Goal: Task Accomplishment & Management: Manage account settings

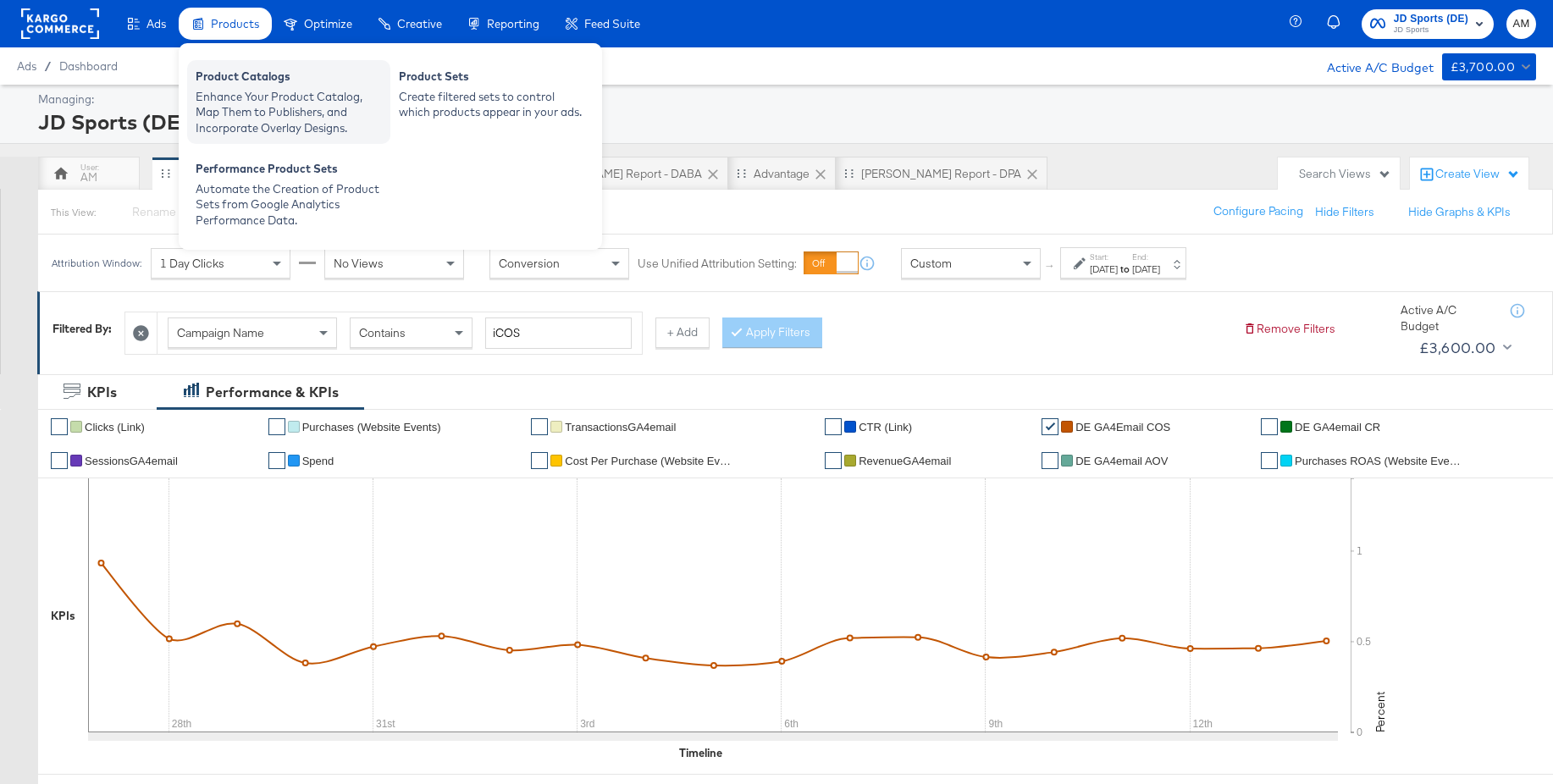
click at [236, 103] on div "Enhance Your Product Catalog, Map Them to Publishers, and Incorporate Overlay D…" at bounding box center [289, 112] width 187 height 47
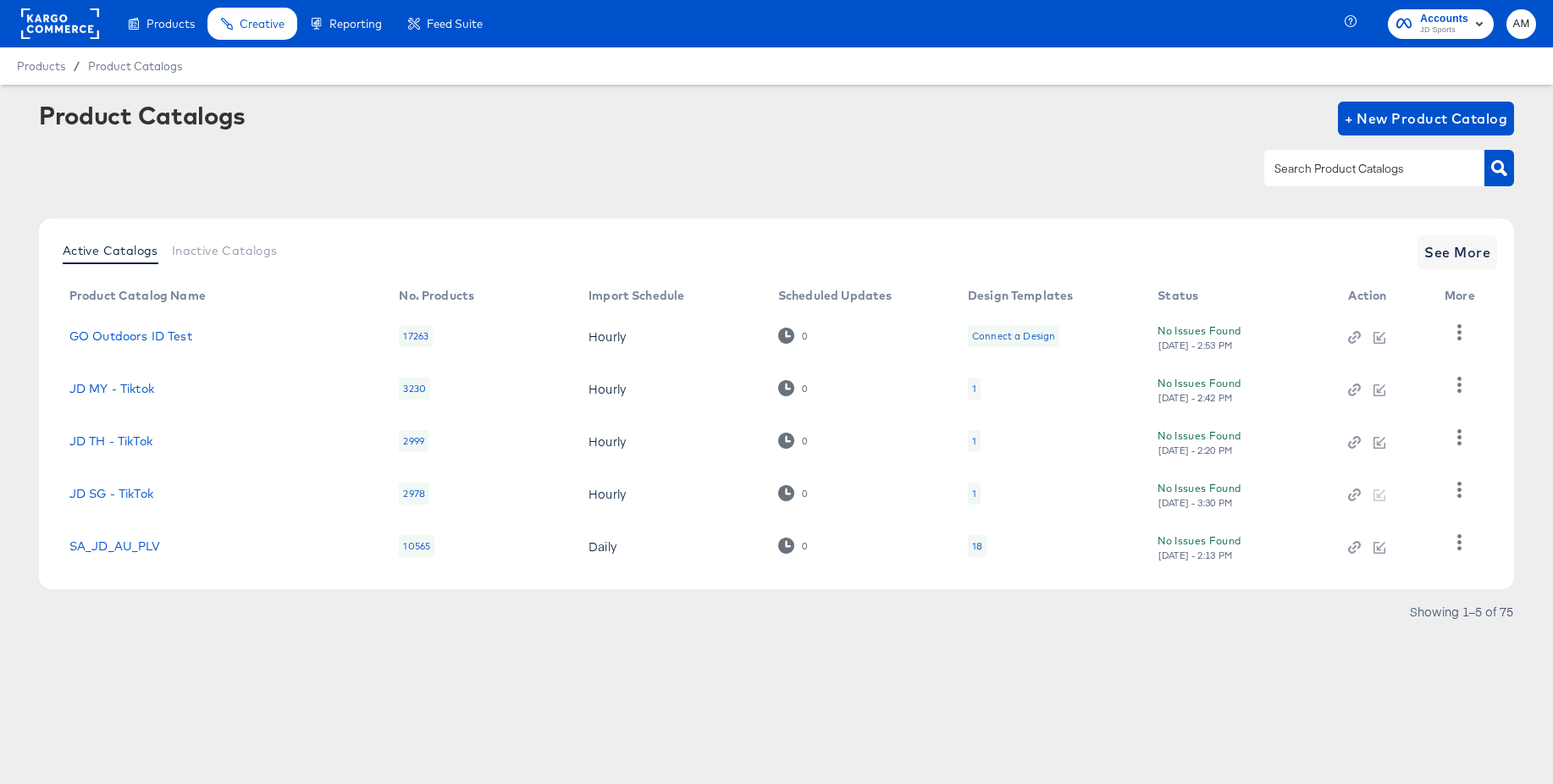
click at [1283, 174] on input "text" at bounding box center [1361, 168] width 180 height 19
type input "main"
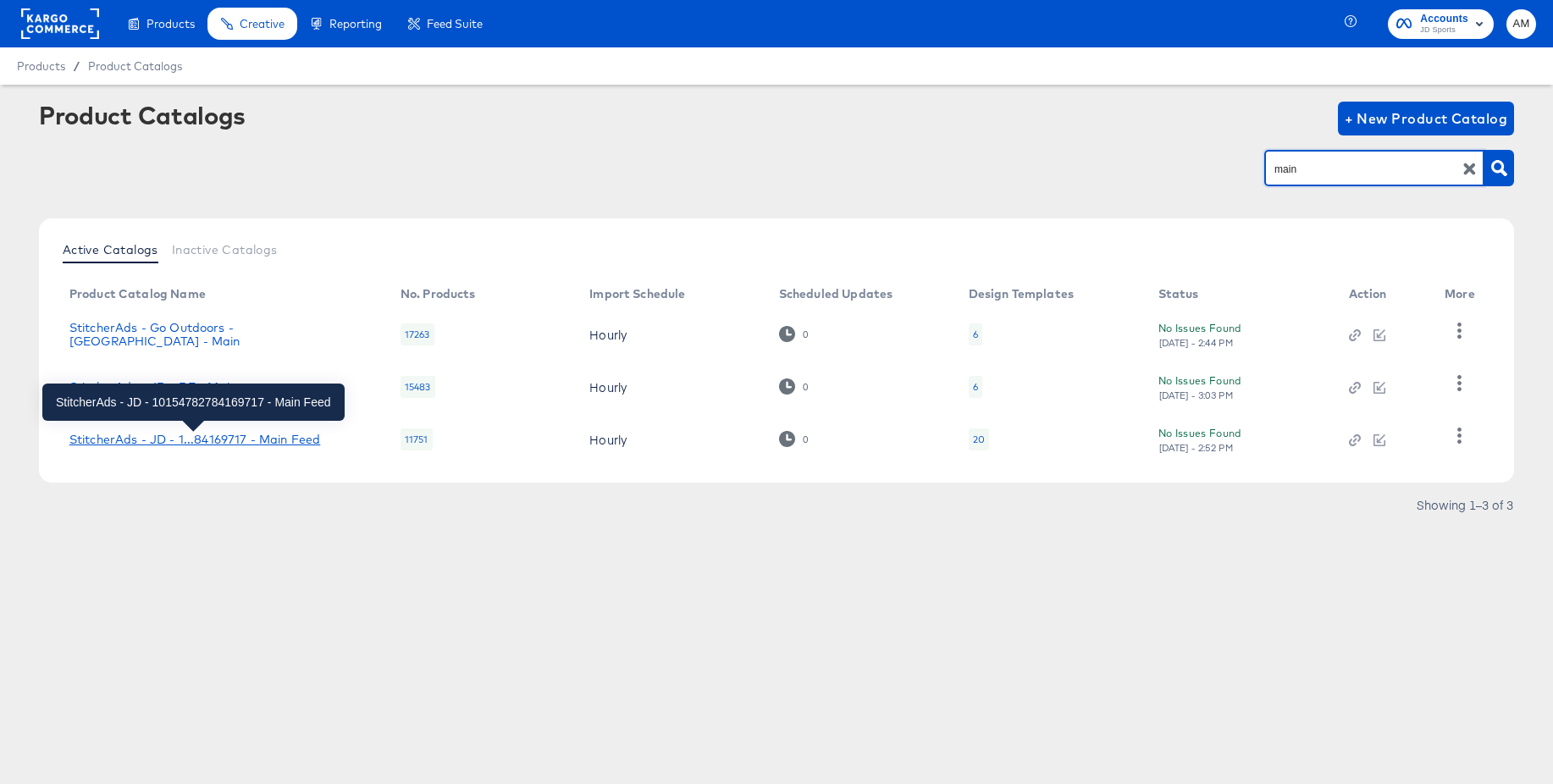
click at [301, 434] on div "StitcherAds - JD - 1...84169717 - Main Feed" at bounding box center [195, 439] width 251 height 14
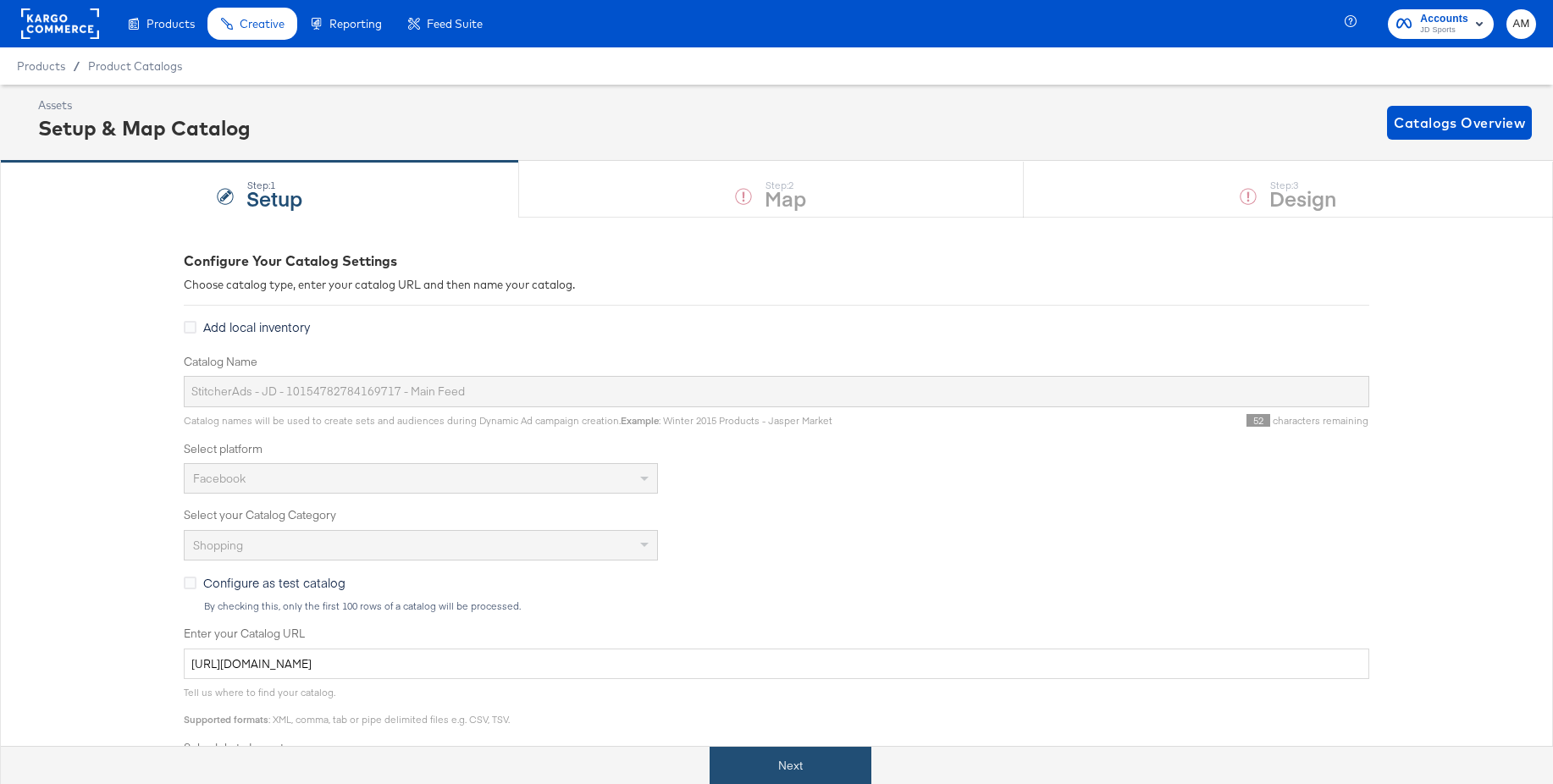
scroll to position [3, 0]
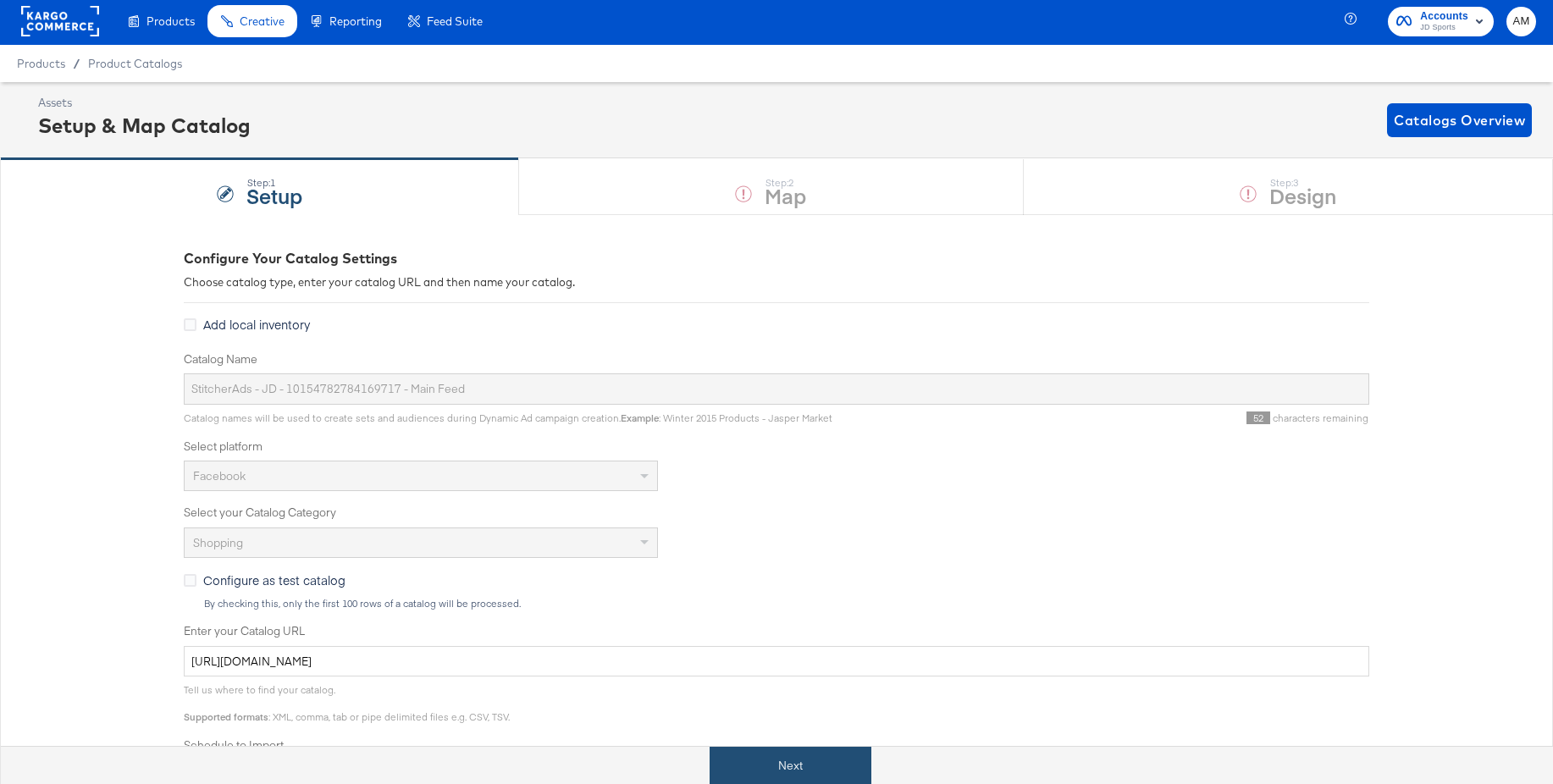
click at [780, 769] on button "Next" at bounding box center [790, 765] width 162 height 38
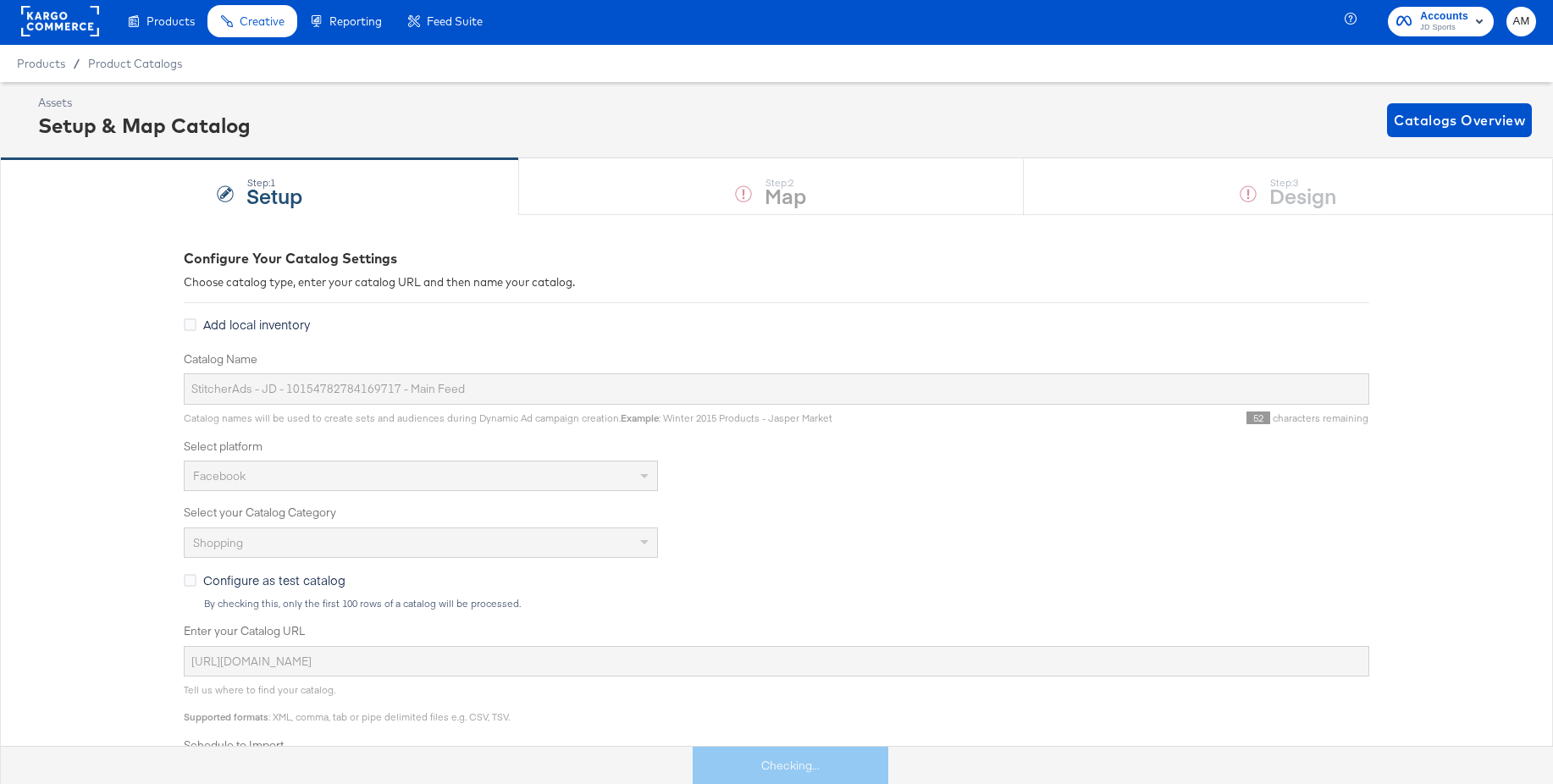
scroll to position [0, 0]
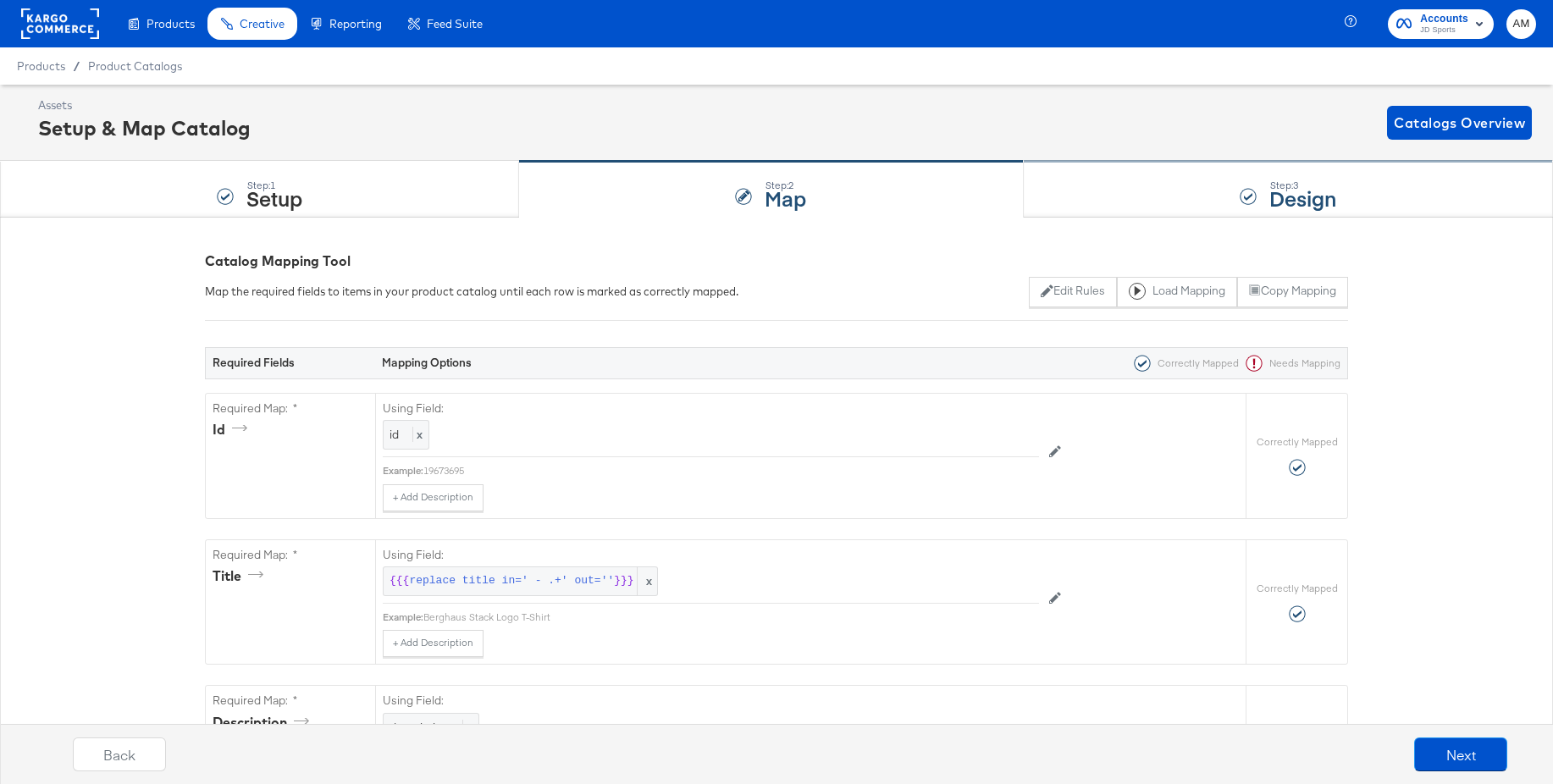
click at [1218, 202] on div "Step: 3 Design" at bounding box center [1288, 189] width 529 height 56
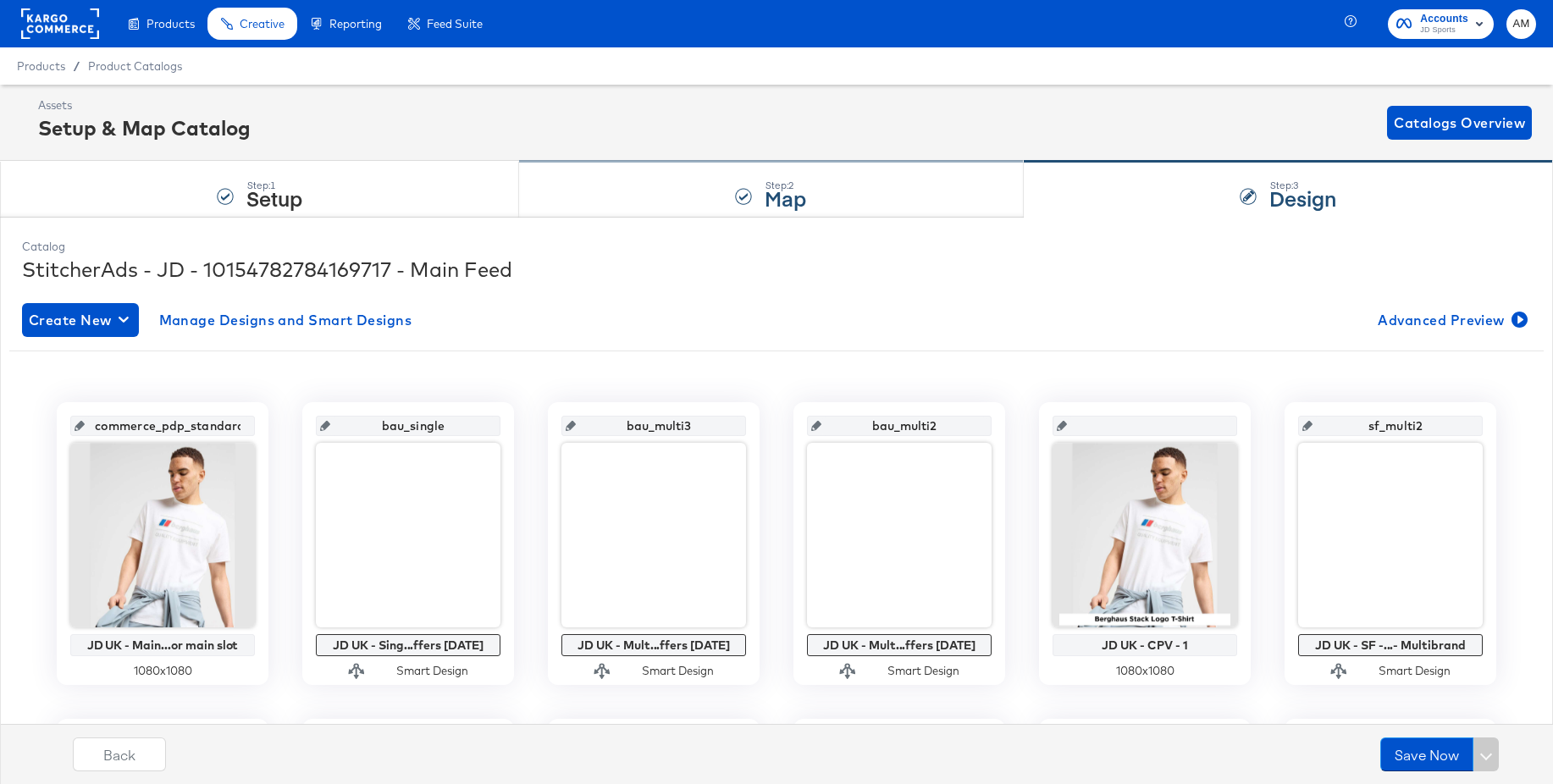
click at [754, 196] on div "Step: 2 Map" at bounding box center [770, 189] width 504 height 56
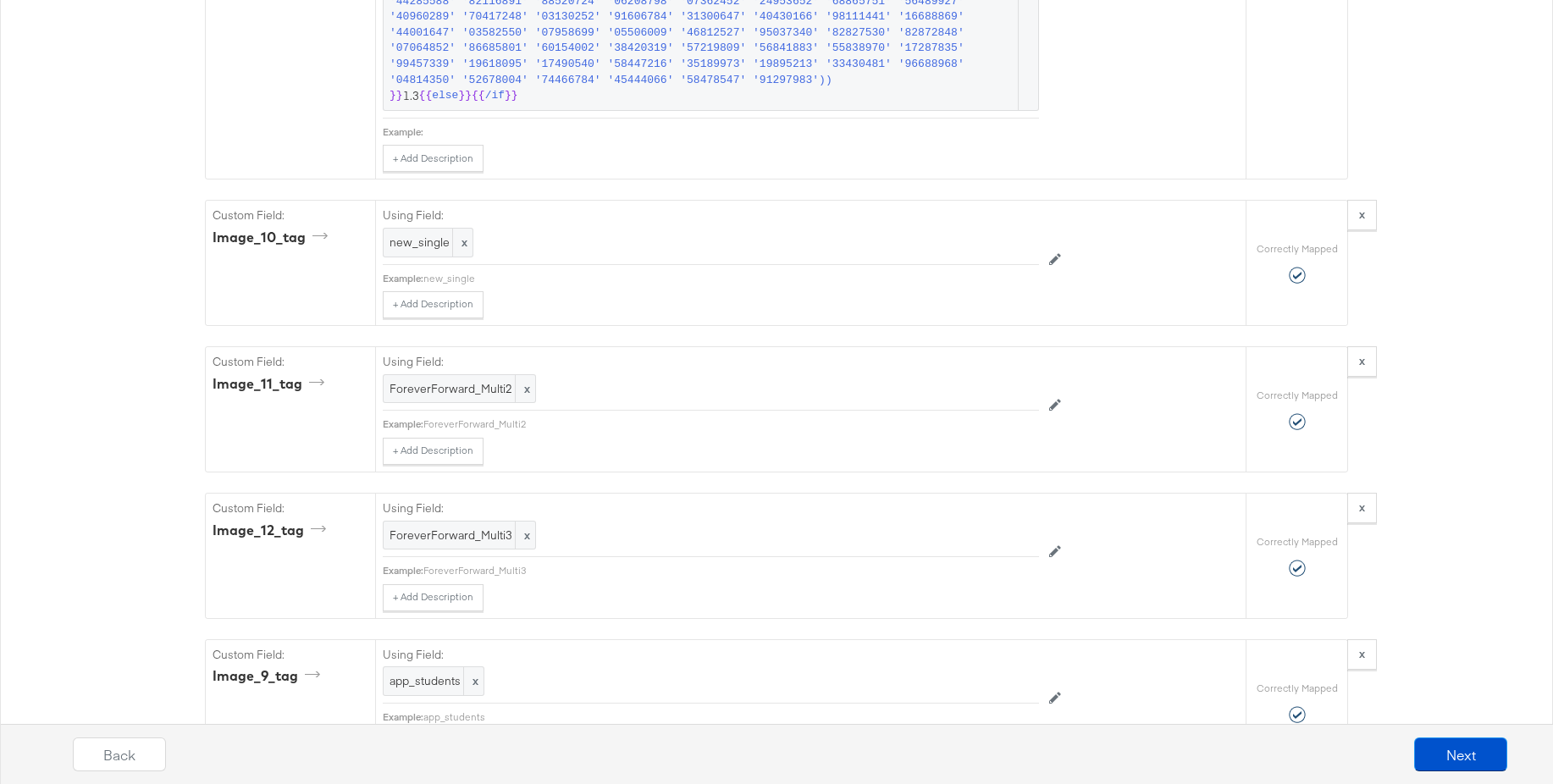
scroll to position [5702, 0]
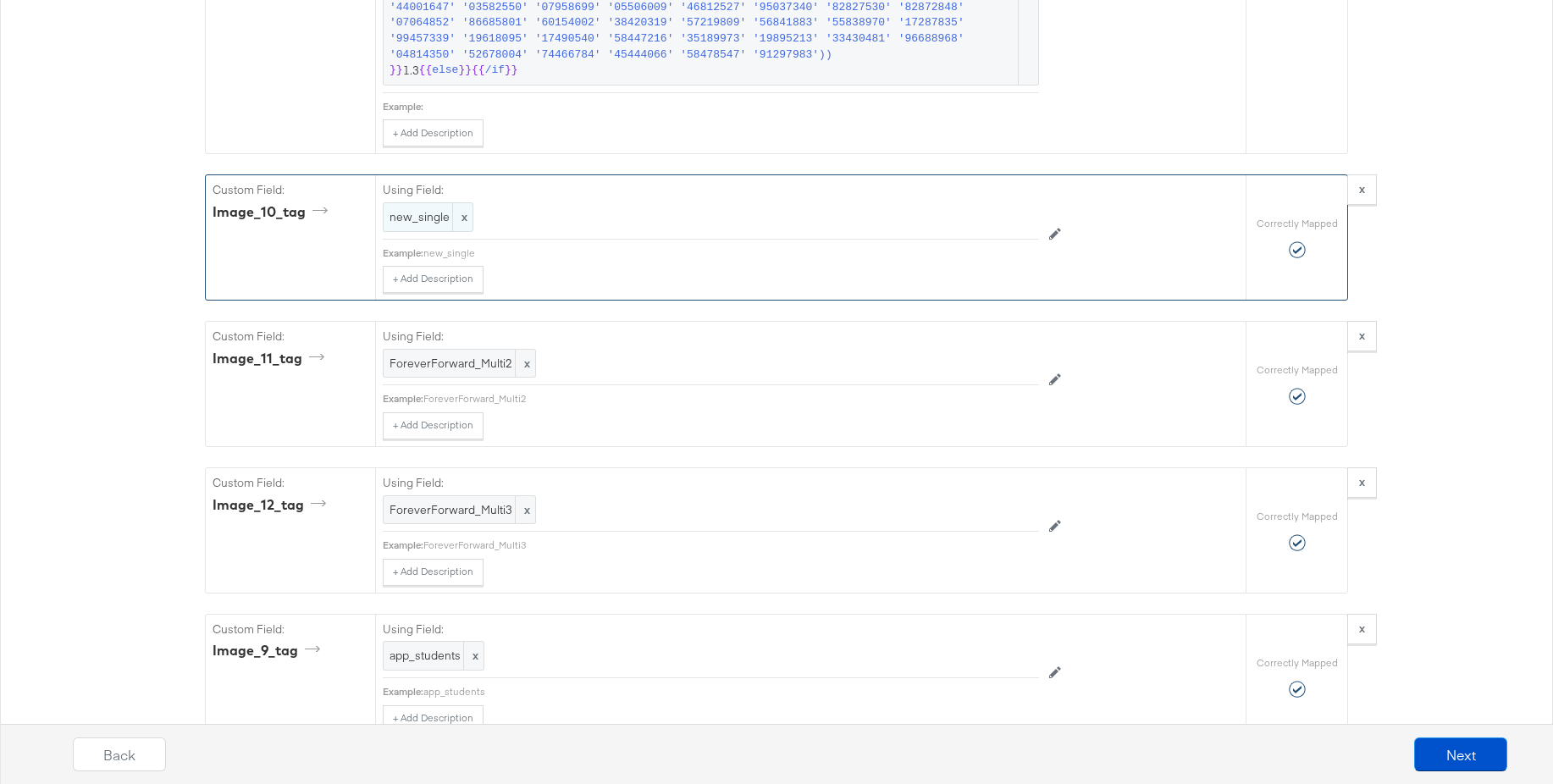
click at [416, 222] on span "new_single" at bounding box center [428, 216] width 77 height 16
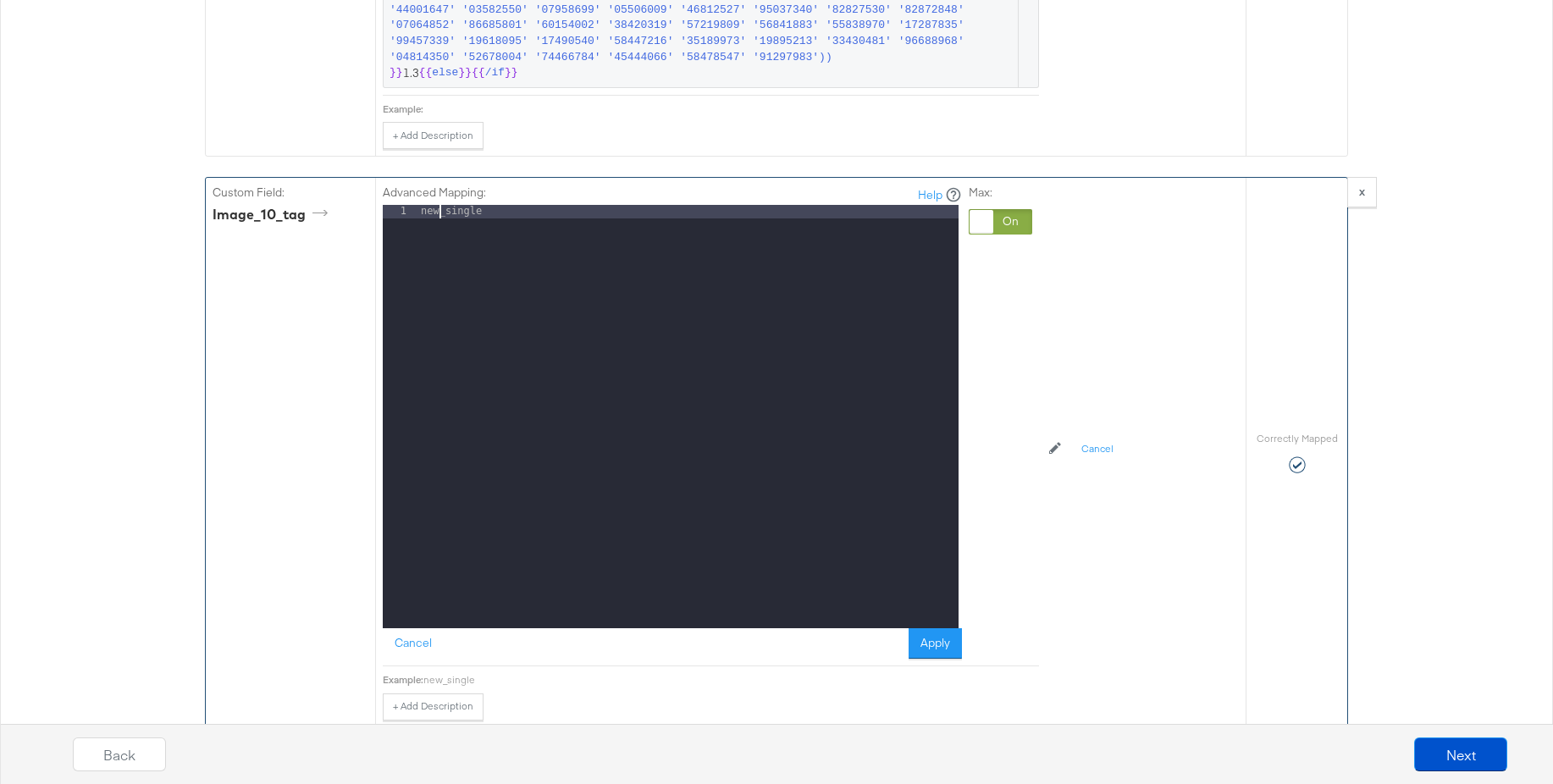
click at [438, 215] on div "new_single" at bounding box center [688, 430] width 541 height 450
click at [937, 648] on button "Apply" at bounding box center [935, 643] width 53 height 31
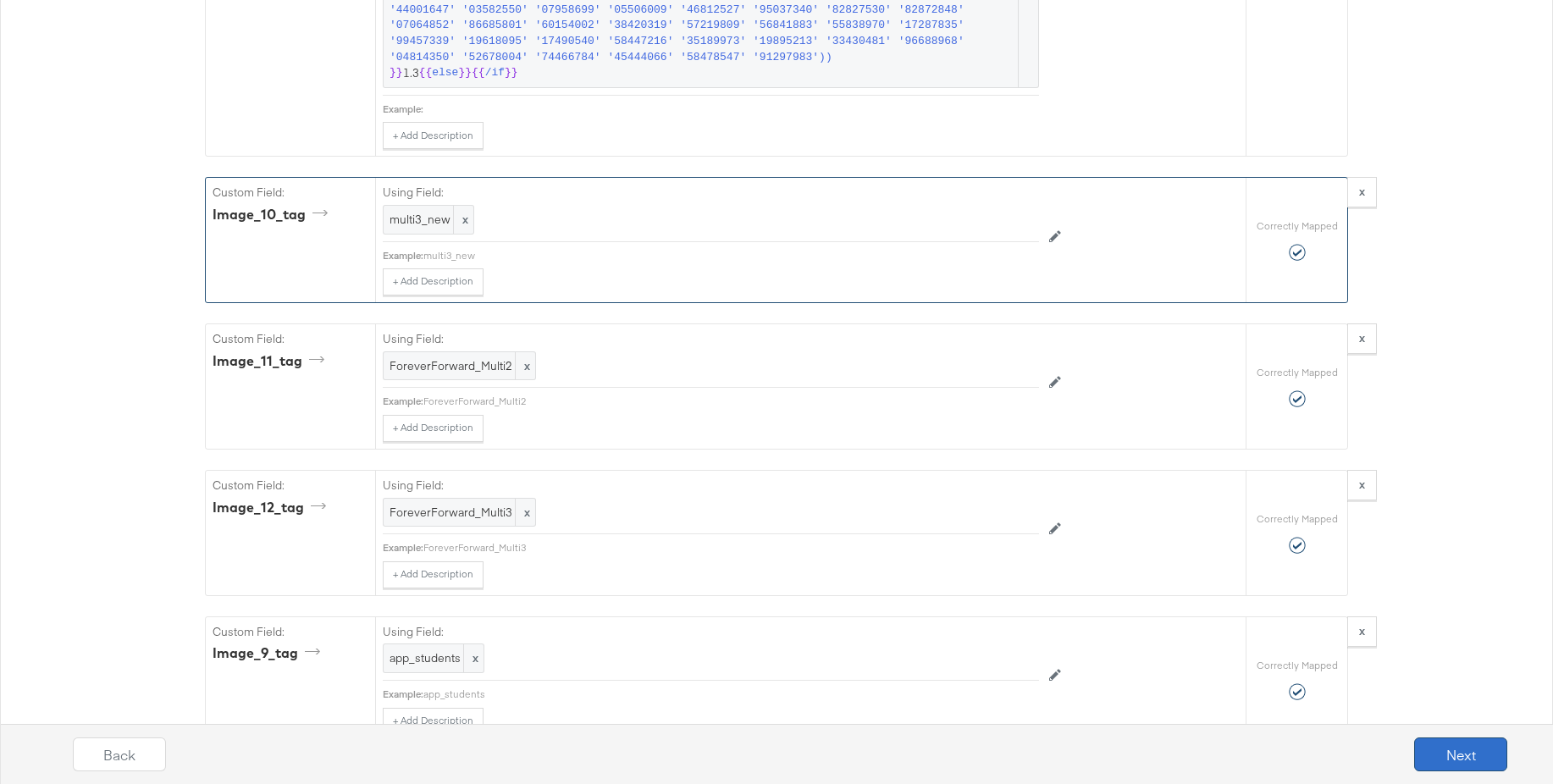
click at [1452, 749] on button "Next" at bounding box center [1460, 753] width 93 height 33
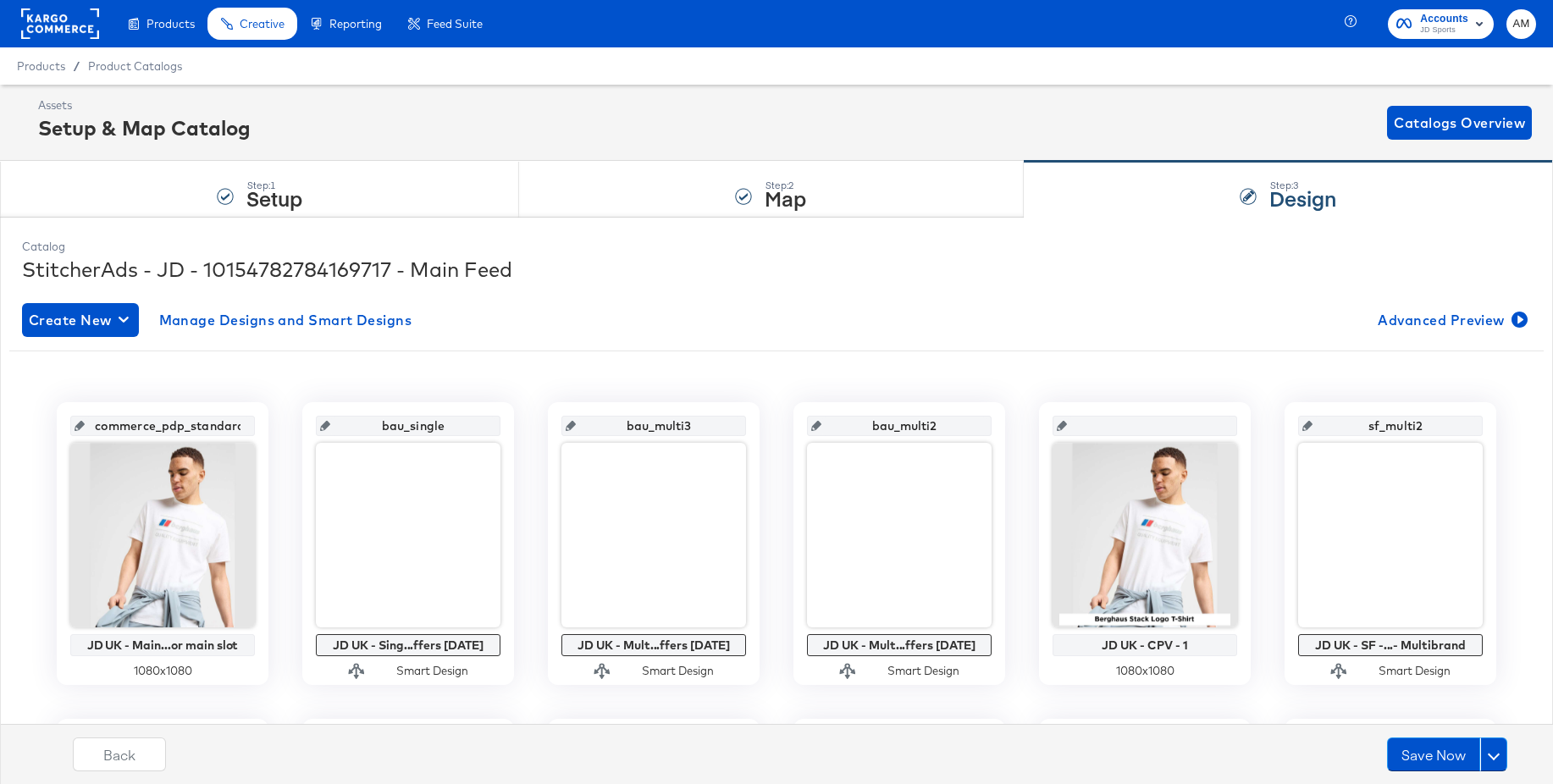
scroll to position [411, 0]
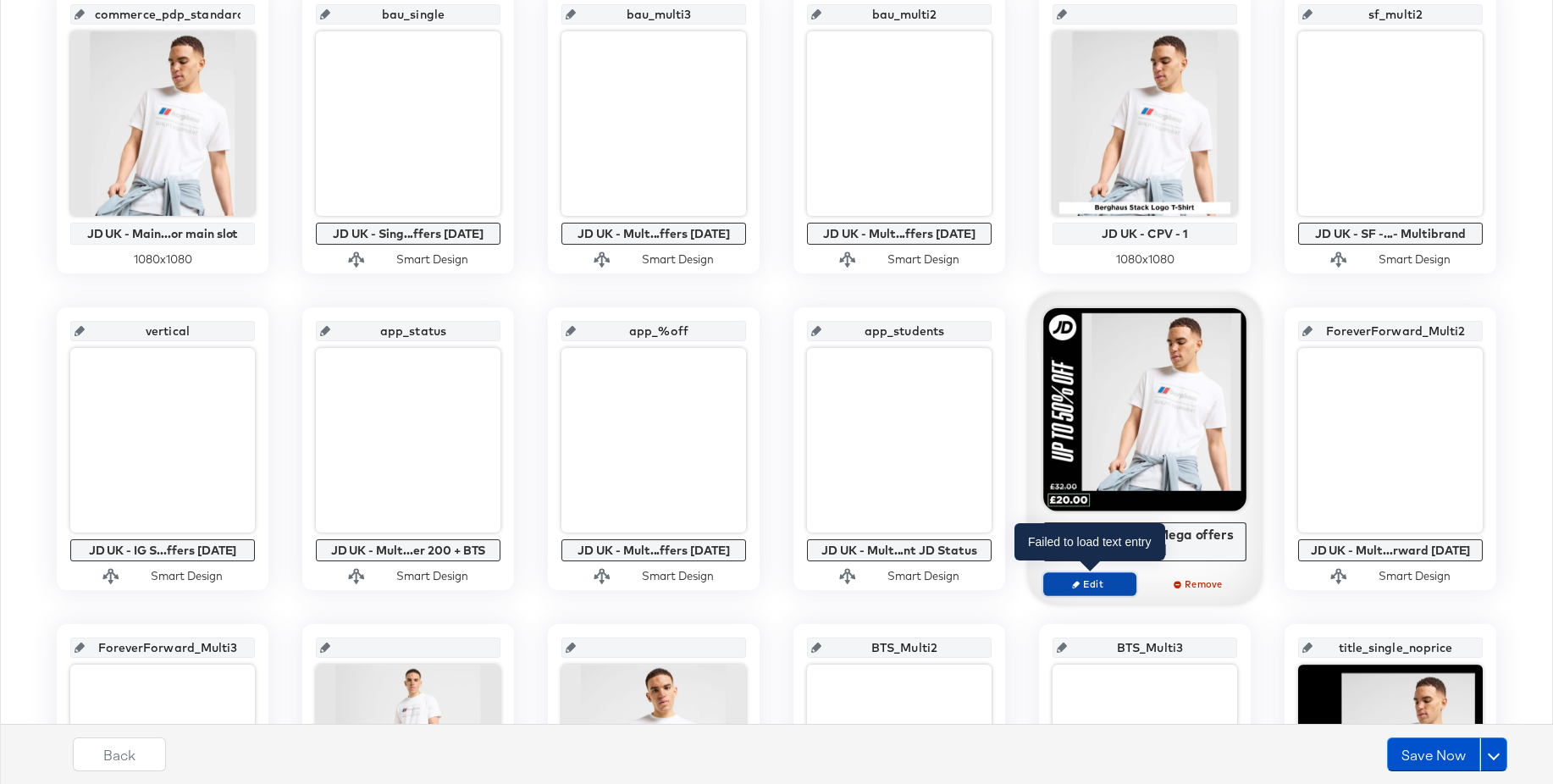
click at [1077, 591] on button "Edit" at bounding box center [1090, 585] width 93 height 24
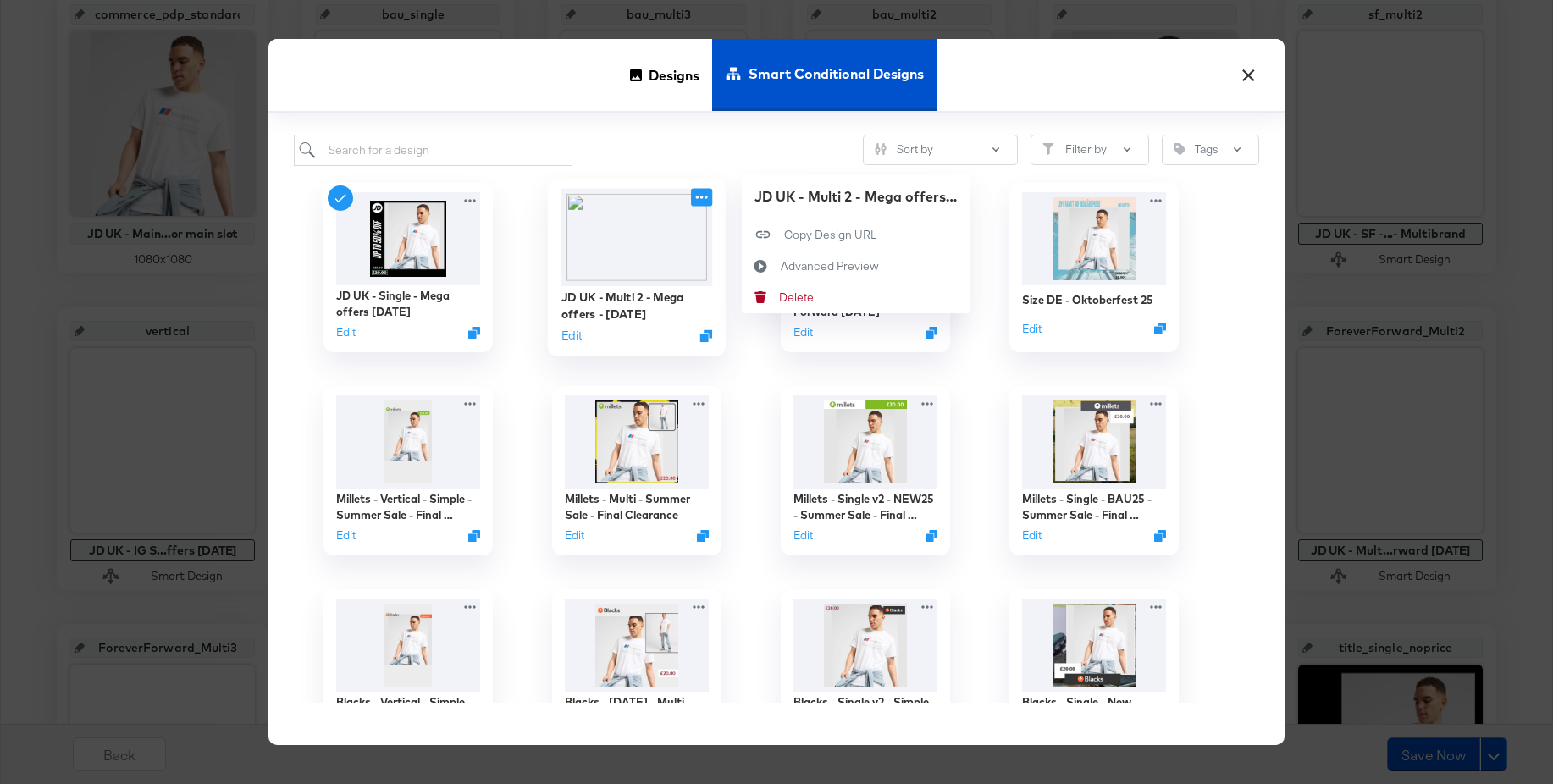
click at [704, 200] on icon at bounding box center [701, 196] width 21 height 18
click at [851, 197] on div "JD UK - Multi 2 - Mega offers - Sept 25" at bounding box center [856, 197] width 203 height 19
click at [627, 257] on img at bounding box center [637, 236] width 151 height 97
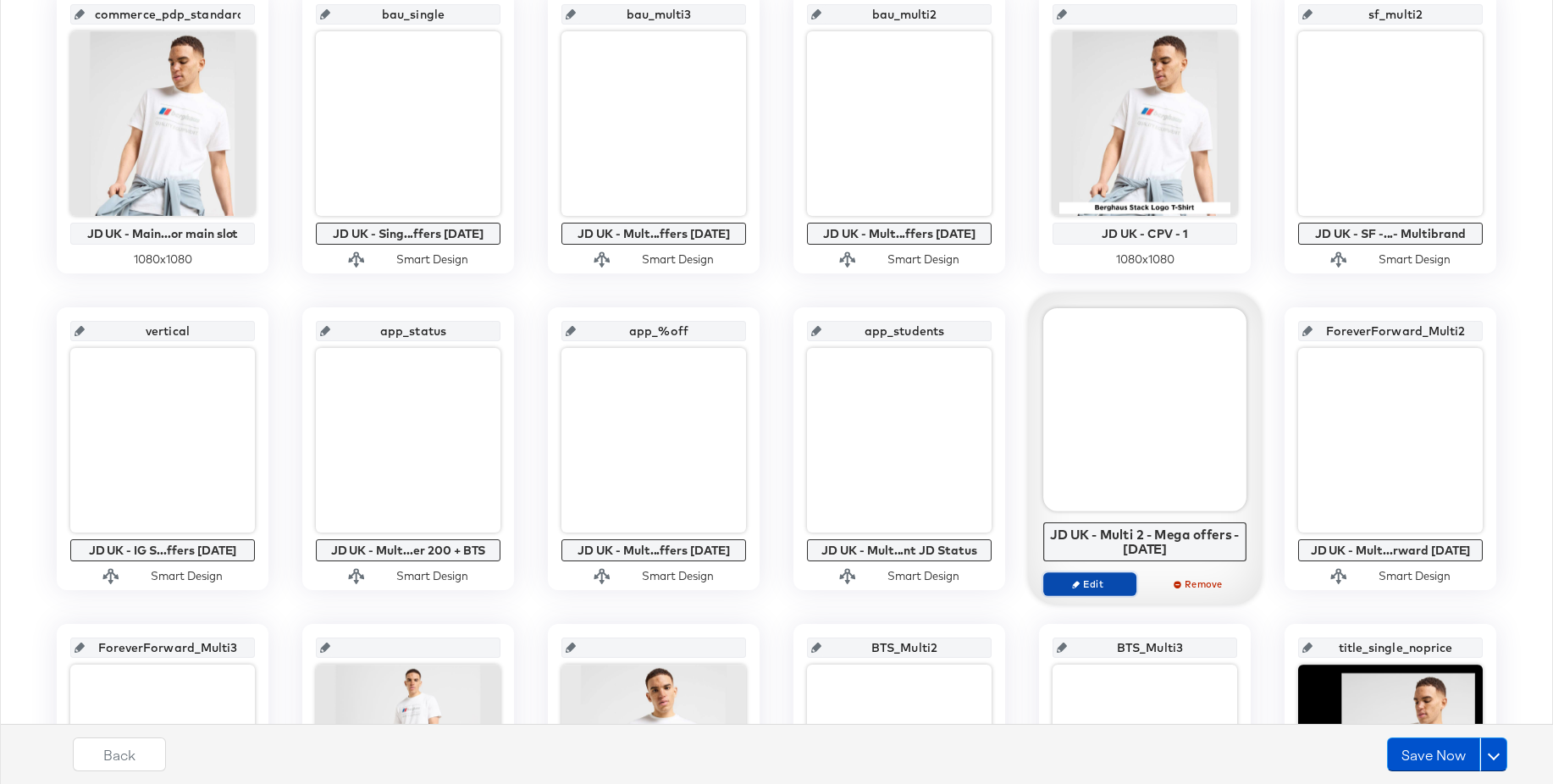
click at [1093, 585] on span "Edit" at bounding box center [1090, 584] width 78 height 13
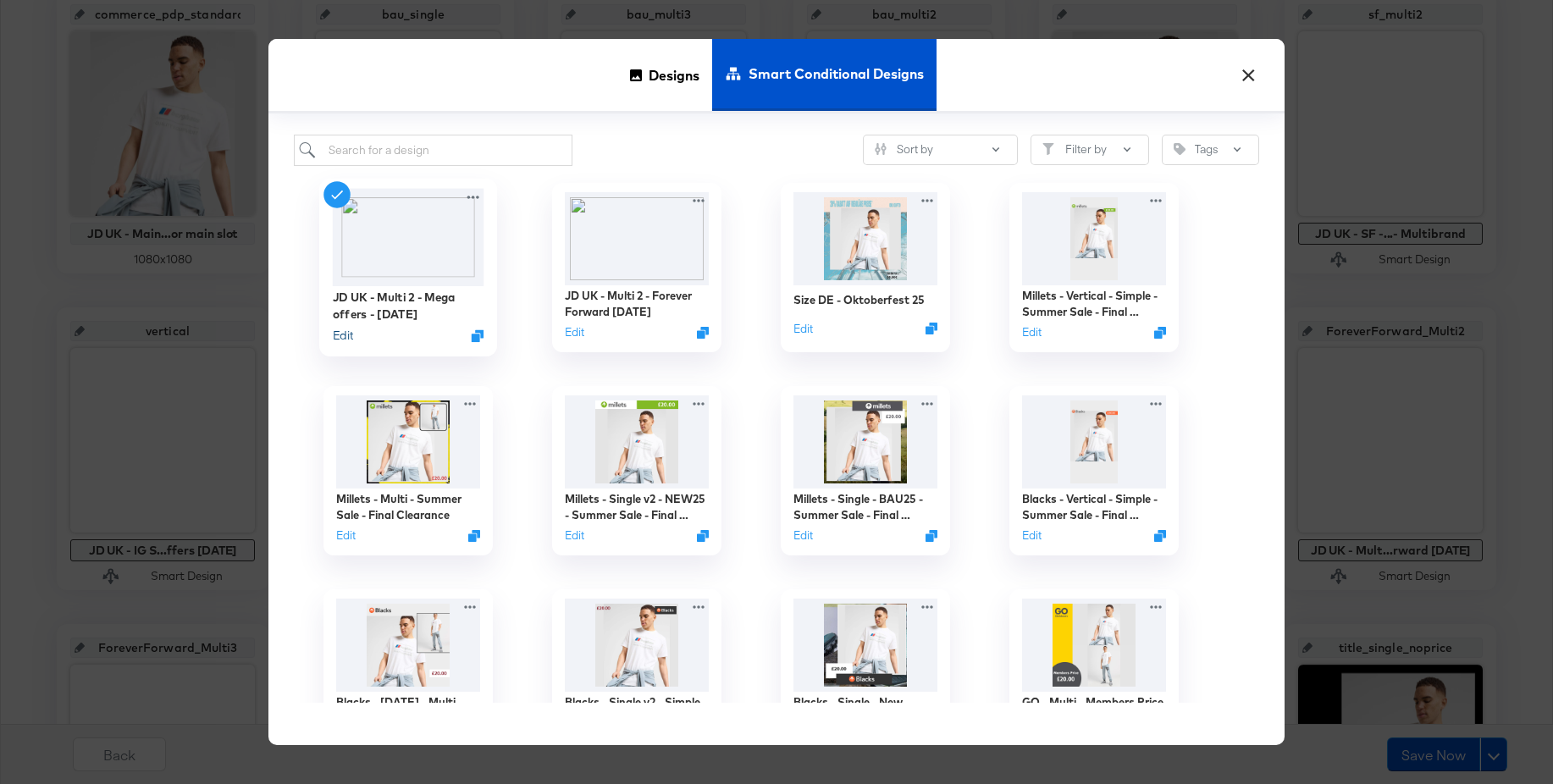
click at [341, 336] on button "Edit" at bounding box center [343, 335] width 20 height 16
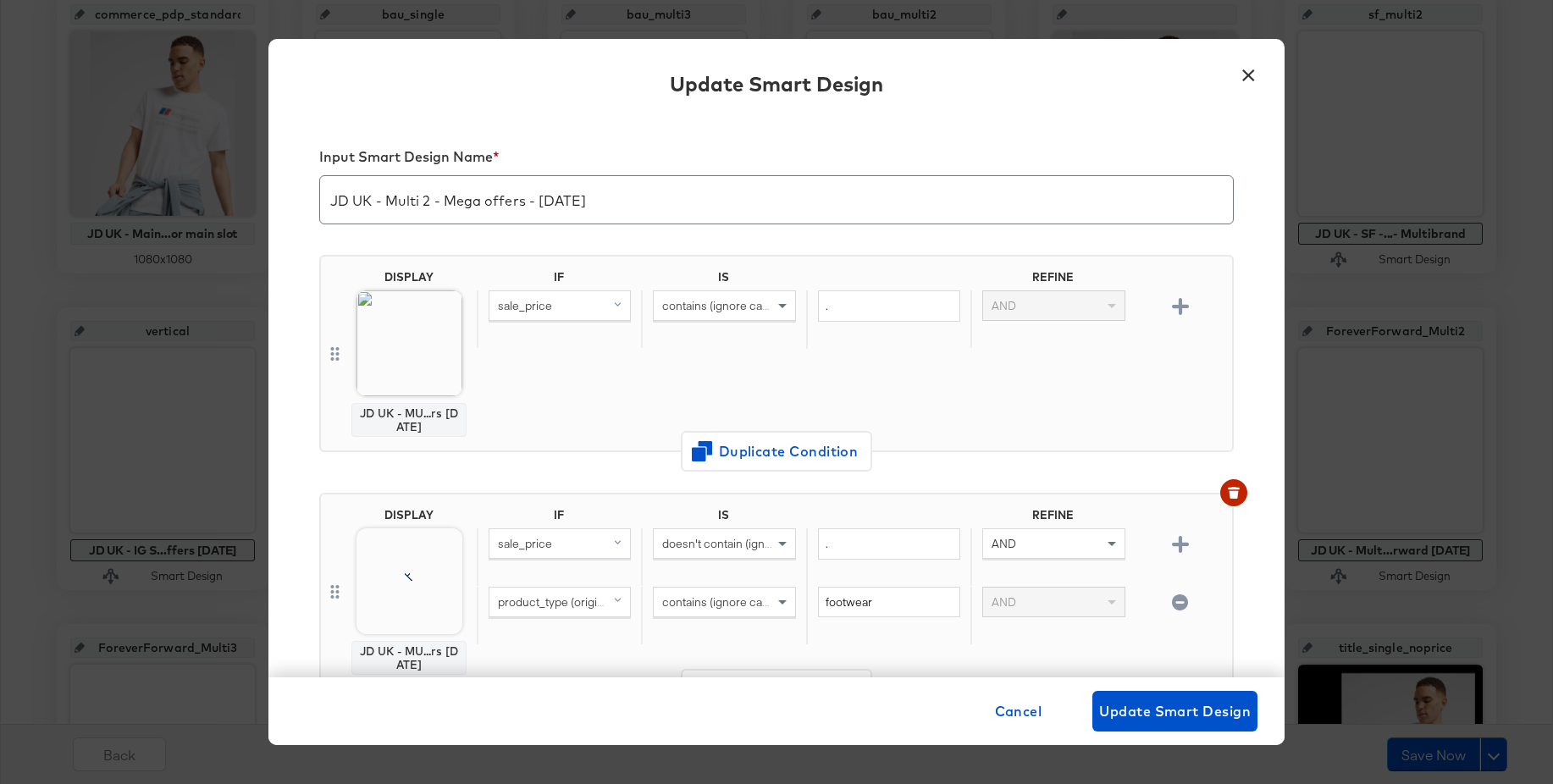
click at [429, 204] on input "JD UK - Multi 2 - Mega offers - Sept 25" at bounding box center [776, 192] width 912 height 47
type input "JD UK - Multi 3 - Mega offers - Sept 25"
click at [1147, 698] on button "Update Smart Design" at bounding box center [1175, 711] width 165 height 41
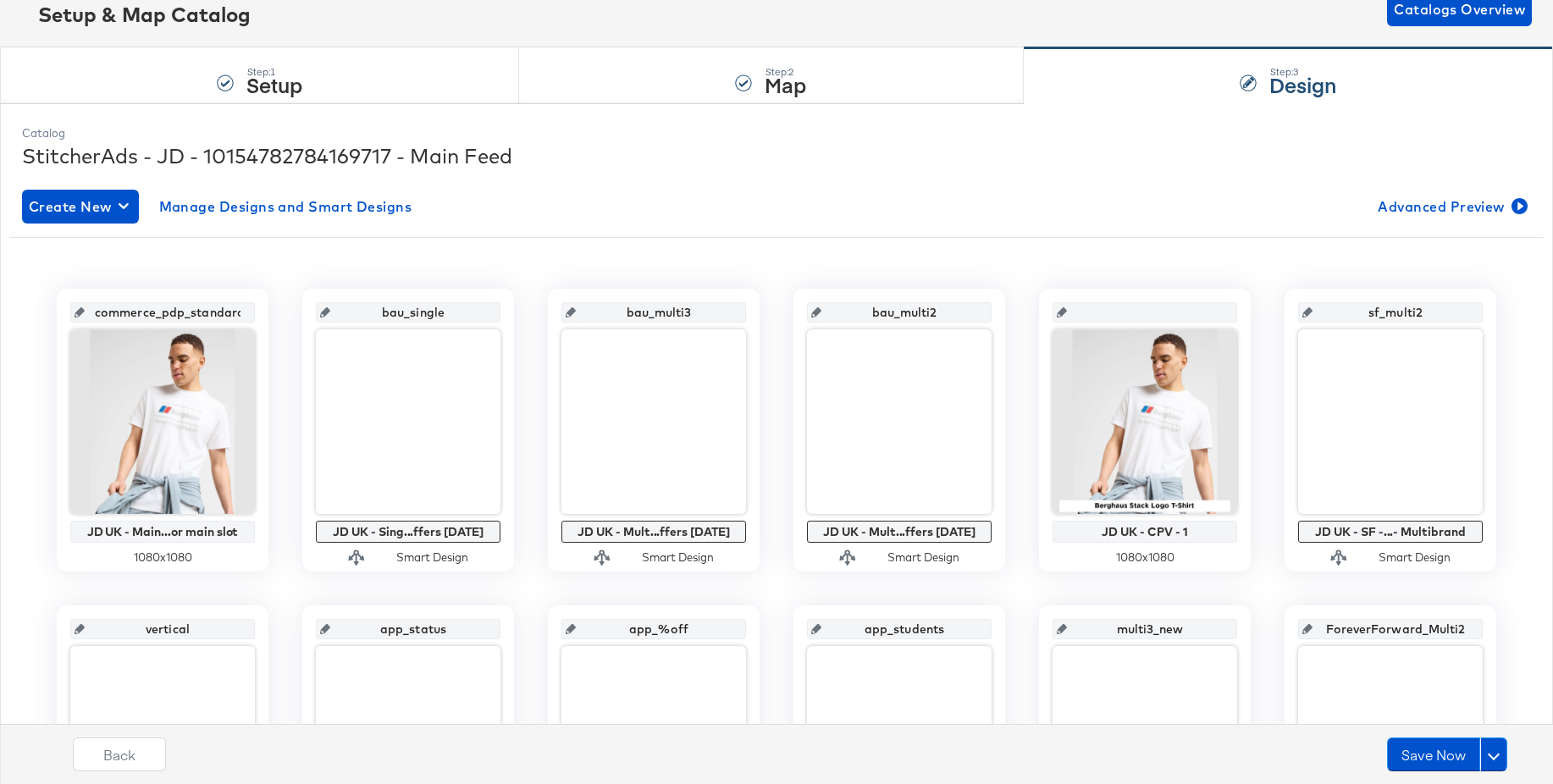
scroll to position [118, 0]
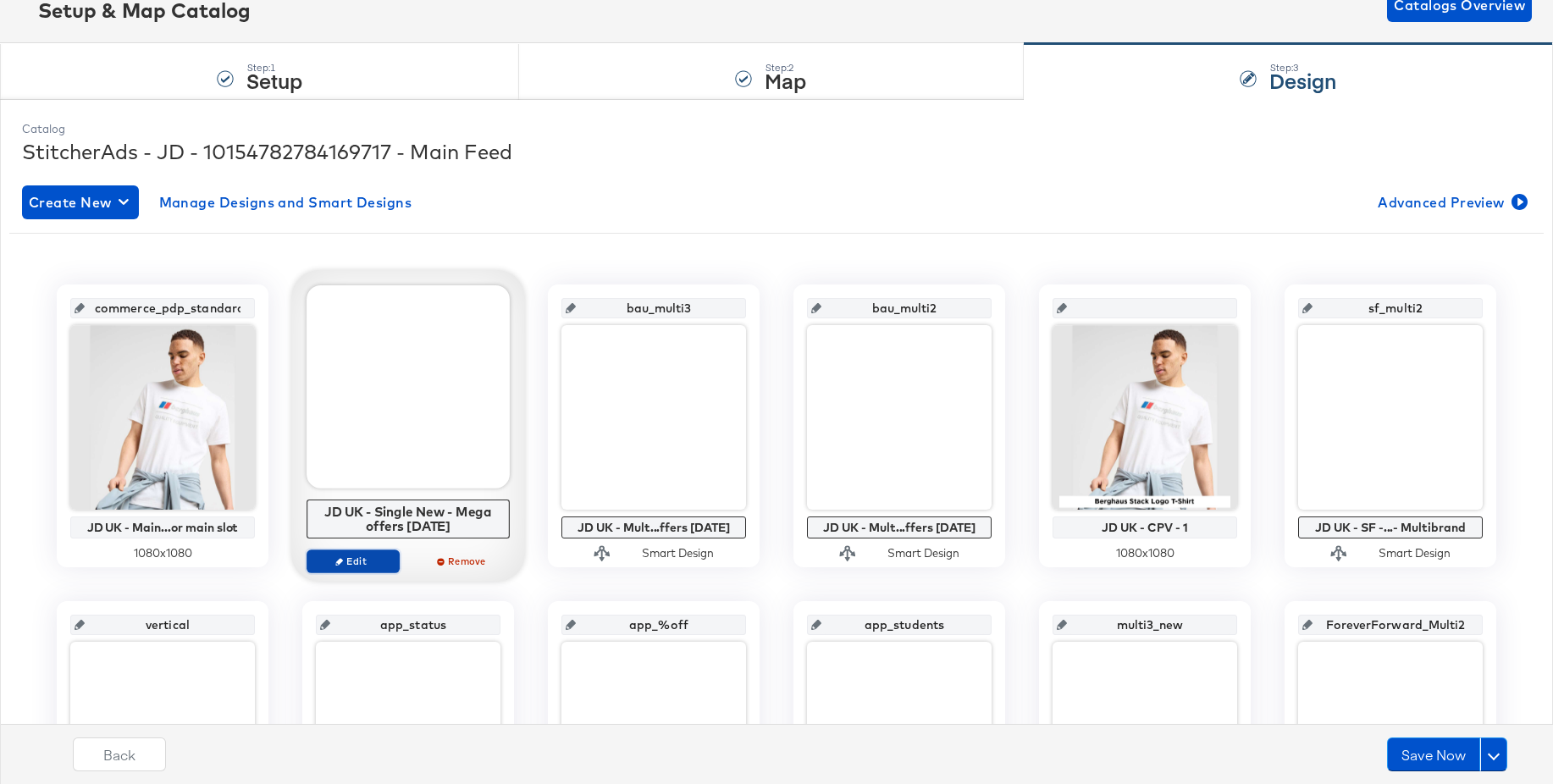
click at [342, 564] on icon "button" at bounding box center [339, 560] width 7 height 7
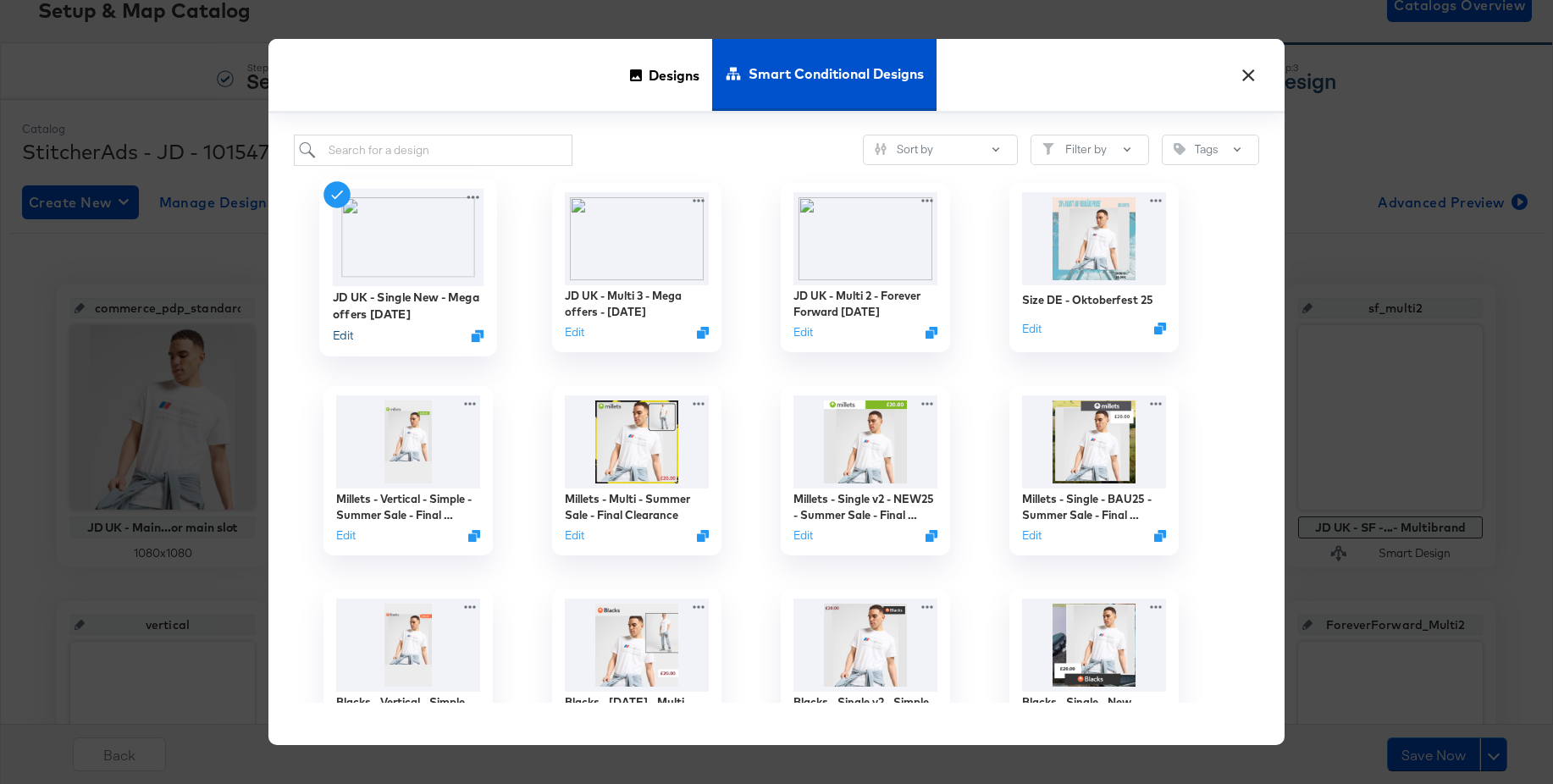
click at [343, 335] on button "Edit" at bounding box center [343, 335] width 20 height 16
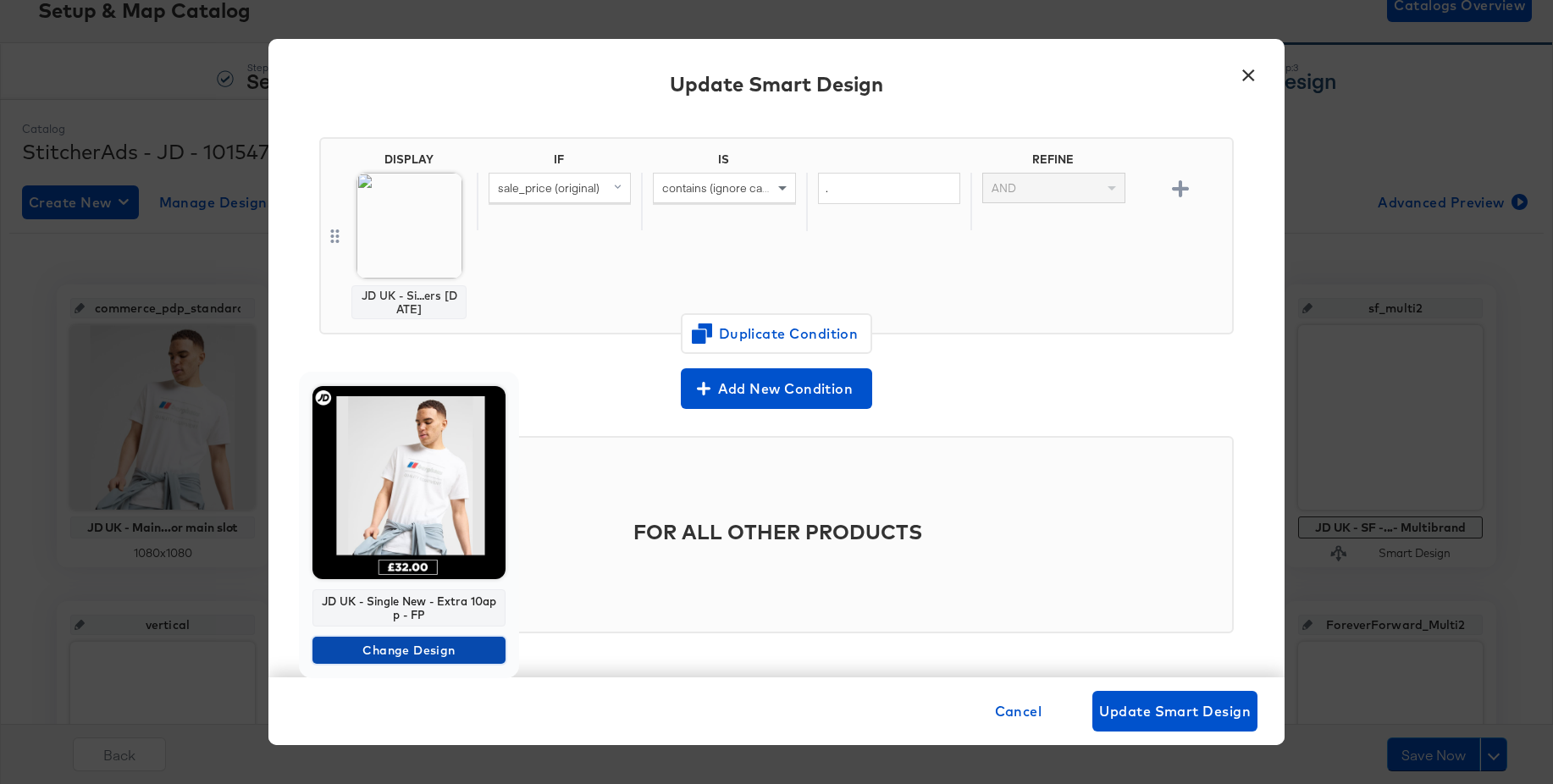
click at [359, 646] on span "Change Design" at bounding box center [408, 650] width 179 height 21
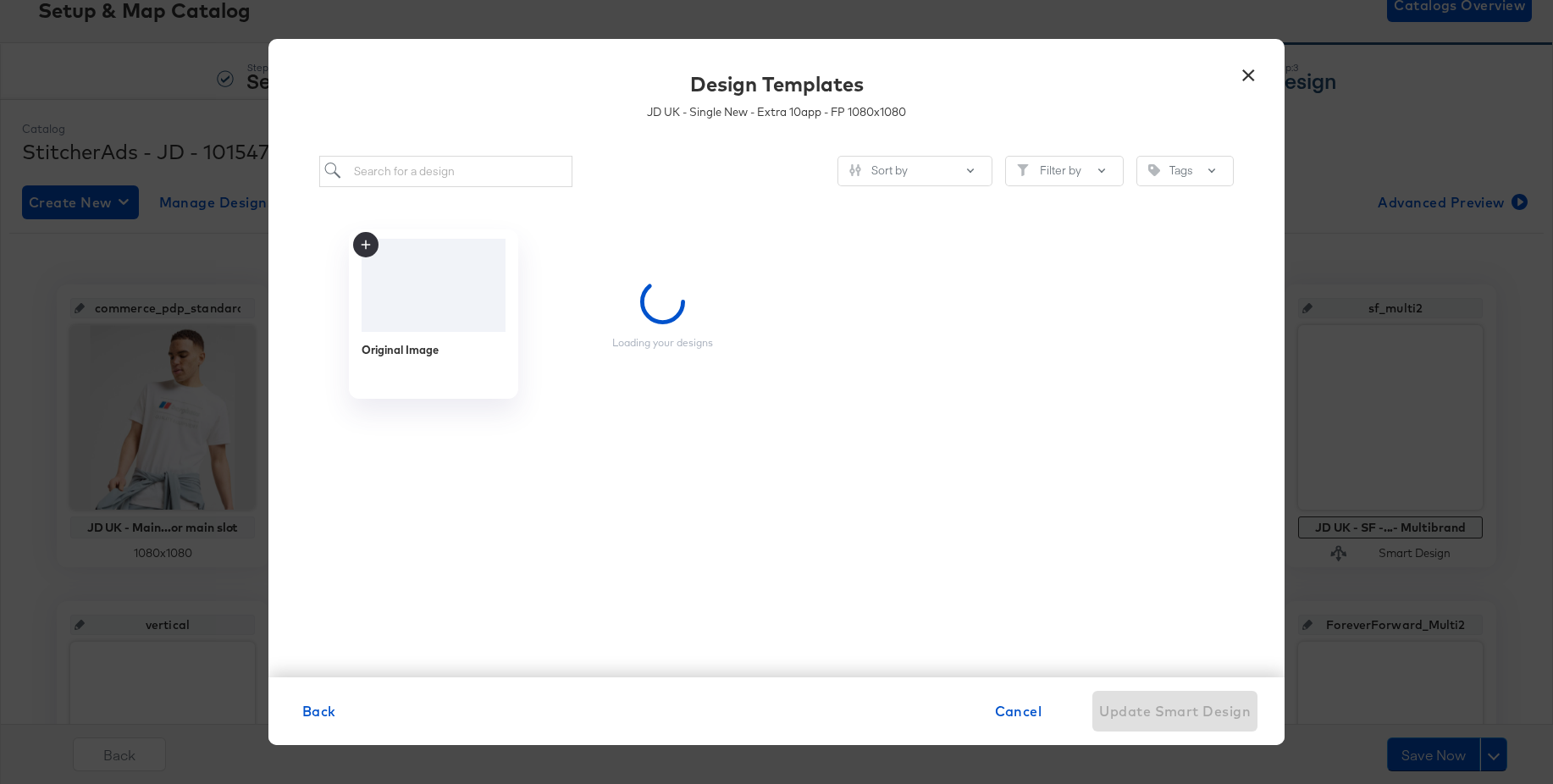
scroll to position [0, 0]
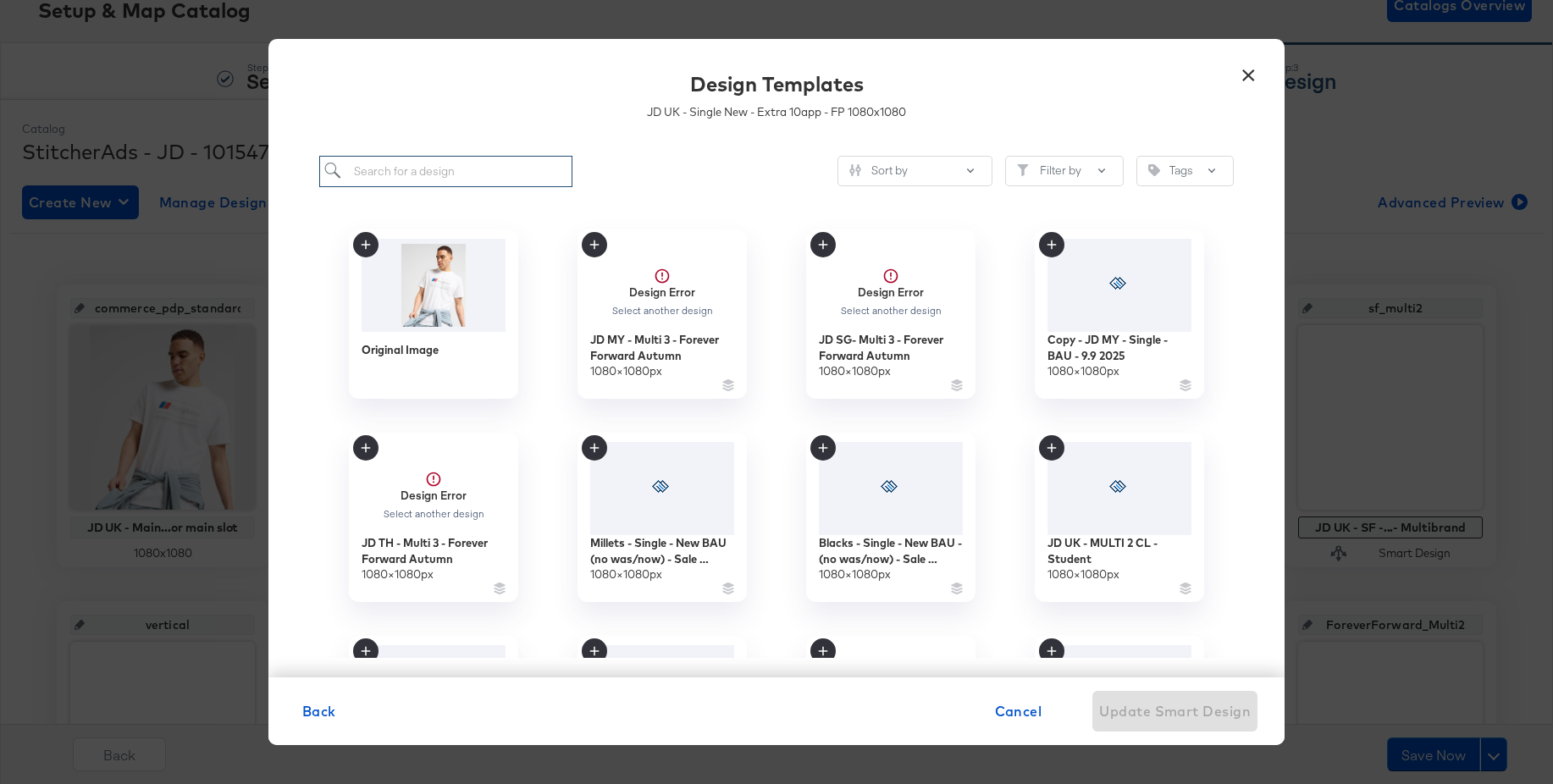
click at [462, 173] on input "search" at bounding box center [446, 172] width 253 height 32
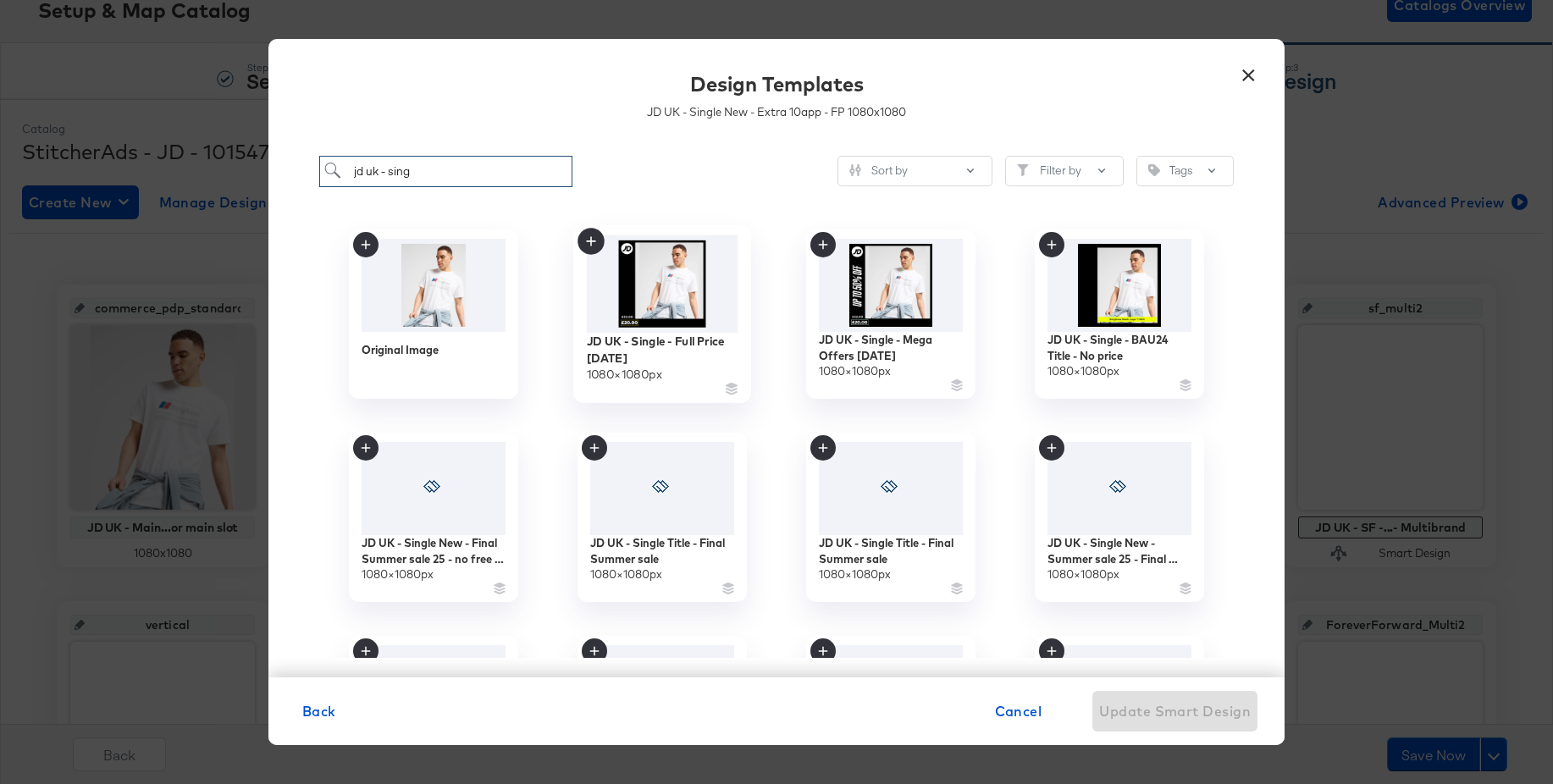
type input "jd uk - sing"
click at [666, 296] on img at bounding box center [662, 283] width 151 height 97
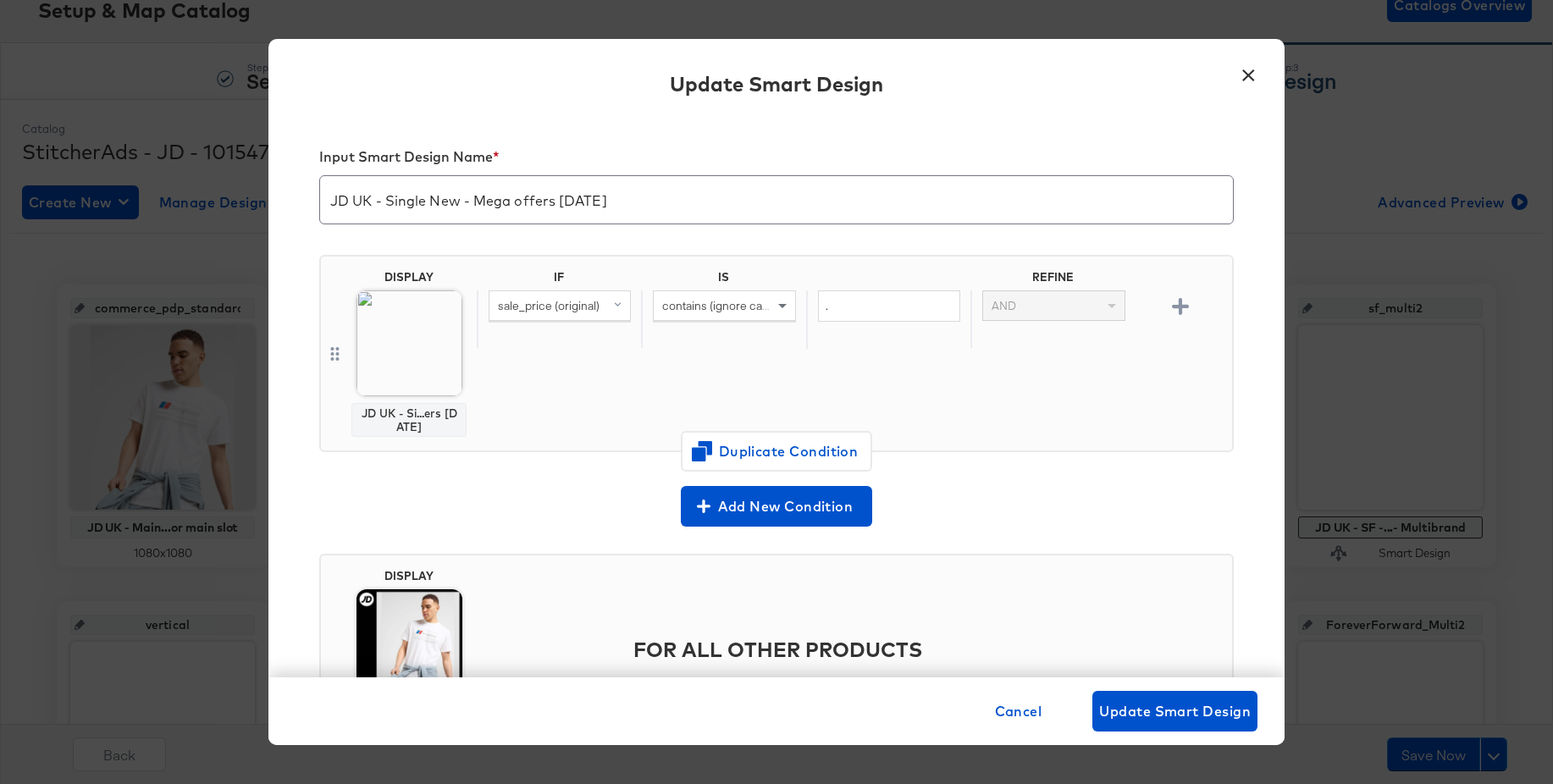
scroll to position [118, 0]
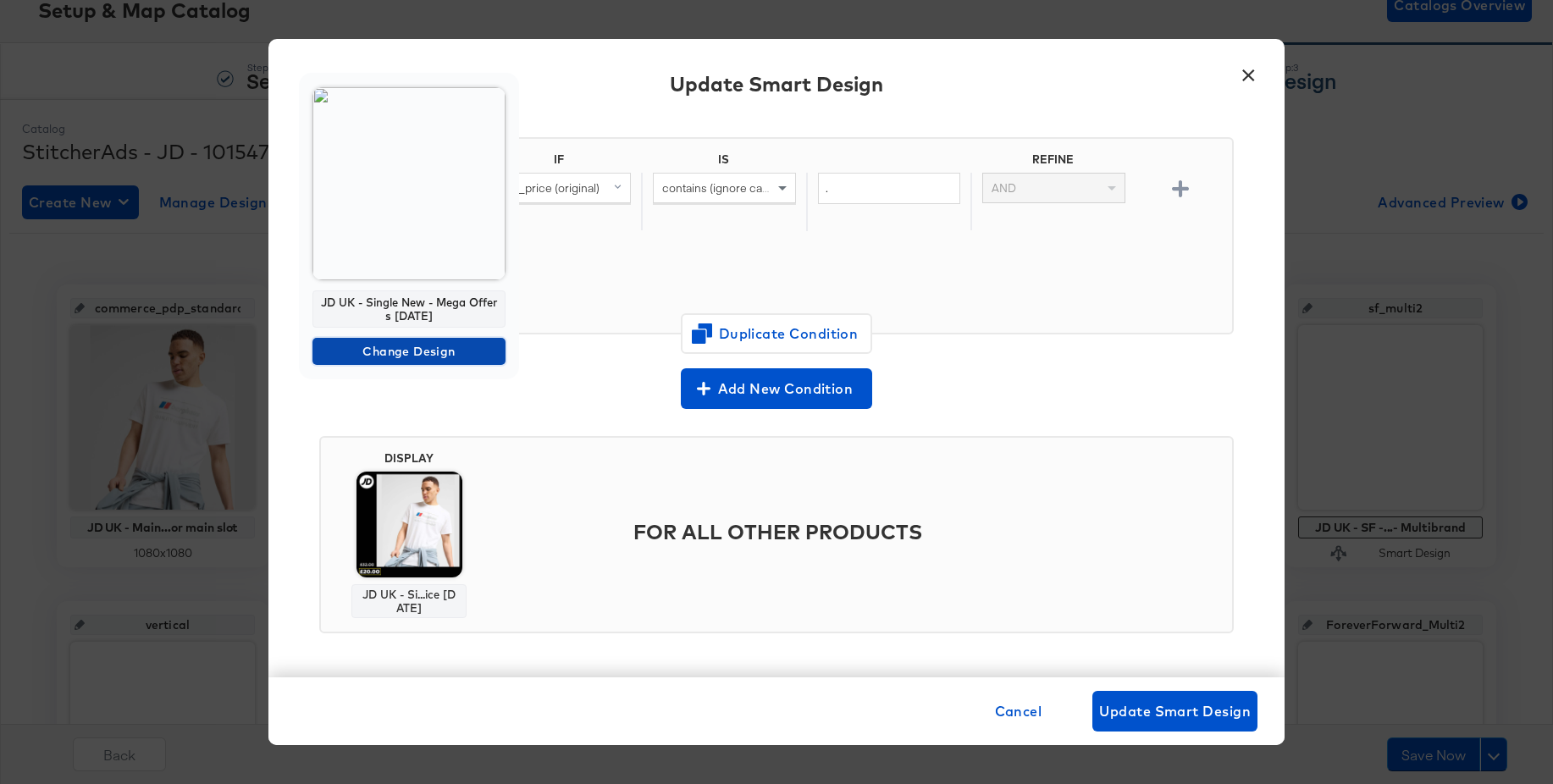
click at [390, 350] on span "Change Design" at bounding box center [408, 352] width 179 height 21
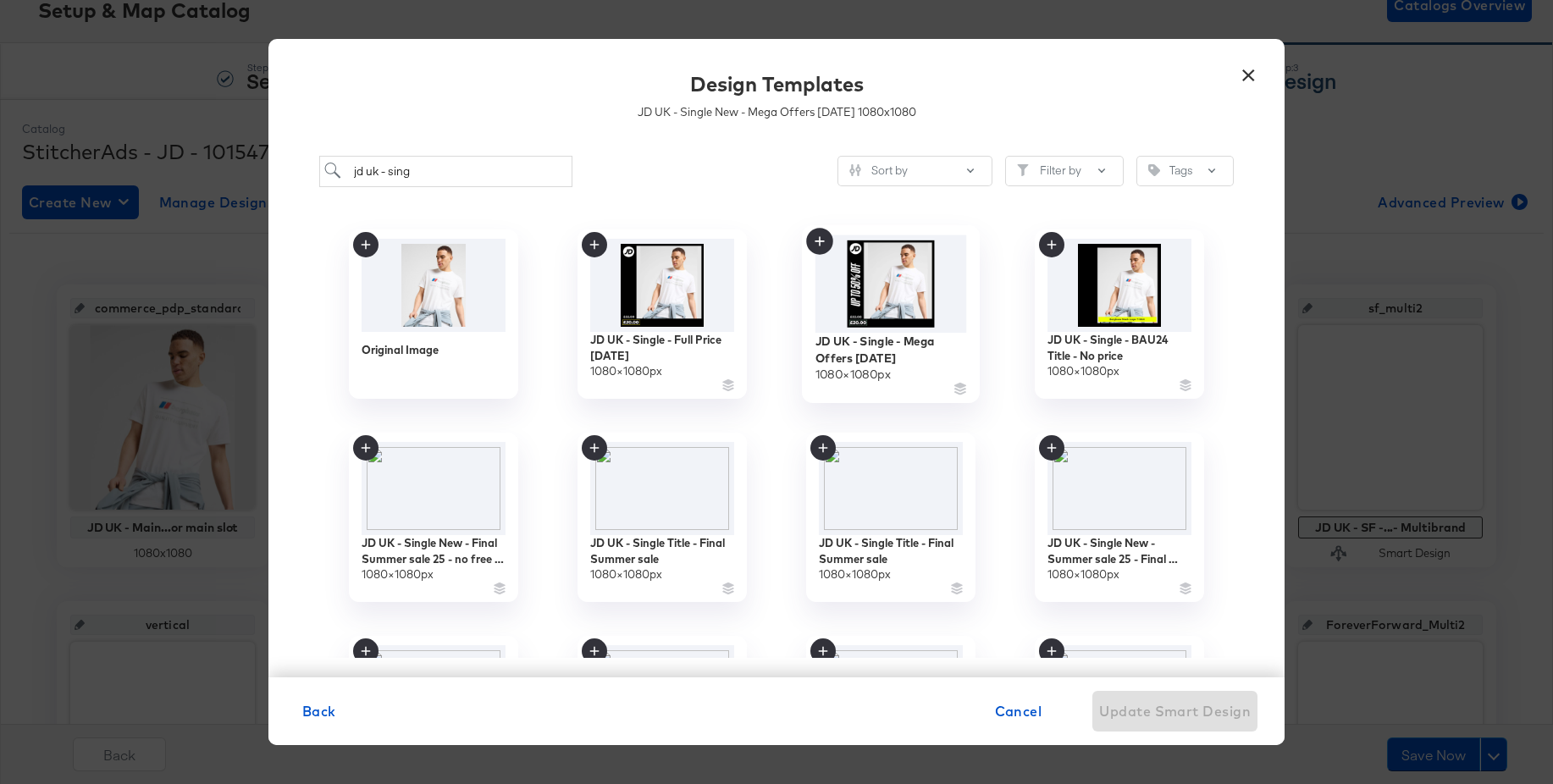
click at [900, 286] on img at bounding box center [890, 283] width 151 height 97
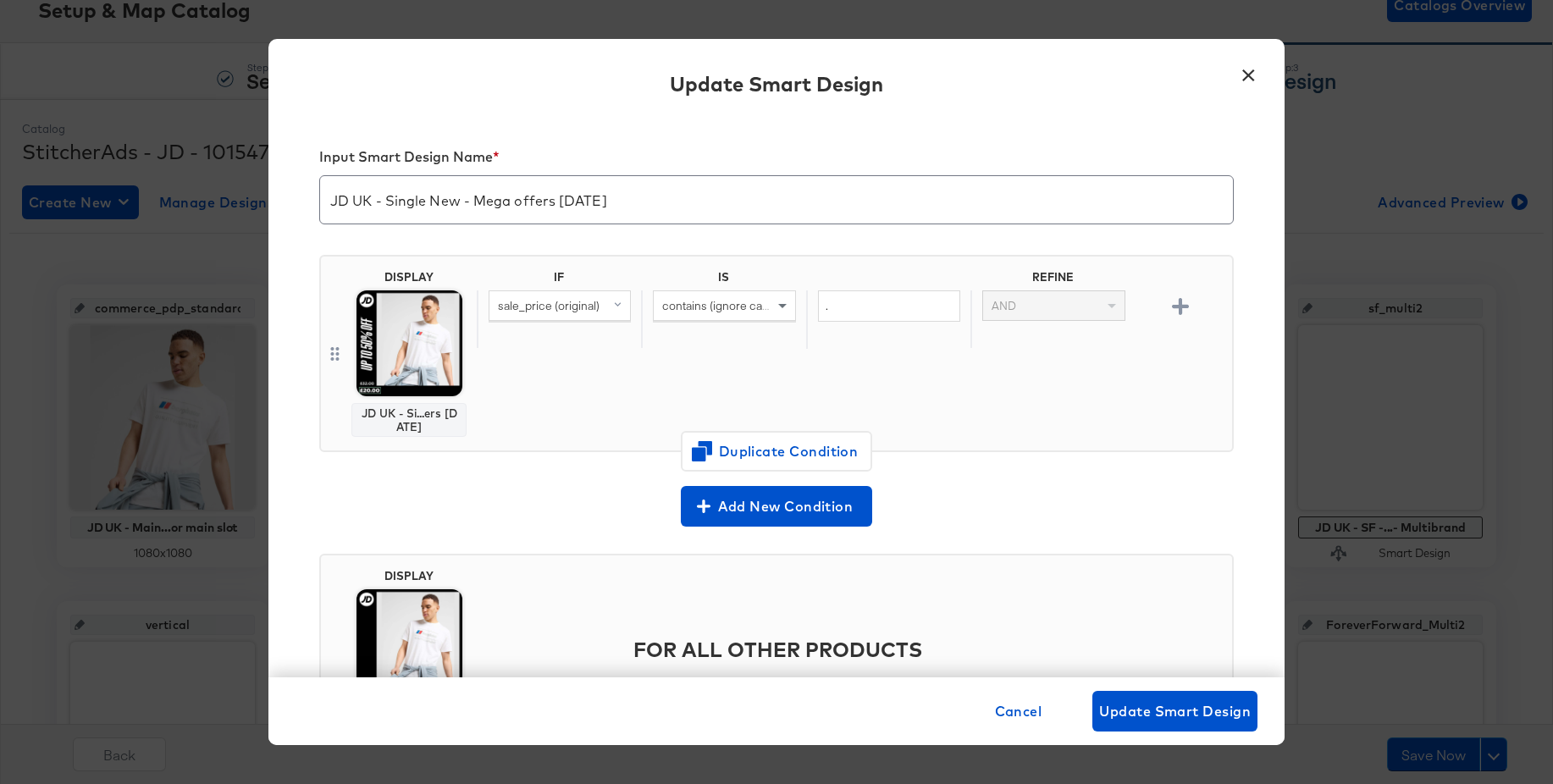
scroll to position [118, 0]
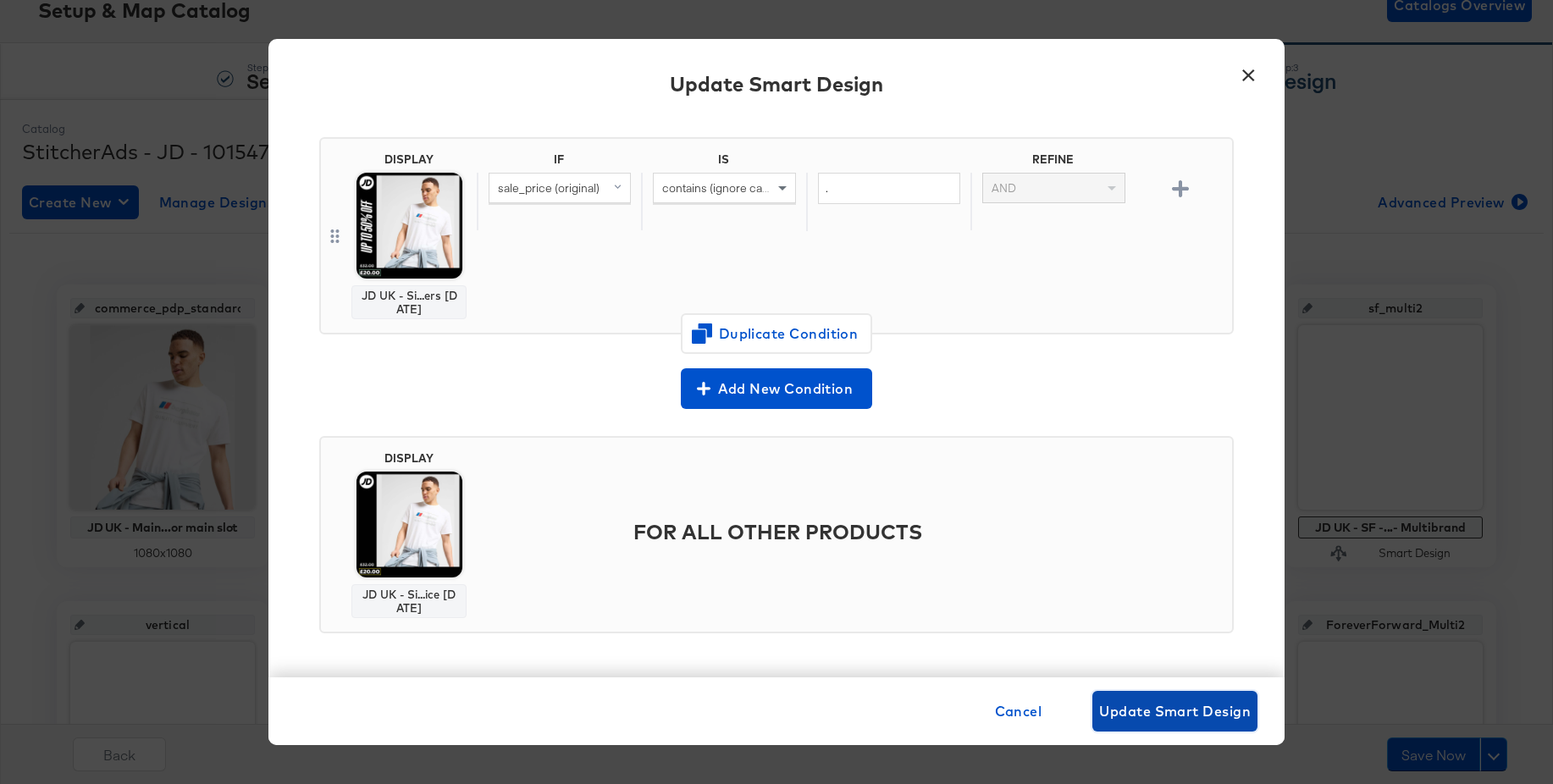
click at [1163, 707] on span "Update Smart Design" at bounding box center [1174, 711] width 151 height 24
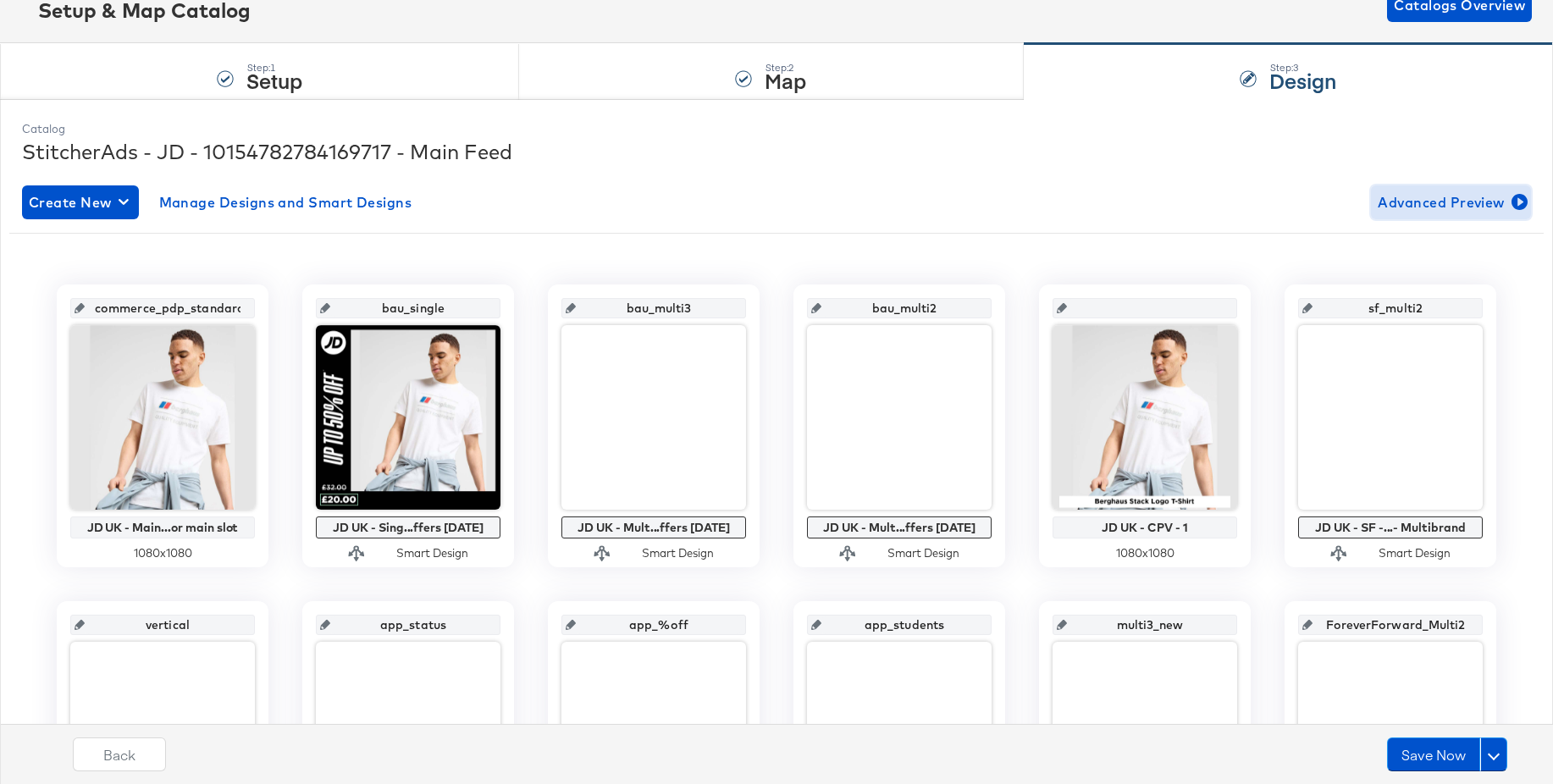
click at [1406, 197] on span "Advanced Preview" at bounding box center [1451, 202] width 147 height 24
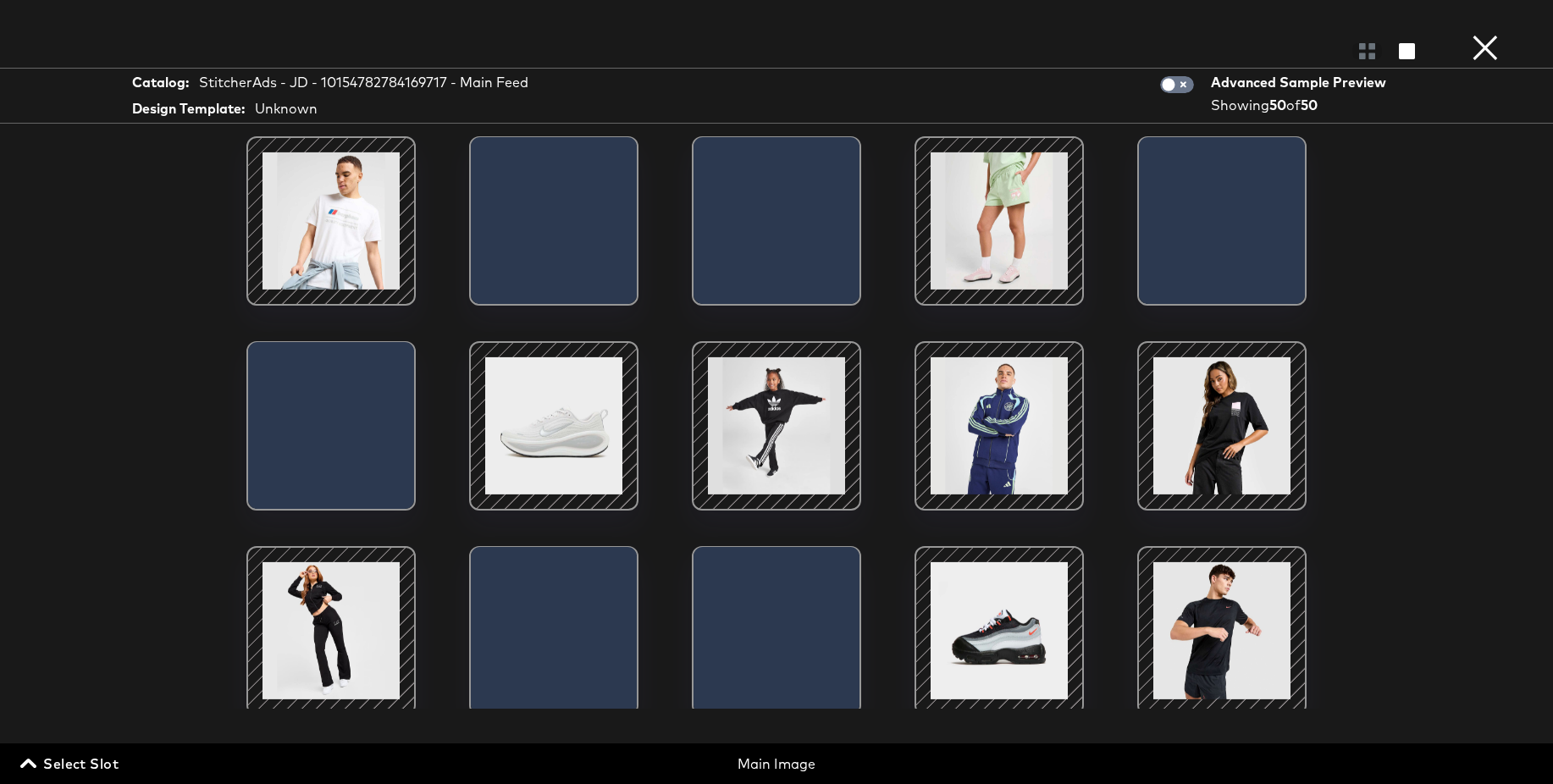
click at [86, 750] on div "Select Slot Main Image" at bounding box center [776, 759] width 1553 height 32
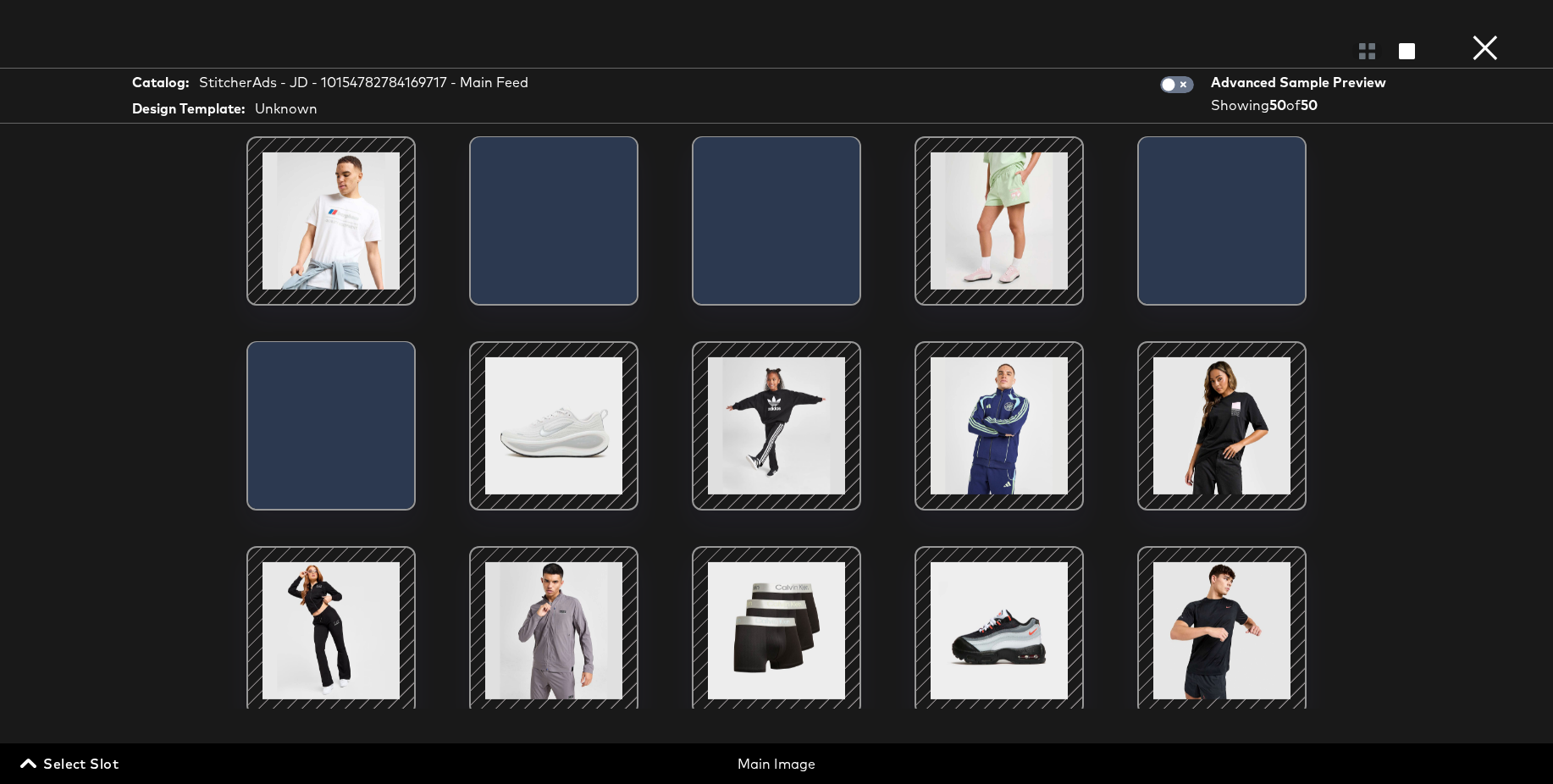
click at [76, 759] on span "Select Slot" at bounding box center [71, 764] width 95 height 24
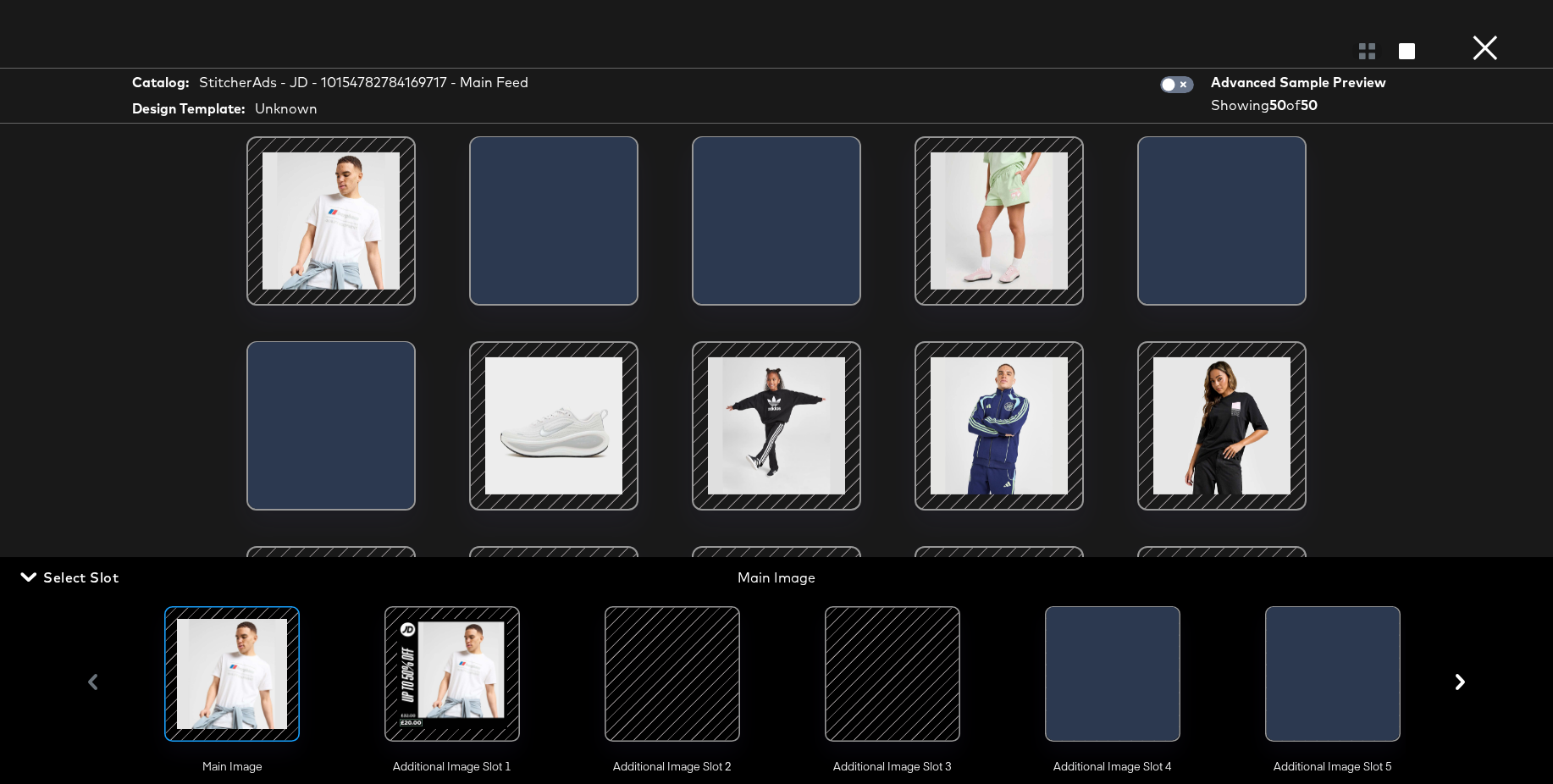
click at [473, 684] on div at bounding box center [452, 674] width 115 height 115
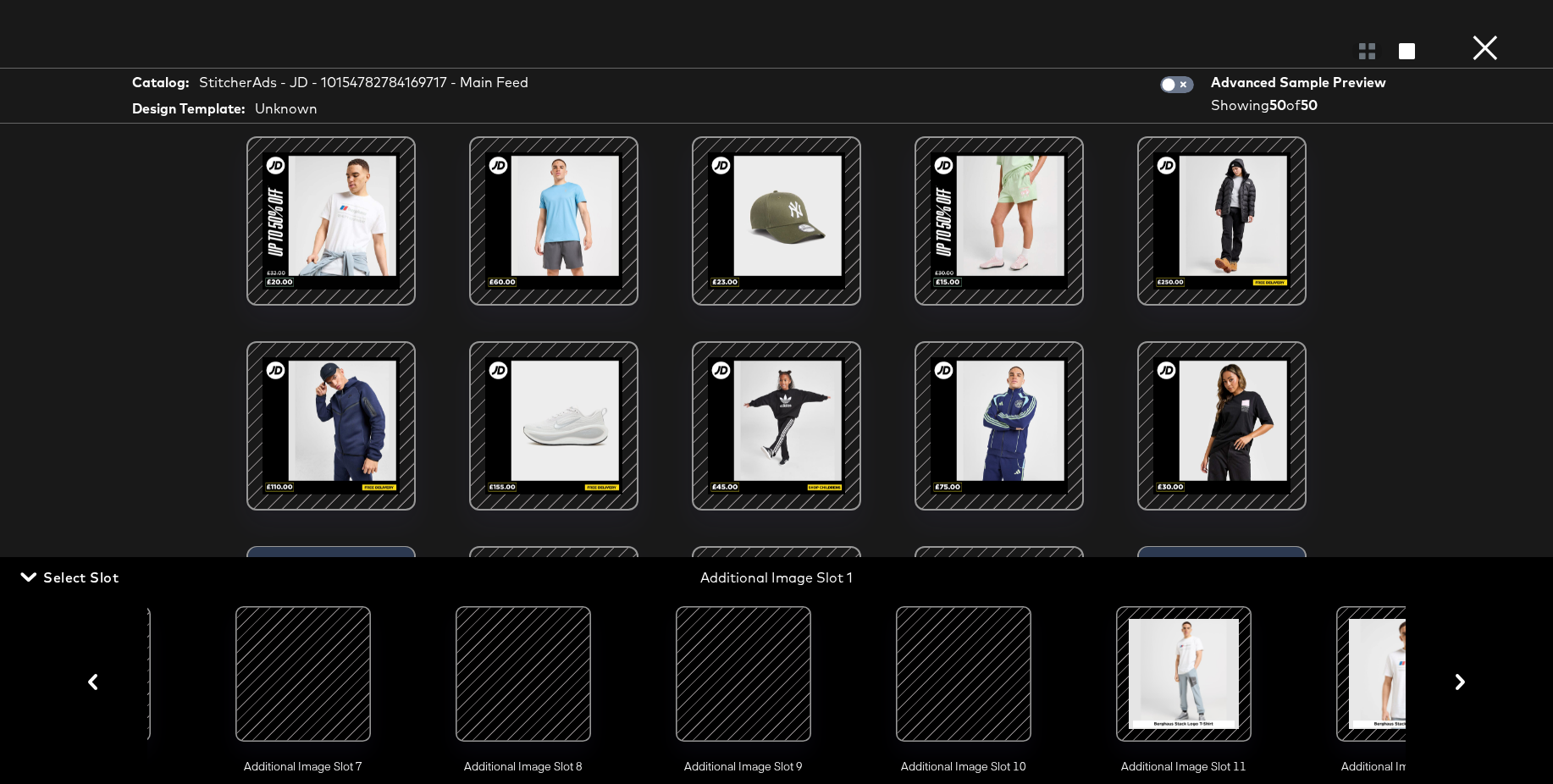
scroll to position [122, 0]
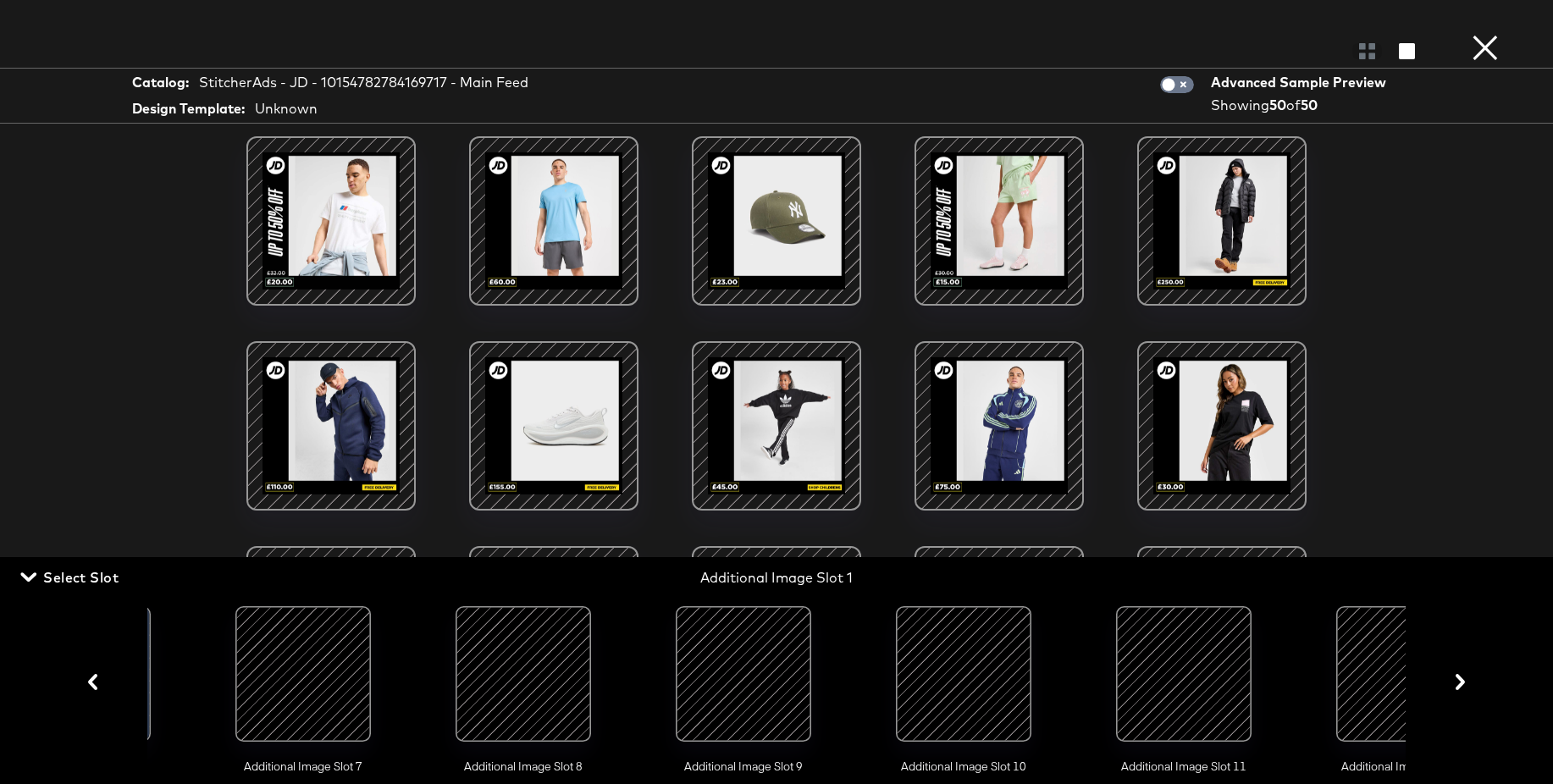
click at [951, 658] on div at bounding box center [964, 674] width 115 height 115
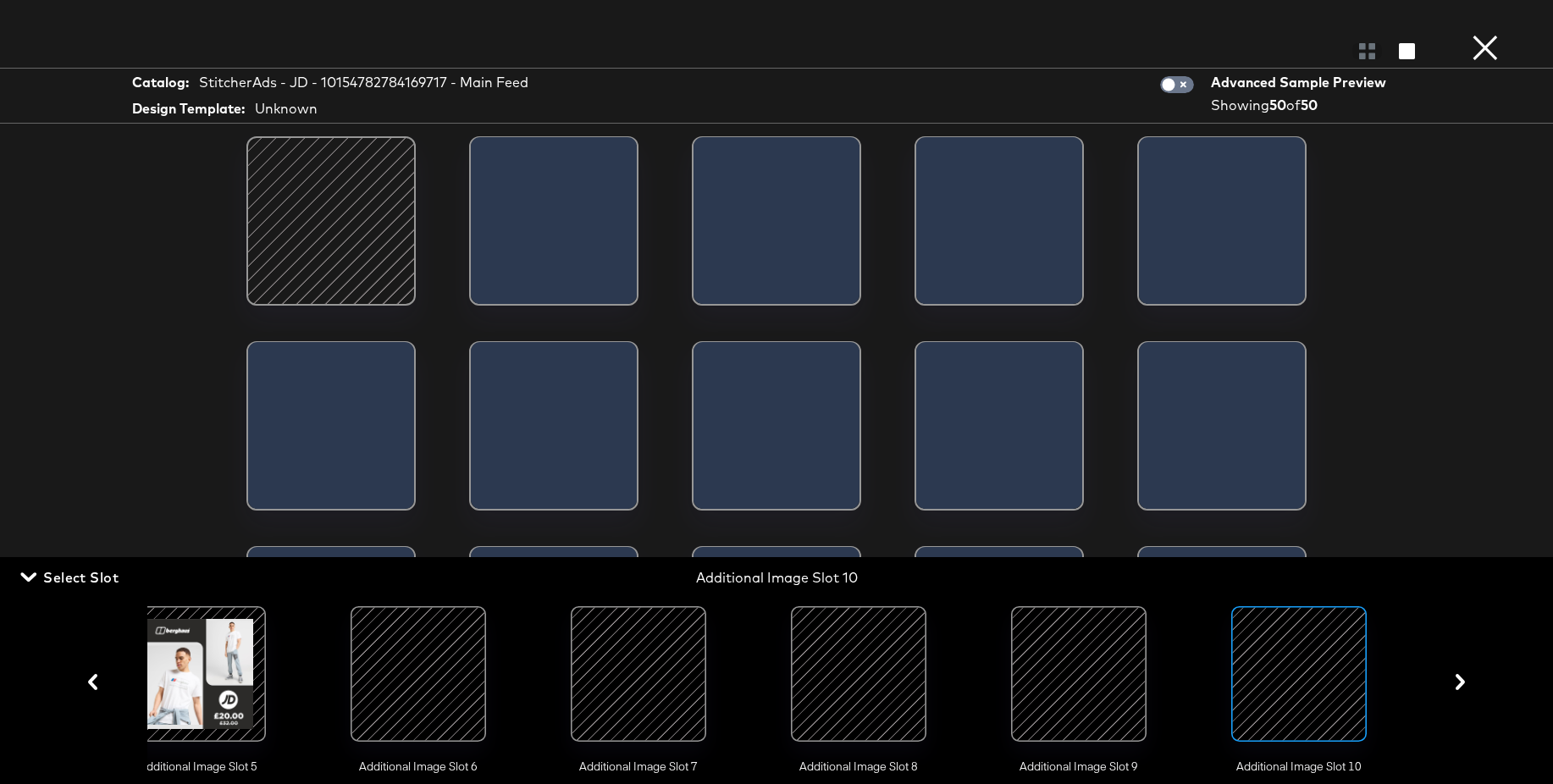
scroll to position [0, 1113]
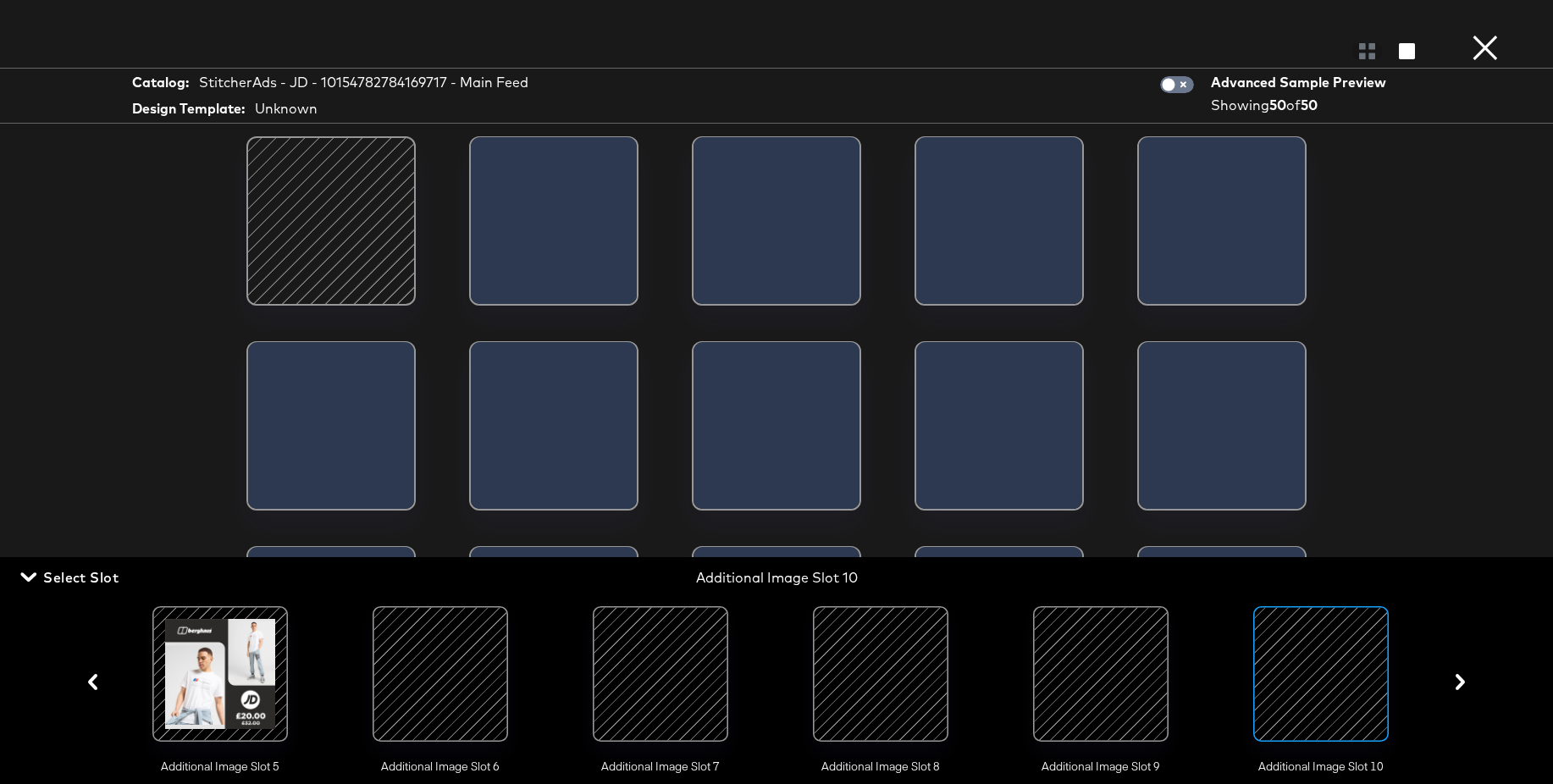
click at [1485, 33] on button "×" at bounding box center [1485, 17] width 33 height 33
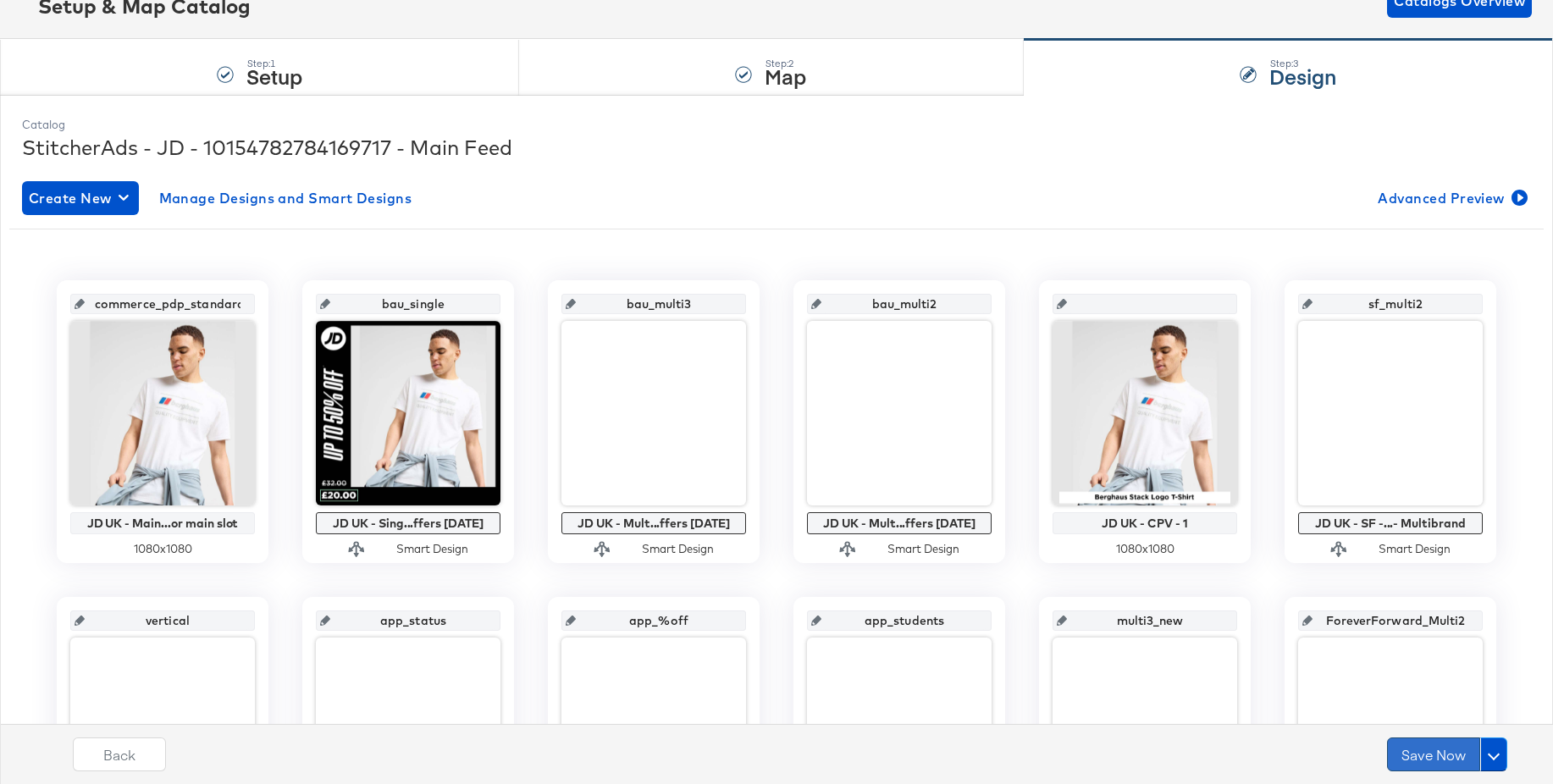
click at [1412, 750] on button "Save Now" at bounding box center [1433, 753] width 93 height 33
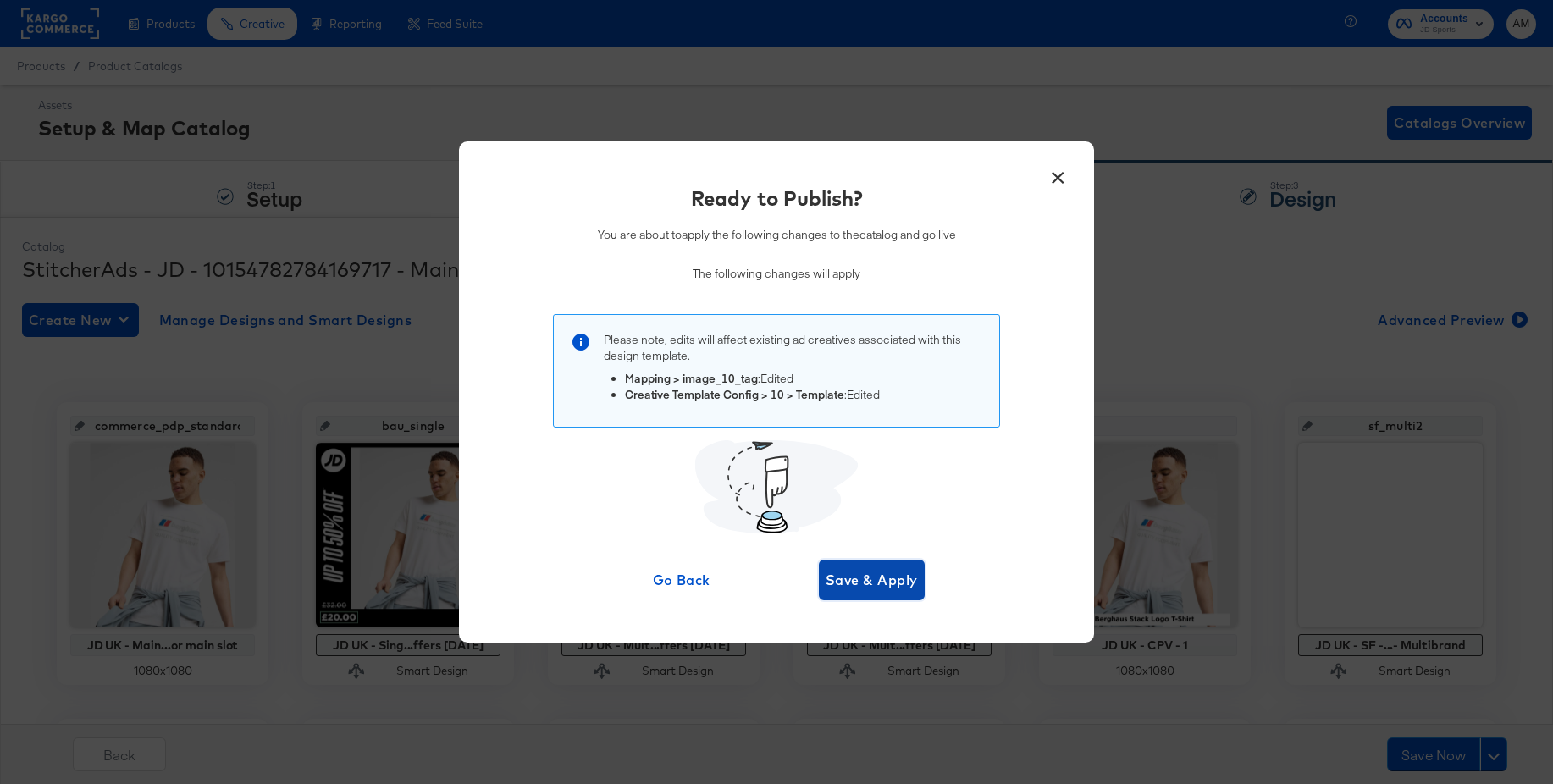
click at [889, 577] on span "Save & Apply" at bounding box center [871, 580] width 92 height 24
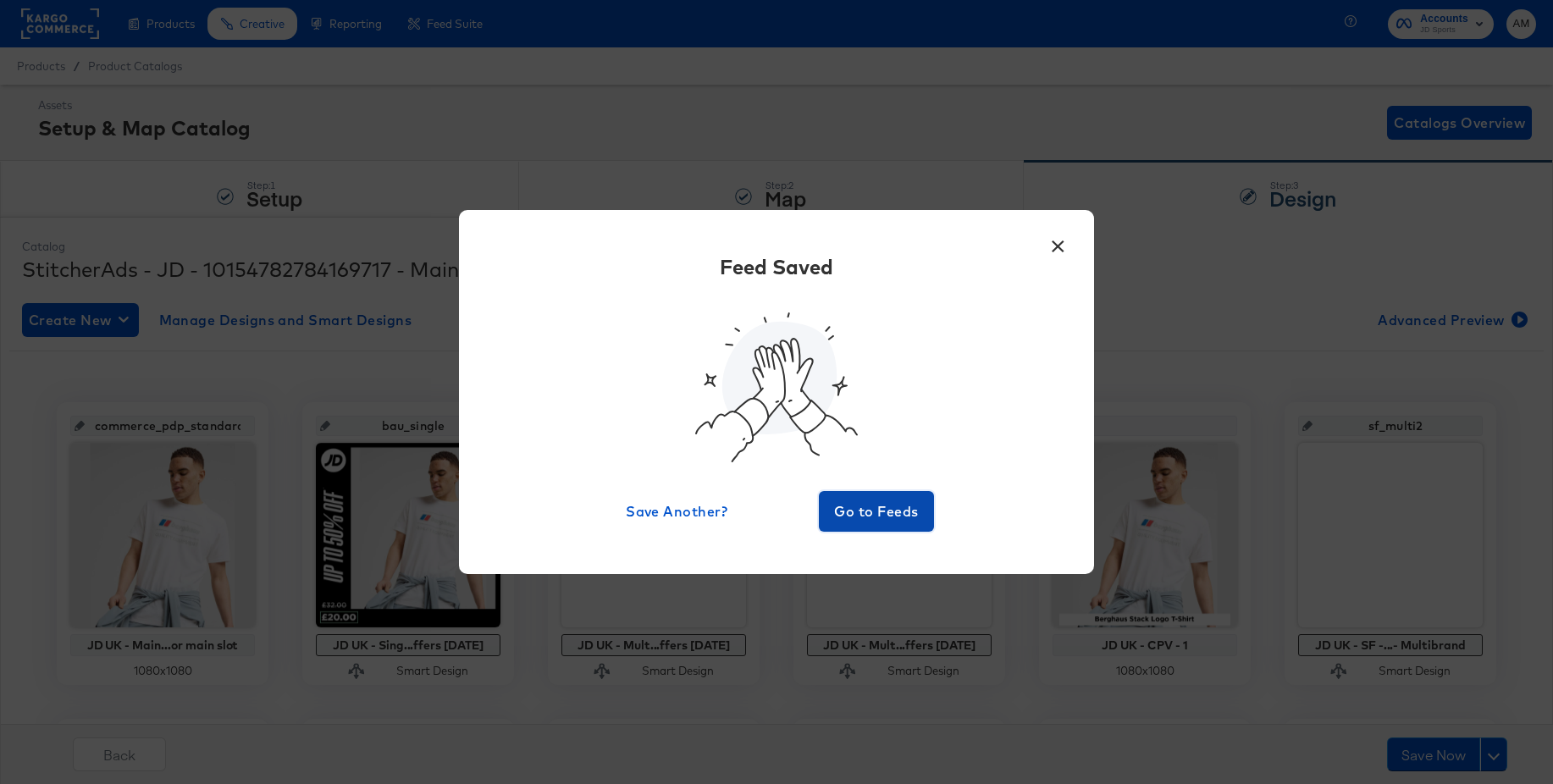
click at [872, 506] on span "Go to Feeds" at bounding box center [875, 511] width 101 height 24
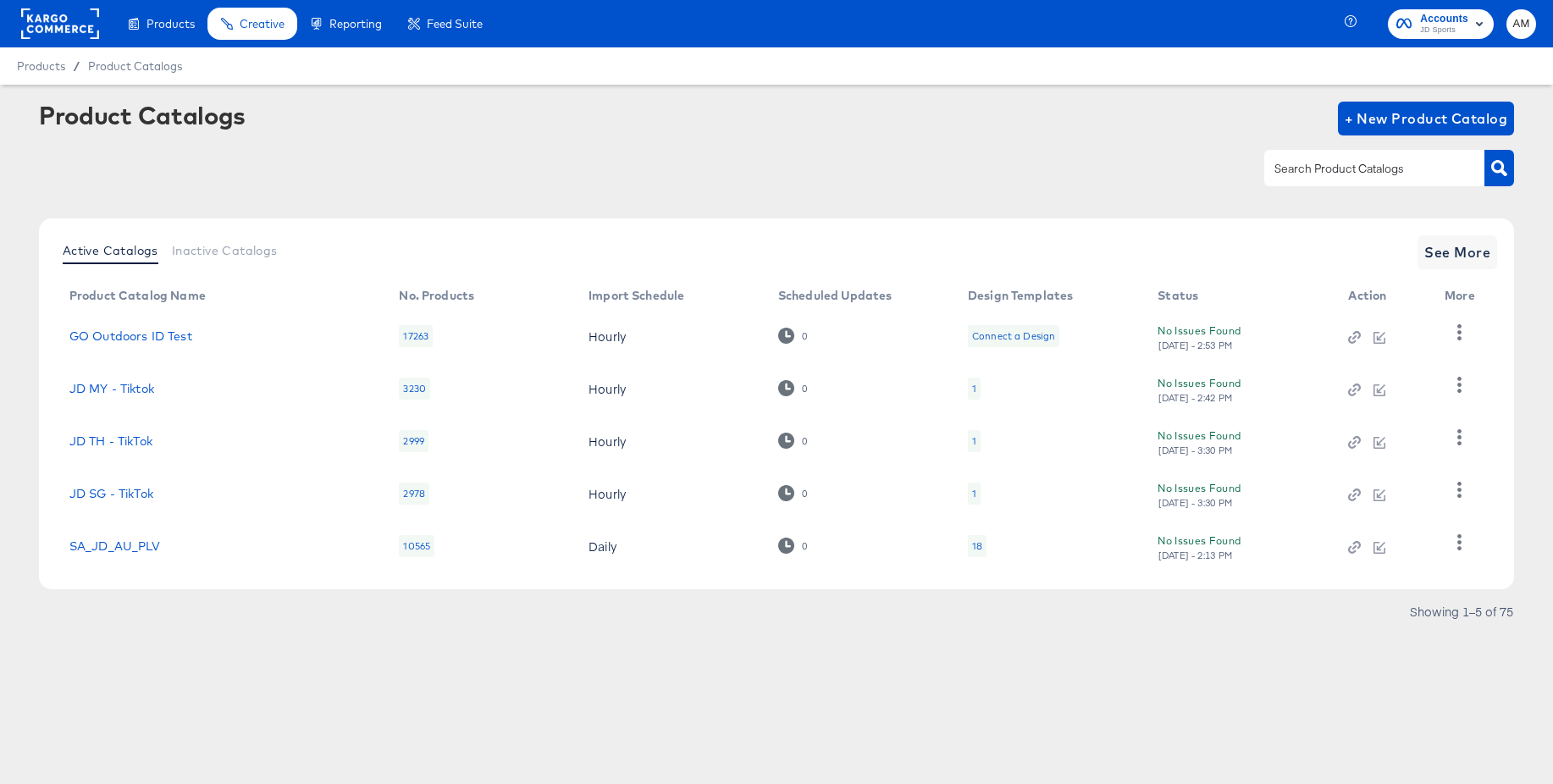
click at [64, 15] on rect at bounding box center [60, 23] width 78 height 31
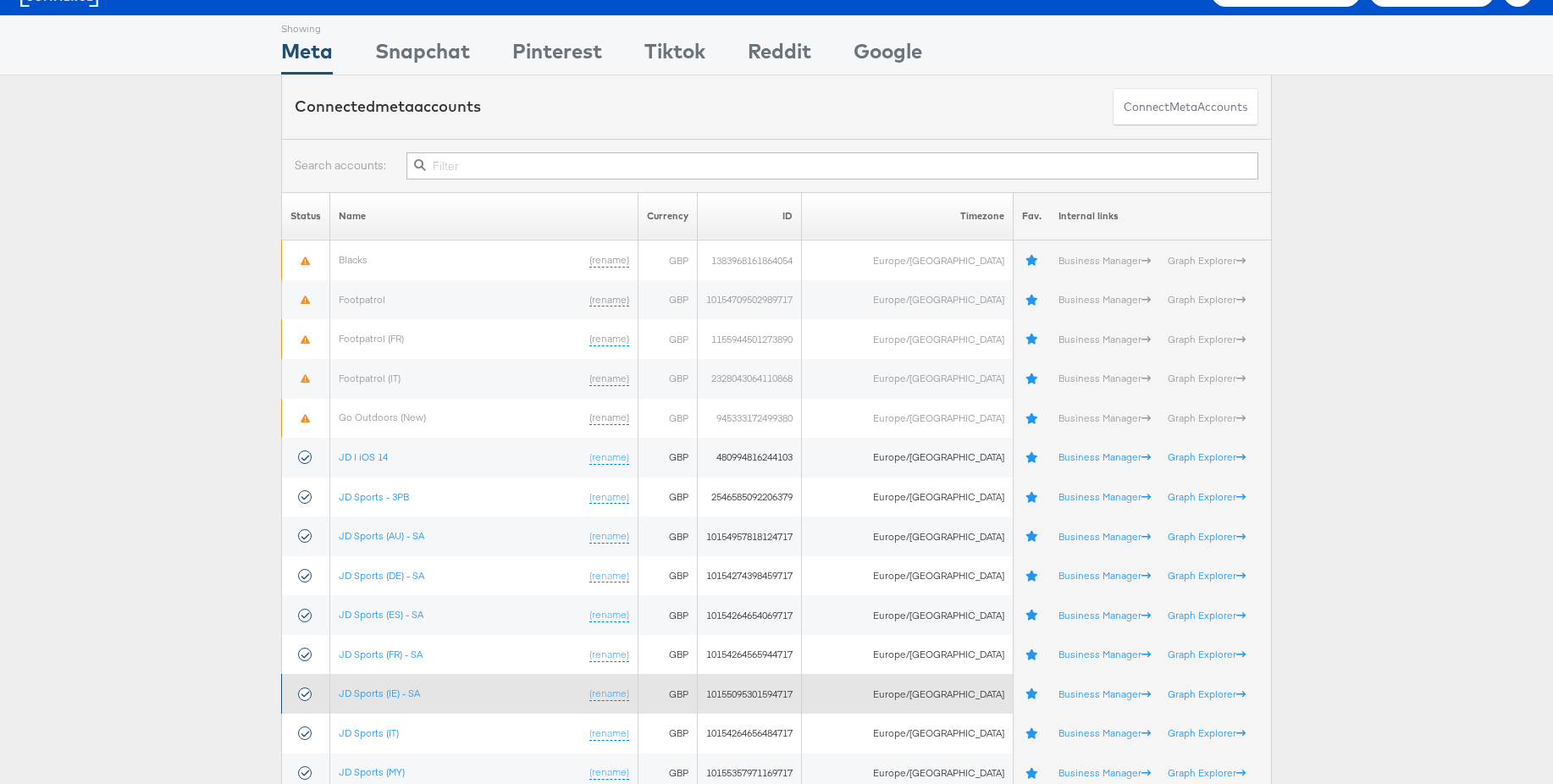
scroll to position [40, 0]
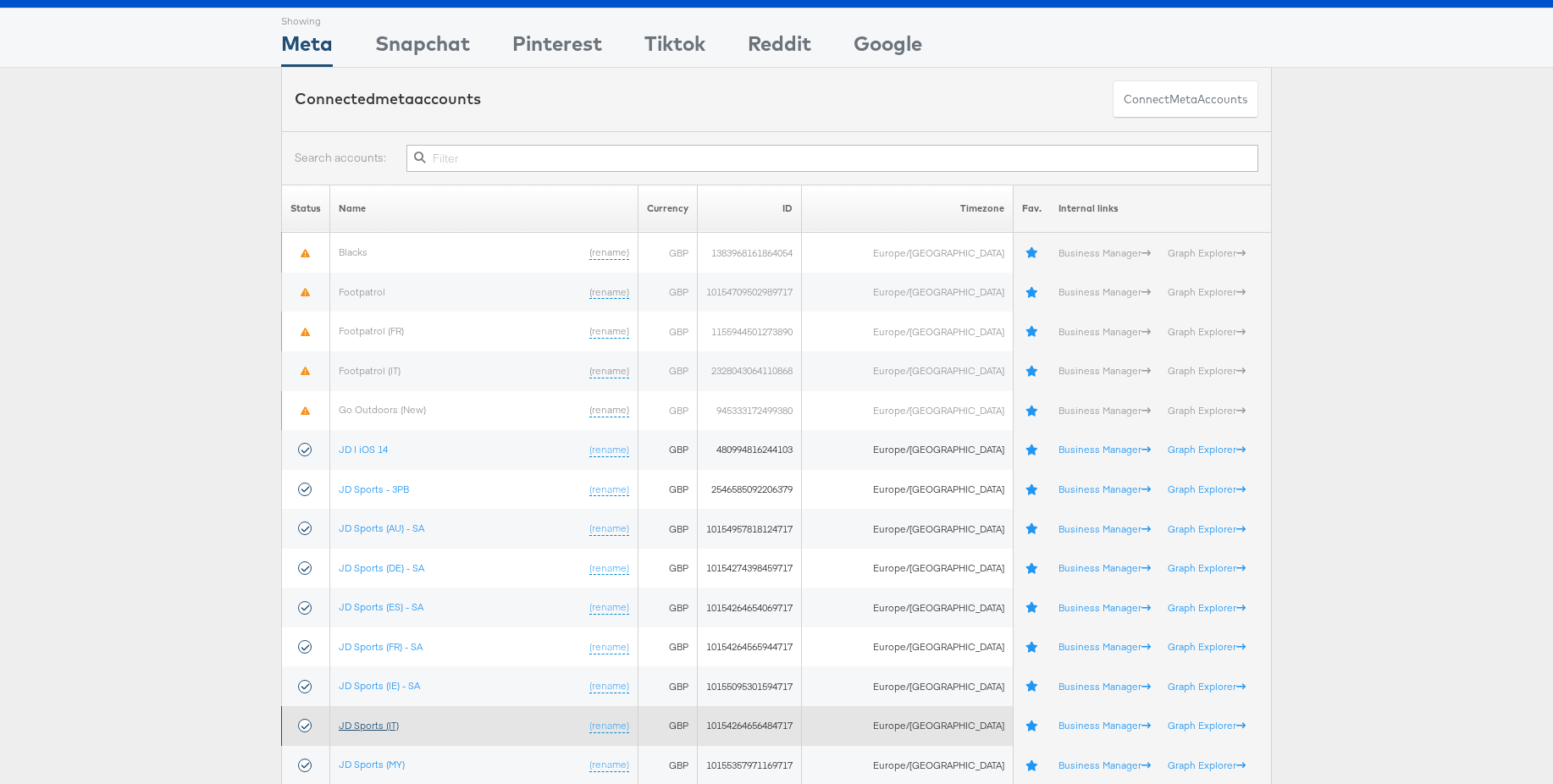
click at [381, 722] on link "JD Sports (IT)" at bounding box center [369, 725] width 60 height 13
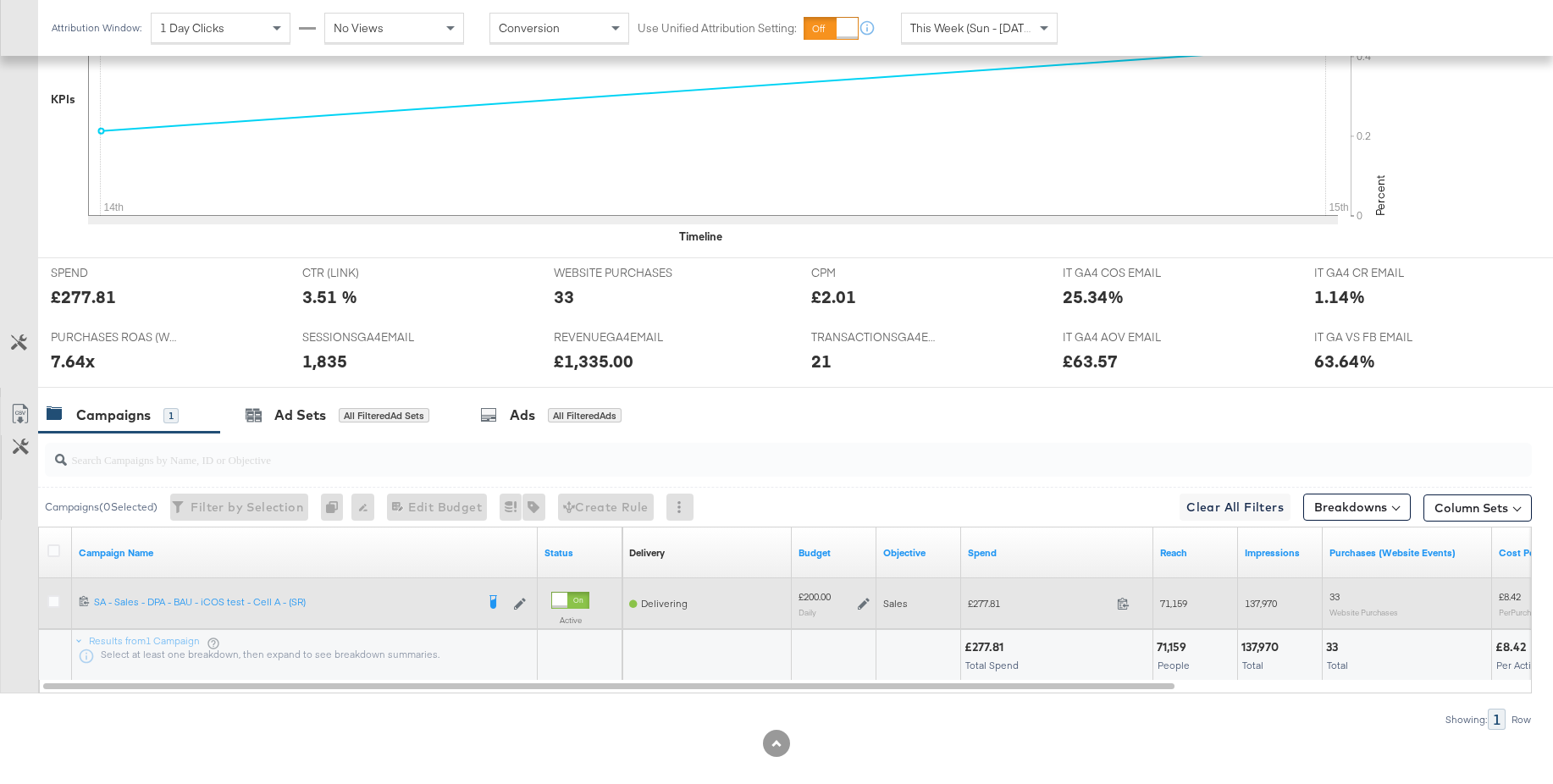
scroll to position [573, 0]
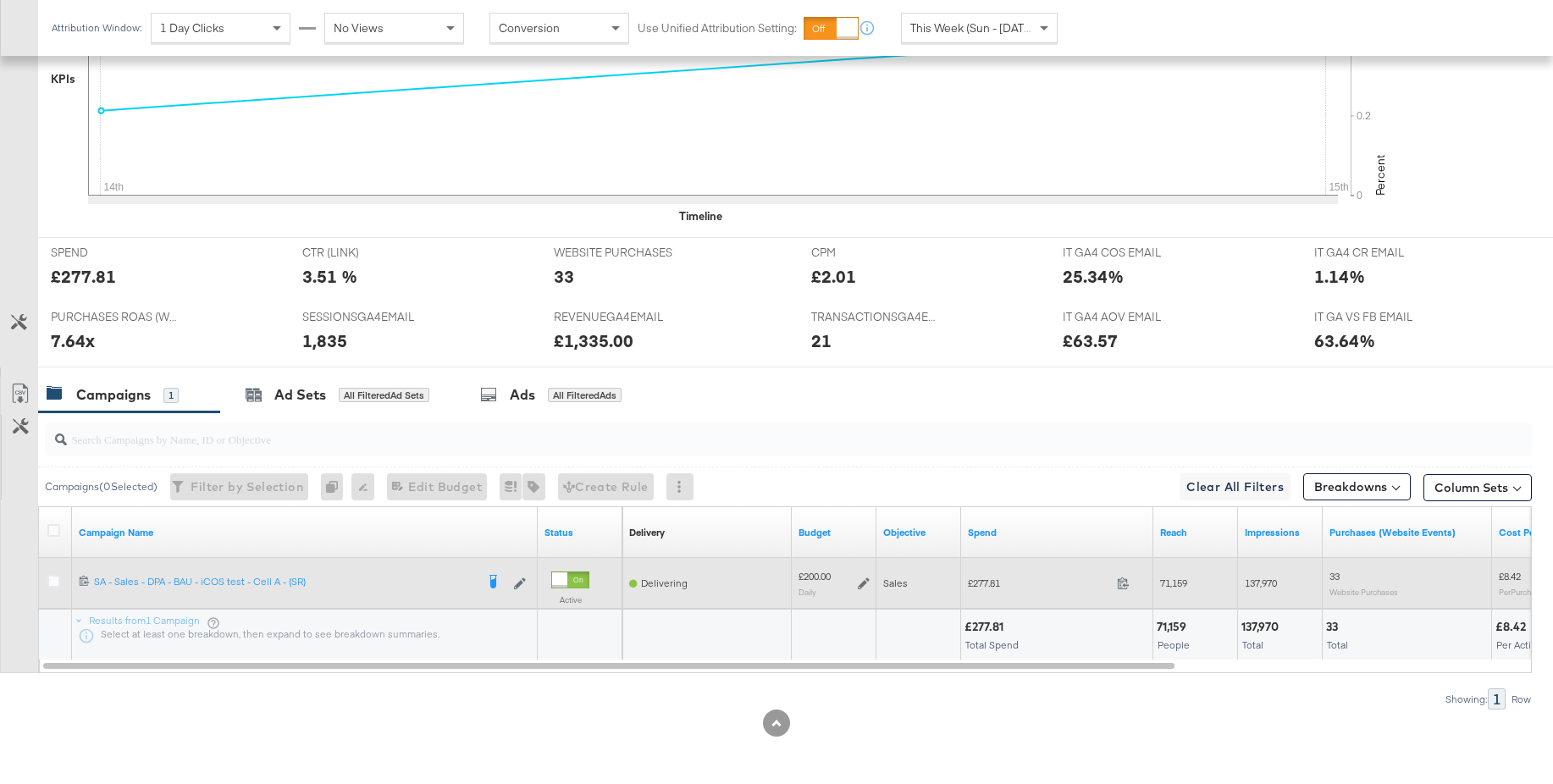
click at [862, 585] on icon at bounding box center [863, 583] width 12 height 12
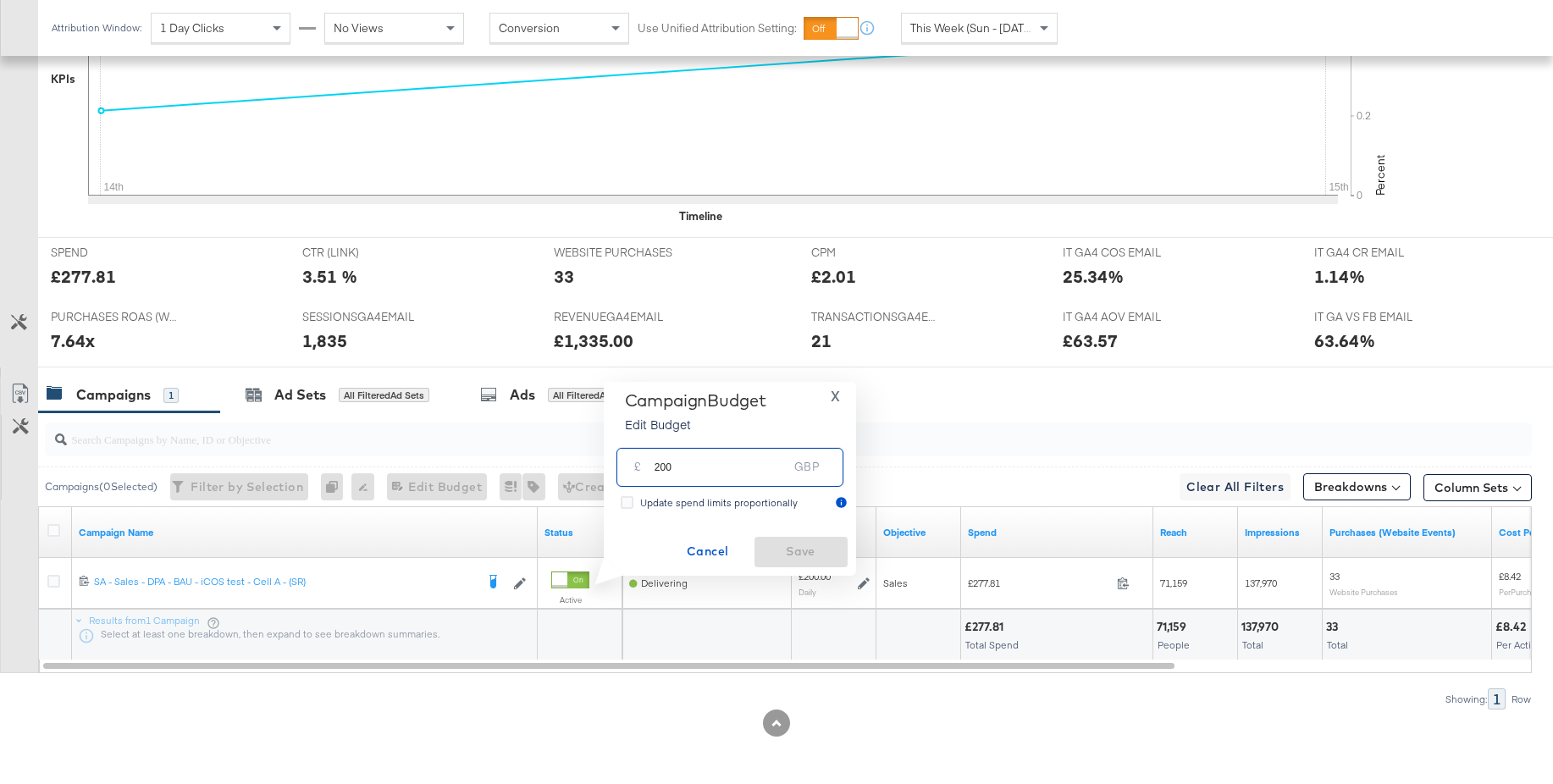
drag, startPoint x: 713, startPoint y: 473, endPoint x: 610, endPoint y: 469, distance: 103.1
click at [610, 469] on div "Campaign Budget Edit Budget X £ 200 GBP Update spend limits proportionally Canc…" at bounding box center [730, 478] width 252 height 194
type input "250"
click at [803, 557] on span "Save" at bounding box center [801, 551] width 80 height 21
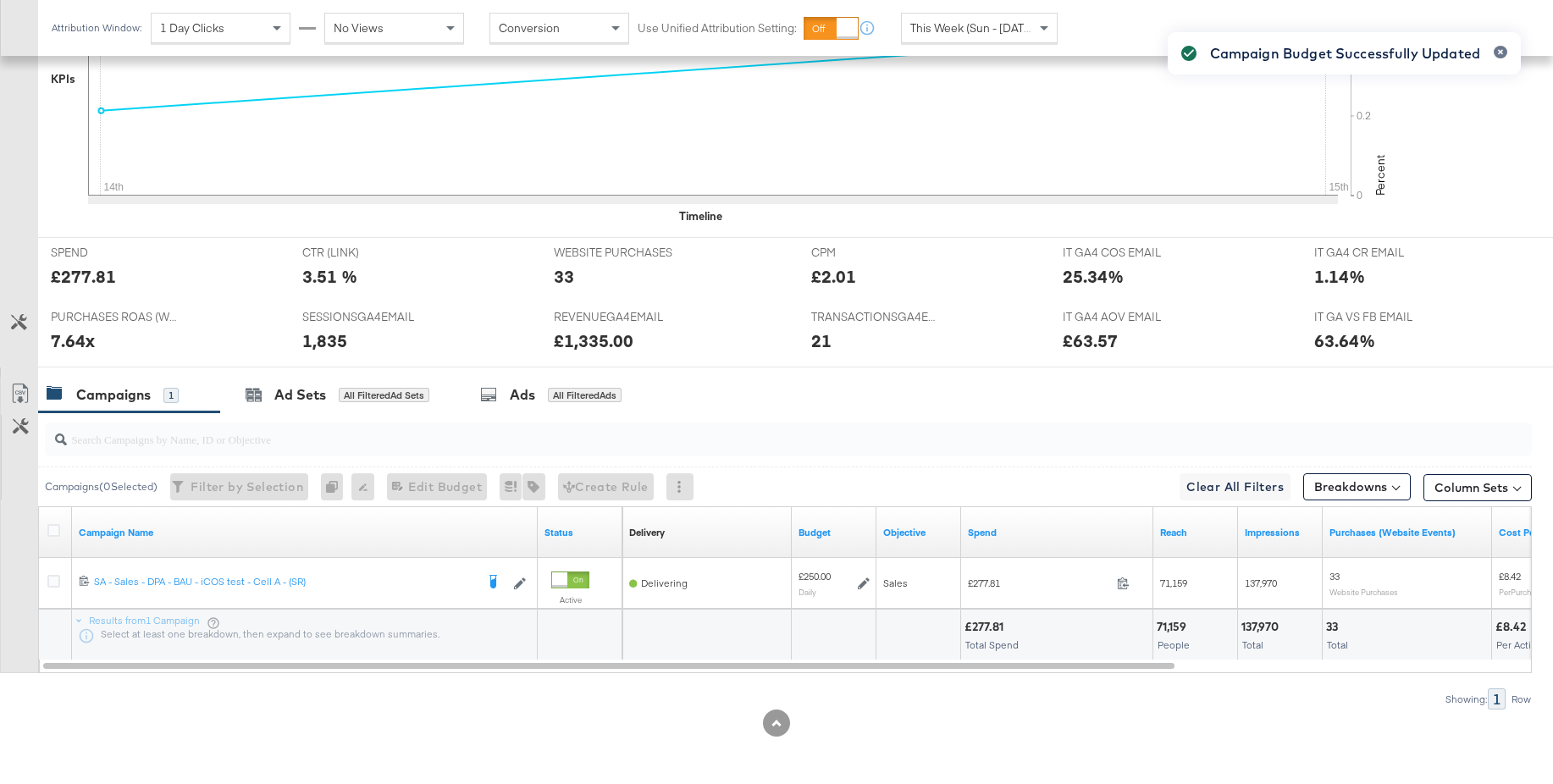
scroll to position [0, 0]
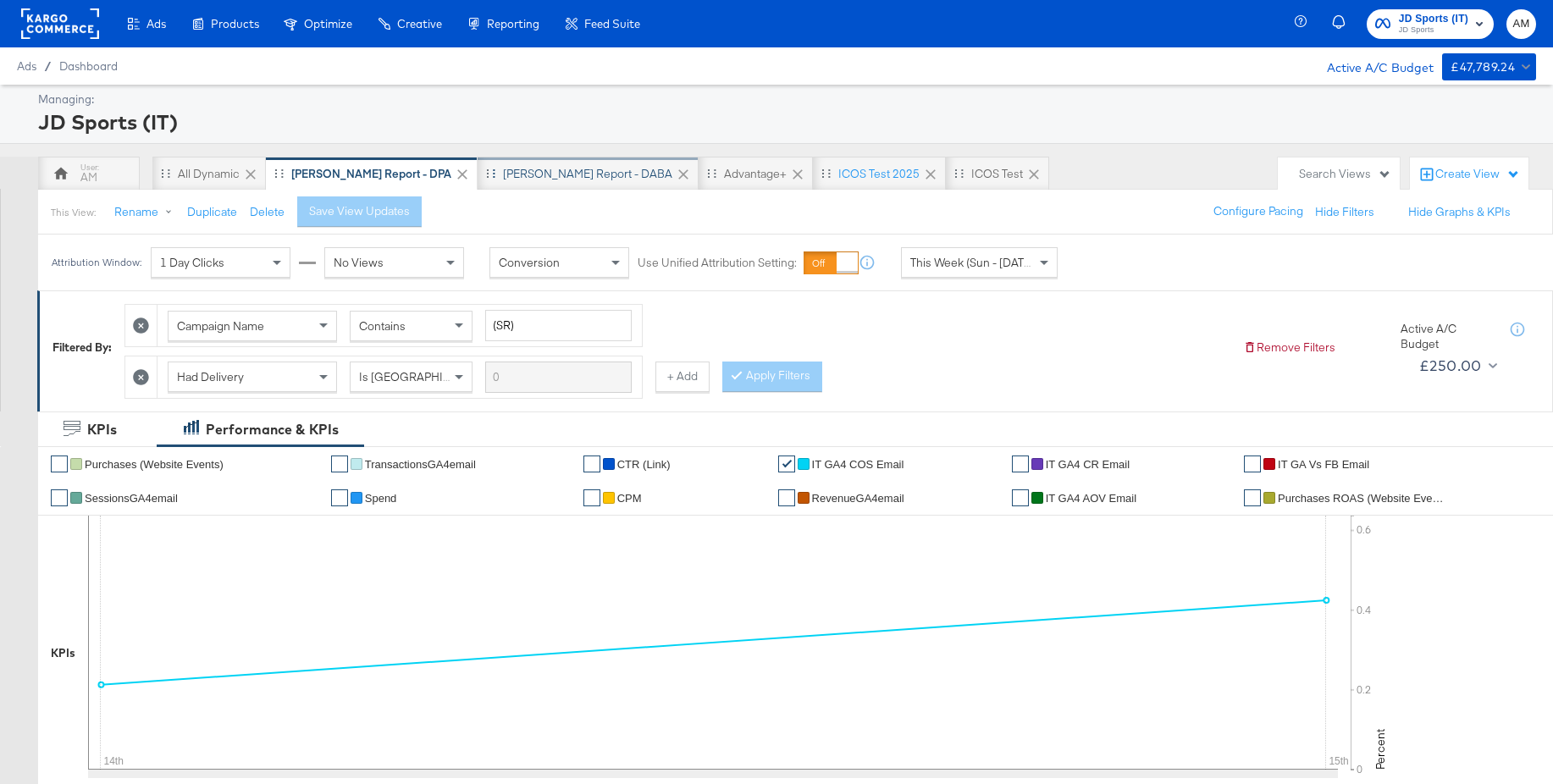
click at [504, 174] on div "[PERSON_NAME] Report - DABA" at bounding box center [588, 174] width 169 height 16
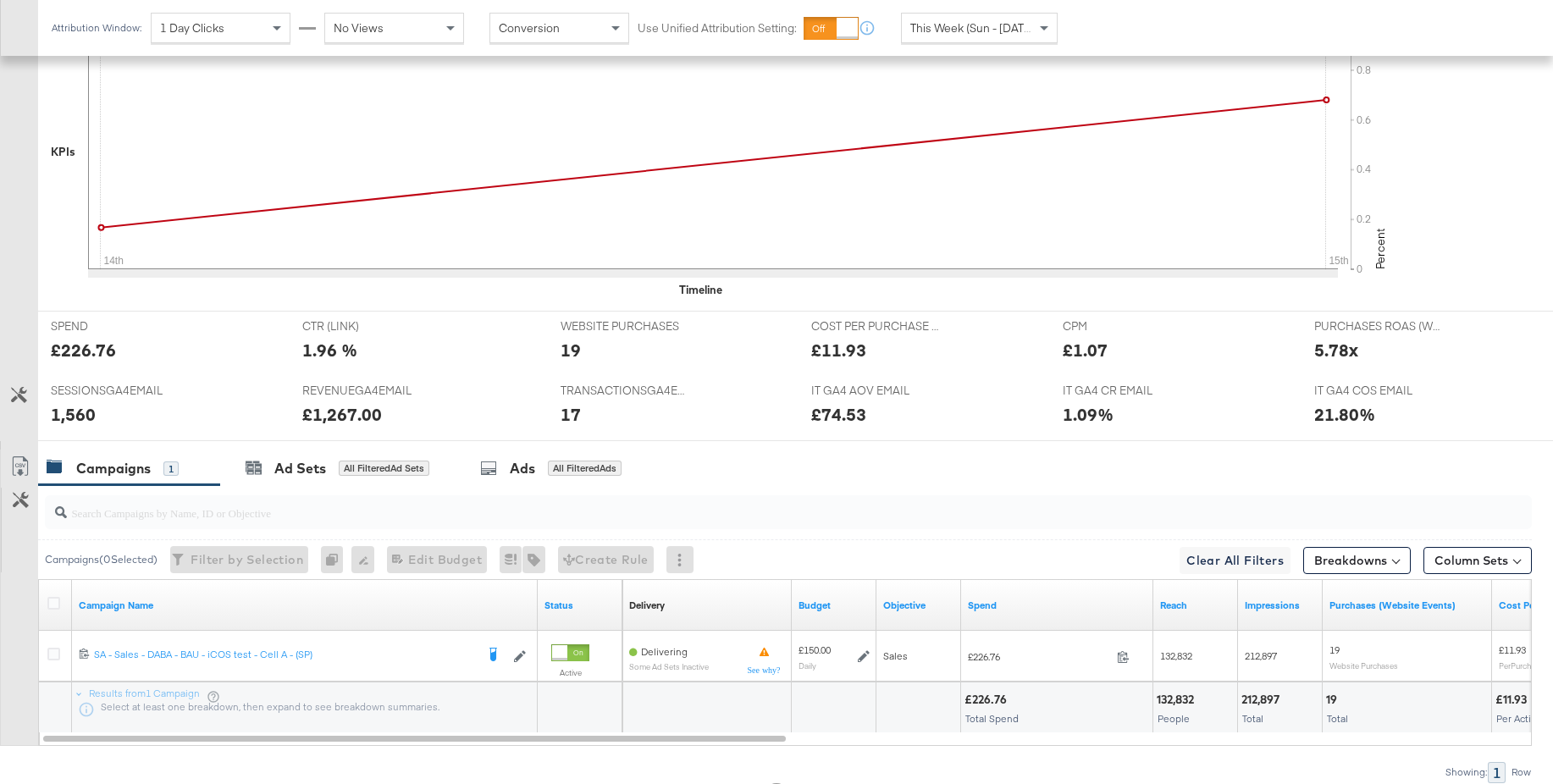
scroll to position [624, 0]
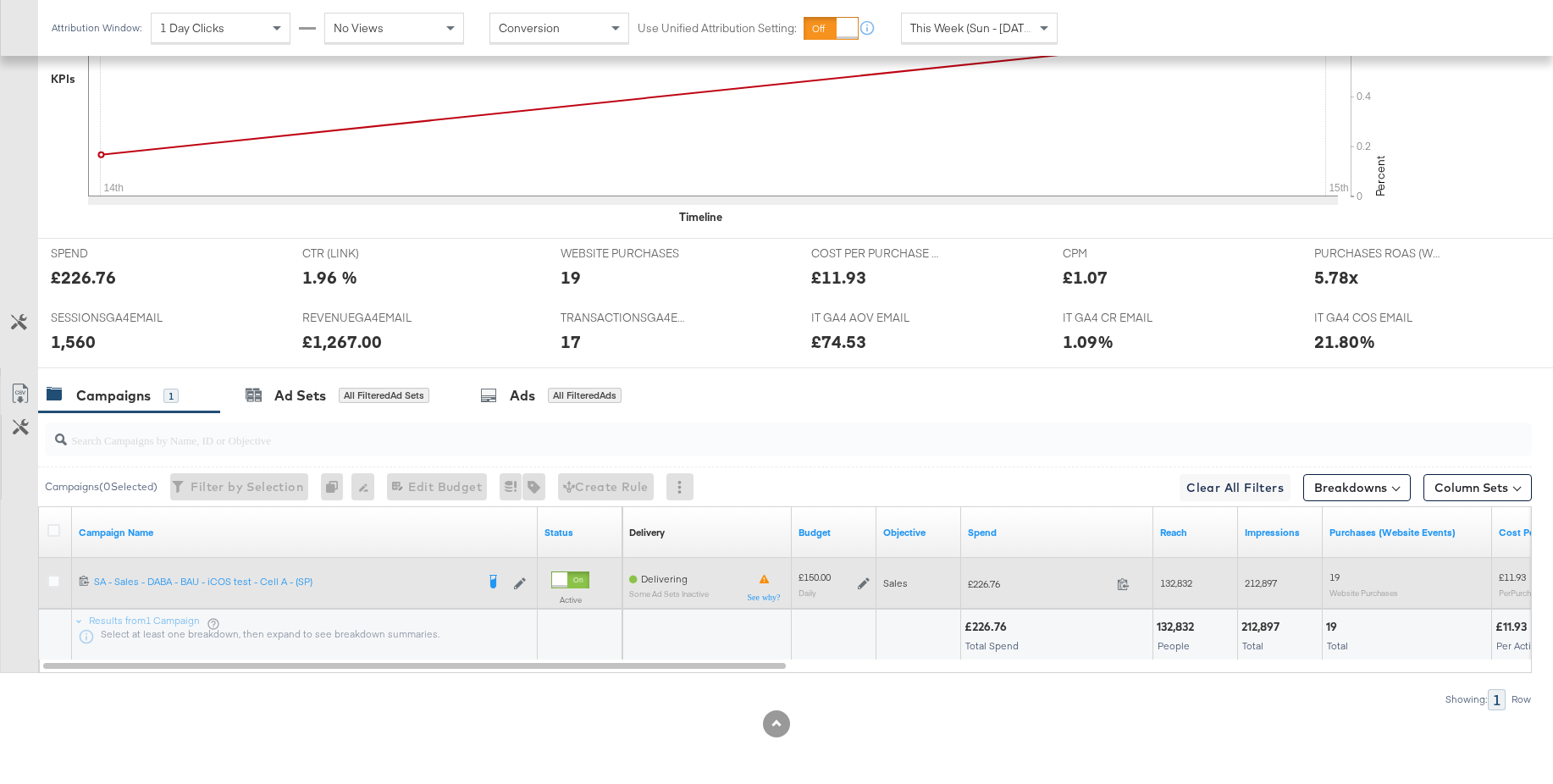
click at [862, 585] on icon at bounding box center [863, 584] width 12 height 12
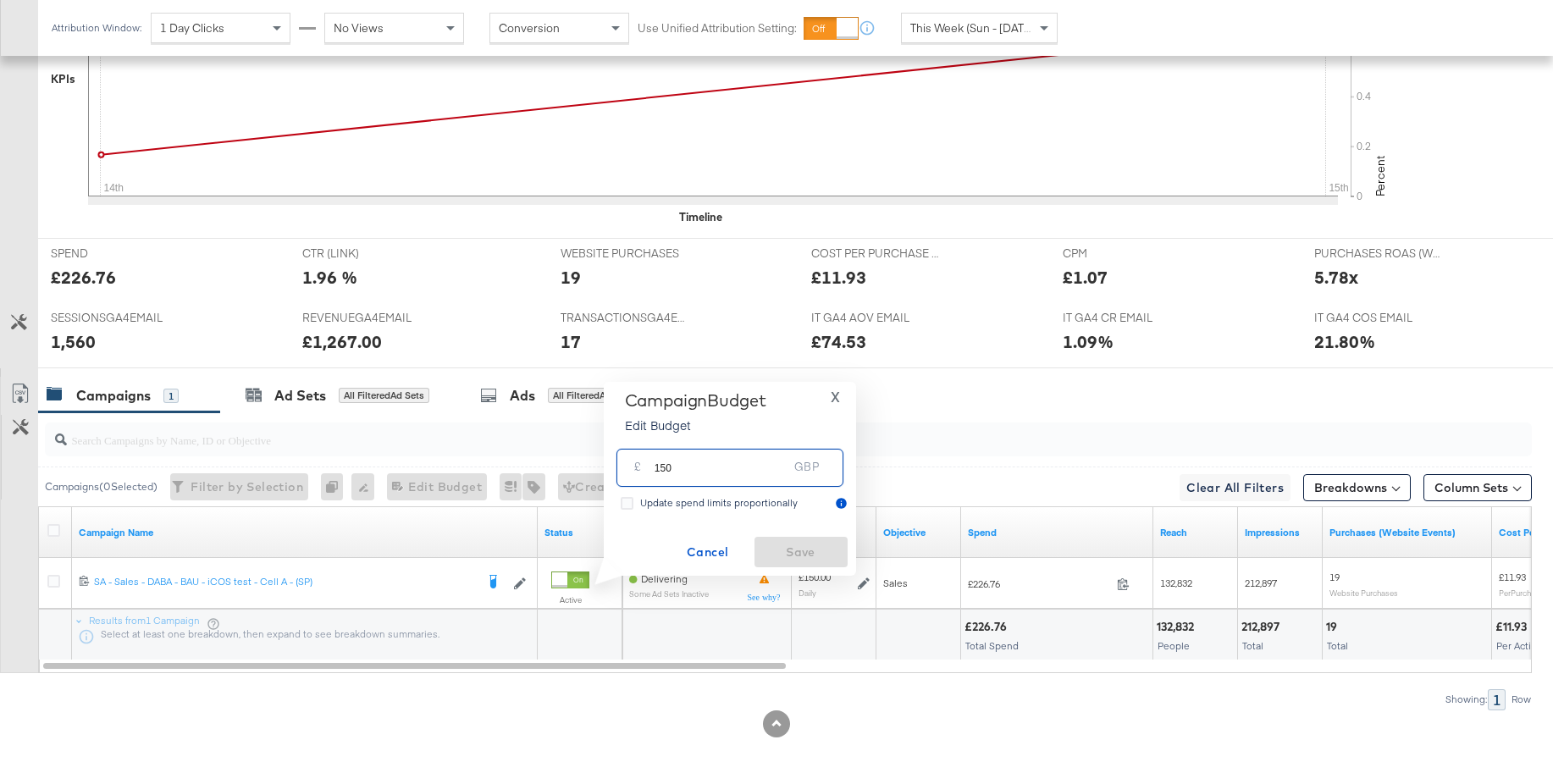
drag, startPoint x: 705, startPoint y: 469, endPoint x: 607, endPoint y: 464, distance: 98.1
click at [608, 464] on div "Campaign Budget Edit Budget X £ 150 GBP Update spend limits proportionally Canc…" at bounding box center [730, 478] width 252 height 194
type input "200"
click at [776, 553] on span "Save" at bounding box center [801, 552] width 80 height 21
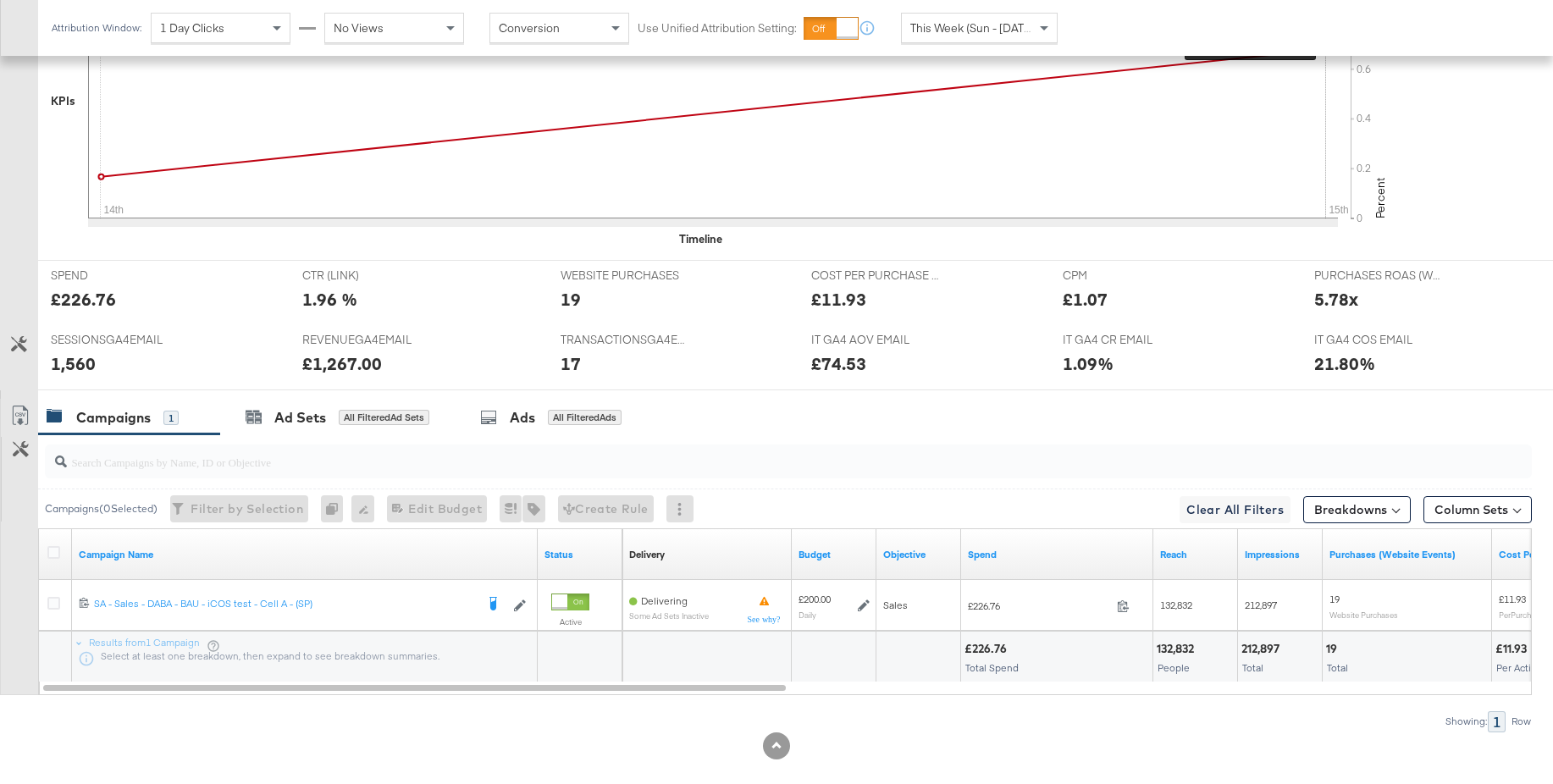
scroll to position [0, 0]
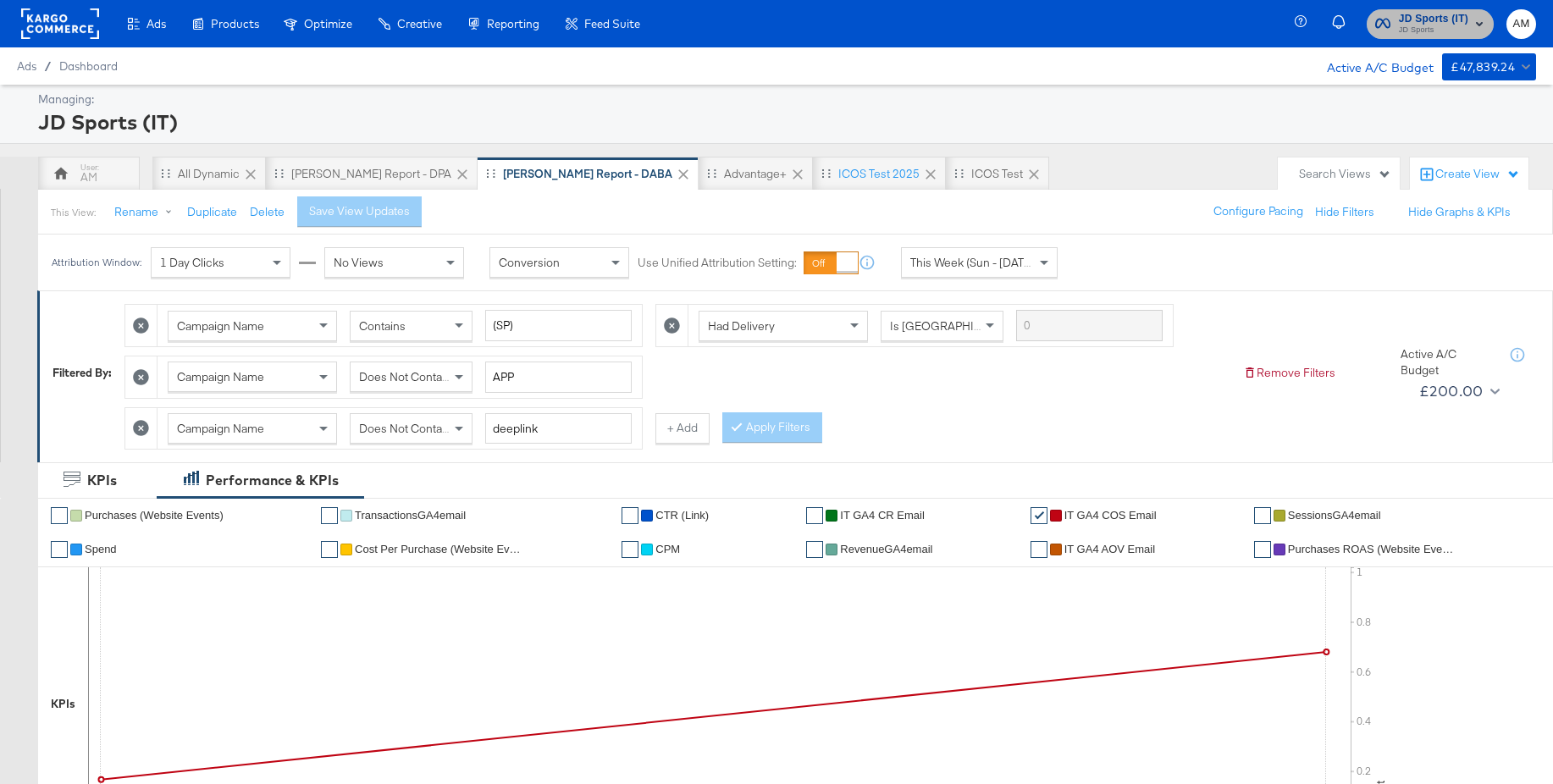
click at [1410, 16] on span "JD Sports (IT)" at bounding box center [1433, 19] width 70 height 18
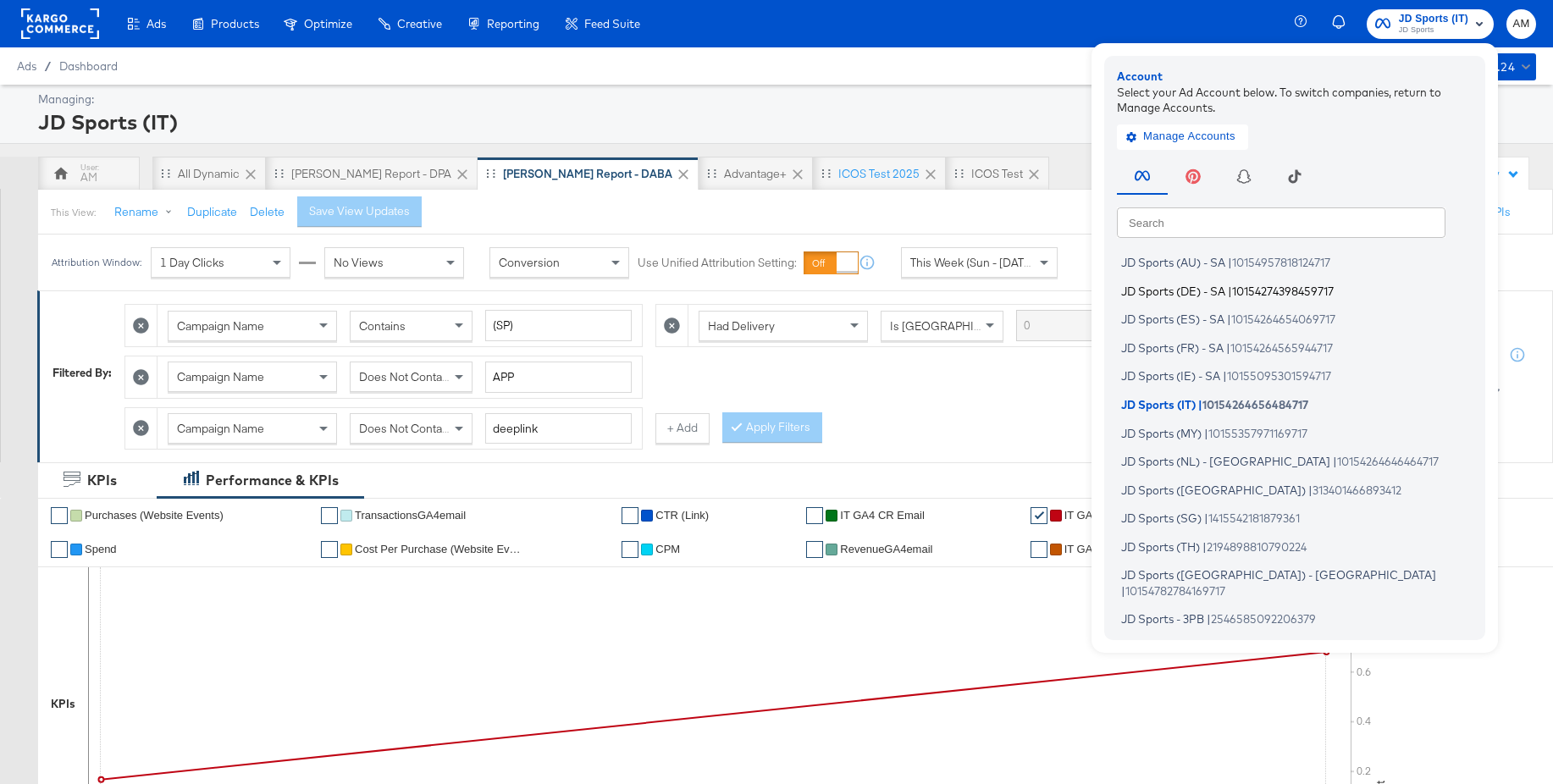
click at [1141, 291] on span "JD Sports (DE) - SA" at bounding box center [1173, 290] width 104 height 14
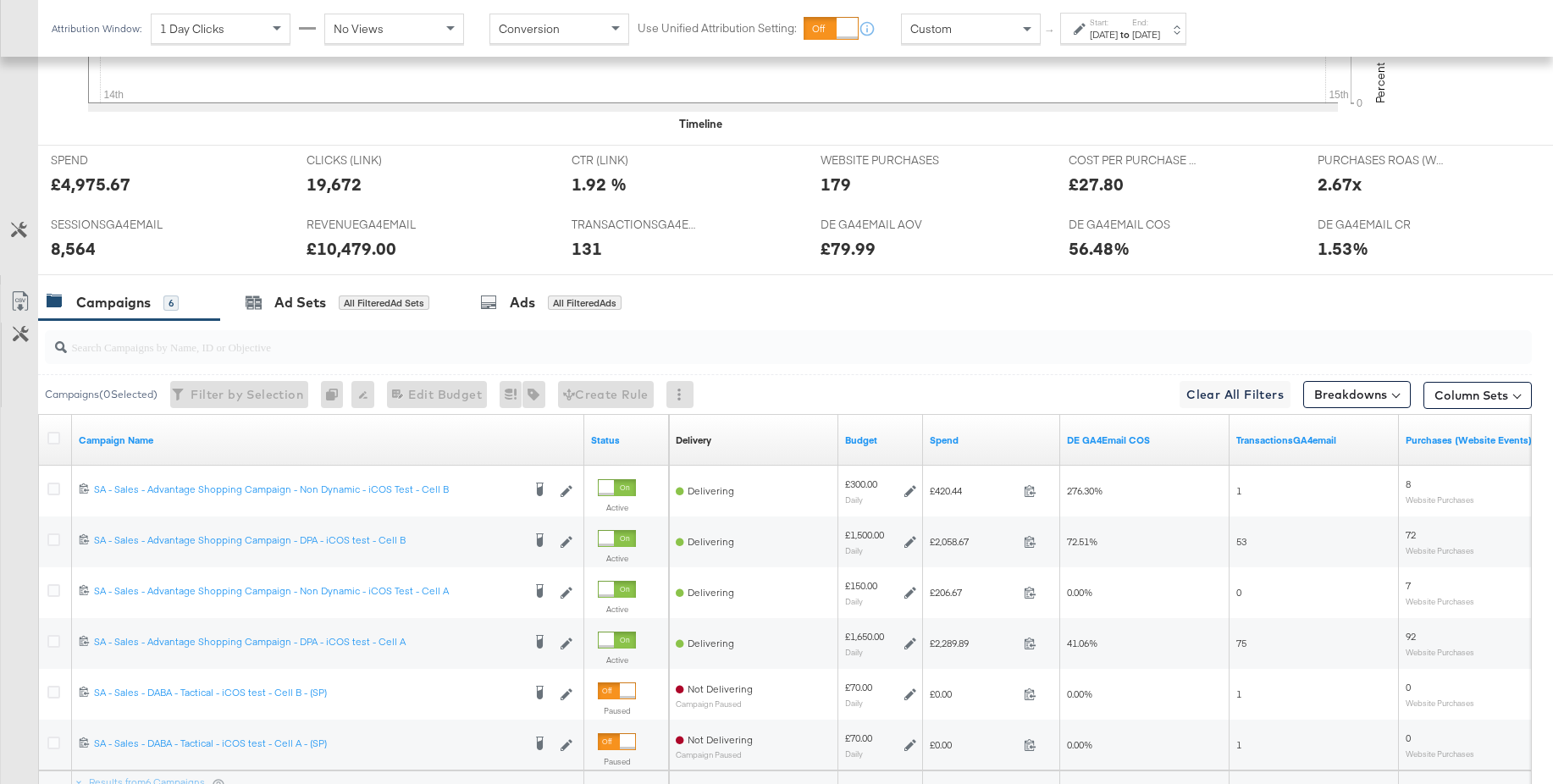
scroll to position [763, 0]
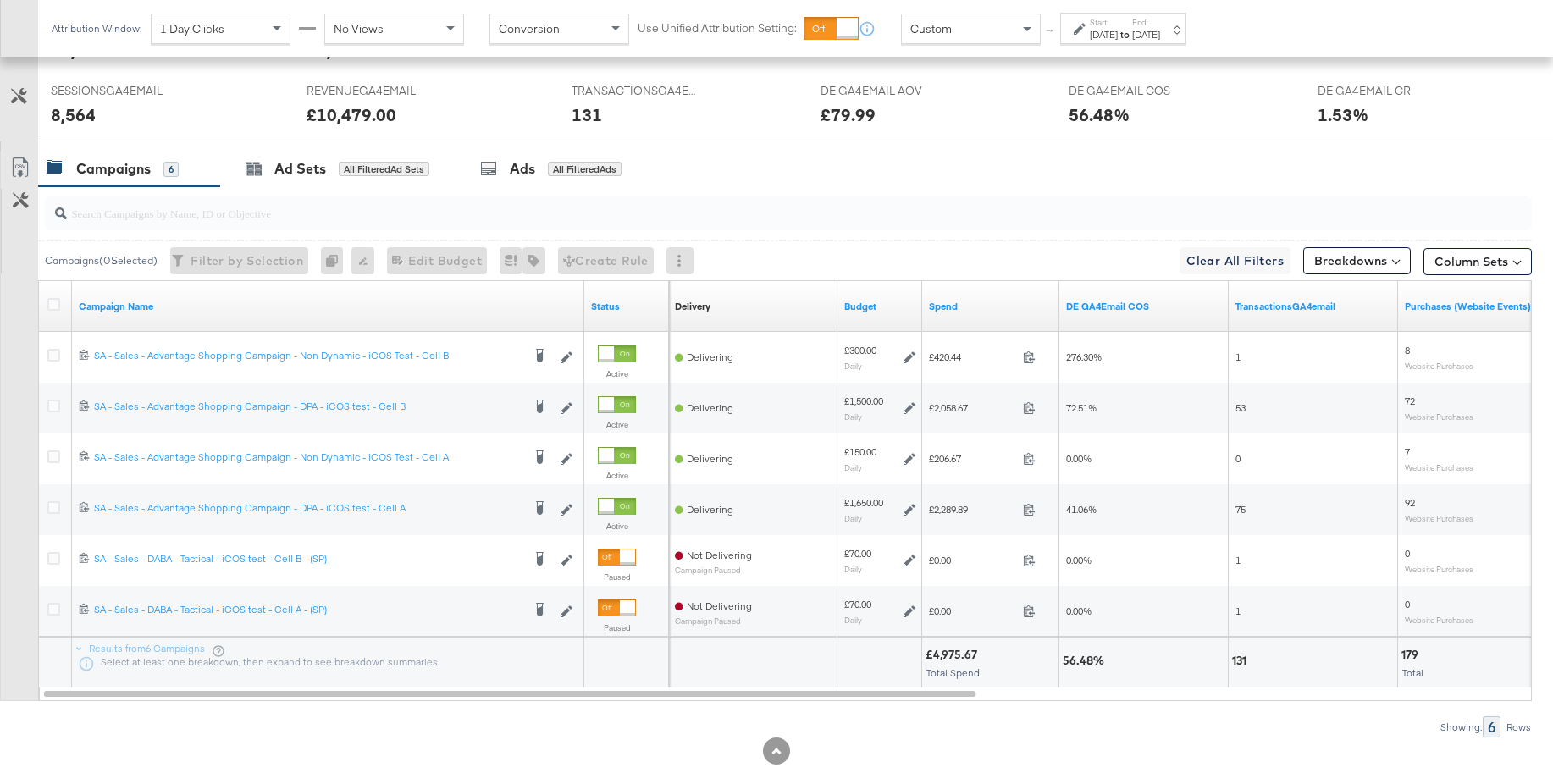
click at [989, 27] on div "Custom" at bounding box center [970, 29] width 138 height 29
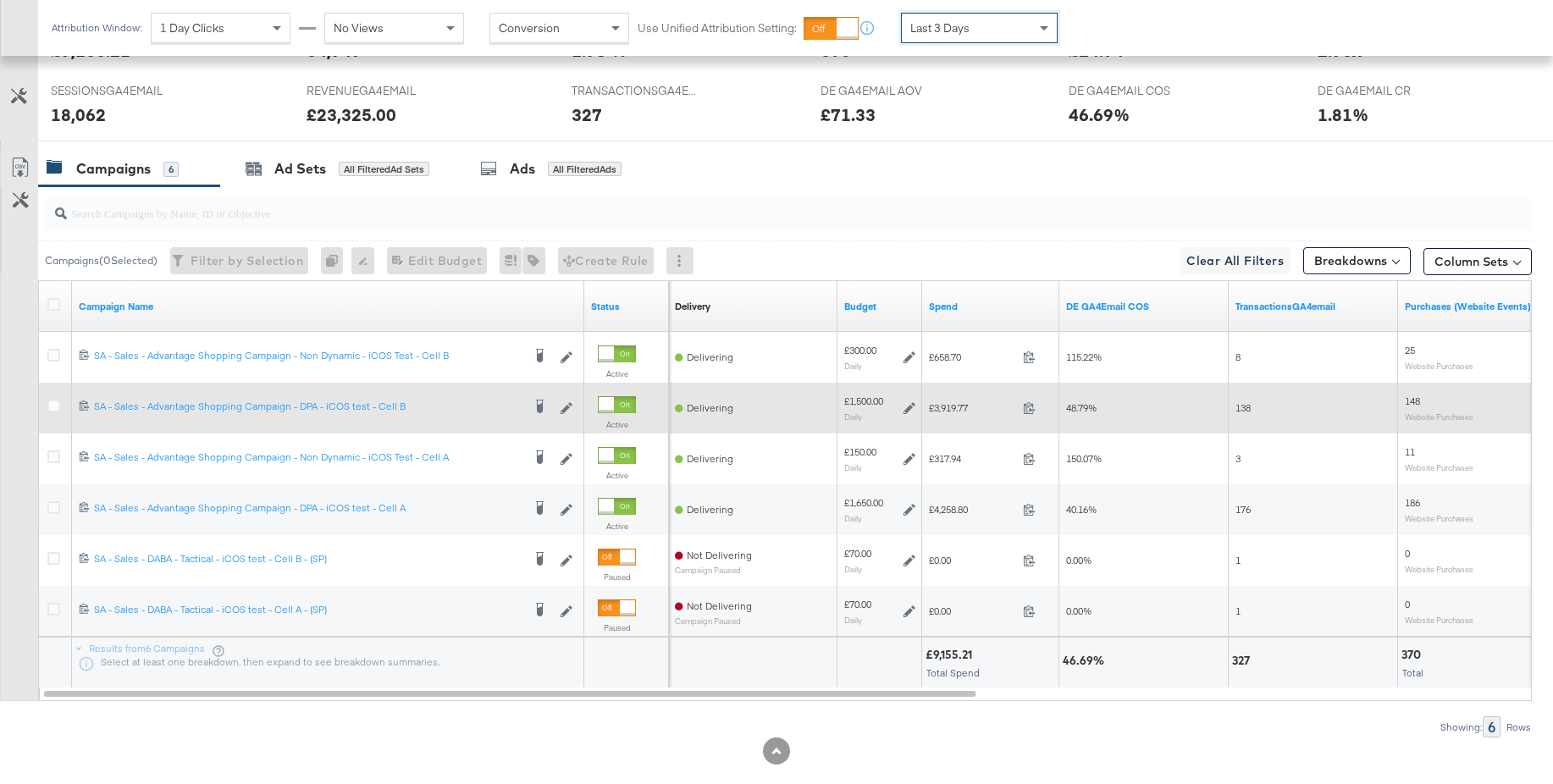
scroll to position [761, 0]
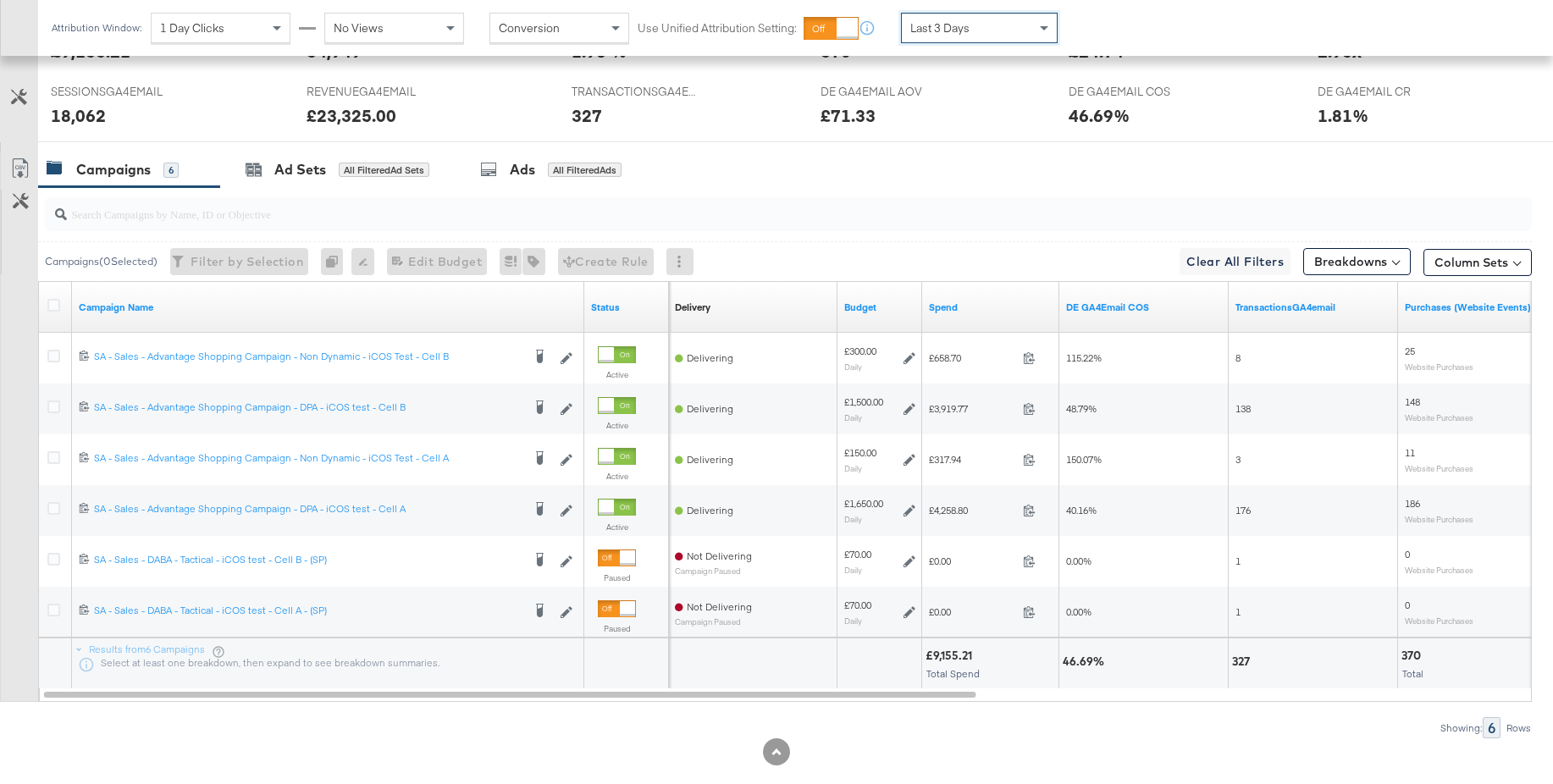
click at [950, 29] on span "Last 3 Days" at bounding box center [940, 28] width 59 height 15
drag, startPoint x: 1132, startPoint y: 36, endPoint x: 1119, endPoint y: 33, distance: 13.3
click at [1118, 36] on div "Sep 15th 2025" at bounding box center [1104, 34] width 28 height 14
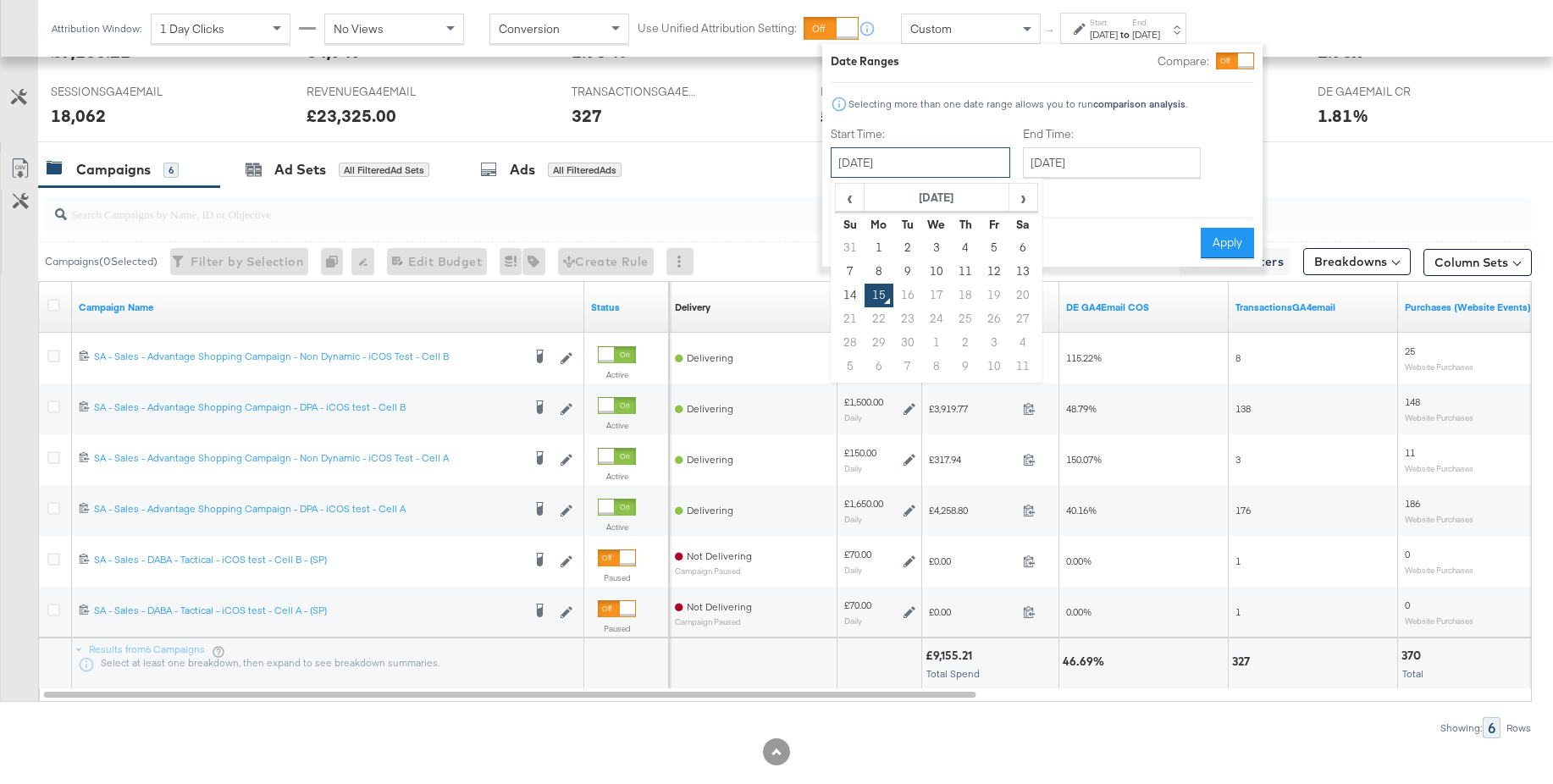
click at [919, 169] on input "September 15th 2025" at bounding box center [920, 162] width 179 height 31
click at [848, 198] on span "‹" at bounding box center [849, 197] width 26 height 25
click at [901, 316] on td "19" at bounding box center [907, 319] width 29 height 24
type input "August 19th 2025"
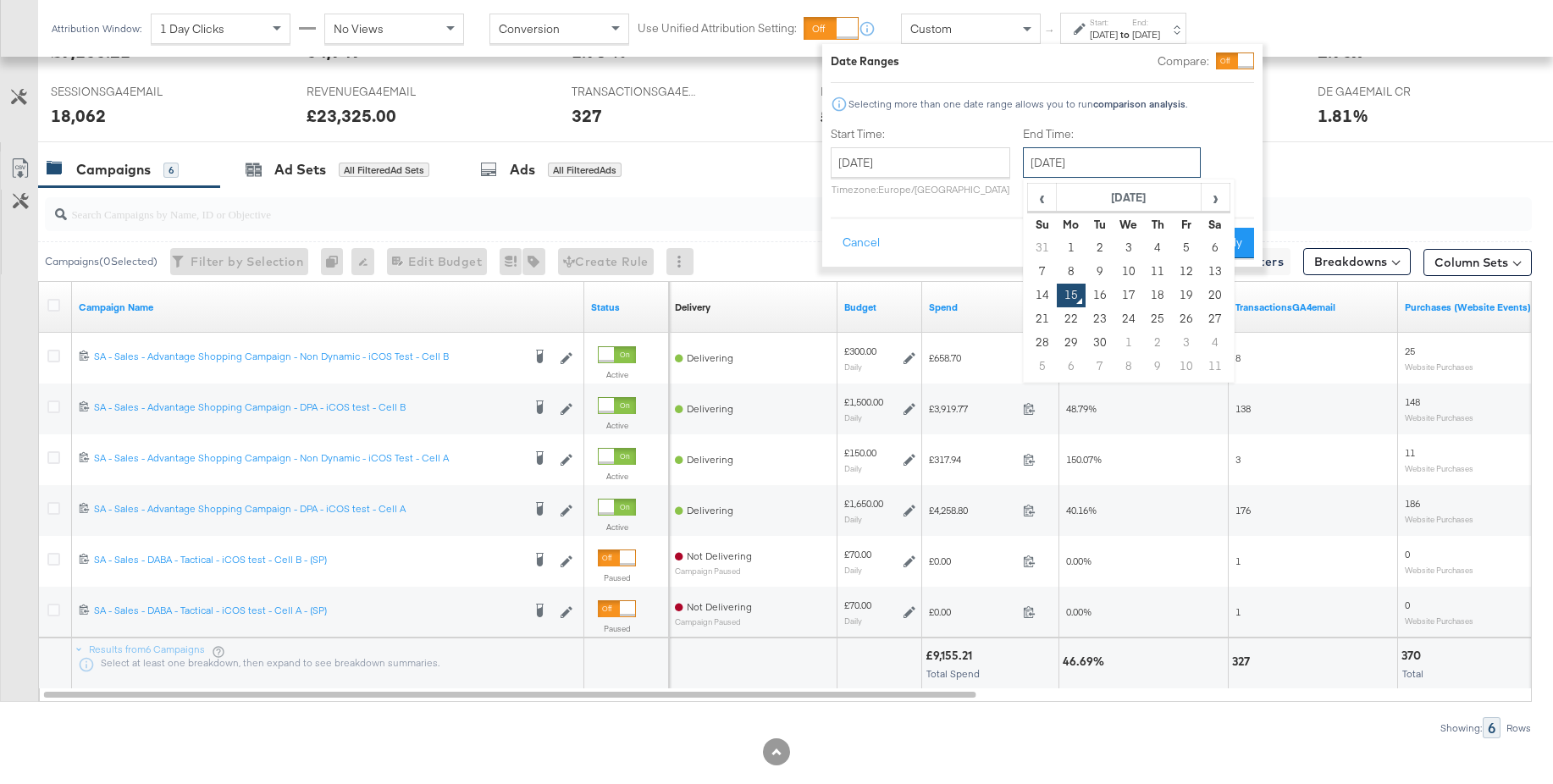
click at [1109, 163] on input "September 15th 2025" at bounding box center [1112, 162] width 178 height 31
drag, startPoint x: 1043, startPoint y: 191, endPoint x: 1057, endPoint y: 228, distance: 39.6
click at [1043, 192] on span "‹" at bounding box center [1042, 197] width 26 height 25
click at [1094, 312] on td "19" at bounding box center [1099, 319] width 29 height 24
click at [1067, 151] on input "August 19th 2025" at bounding box center [1113, 162] width 178 height 31
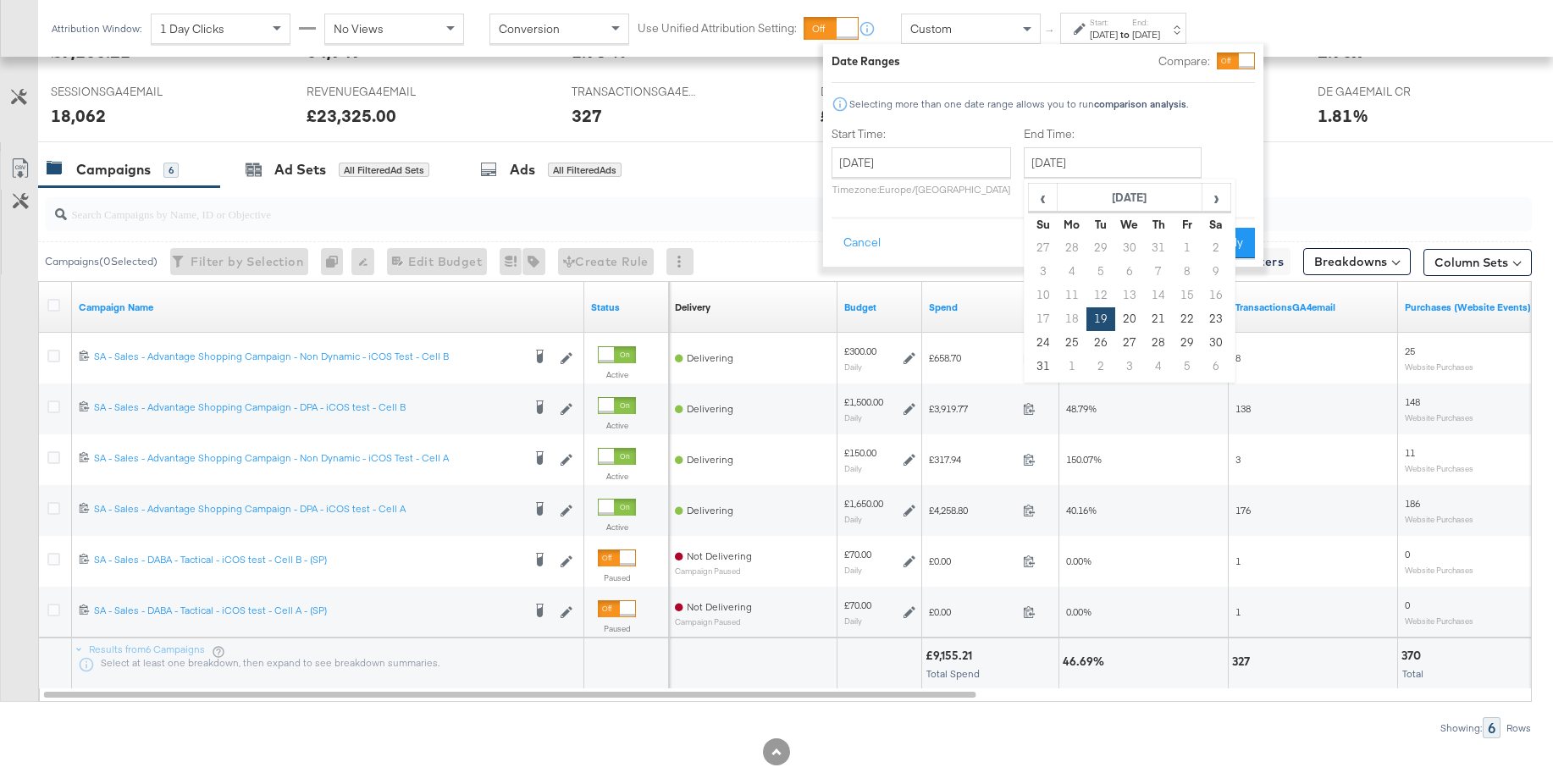
drag, startPoint x: 1181, startPoint y: 311, endPoint x: 1197, endPoint y: 288, distance: 28.0
click at [1181, 310] on td "22" at bounding box center [1186, 319] width 29 height 24
type input "August 22nd 2025"
click at [1223, 238] on button "Apply" at bounding box center [1230, 242] width 53 height 31
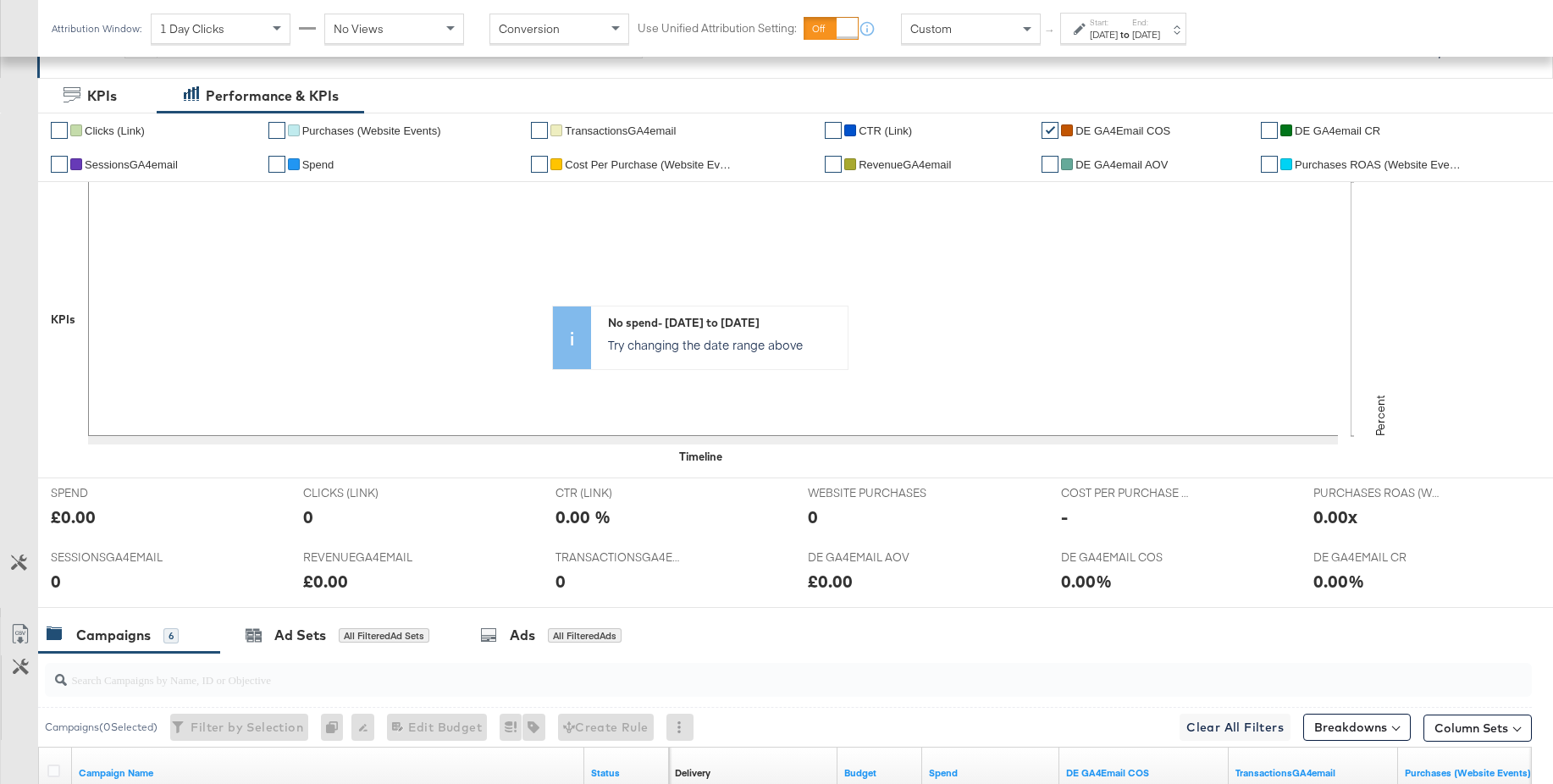
scroll to position [286, 0]
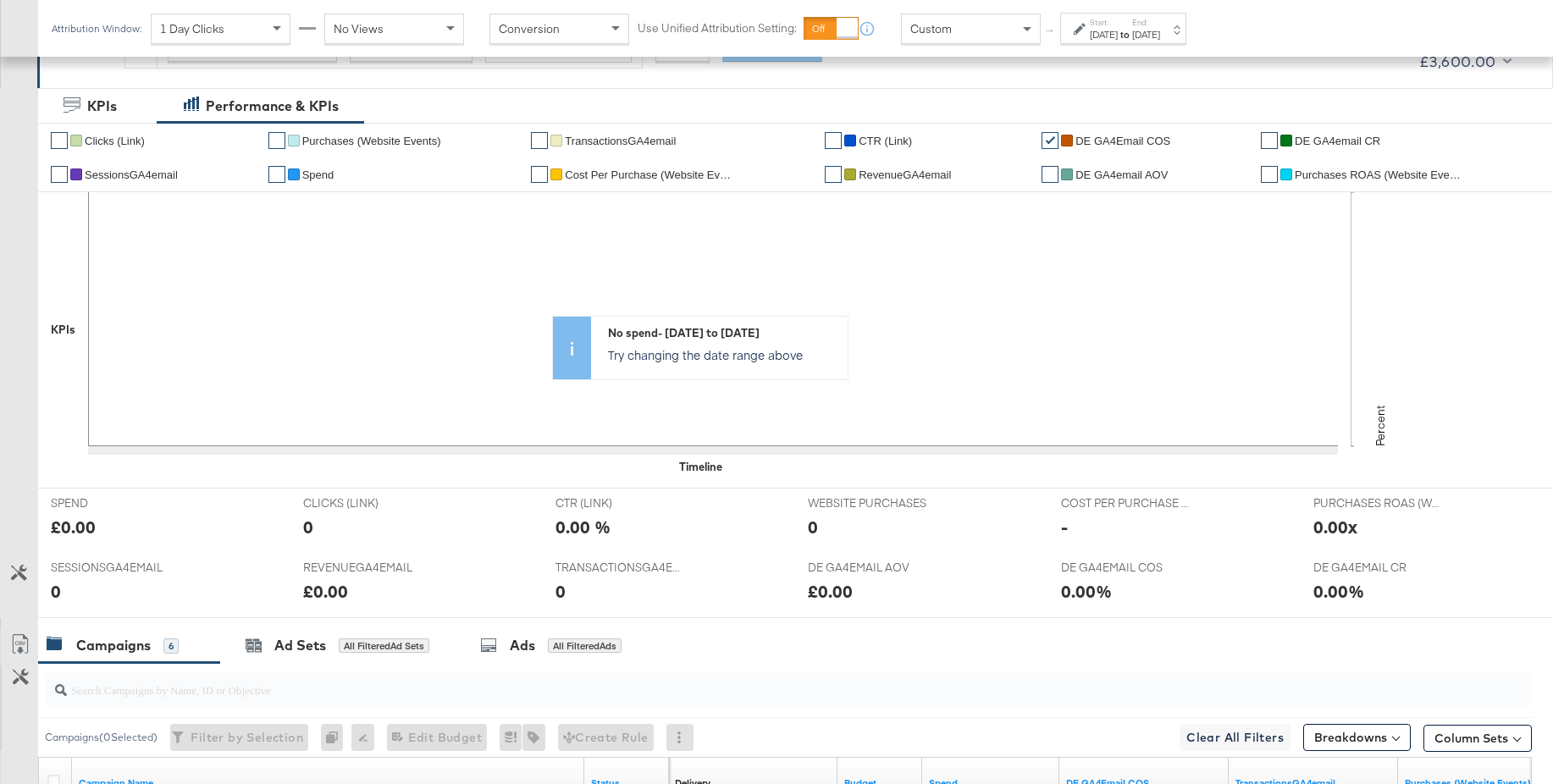
click at [317, 172] on span "Spend" at bounding box center [318, 175] width 32 height 13
click at [1118, 38] on div "Aug 19th 2025" at bounding box center [1104, 34] width 28 height 14
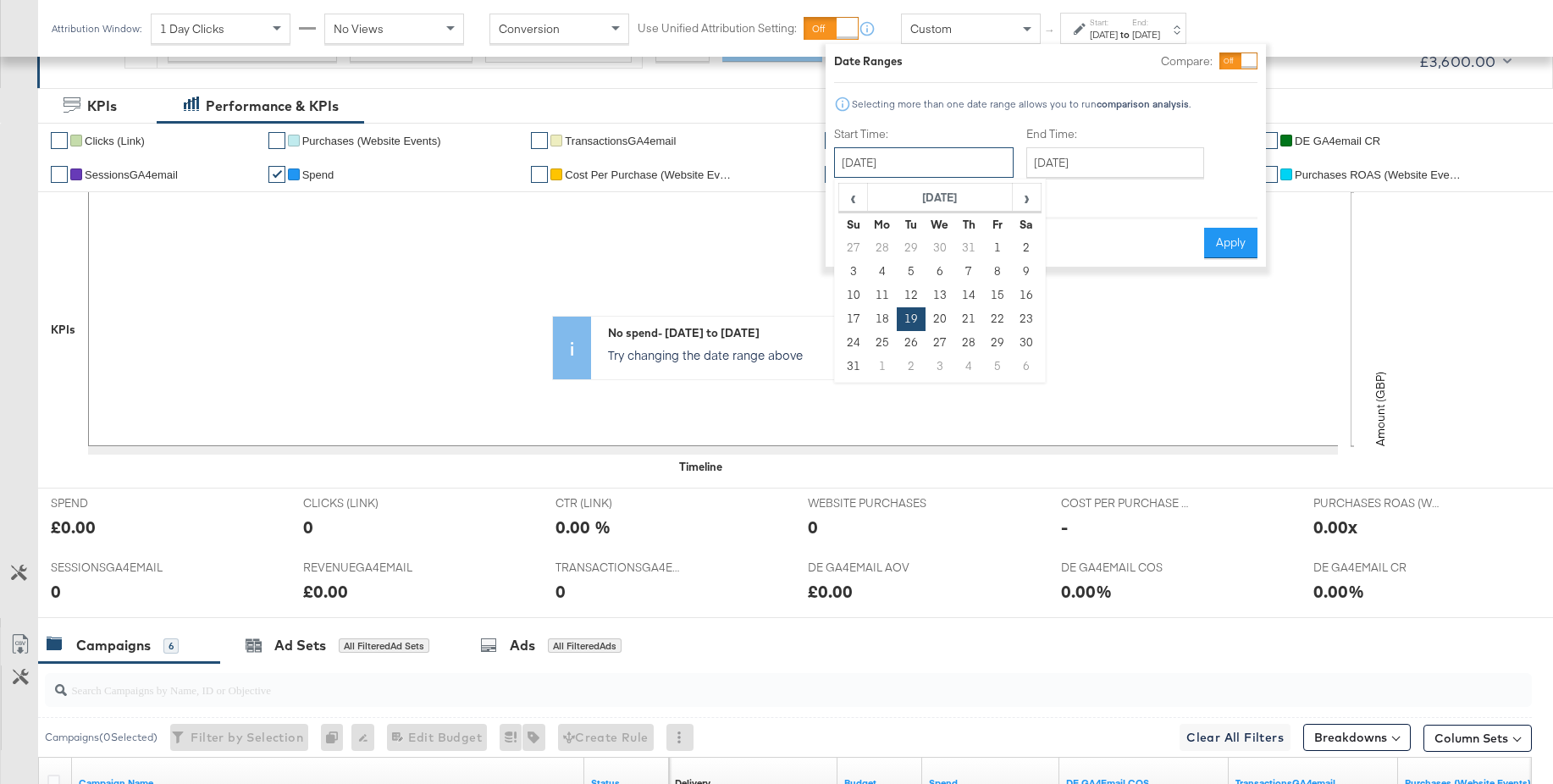
click at [961, 157] on input "August 19th 2025" at bounding box center [923, 162] width 179 height 31
click at [882, 336] on td "25" at bounding box center [882, 343] width 29 height 24
type input "August 25th 2025"
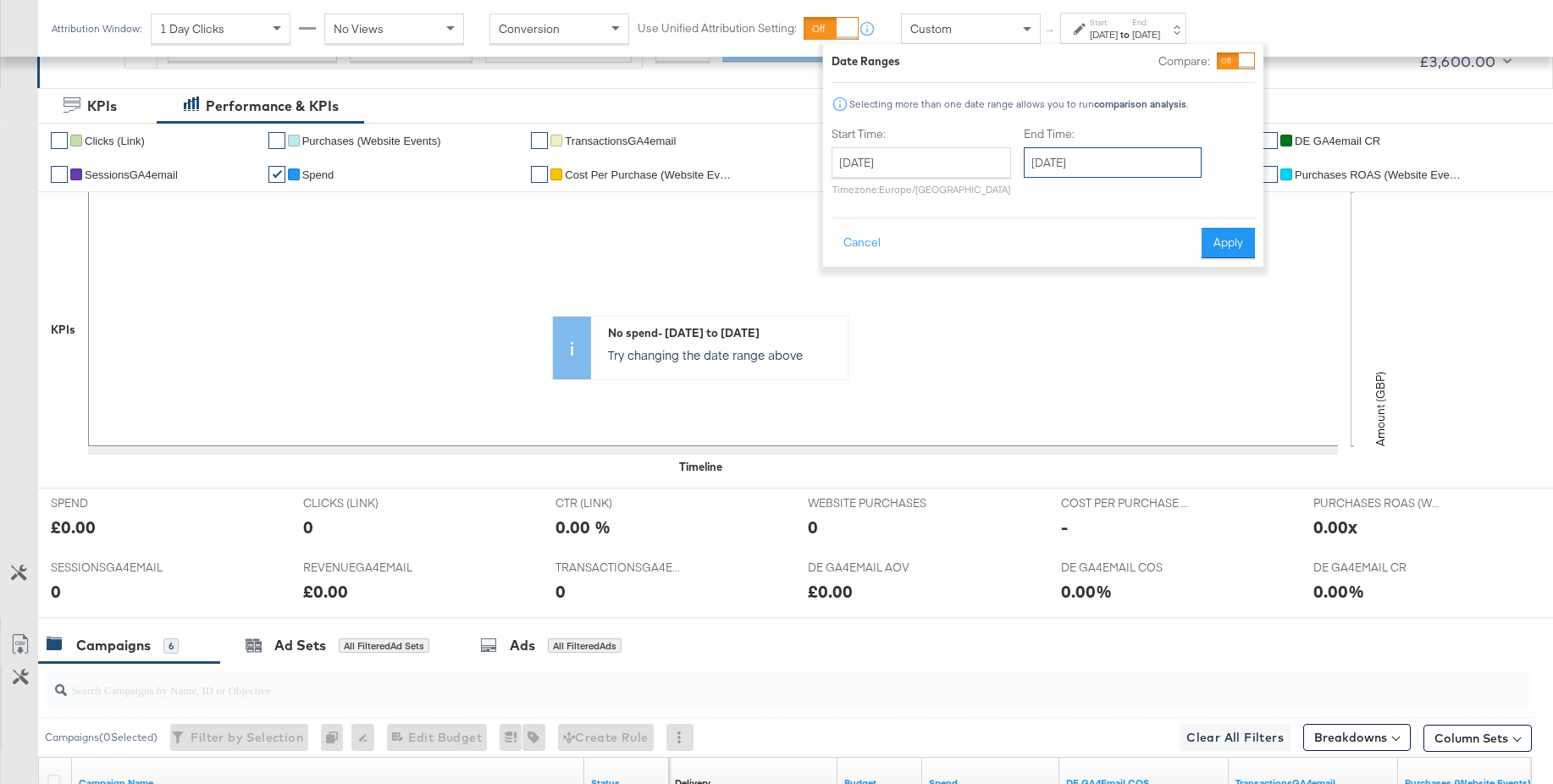
click at [1133, 173] on input "August 25th 2025" at bounding box center [1113, 162] width 178 height 31
click at [1154, 339] on td "28" at bounding box center [1158, 343] width 29 height 24
type input "August 28th 2025"
click at [1209, 238] on button "Apply" at bounding box center [1227, 242] width 53 height 31
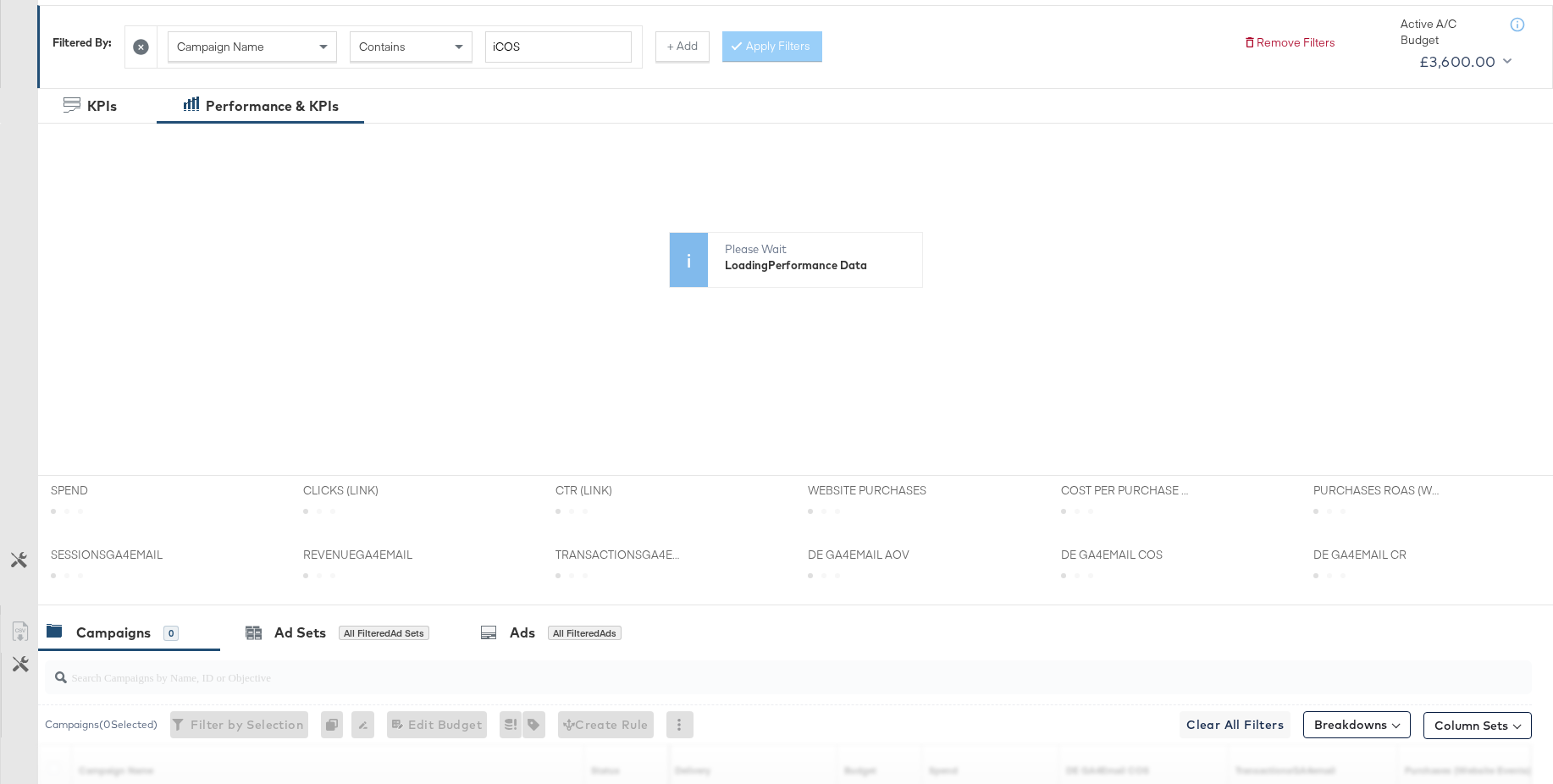
scroll to position [0, 0]
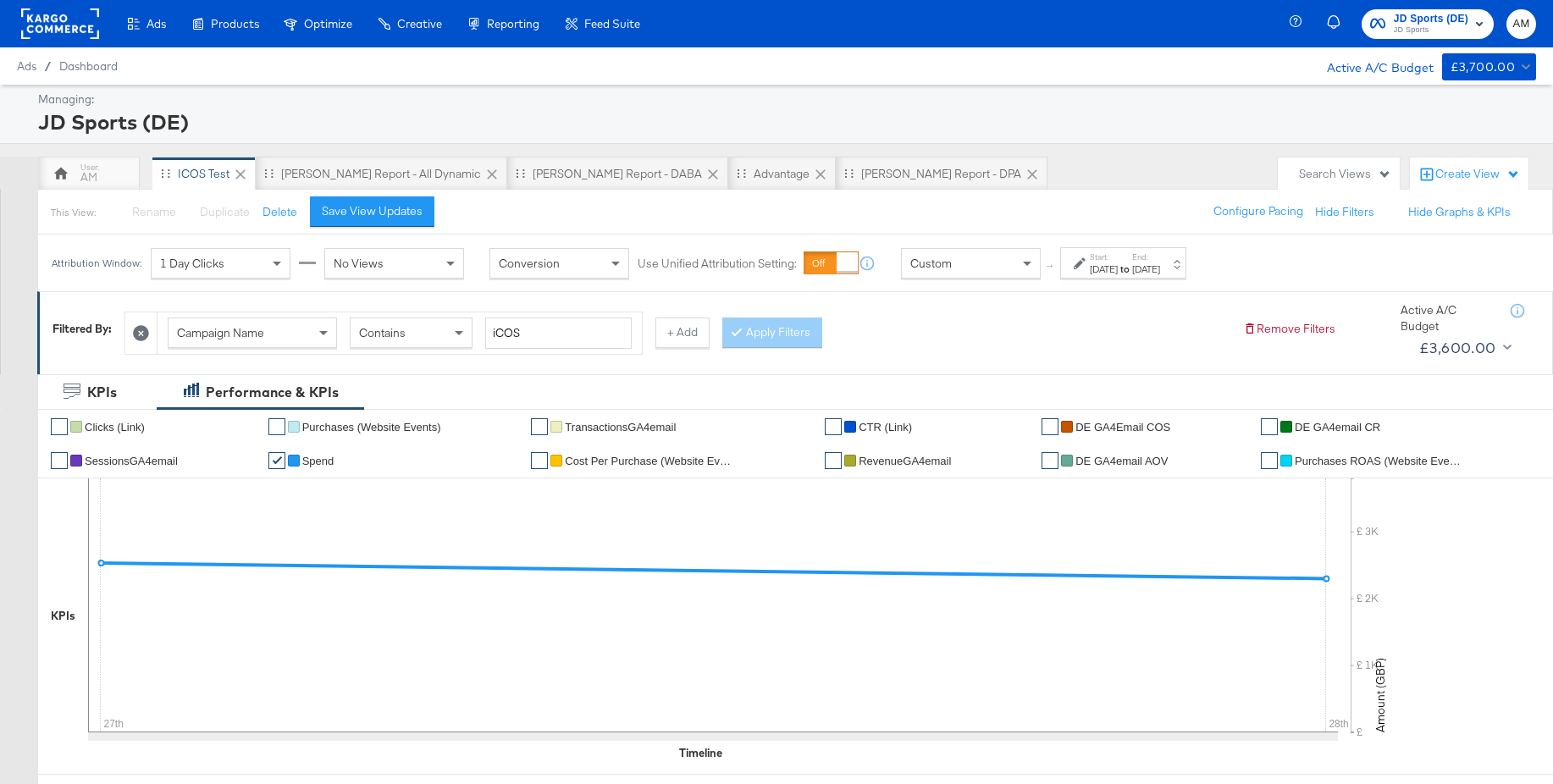
click at [1088, 268] on div at bounding box center [1081, 263] width 16 height 12
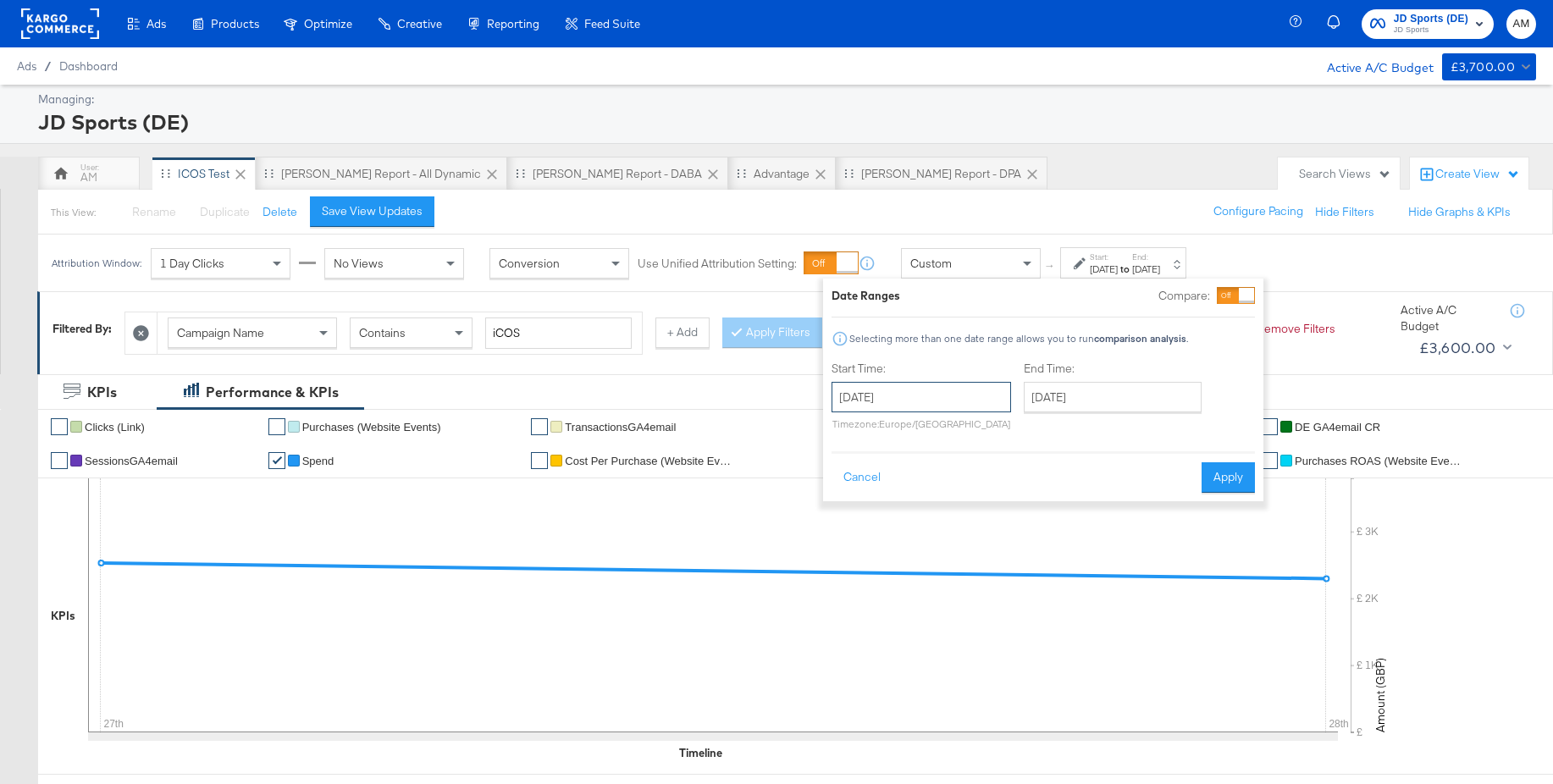
click at [886, 396] on input "August 25th 2025" at bounding box center [921, 396] width 179 height 31
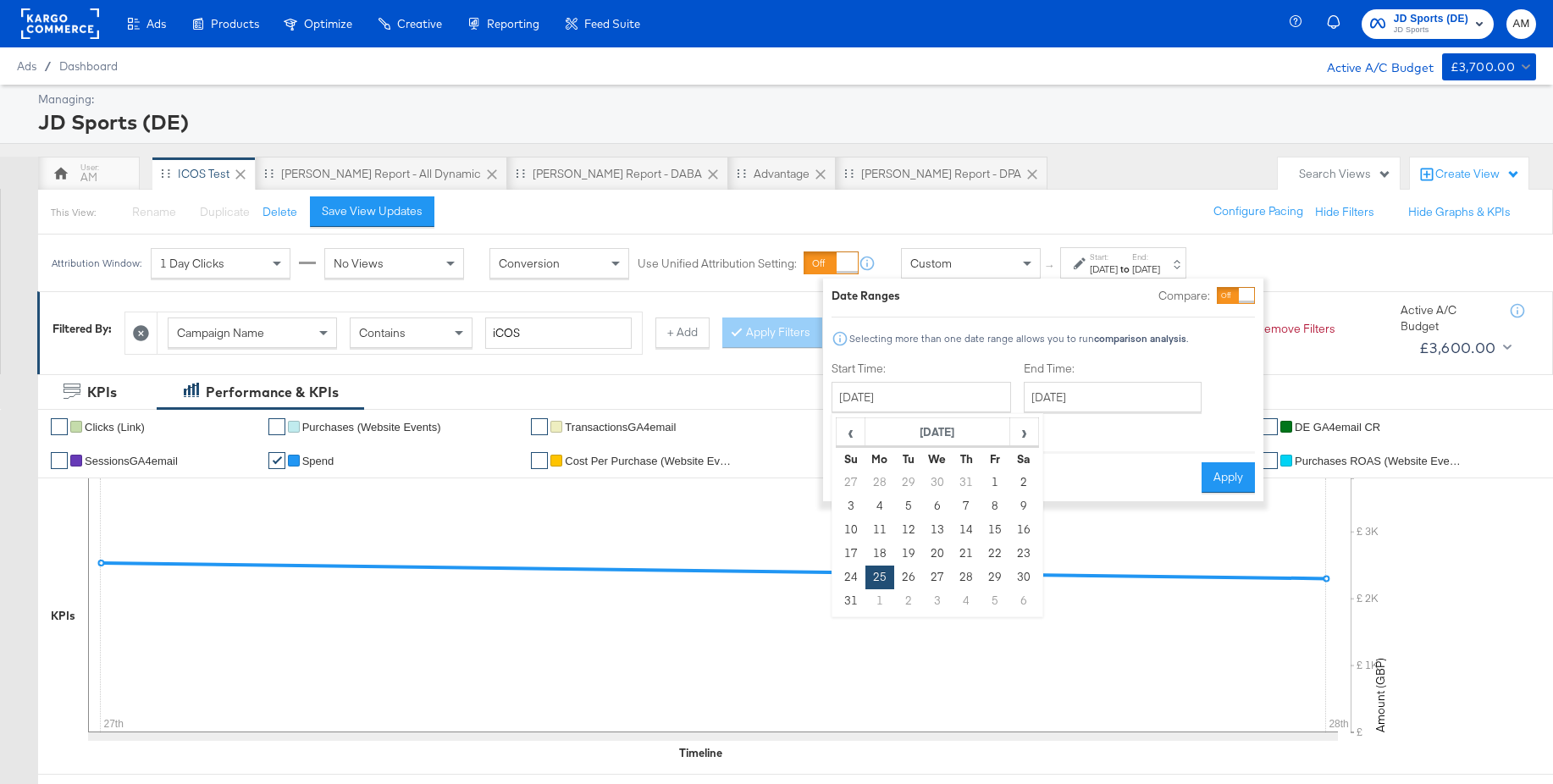
drag, startPoint x: 851, startPoint y: 554, endPoint x: 1005, endPoint y: 516, distance: 158.6
click at [851, 554] on td "17" at bounding box center [850, 554] width 29 height 24
type input "August 17th 2025"
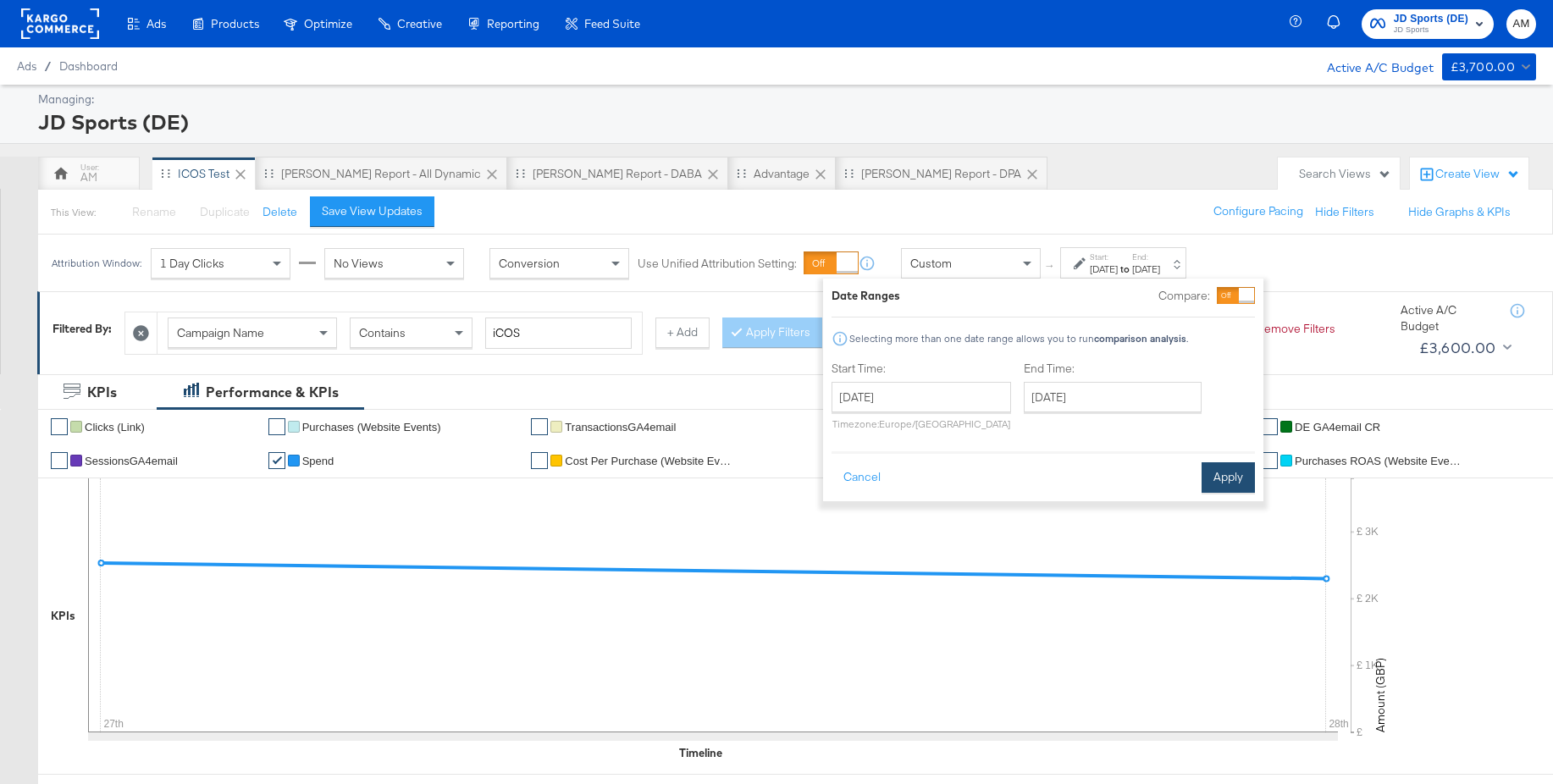
click at [1210, 475] on button "Apply" at bounding box center [1227, 477] width 53 height 31
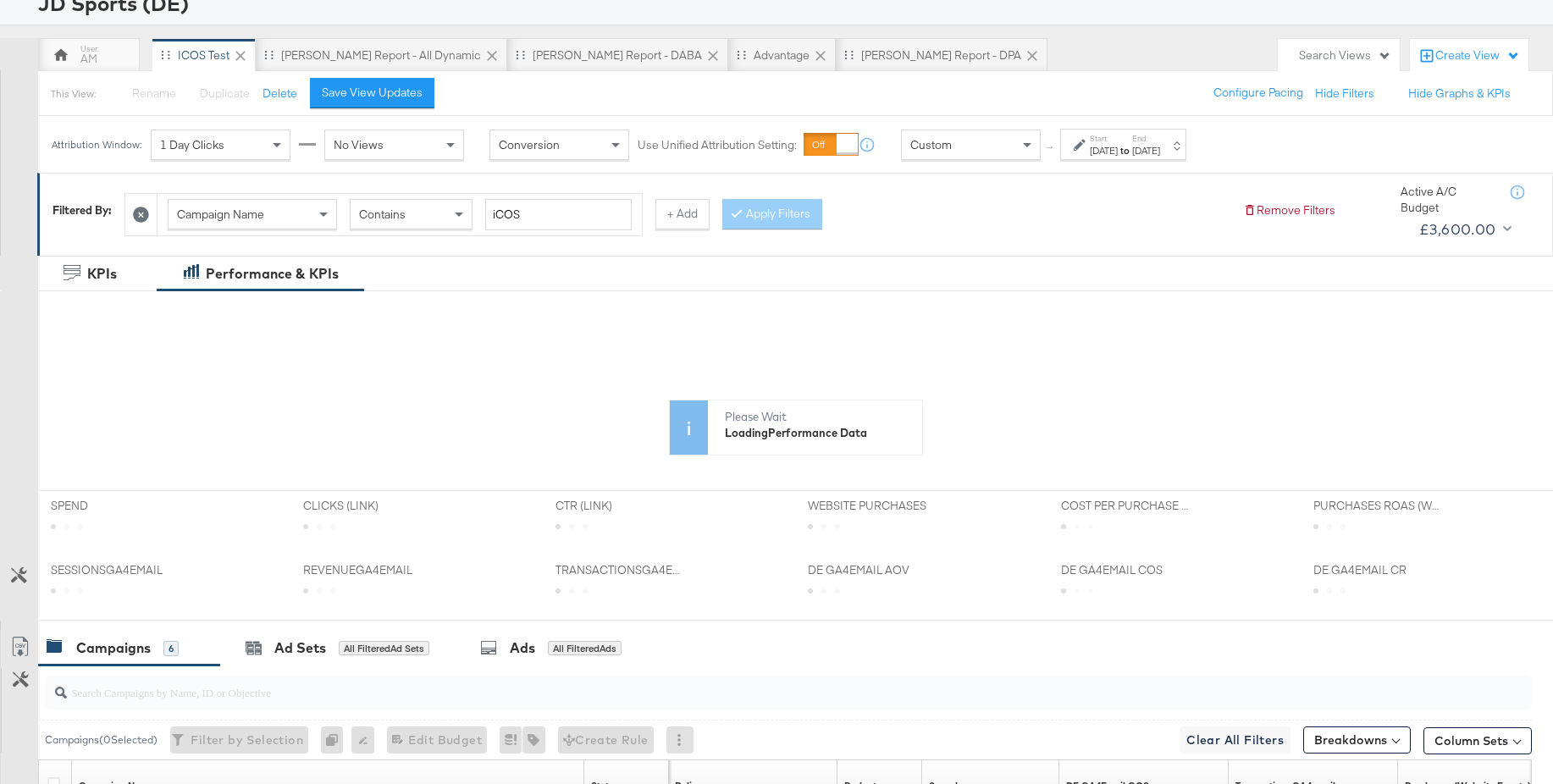
scroll to position [137, 0]
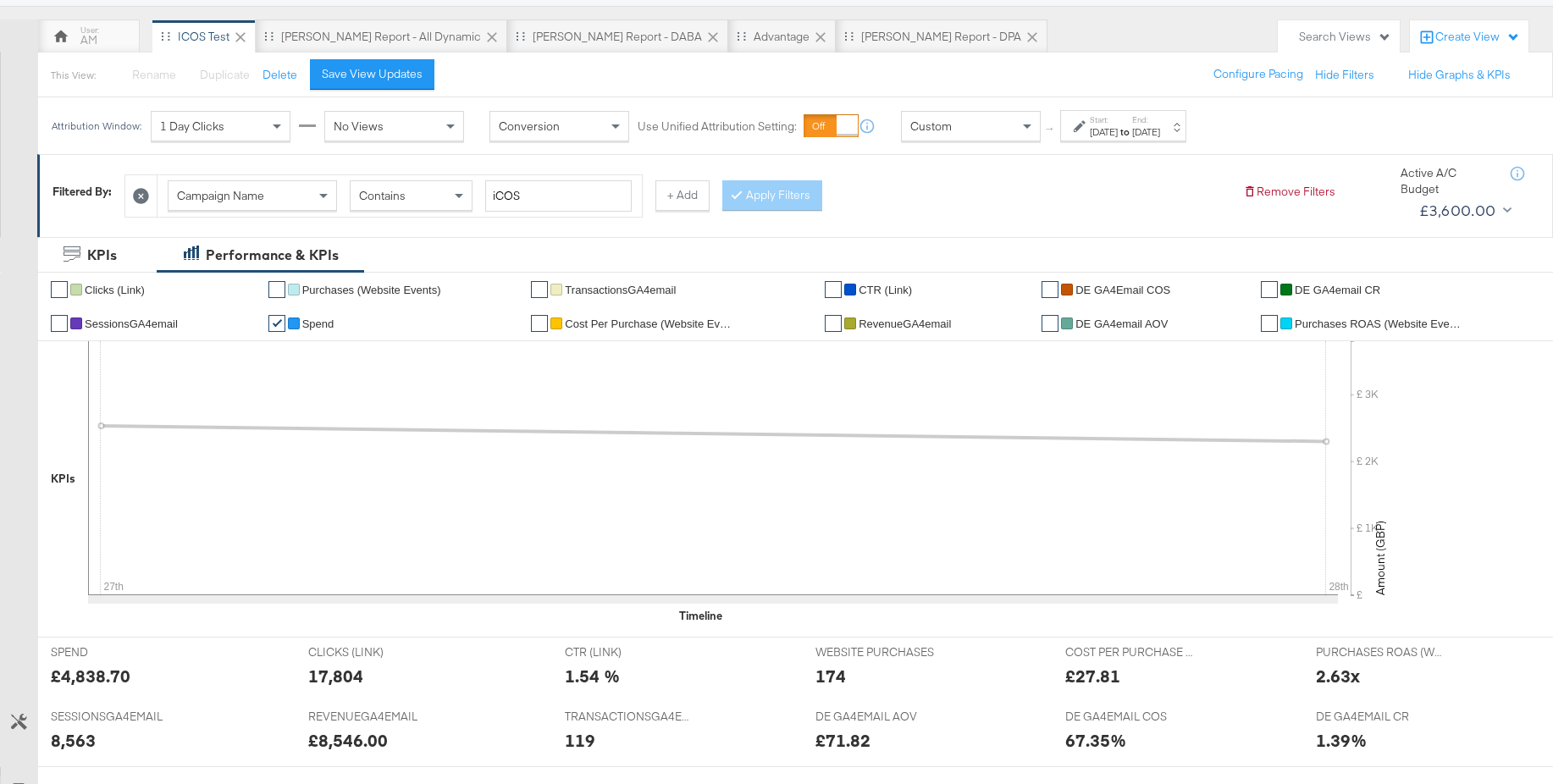
click at [592, 324] on span "Cost Per Purchase (Website Events)" at bounding box center [649, 324] width 169 height 13
click at [301, 320] on li "✔ Spend" at bounding box center [394, 323] width 251 height 33
click at [311, 324] on span "Spend" at bounding box center [318, 324] width 32 height 13
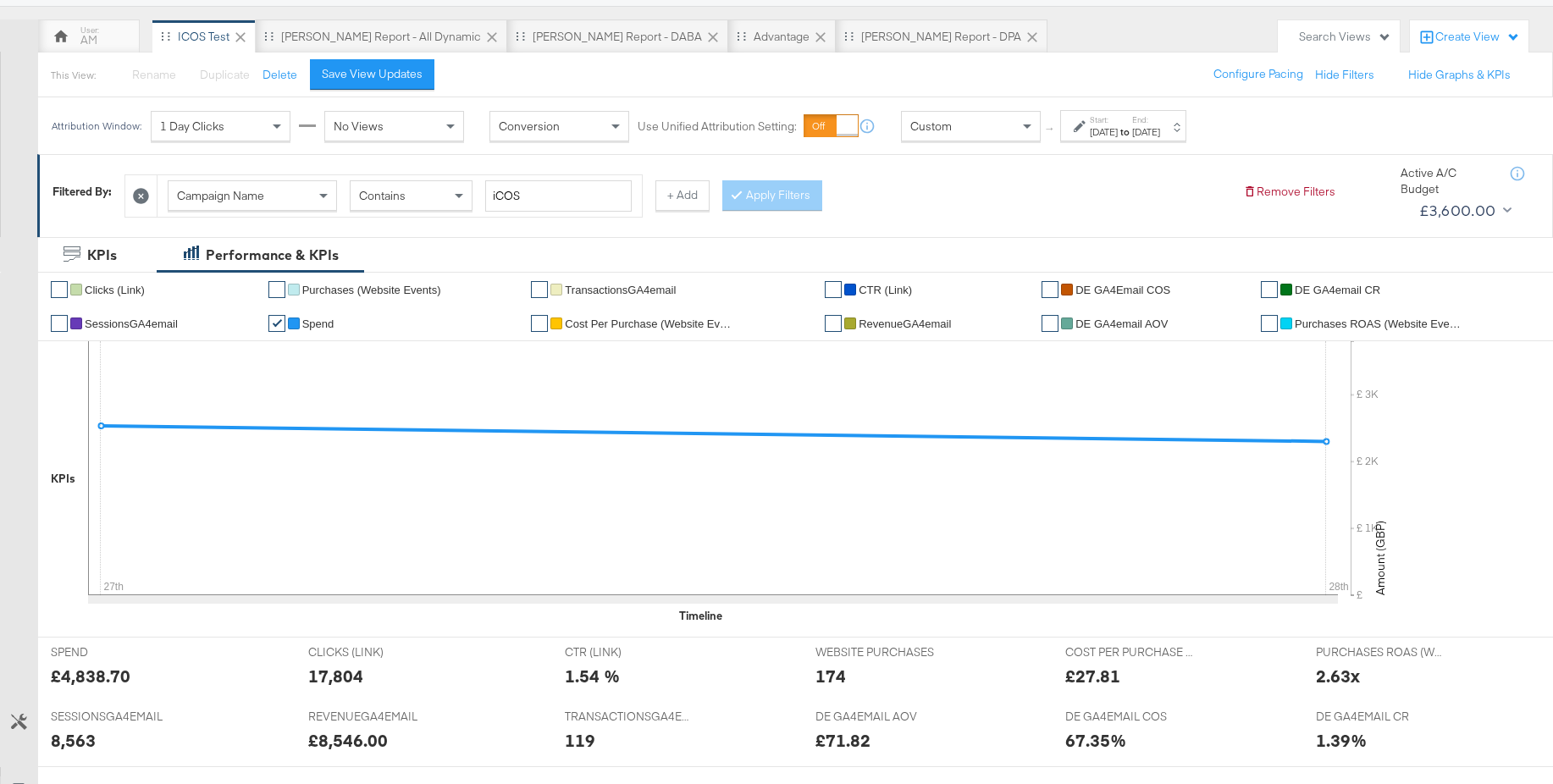
click at [1132, 125] on strong "to" at bounding box center [1125, 132] width 15 height 13
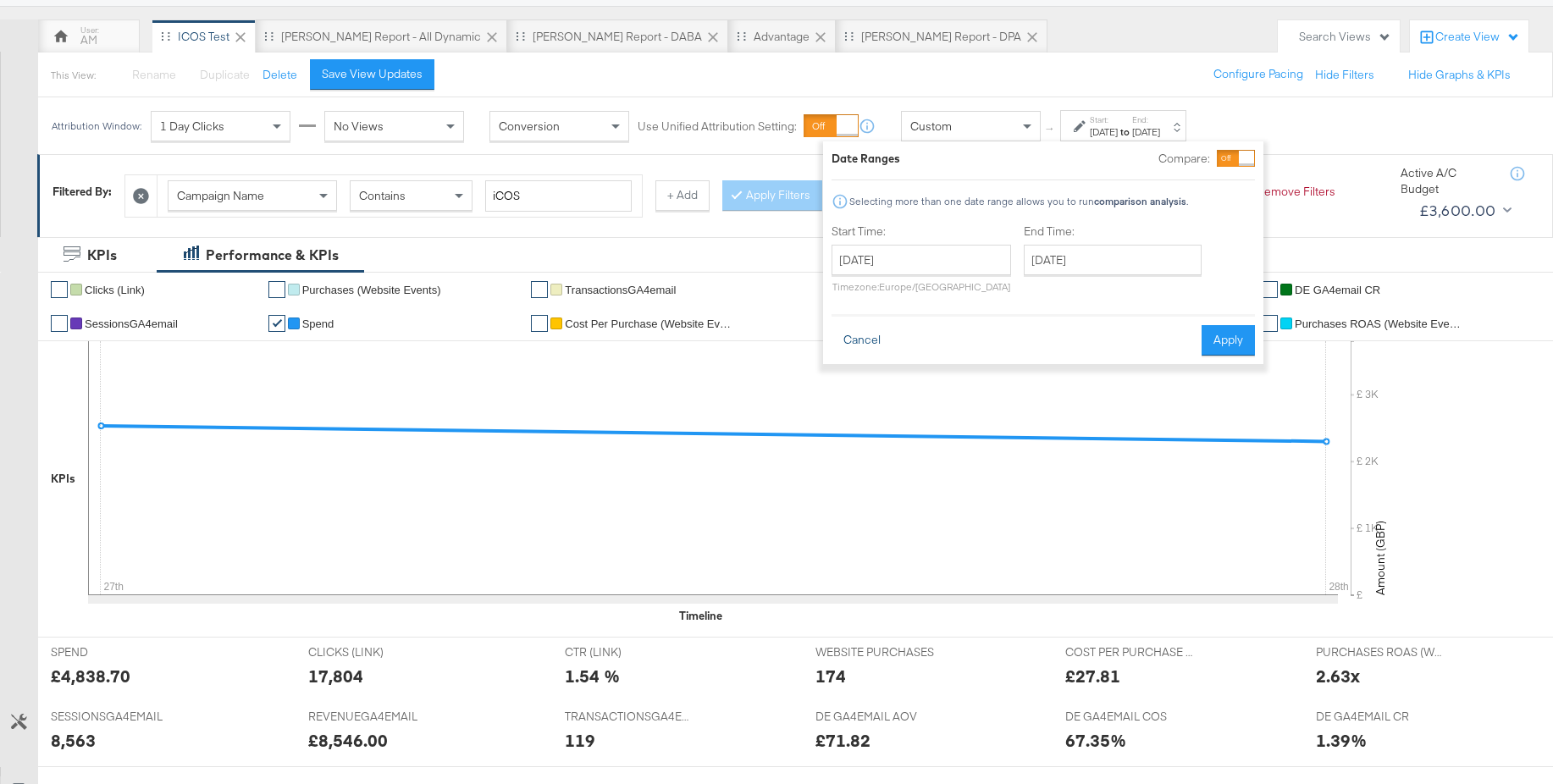
click at [878, 347] on button "Cancel" at bounding box center [862, 340] width 61 height 31
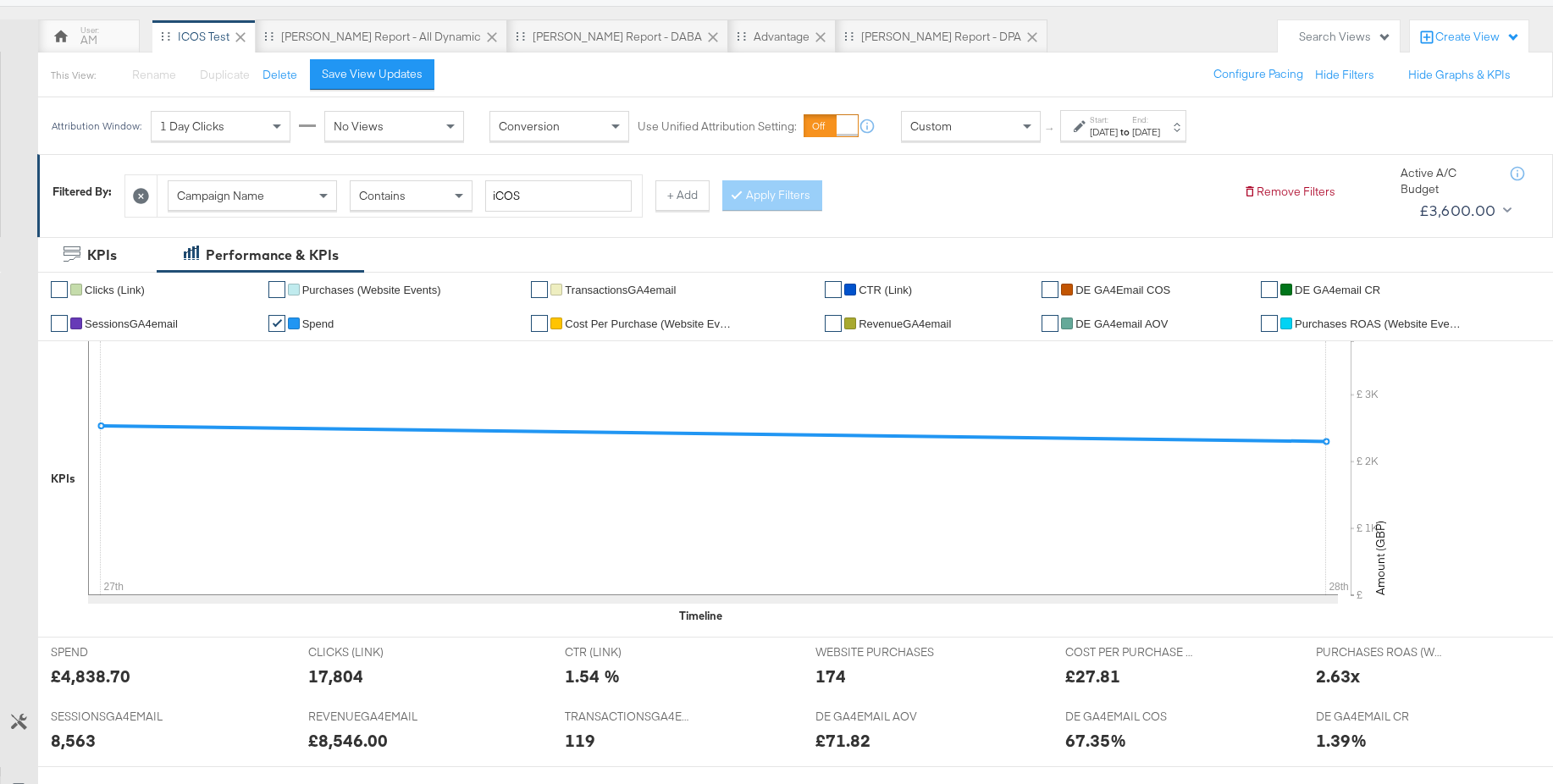
click at [947, 121] on span "Custom" at bounding box center [931, 126] width 42 height 15
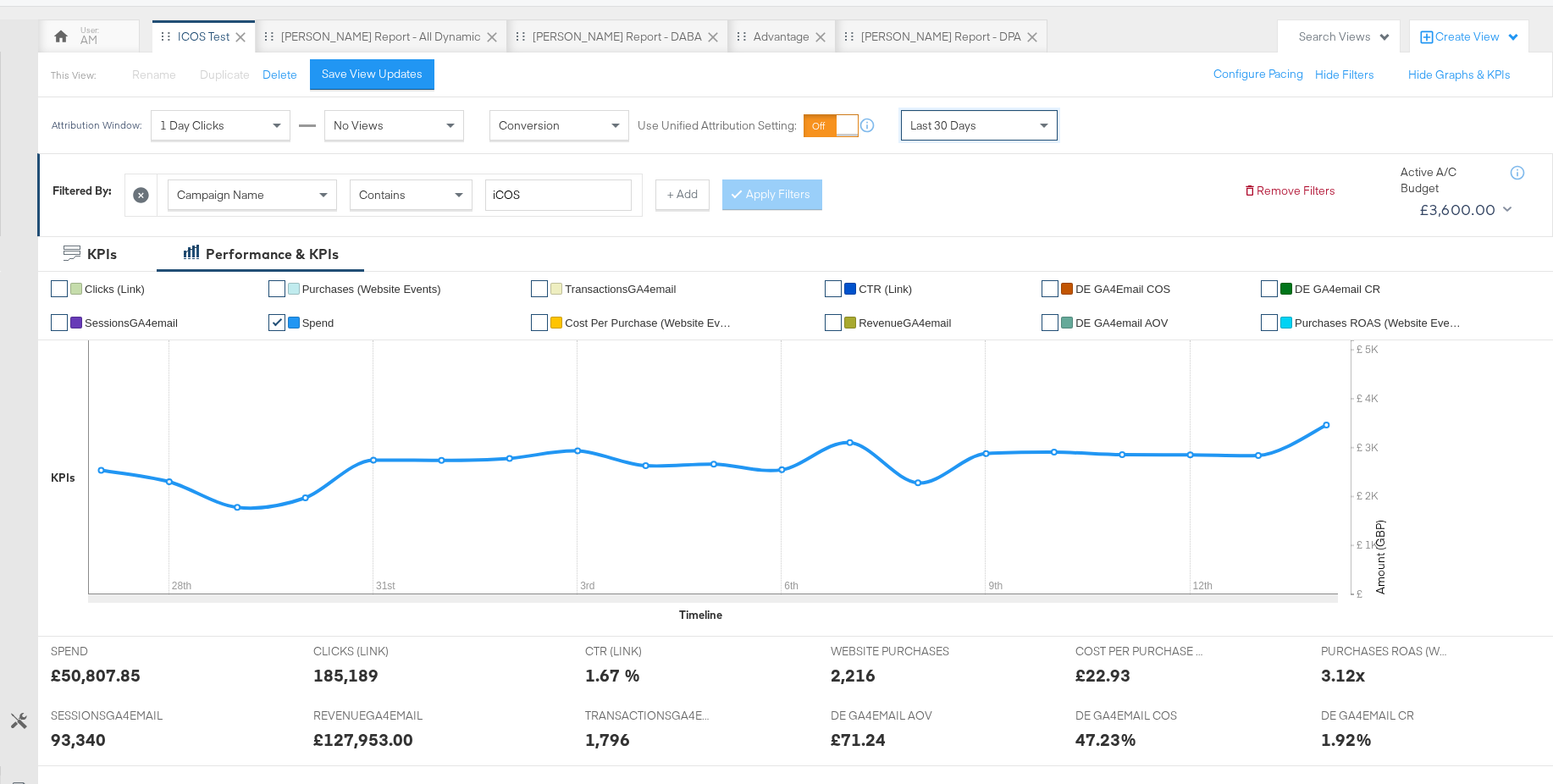
click at [977, 121] on div "Last 30 Days" at bounding box center [978, 124] width 155 height 29
click at [1118, 125] on div "Sep 15th 2025" at bounding box center [1104, 132] width 28 height 14
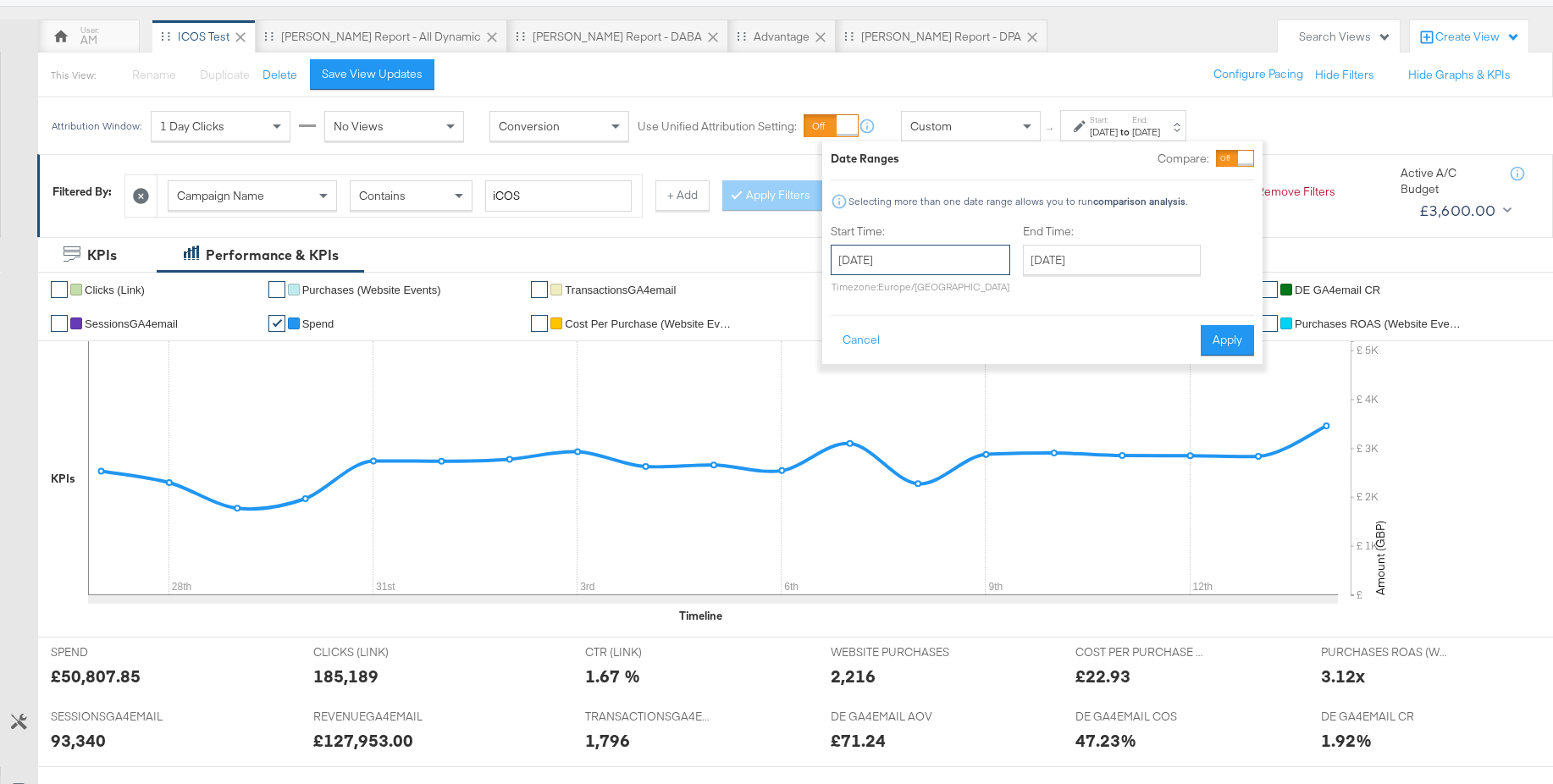
click at [943, 261] on input "September 15th 2025" at bounding box center [920, 260] width 179 height 31
click at [848, 299] on span "‹" at bounding box center [849, 294] width 26 height 25
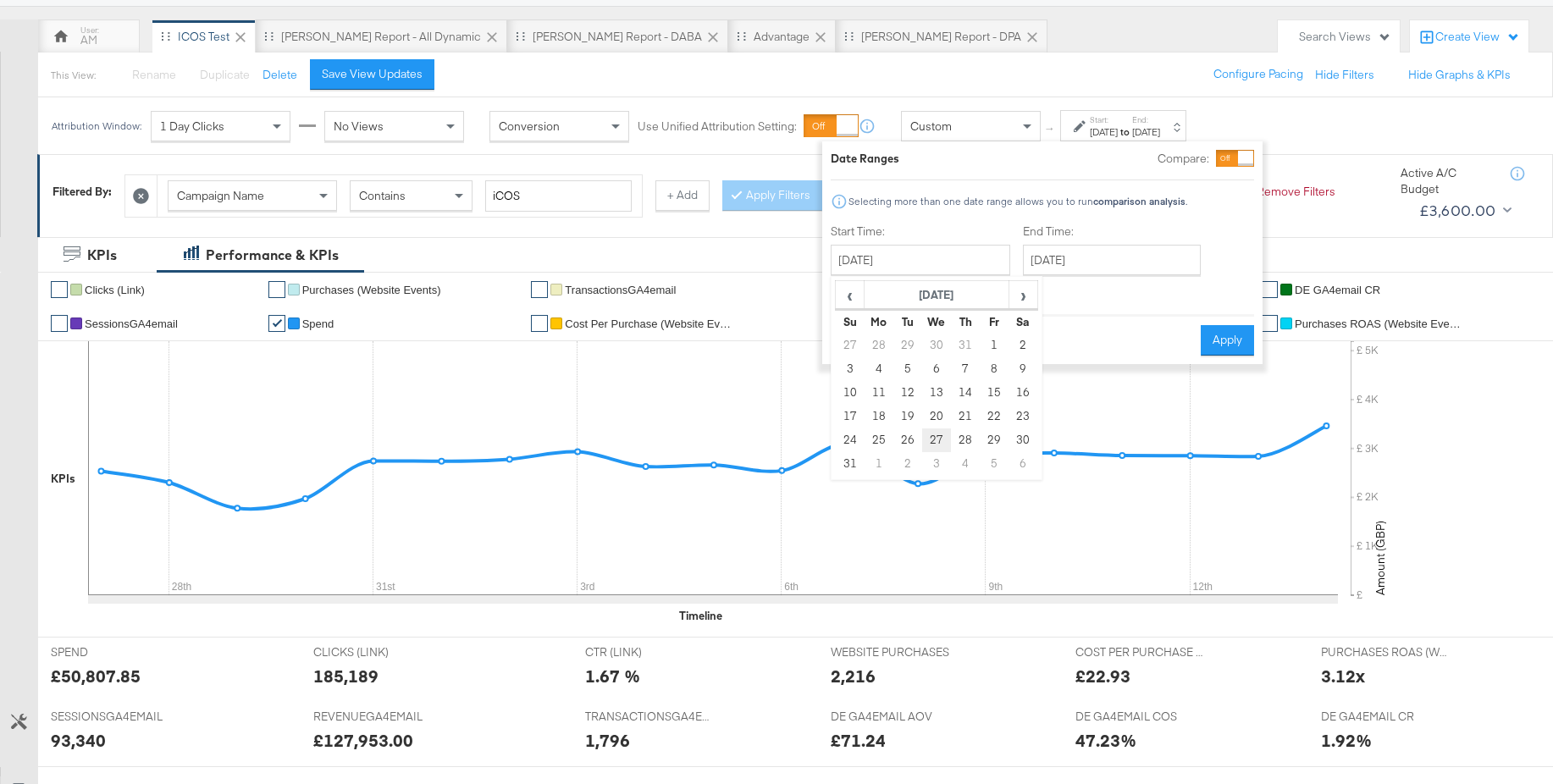
click at [930, 438] on td "27" at bounding box center [936, 441] width 29 height 24
type input "August 27th 2025"
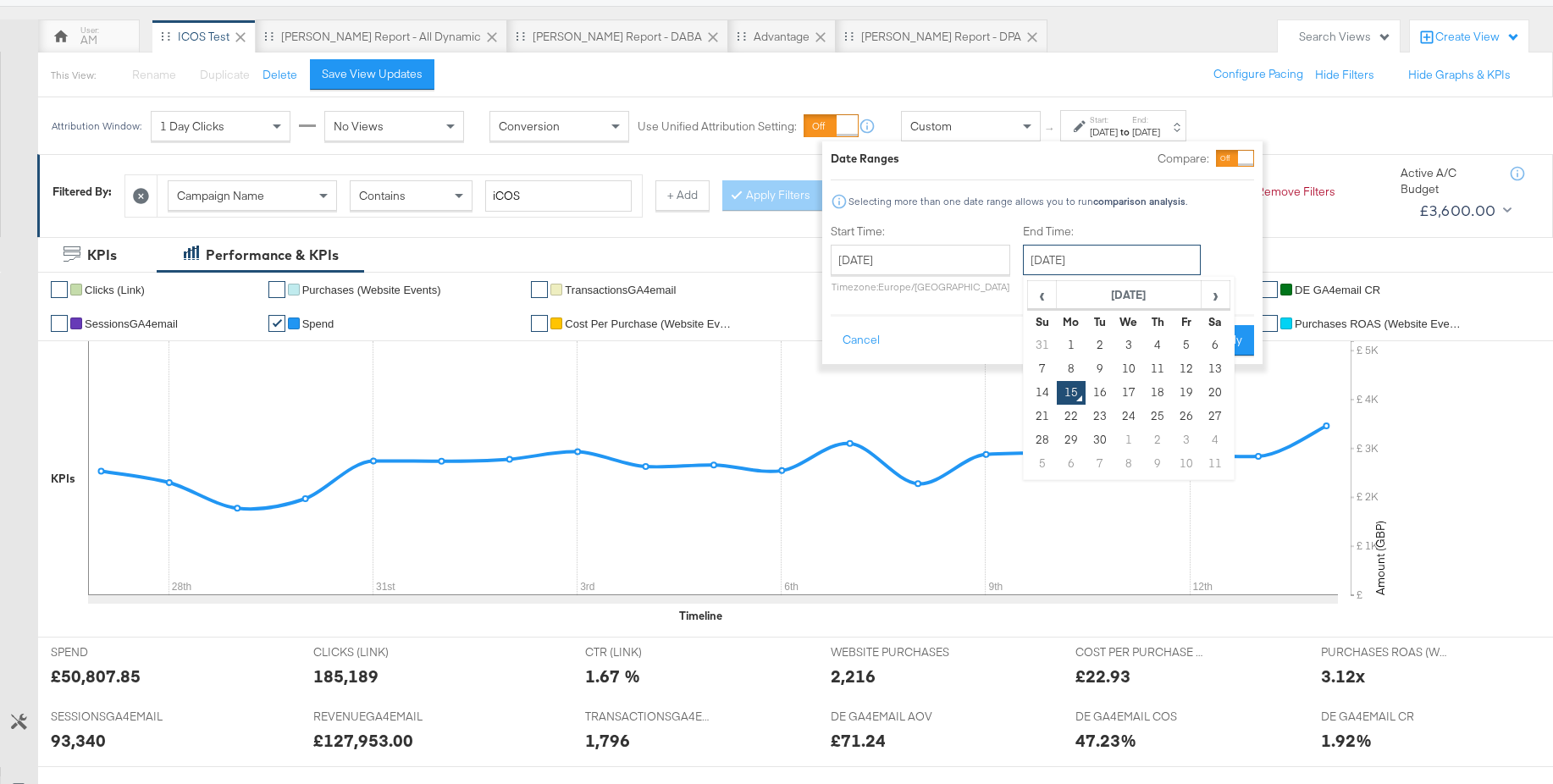
click at [1094, 259] on input "September 15th 2025" at bounding box center [1112, 260] width 178 height 31
drag, startPoint x: 1042, startPoint y: 394, endPoint x: 1065, endPoint y: 392, distance: 23.1
click at [1042, 394] on td "14" at bounding box center [1042, 392] width 29 height 24
type input "September 14th 2025"
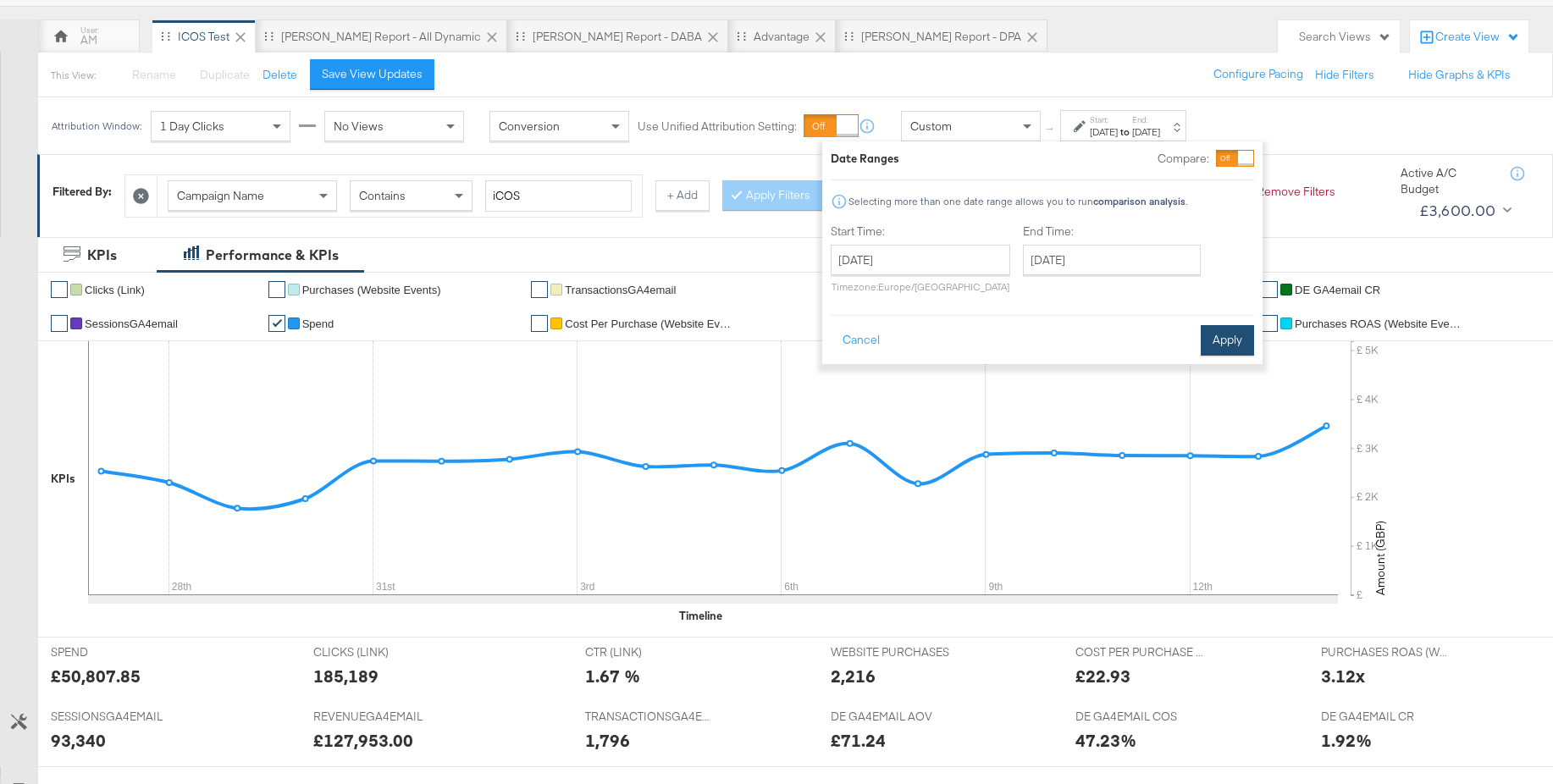
click at [1228, 342] on button "Apply" at bounding box center [1226, 340] width 53 height 31
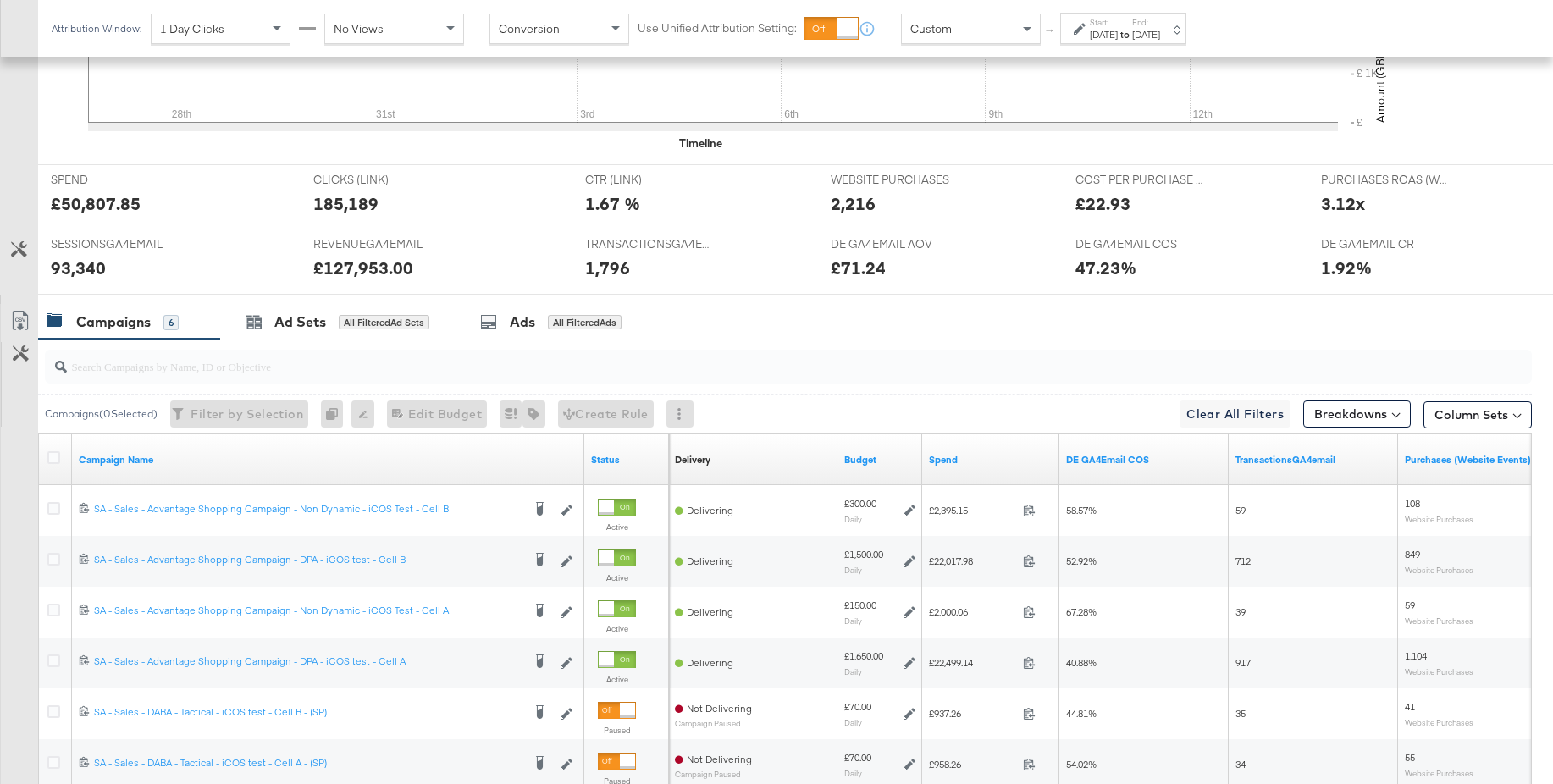
scroll to position [631, 0]
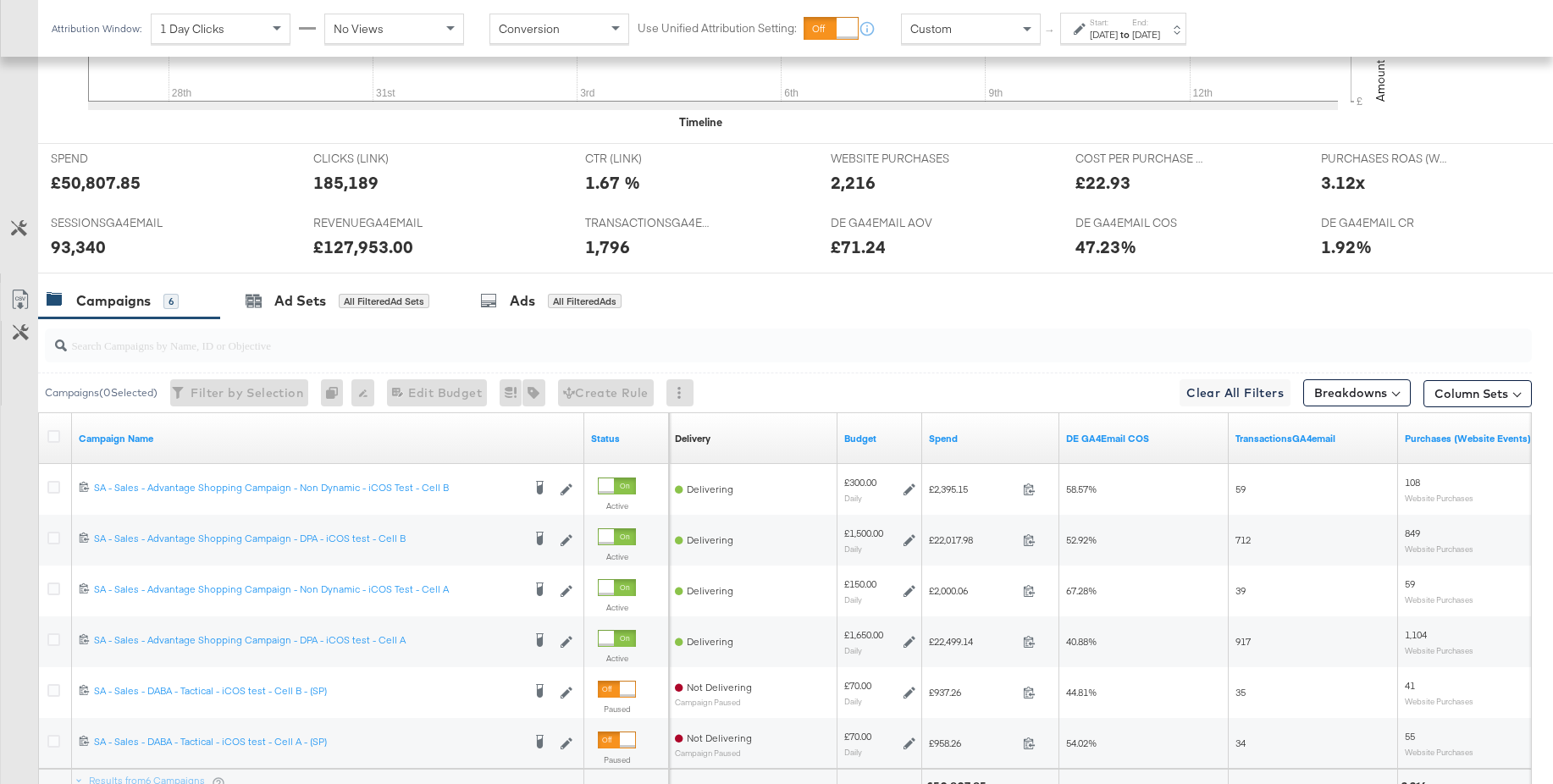
click at [985, 33] on div "Custom" at bounding box center [970, 29] width 138 height 29
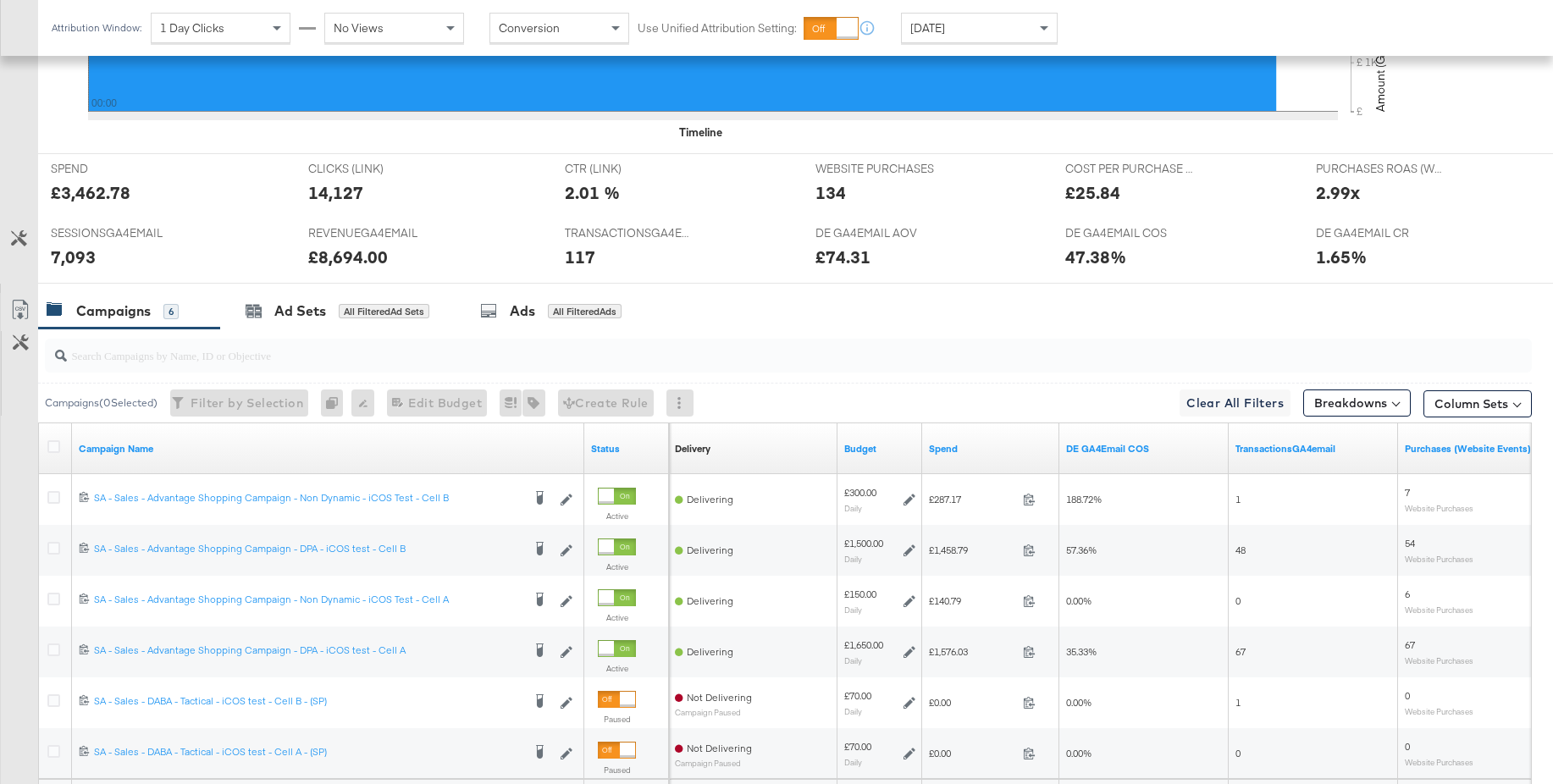
scroll to position [623, 0]
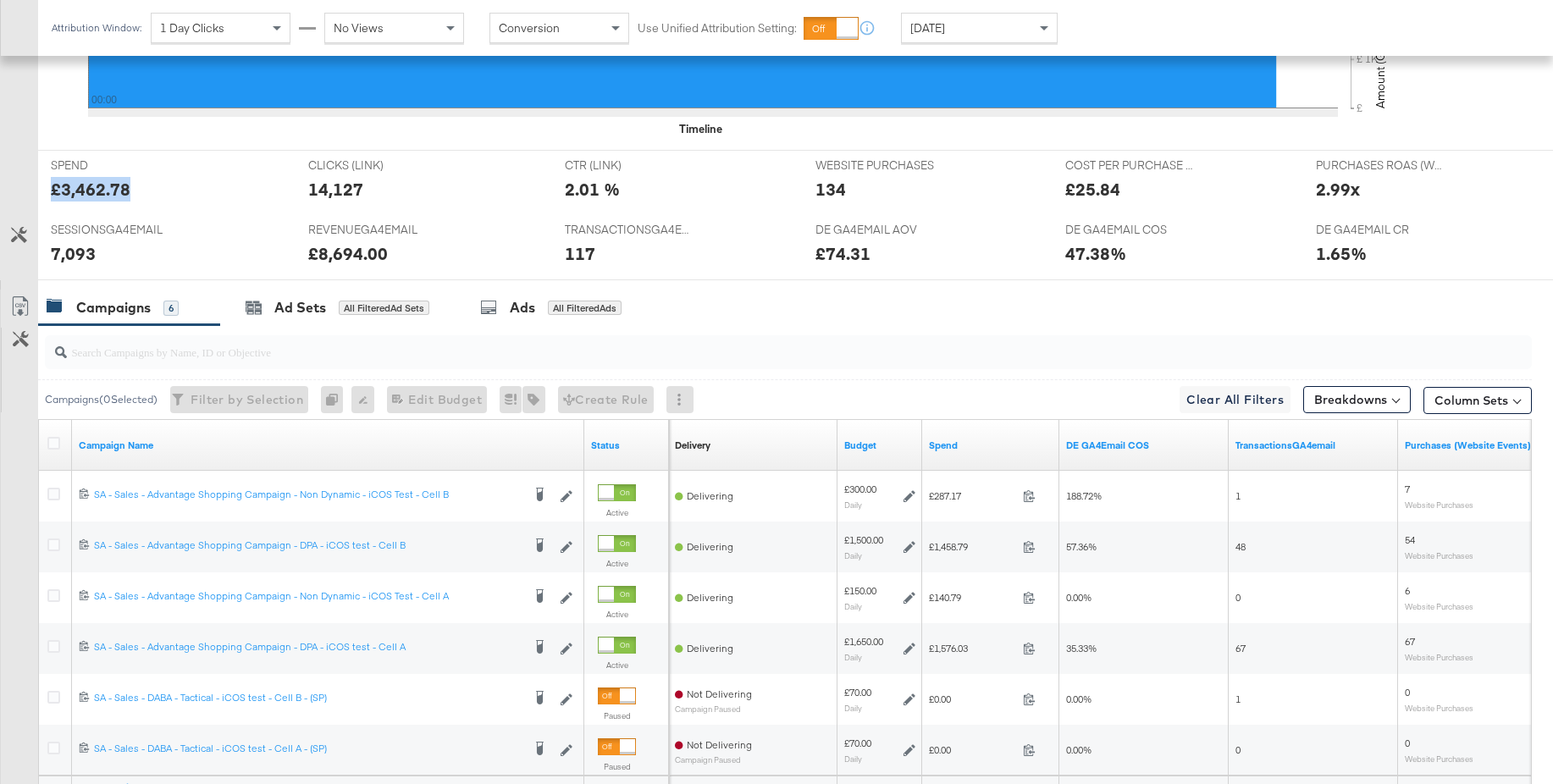
drag, startPoint x: 126, startPoint y: 191, endPoint x: 52, endPoint y: 191, distance: 74.0
click at [52, 191] on div "£3,462.78" at bounding box center [91, 189] width 80 height 24
copy div "£3,462.78"
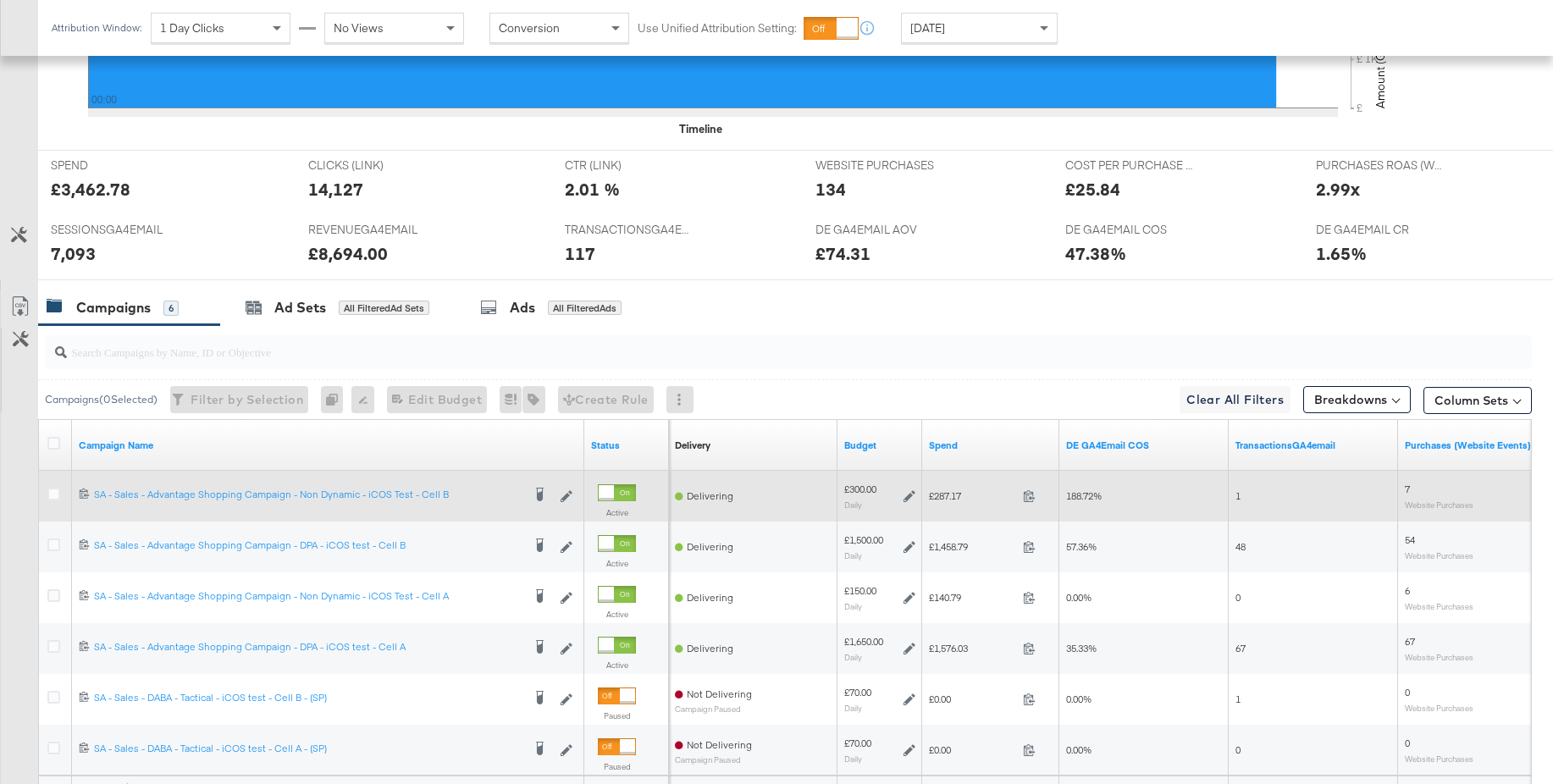
click at [911, 496] on icon at bounding box center [909, 495] width 12 height 12
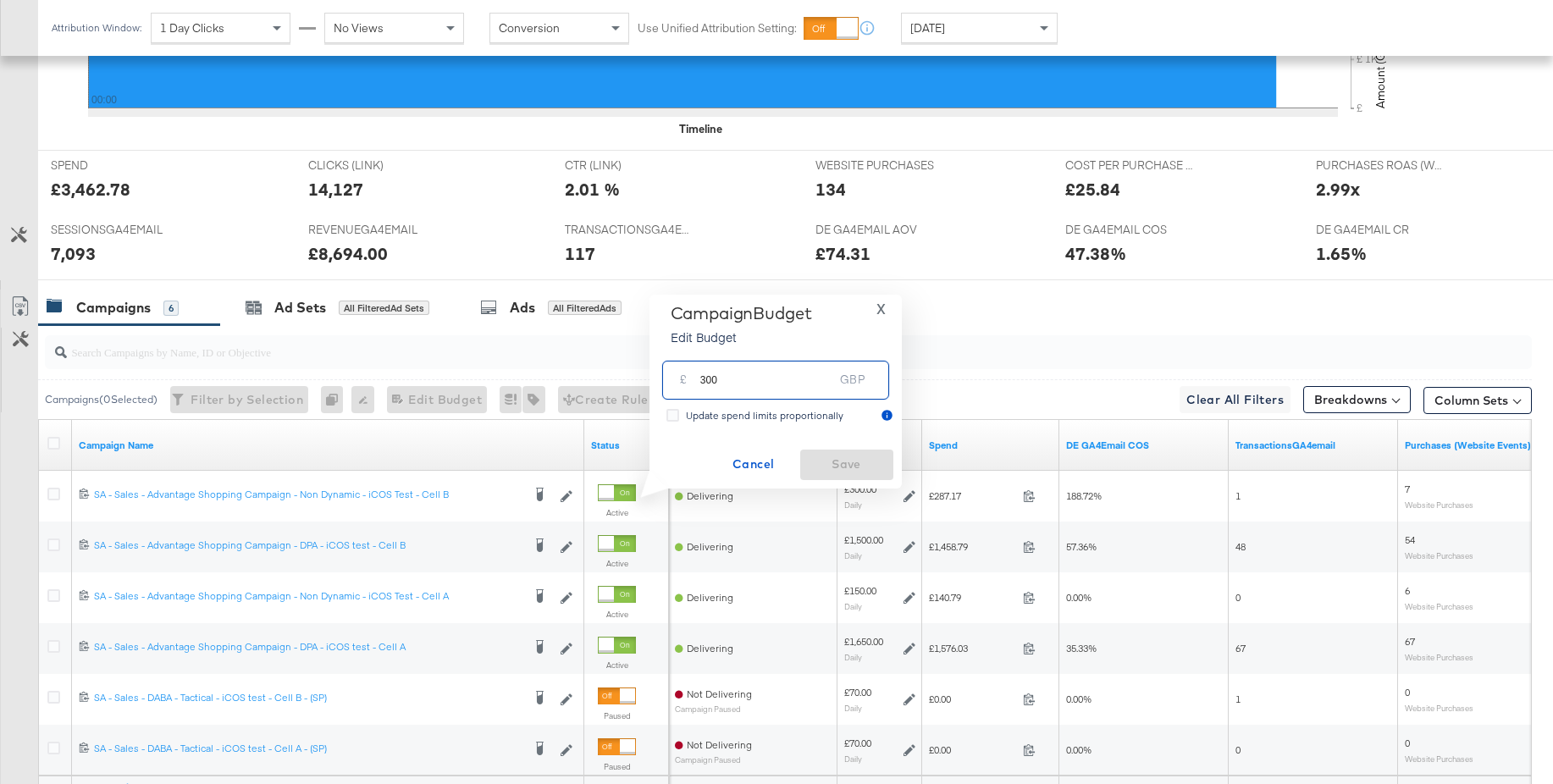
drag, startPoint x: 720, startPoint y: 383, endPoint x: 660, endPoint y: 379, distance: 60.1
click at [660, 379] on div "£ 300 GBP" at bounding box center [776, 379] width 236 height 53
type input "250"
click at [826, 468] on span "Save" at bounding box center [847, 464] width 80 height 21
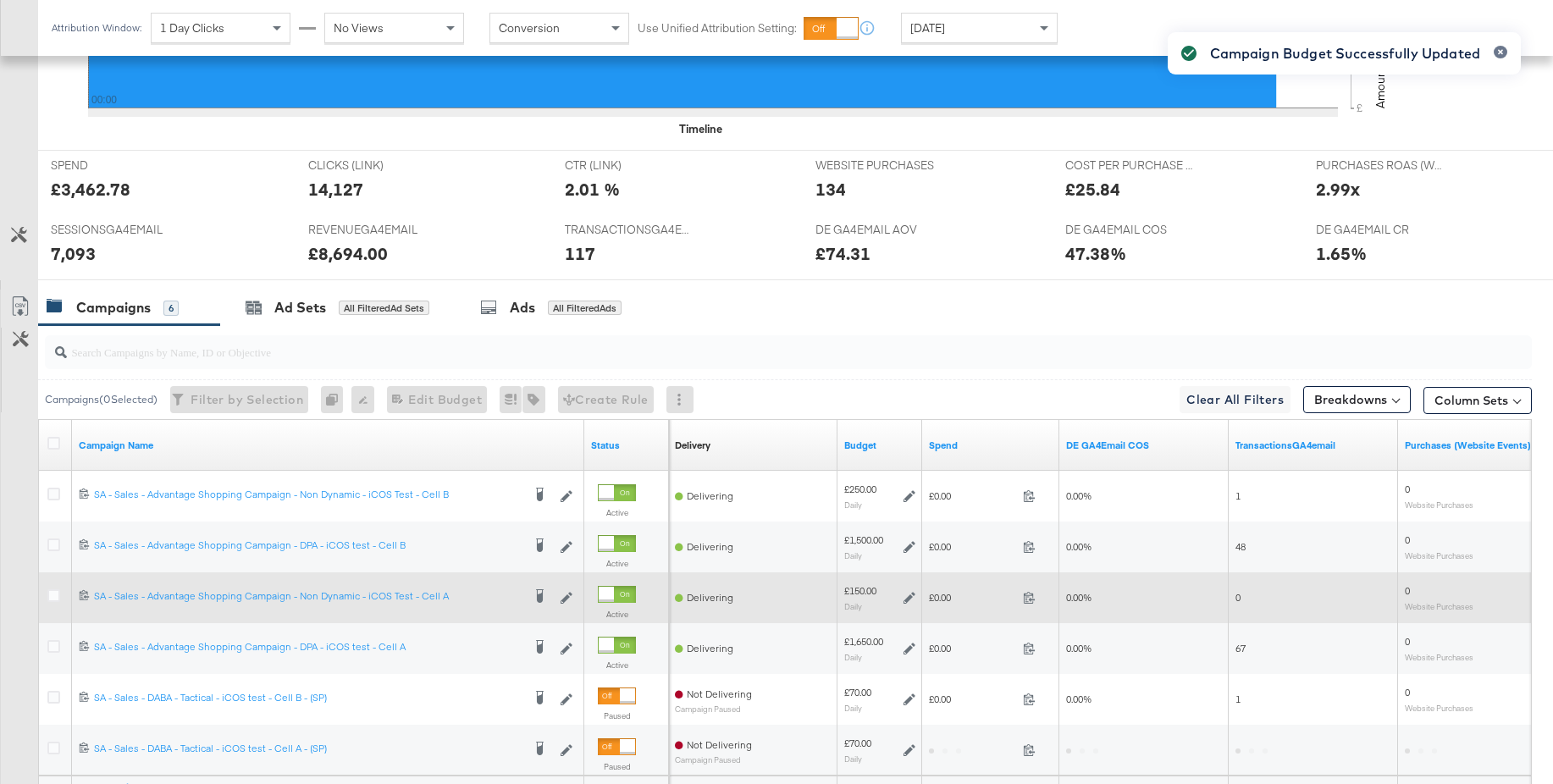
click at [906, 598] on icon at bounding box center [909, 598] width 12 height 12
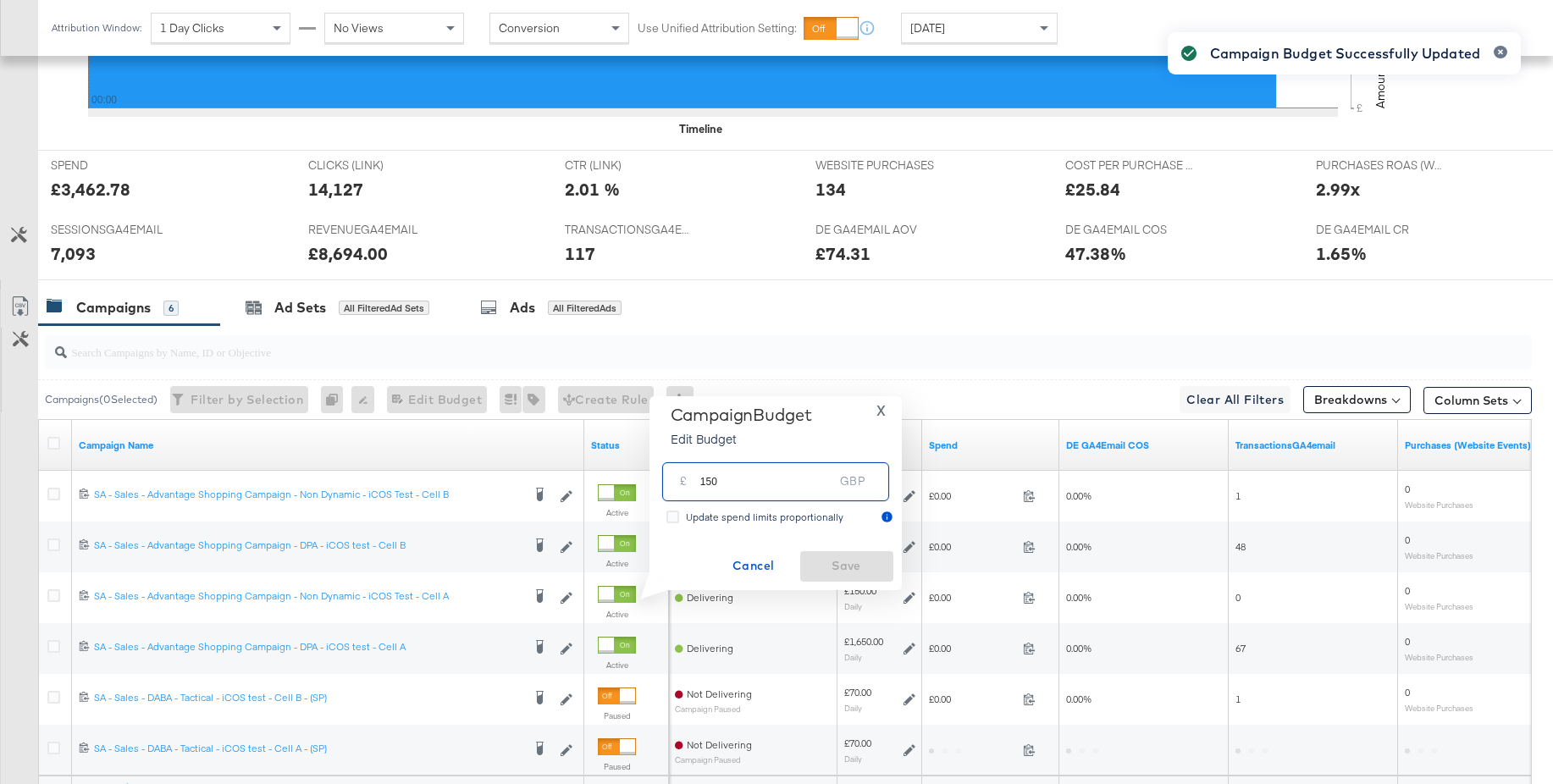
drag, startPoint x: 745, startPoint y: 485, endPoint x: 666, endPoint y: 483, distance: 79.0
click at [666, 483] on div "£ 150 GBP" at bounding box center [775, 481] width 226 height 38
type input "100"
click at [846, 566] on span "Save" at bounding box center [847, 565] width 80 height 21
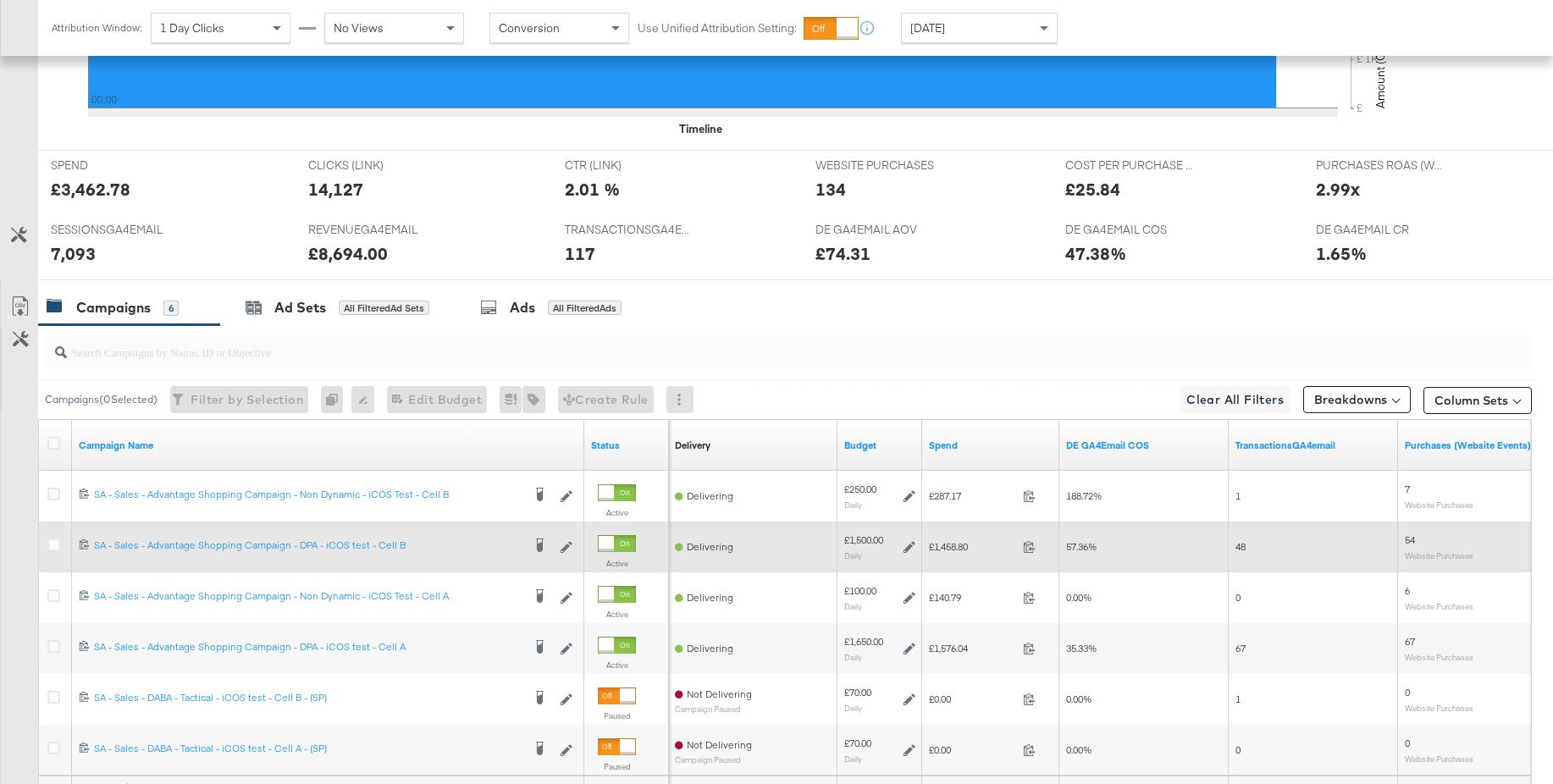
click at [908, 546] on icon at bounding box center [909, 546] width 12 height 12
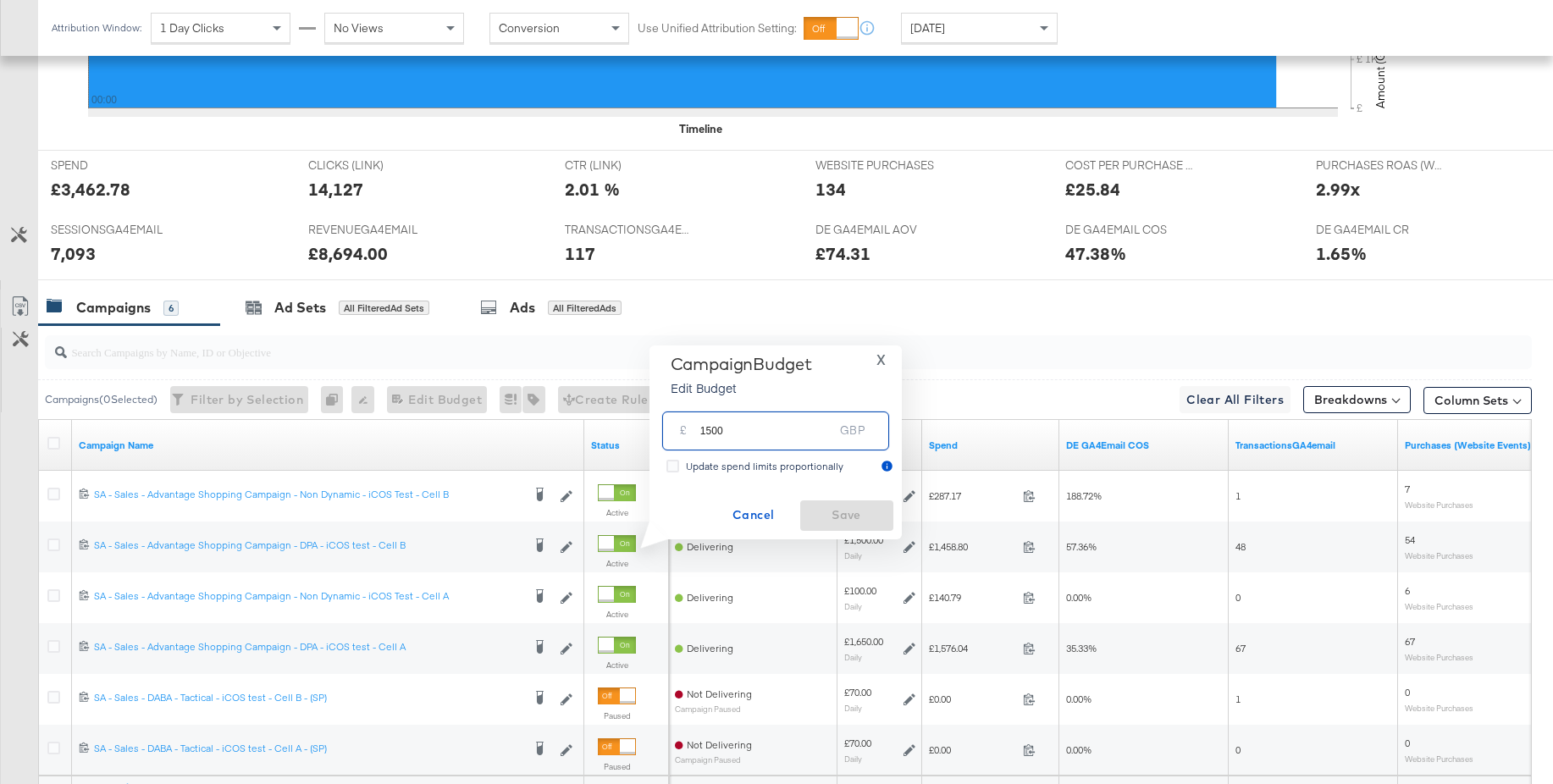
drag, startPoint x: 728, startPoint y: 431, endPoint x: 646, endPoint y: 431, distance: 82.0
click at [646, 431] on div "Campaign Budget Edit Budget X £ 1500 GBP Update spend limits proportionally Can…" at bounding box center [770, 442] width 265 height 194
type input "1250"
click at [833, 508] on span "Save" at bounding box center [847, 515] width 80 height 21
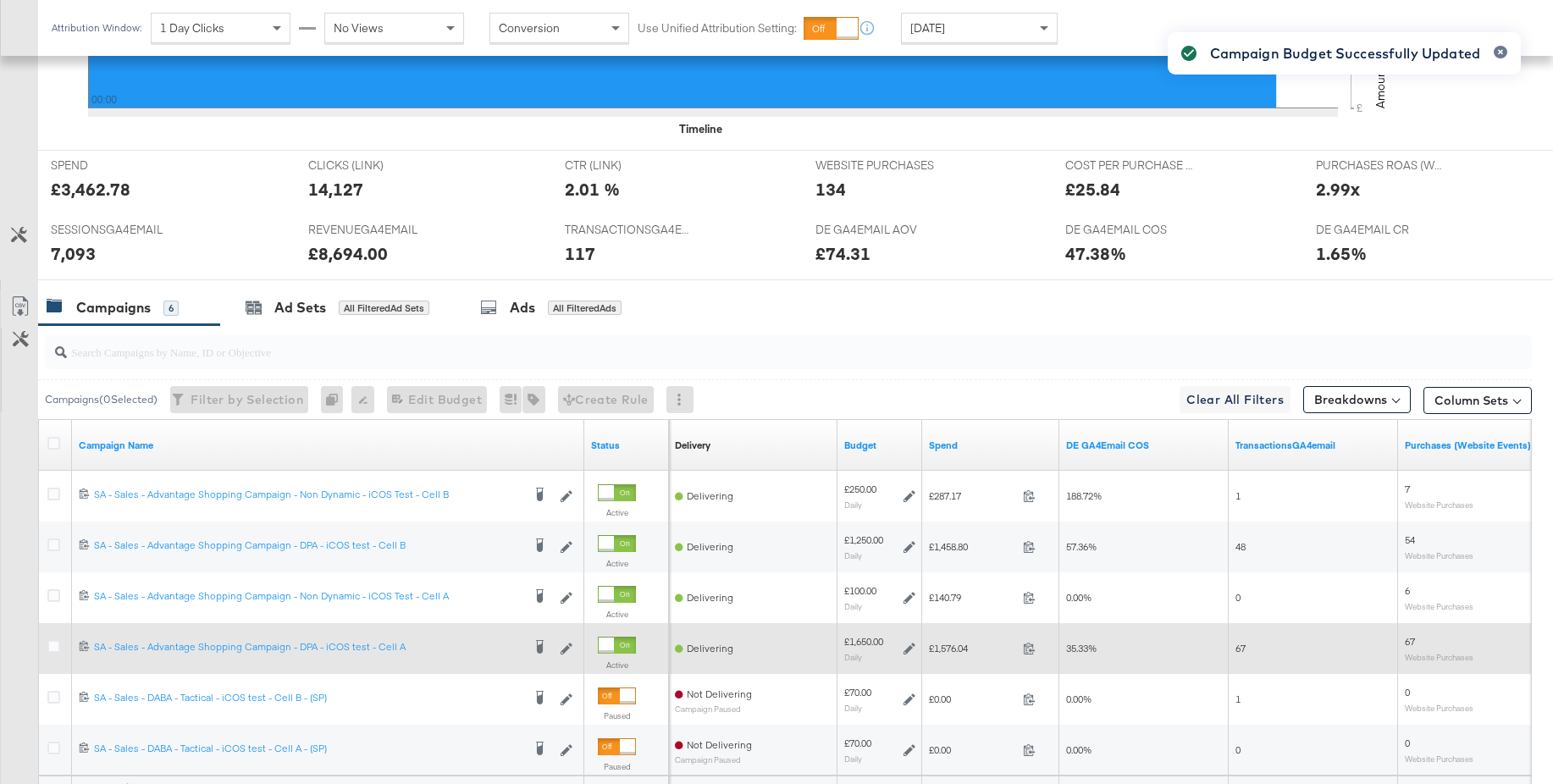
click at [909, 649] on icon at bounding box center [909, 648] width 12 height 12
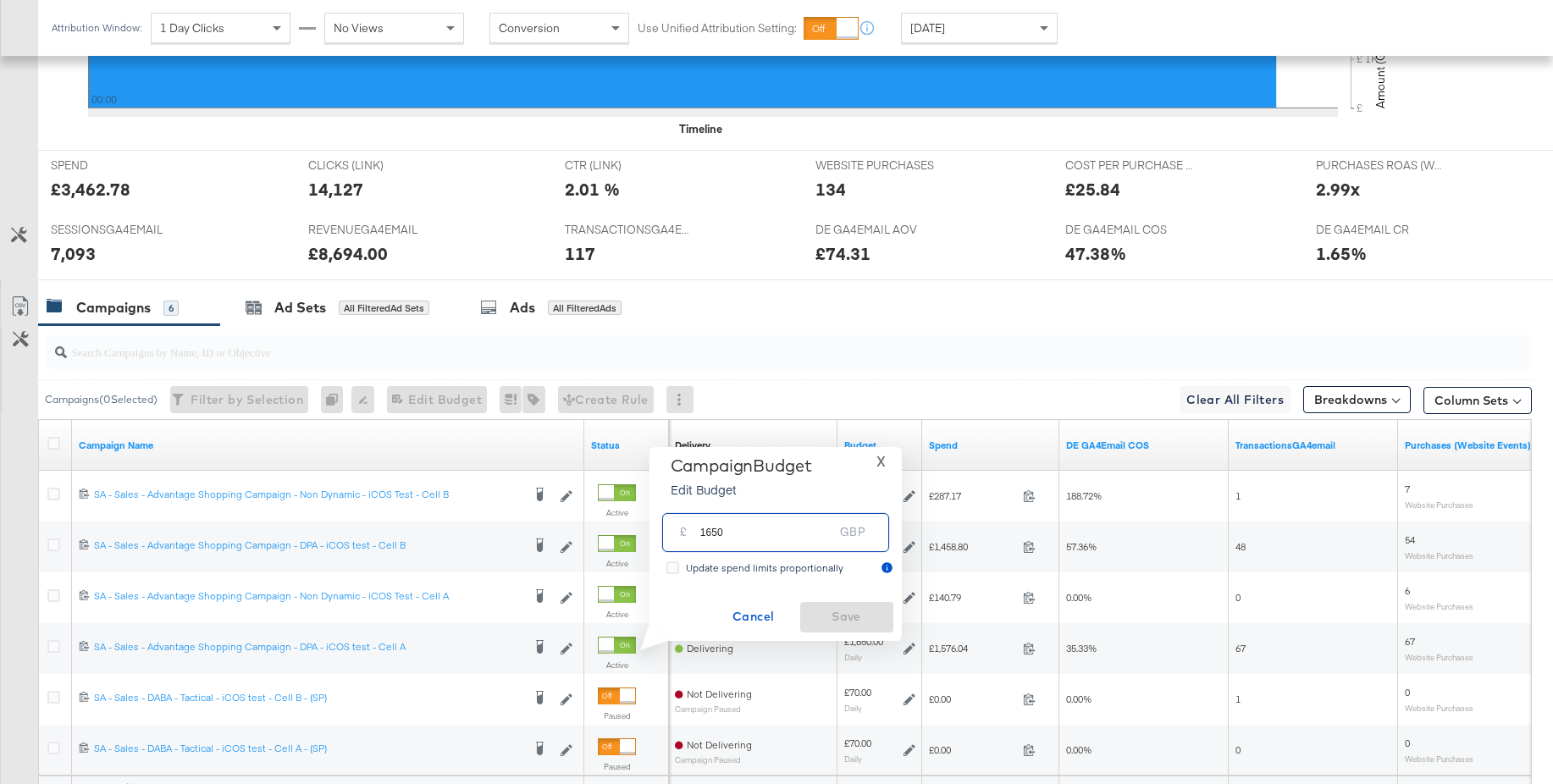
drag, startPoint x: 737, startPoint y: 535, endPoint x: 669, endPoint y: 534, distance: 68.0
click at [669, 534] on div "£ 1650 GBP" at bounding box center [775, 532] width 226 height 38
type input "1400"
click at [851, 615] on span "Save" at bounding box center [847, 616] width 80 height 21
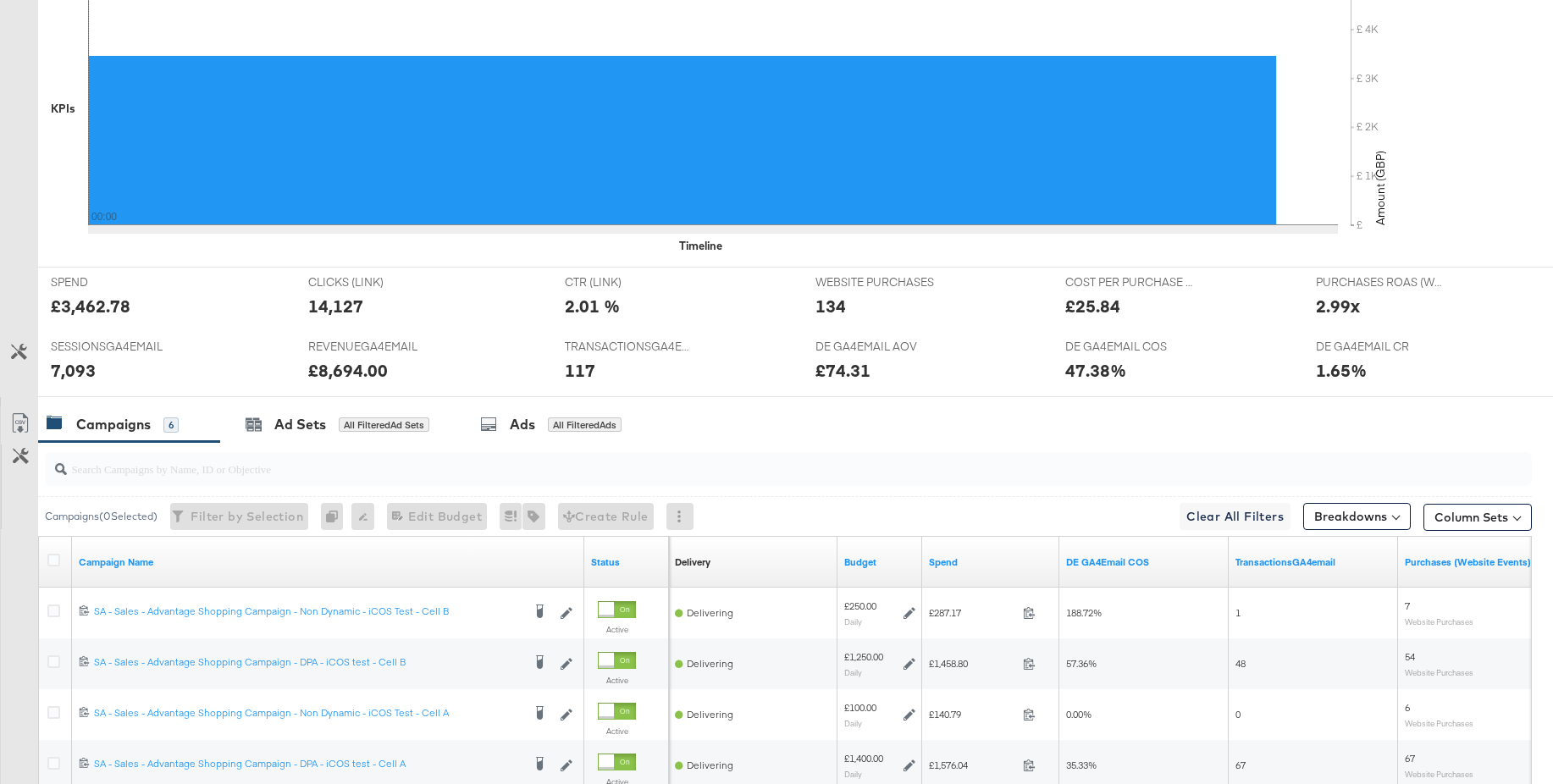
scroll to position [0, 0]
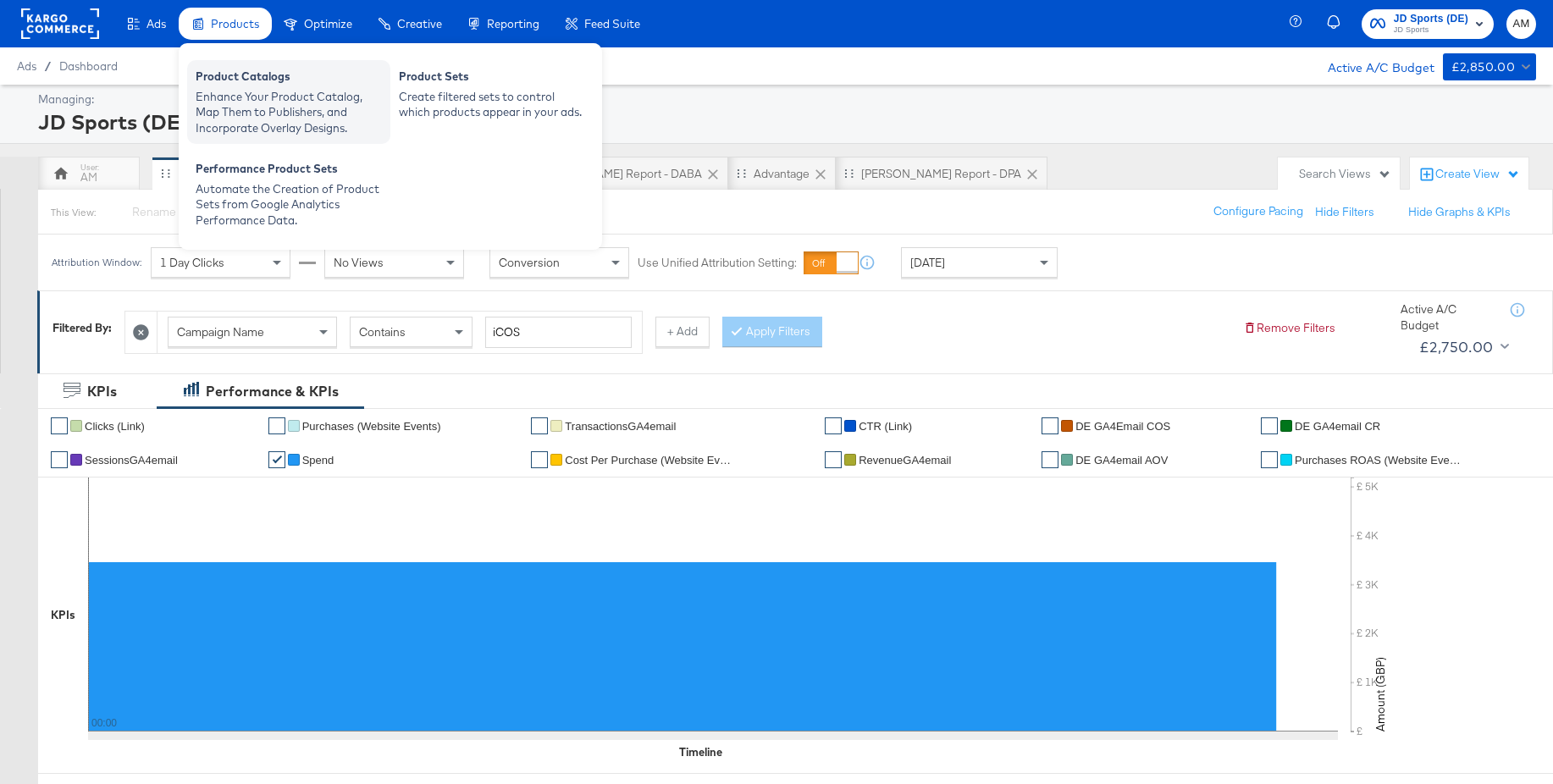
click at [236, 100] on div "Enhance Your Product Catalog, Map Them to Publishers, and Incorporate Overlay D…" at bounding box center [289, 112] width 187 height 47
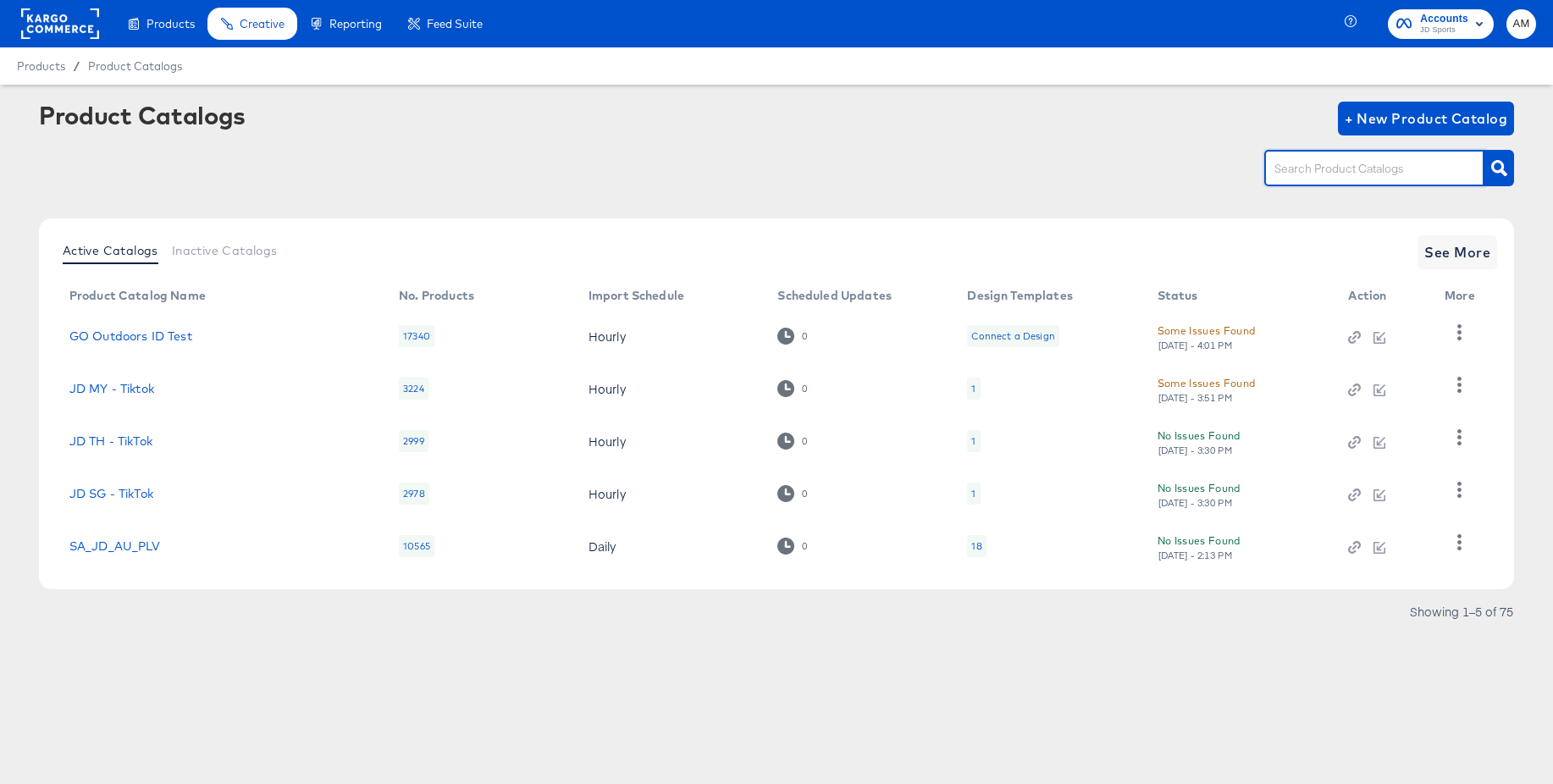
click at [1315, 160] on input "text" at bounding box center [1361, 168] width 180 height 19
type input "main"
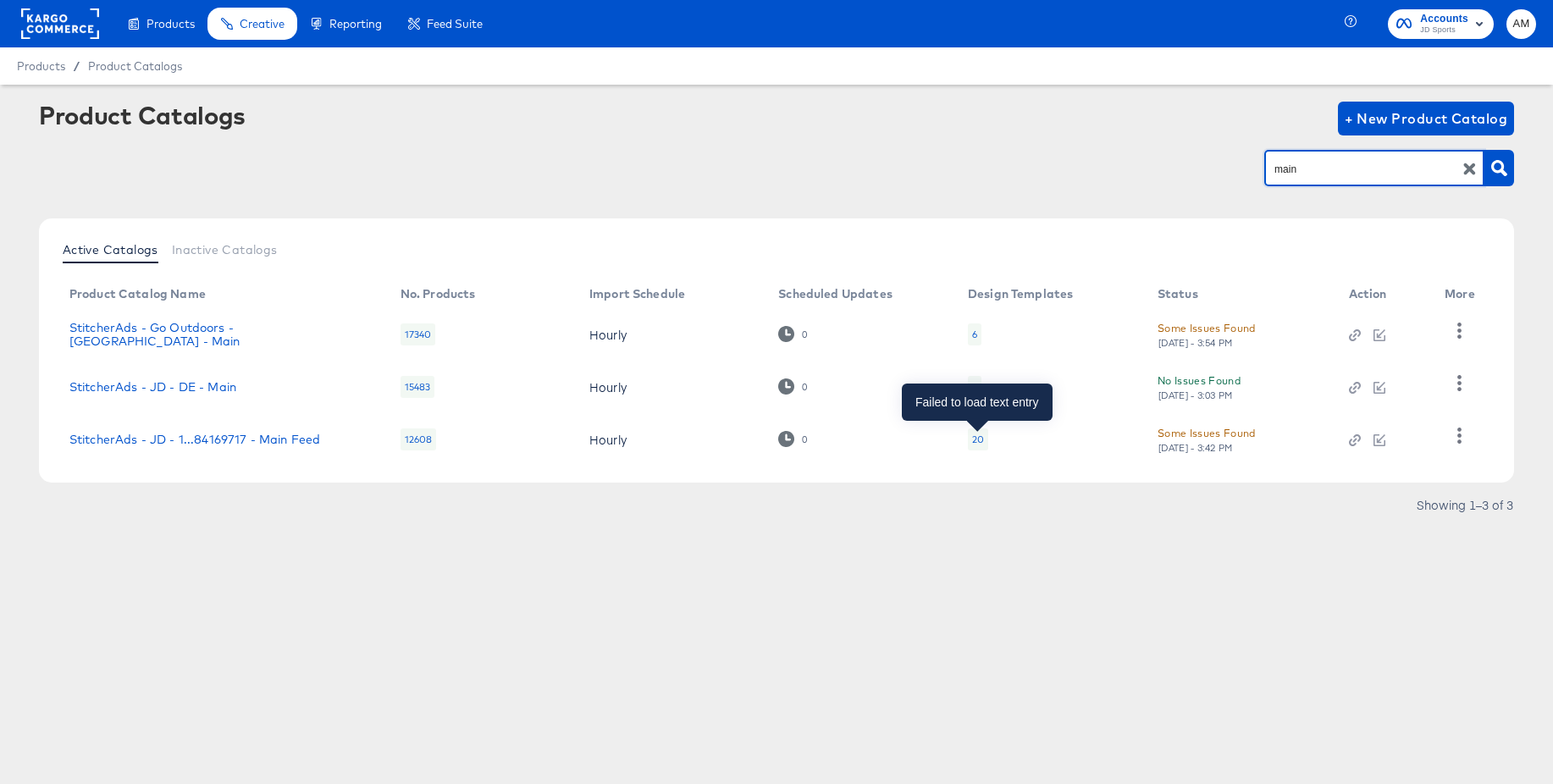
click at [980, 438] on div "20" at bounding box center [977, 439] width 12 height 14
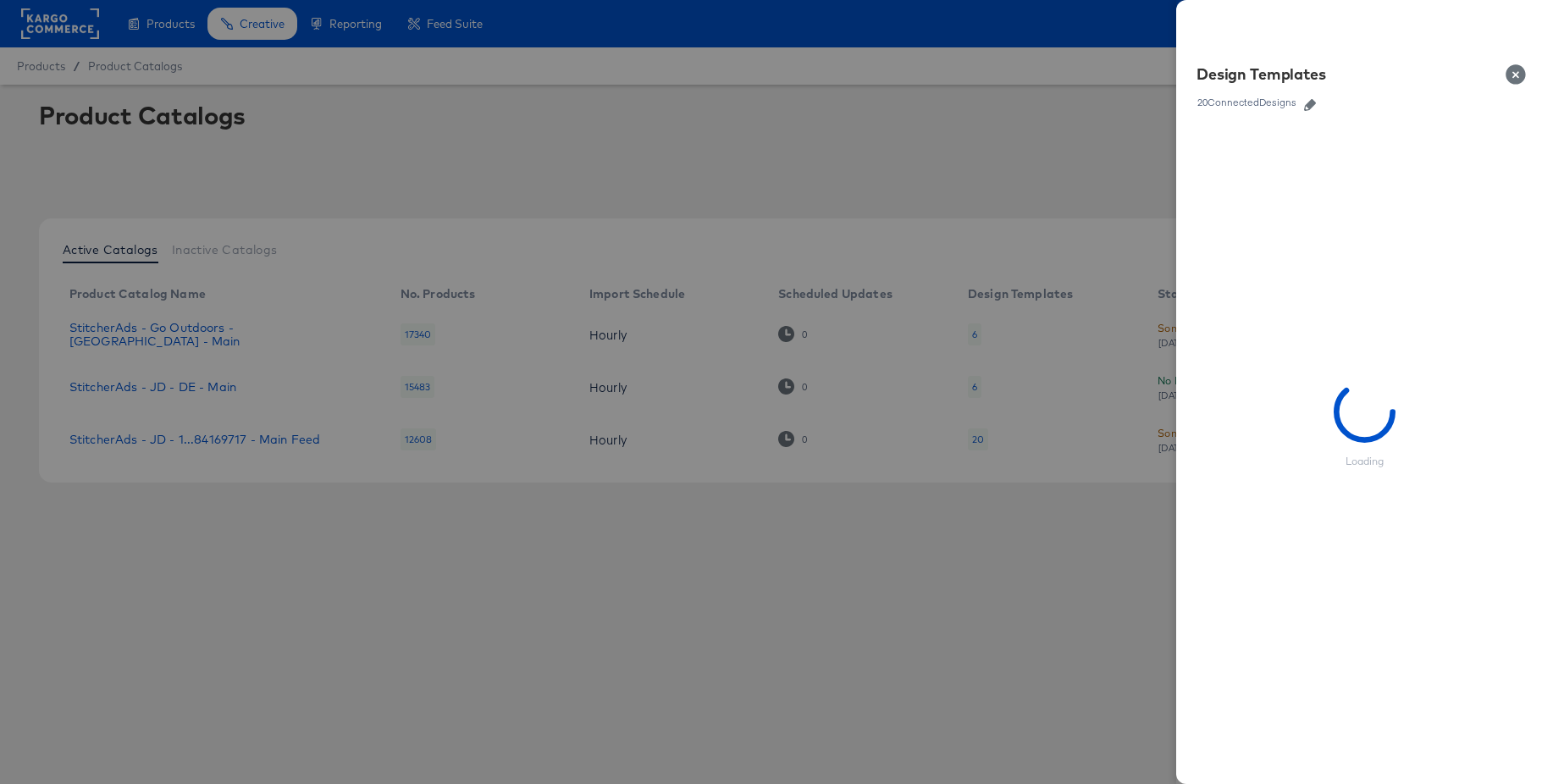
click at [1312, 102] on icon "button" at bounding box center [1310, 105] width 12 height 12
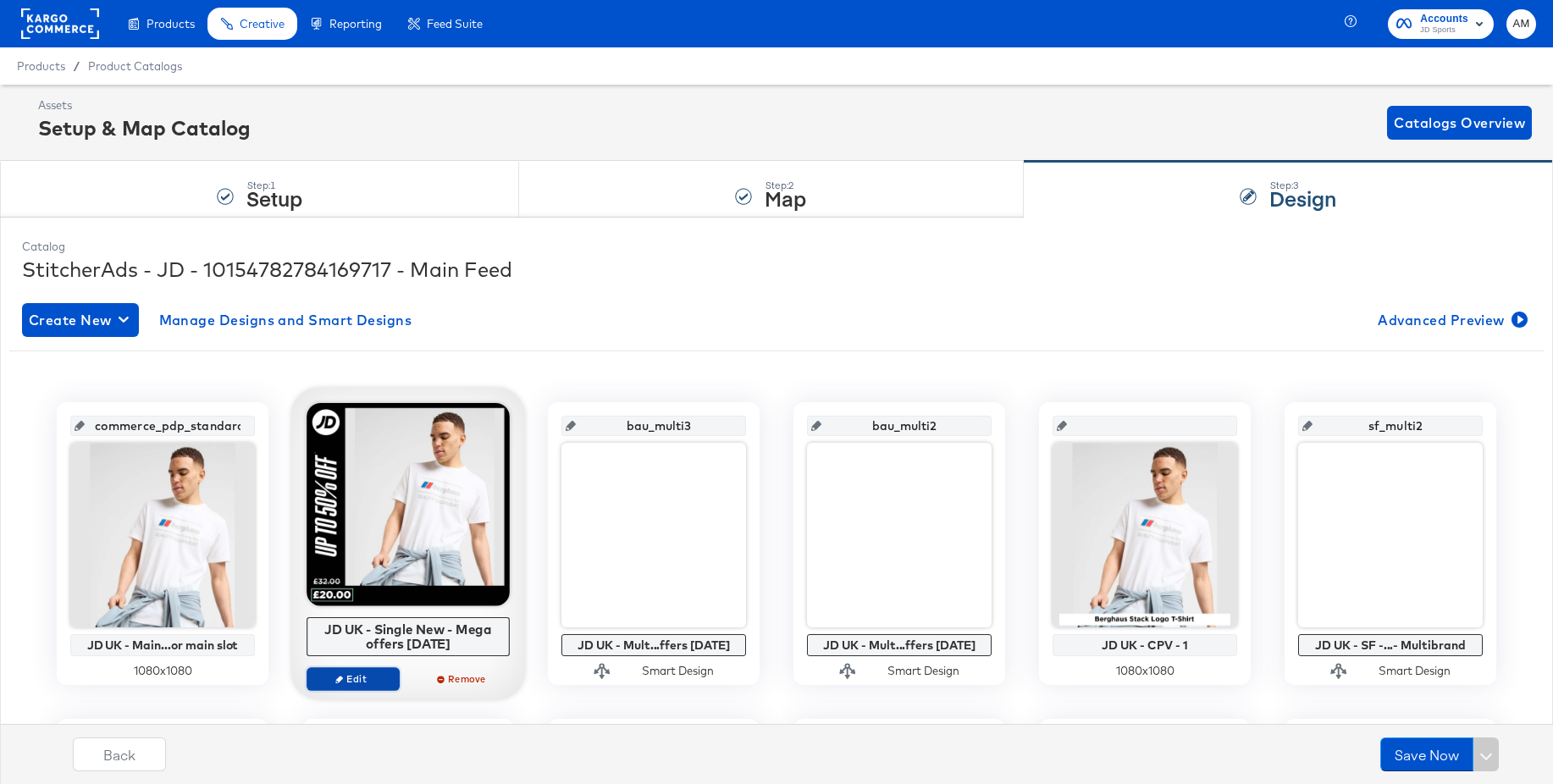
click at [343, 681] on span "Edit" at bounding box center [353, 678] width 78 height 13
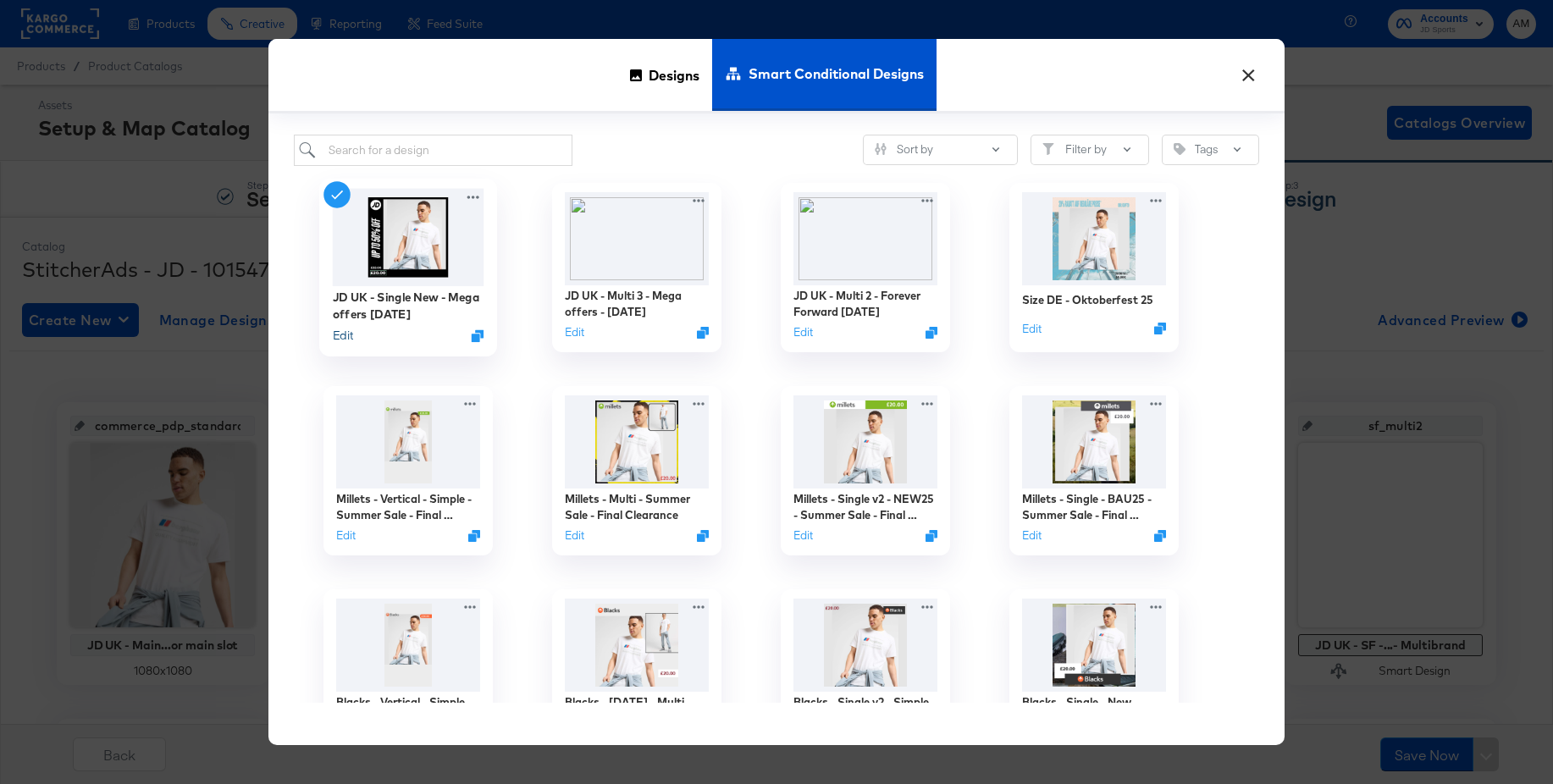
click at [338, 333] on button "Edit" at bounding box center [343, 335] width 20 height 16
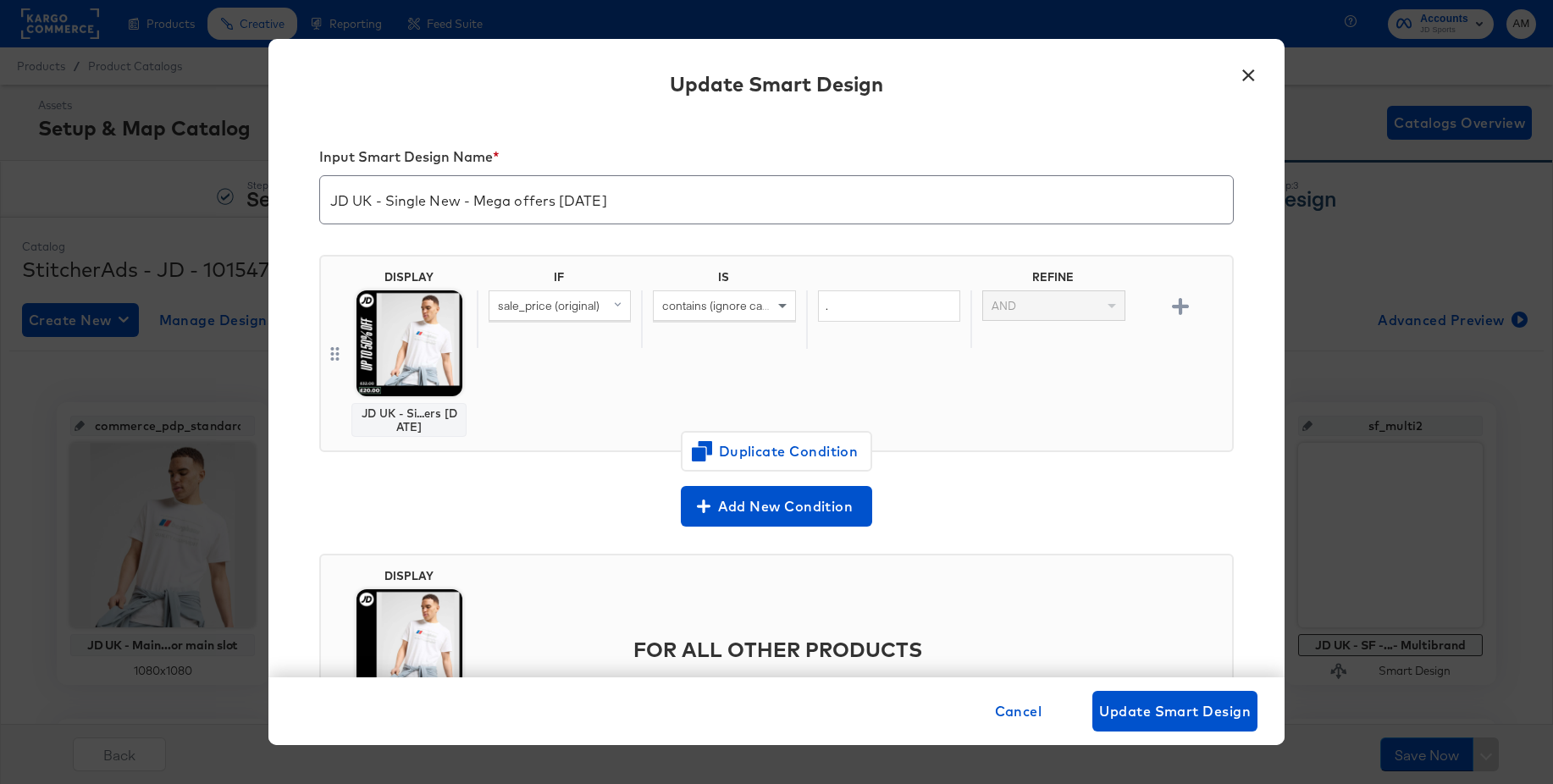
click at [446, 207] on input "JD UK - Single New - Mega offers Apr 25" at bounding box center [776, 192] width 912 height 47
click at [581, 203] on input "JD UK - Single New - Mega offers Apr 25" at bounding box center [776, 192] width 912 height 47
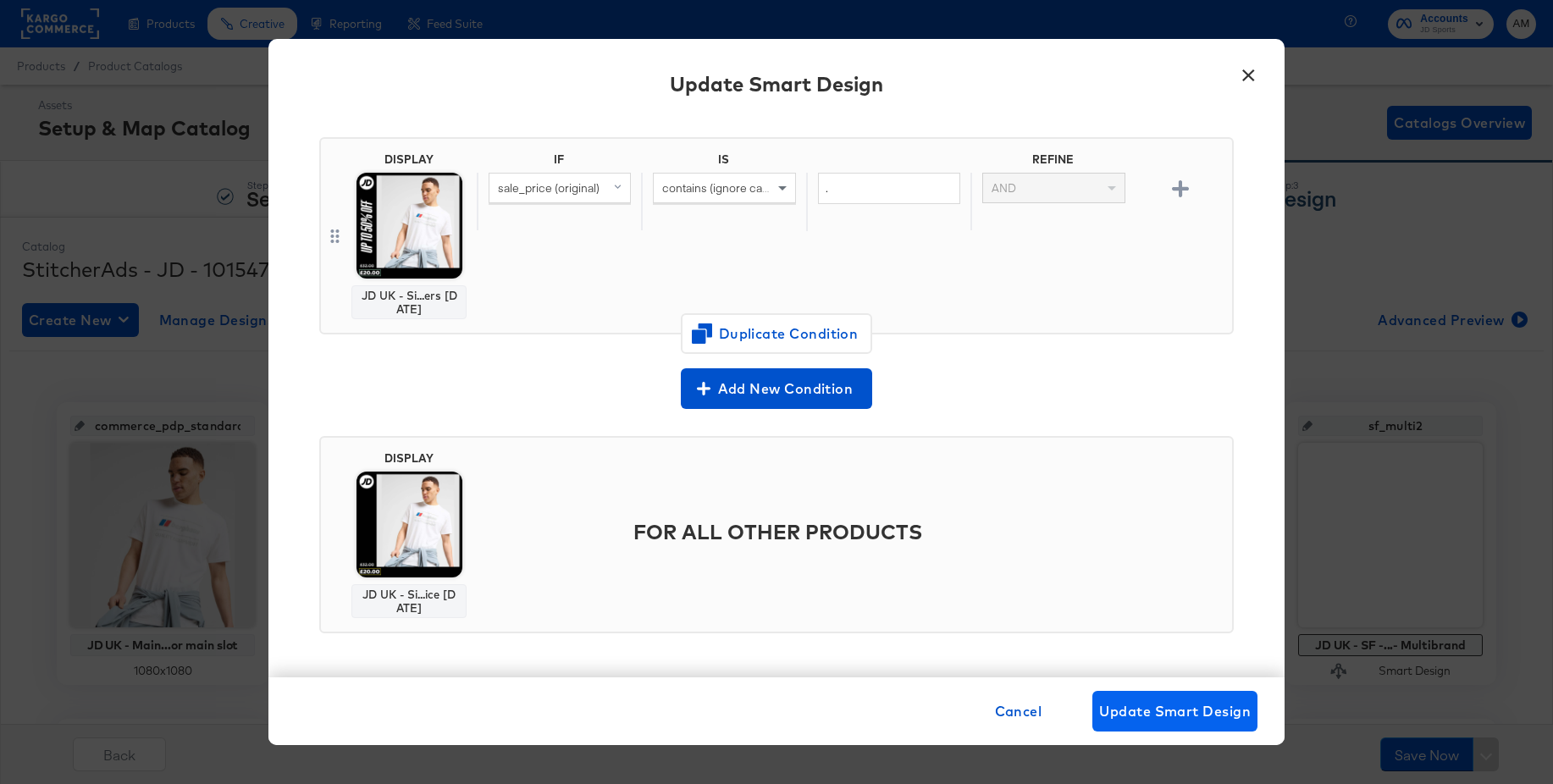
type input "JD UK - Single New - Mega offers Sep 25"
drag, startPoint x: 1152, startPoint y: 711, endPoint x: 1135, endPoint y: 698, distance: 21.4
click at [1152, 711] on span "Update Smart Design" at bounding box center [1174, 711] width 151 height 24
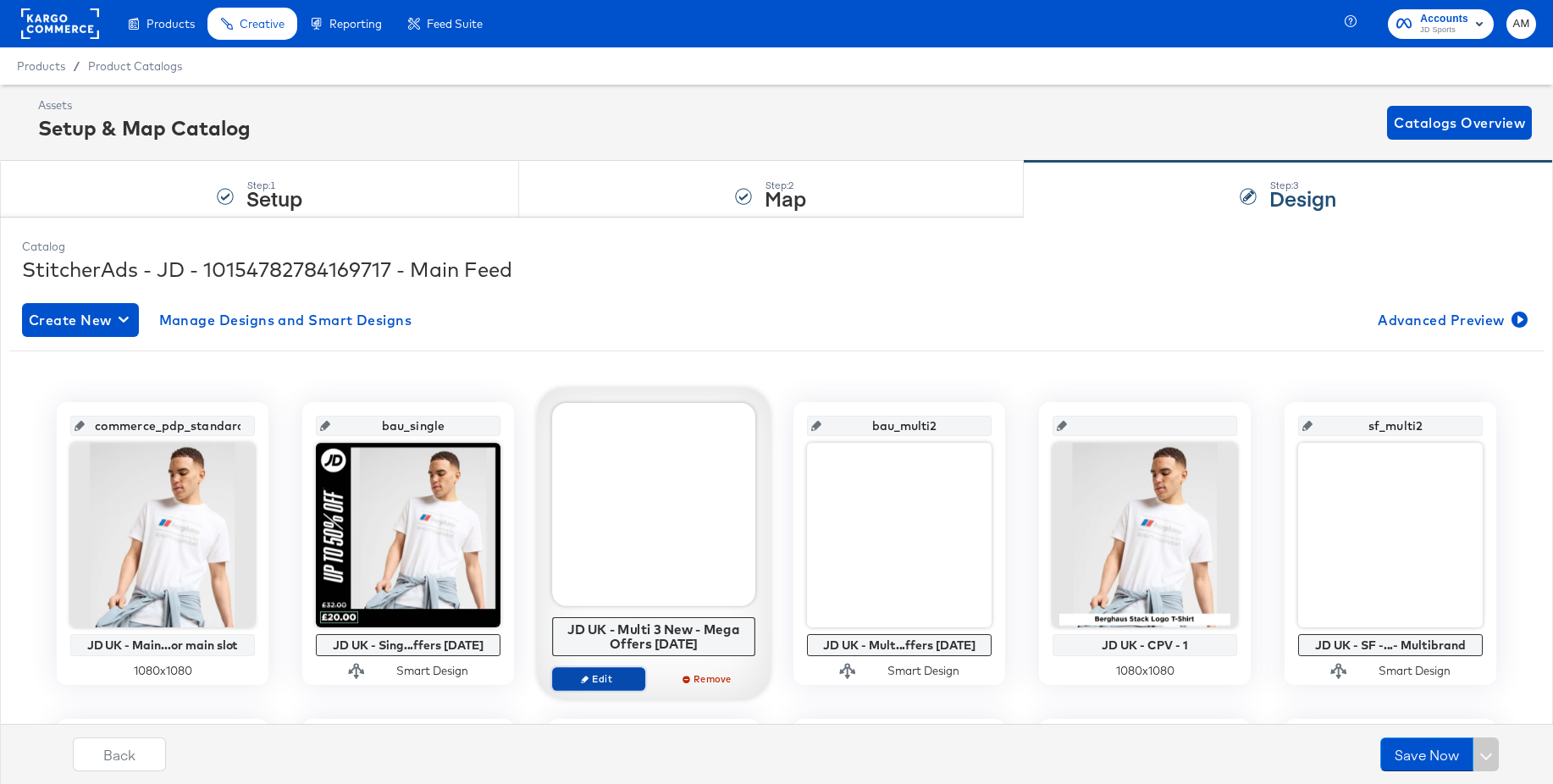
click at [581, 676] on icon "button" at bounding box center [585, 678] width 7 height 7
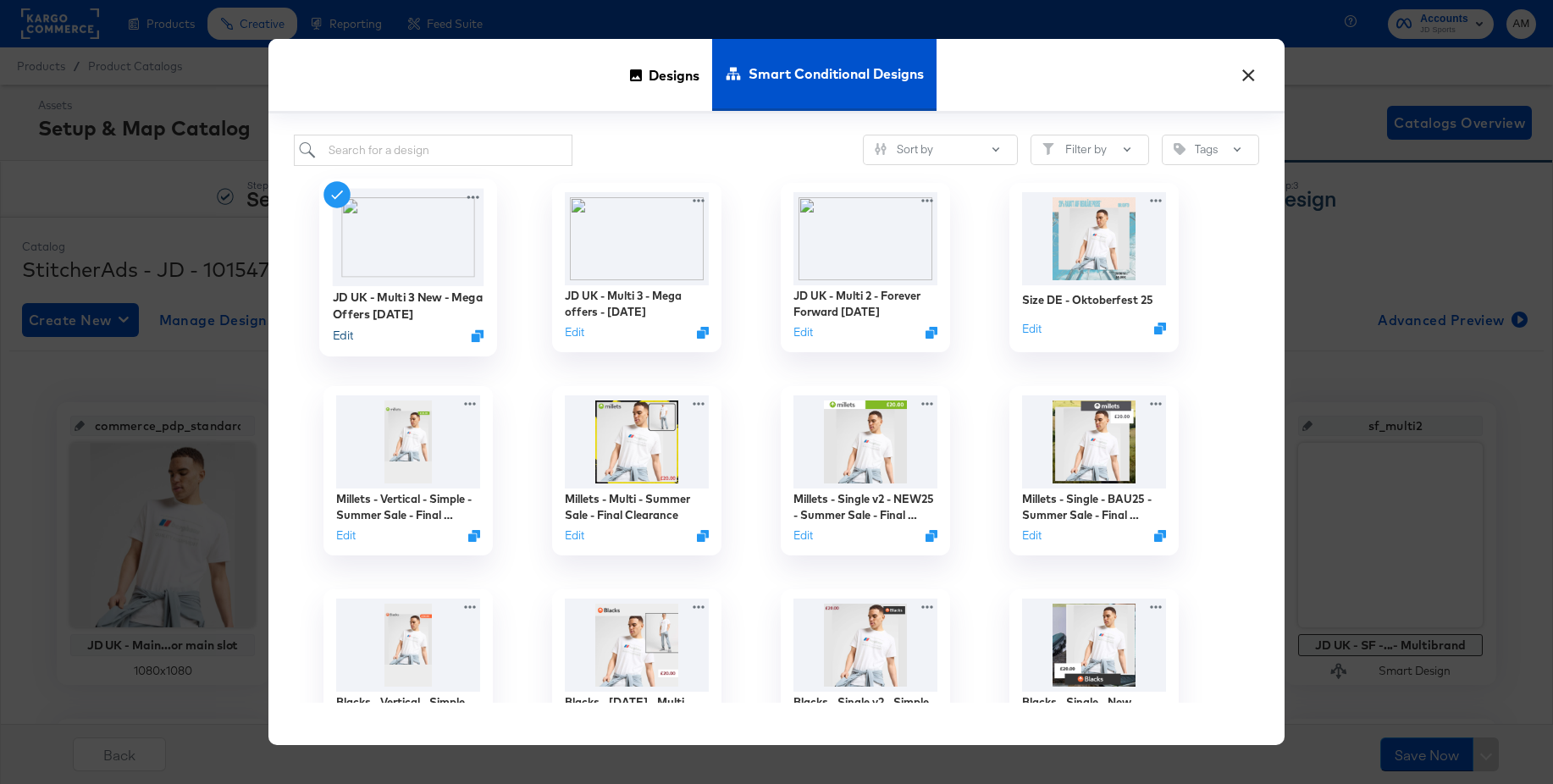
click at [345, 334] on button "Edit" at bounding box center [343, 335] width 20 height 16
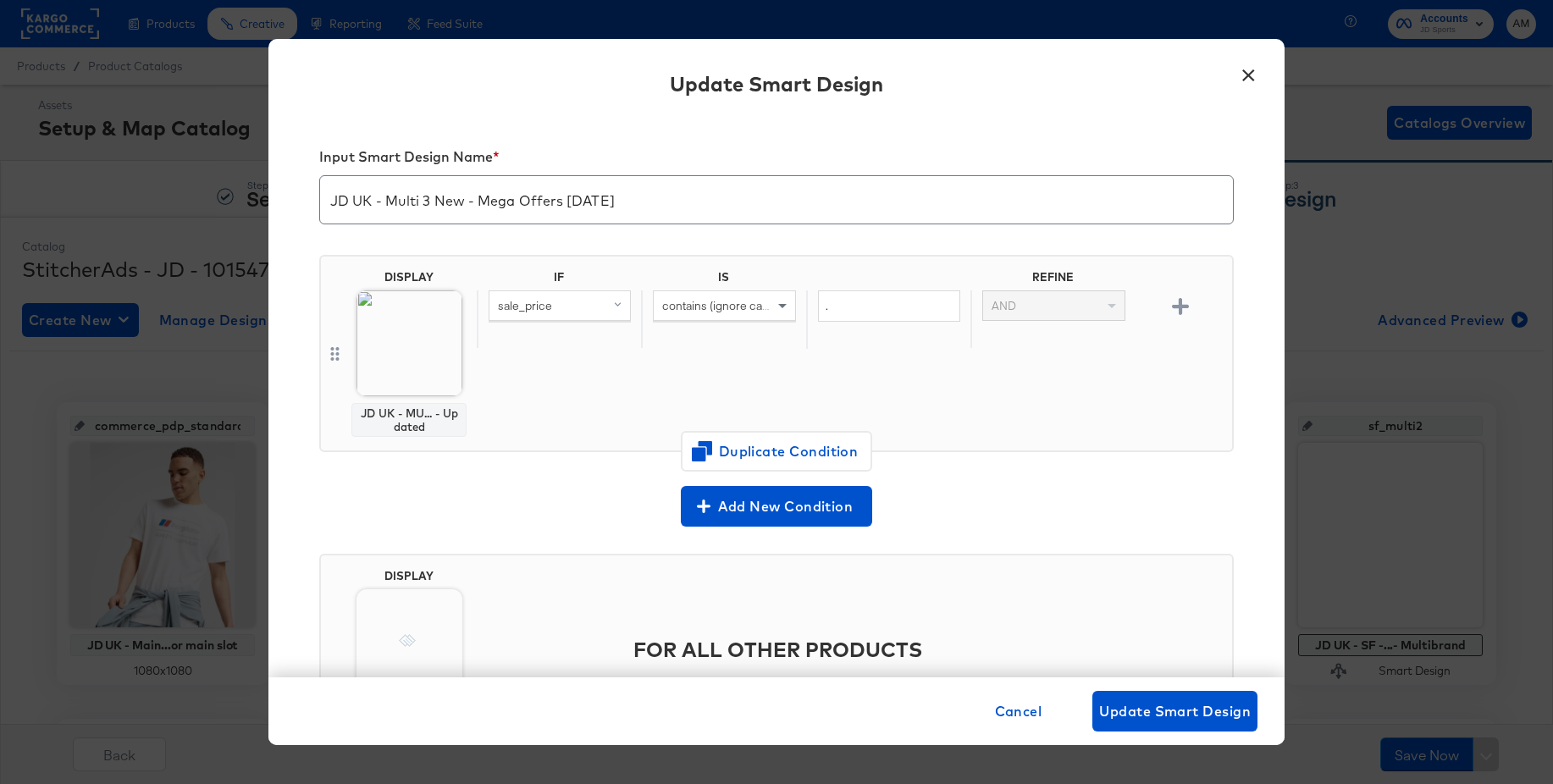
click at [1249, 74] on button "×" at bounding box center [1248, 71] width 31 height 31
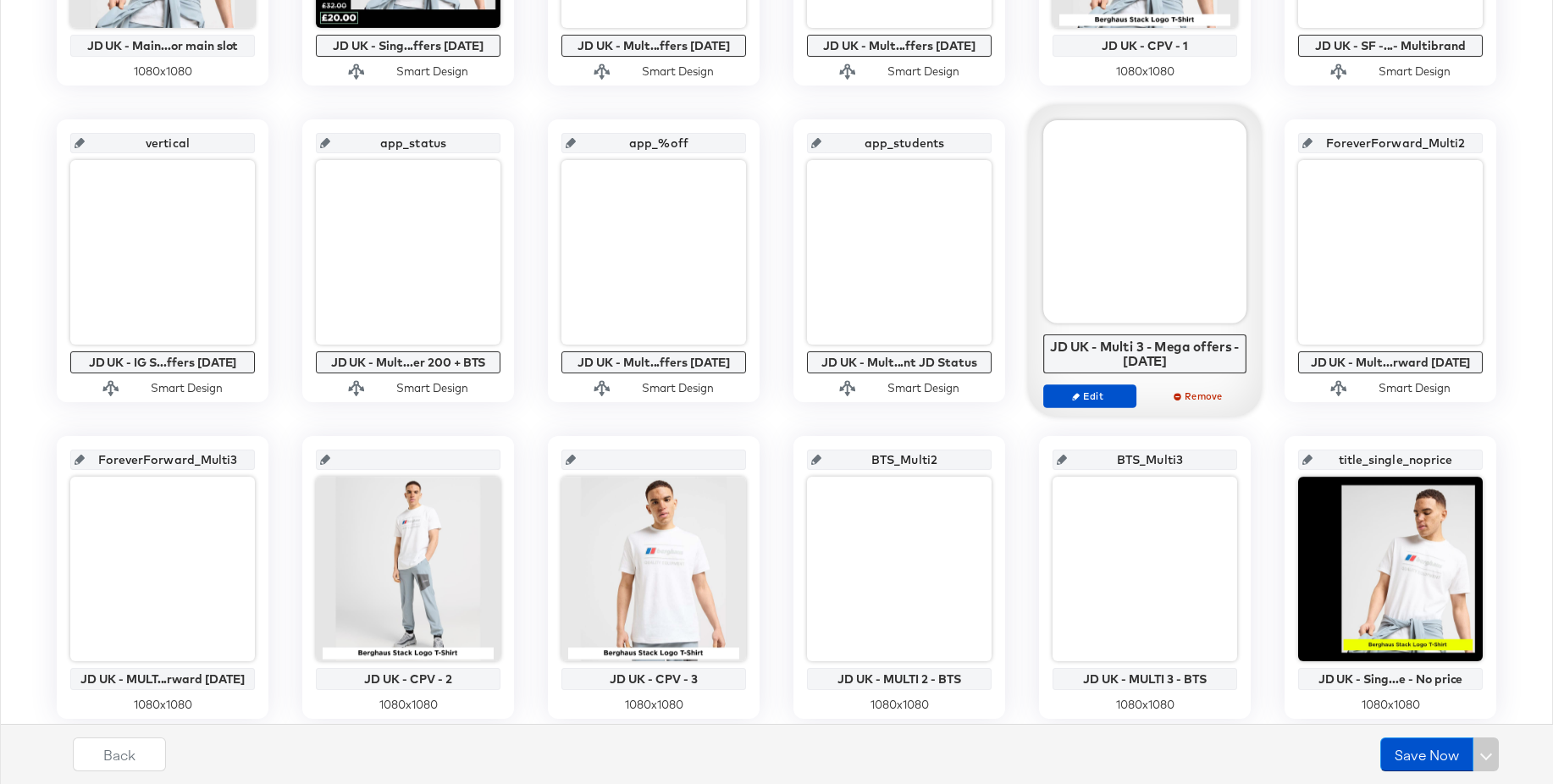
scroll to position [591, 0]
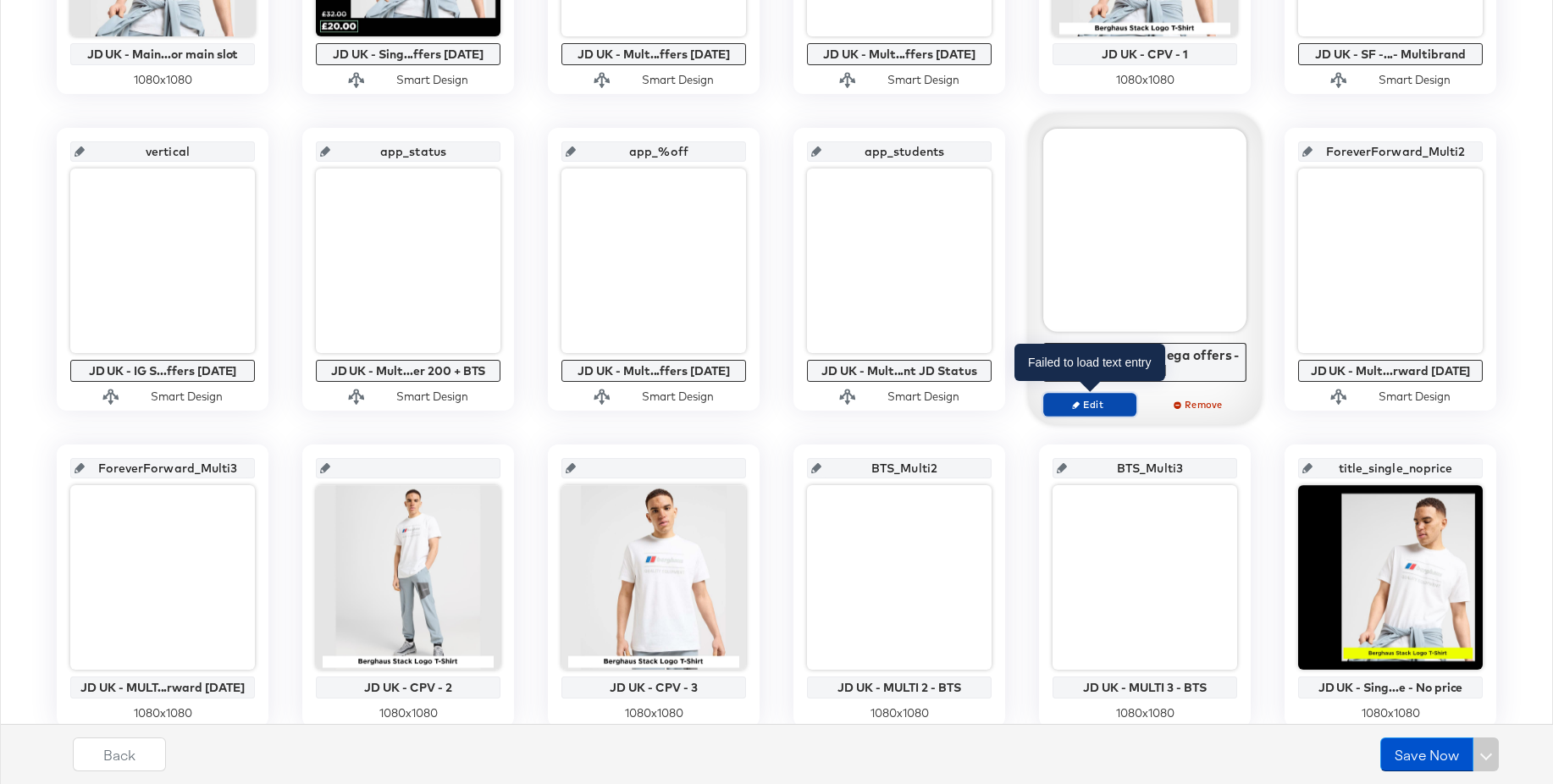
click at [1067, 405] on span "Edit" at bounding box center [1090, 405] width 78 height 13
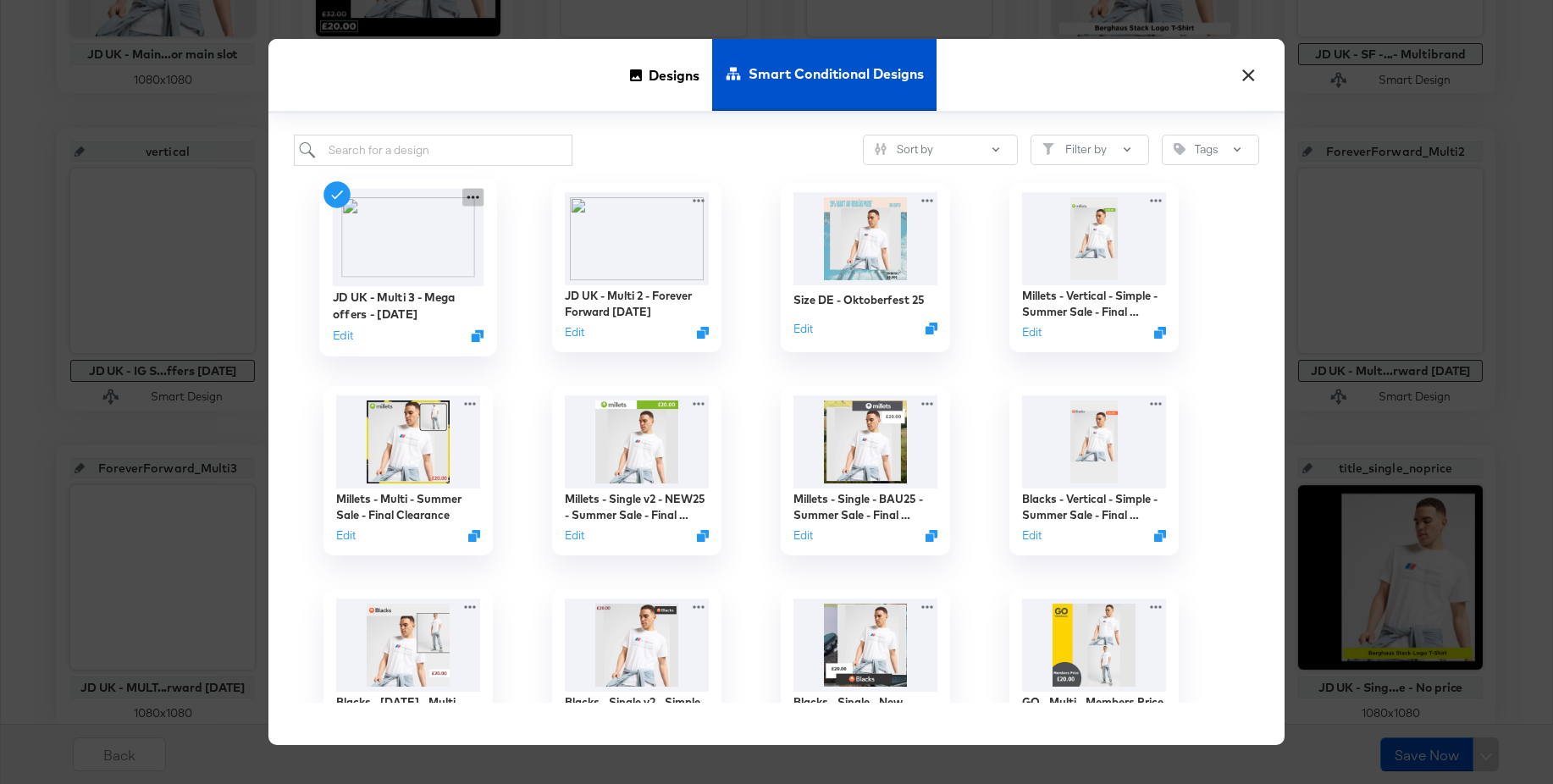
click at [475, 199] on icon at bounding box center [472, 196] width 21 height 18
click at [348, 334] on button "Edit" at bounding box center [343, 335] width 20 height 16
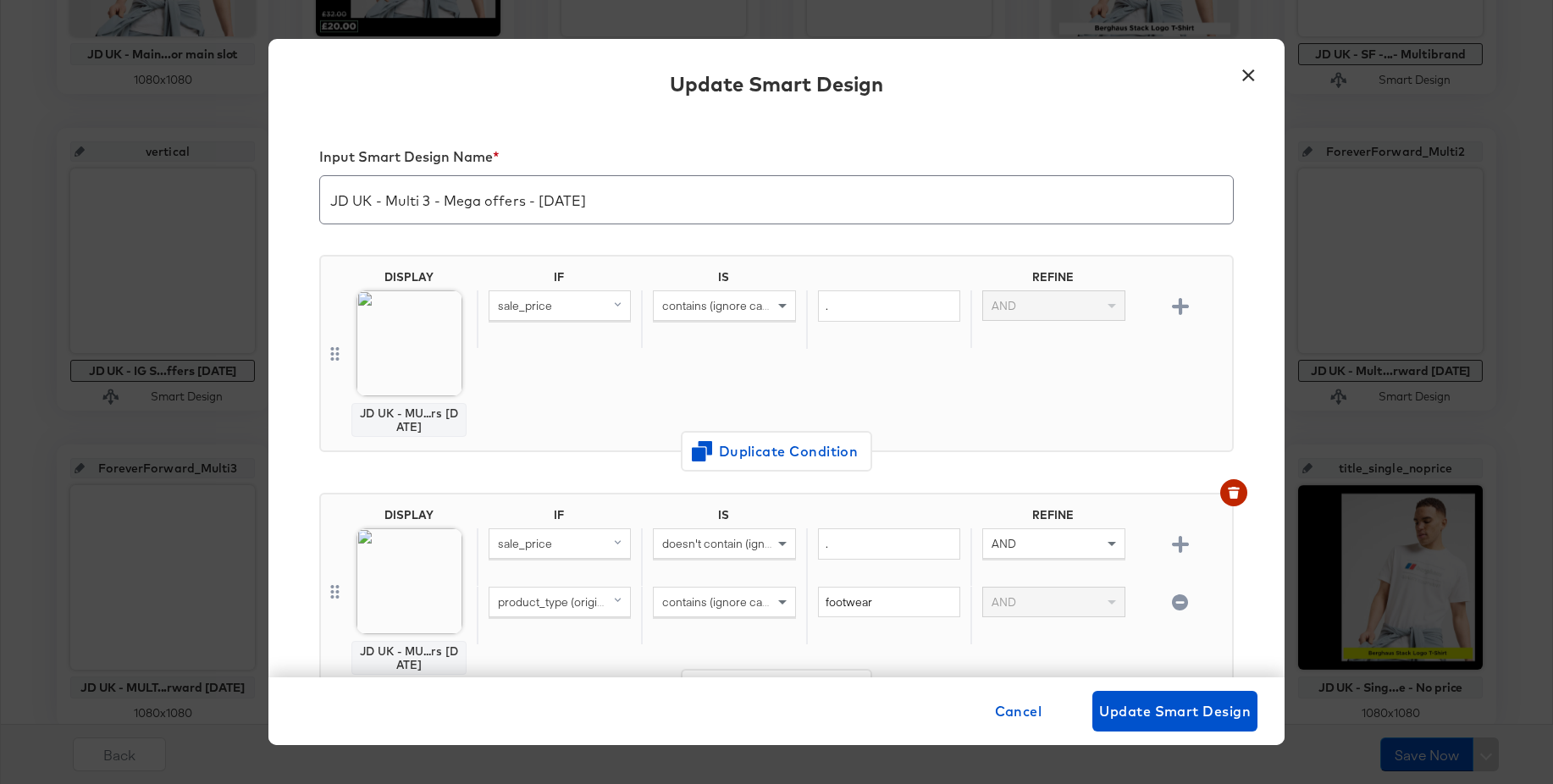
click at [590, 203] on input "JD UK - Multi 3 - Mega offers - Sept 25" at bounding box center [776, 192] width 912 height 47
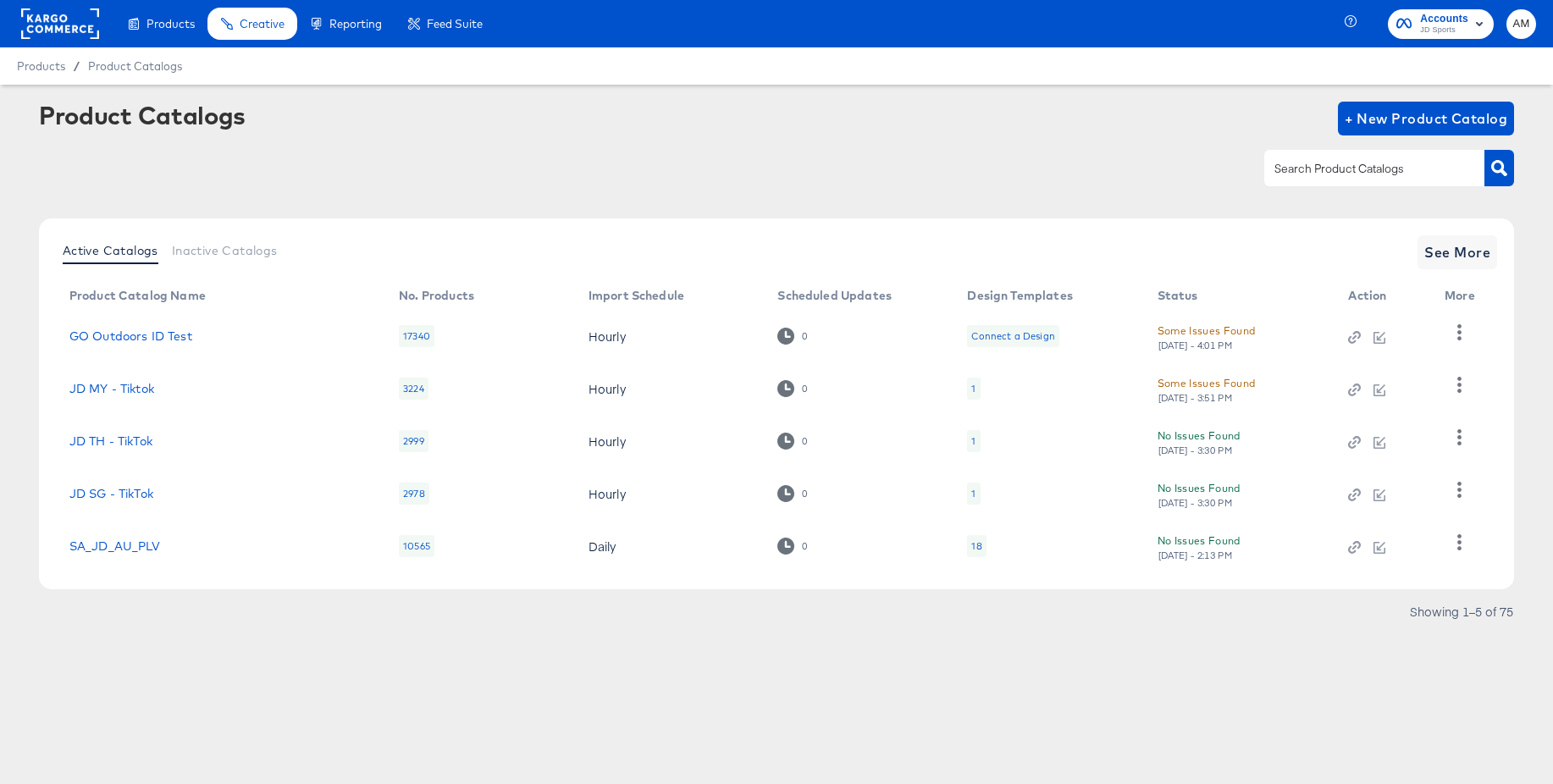
click at [62, 27] on rect at bounding box center [60, 23] width 78 height 31
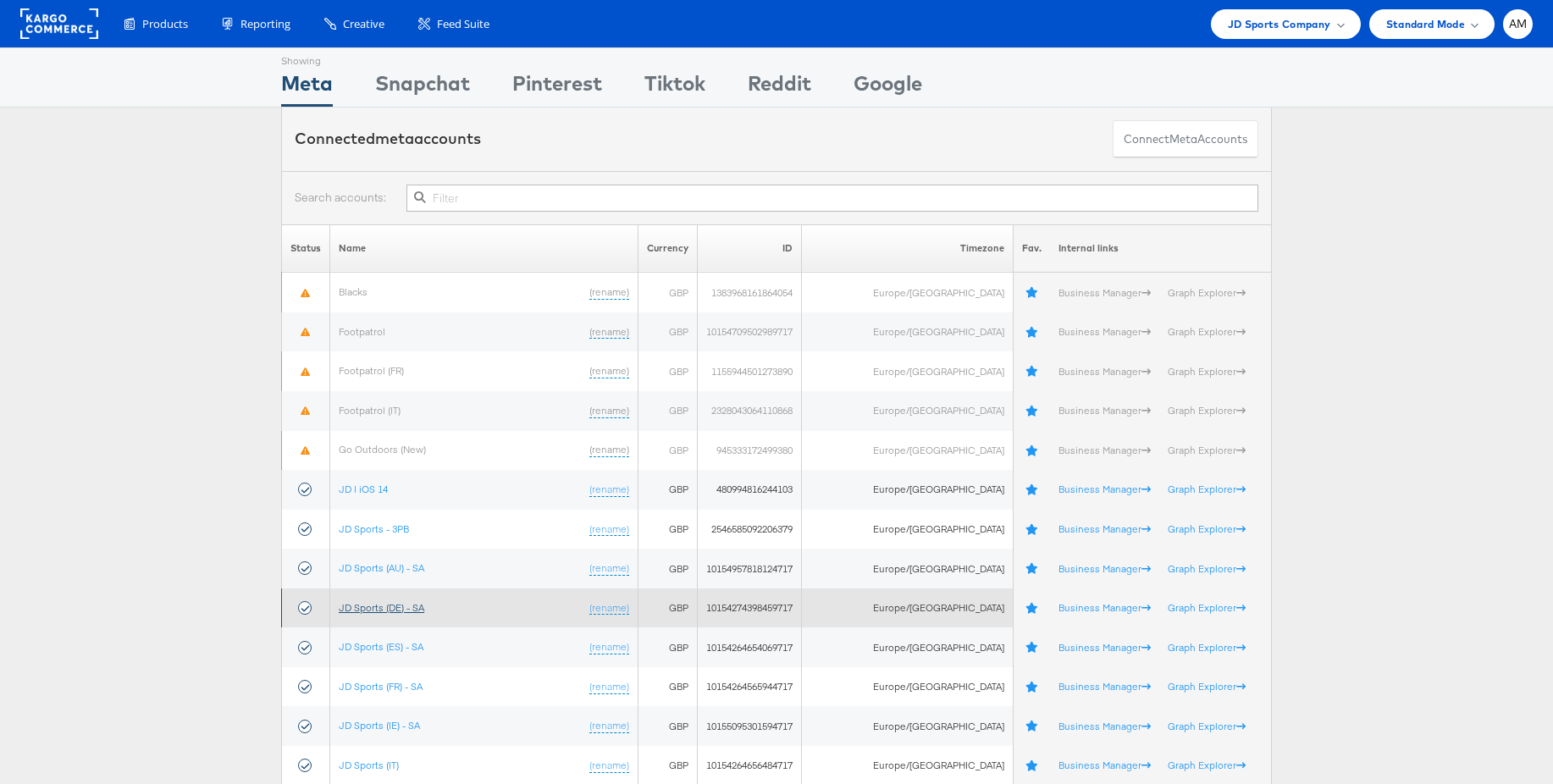
click at [372, 610] on link "JD Sports (DE) - SA" at bounding box center [382, 608] width 85 height 13
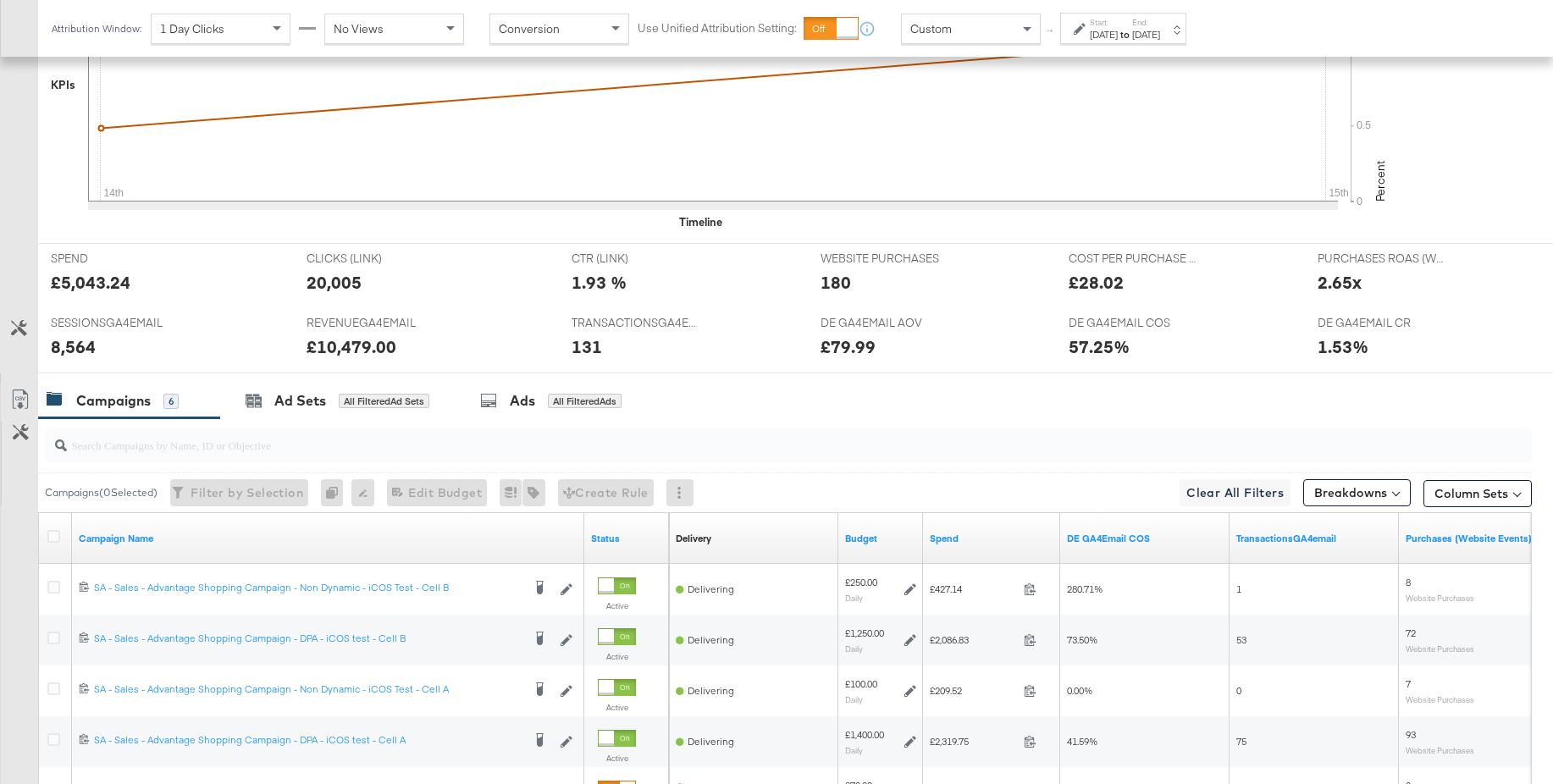
scroll to position [696, 0]
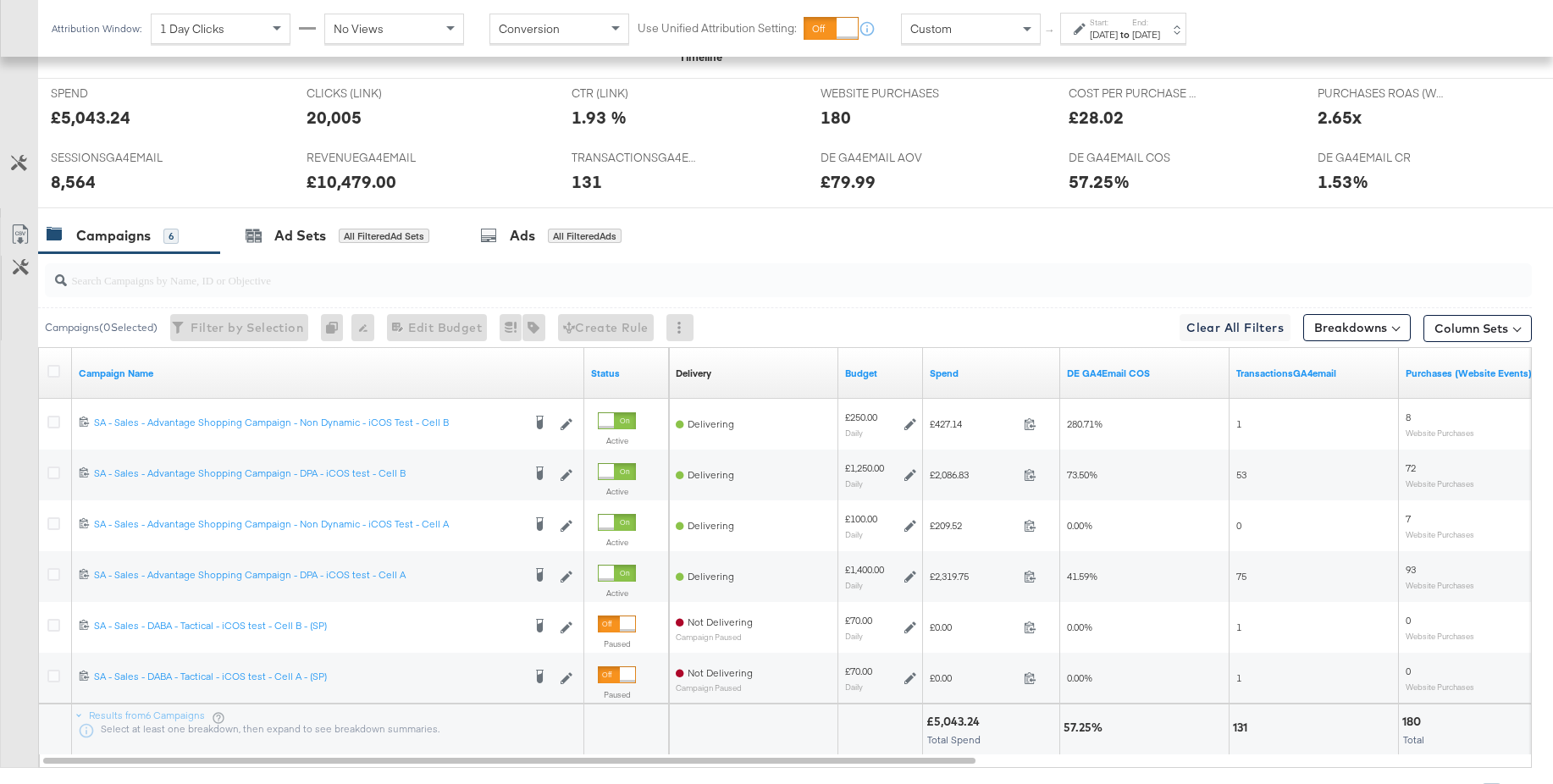
click at [970, 29] on div "Custom" at bounding box center [970, 29] width 138 height 29
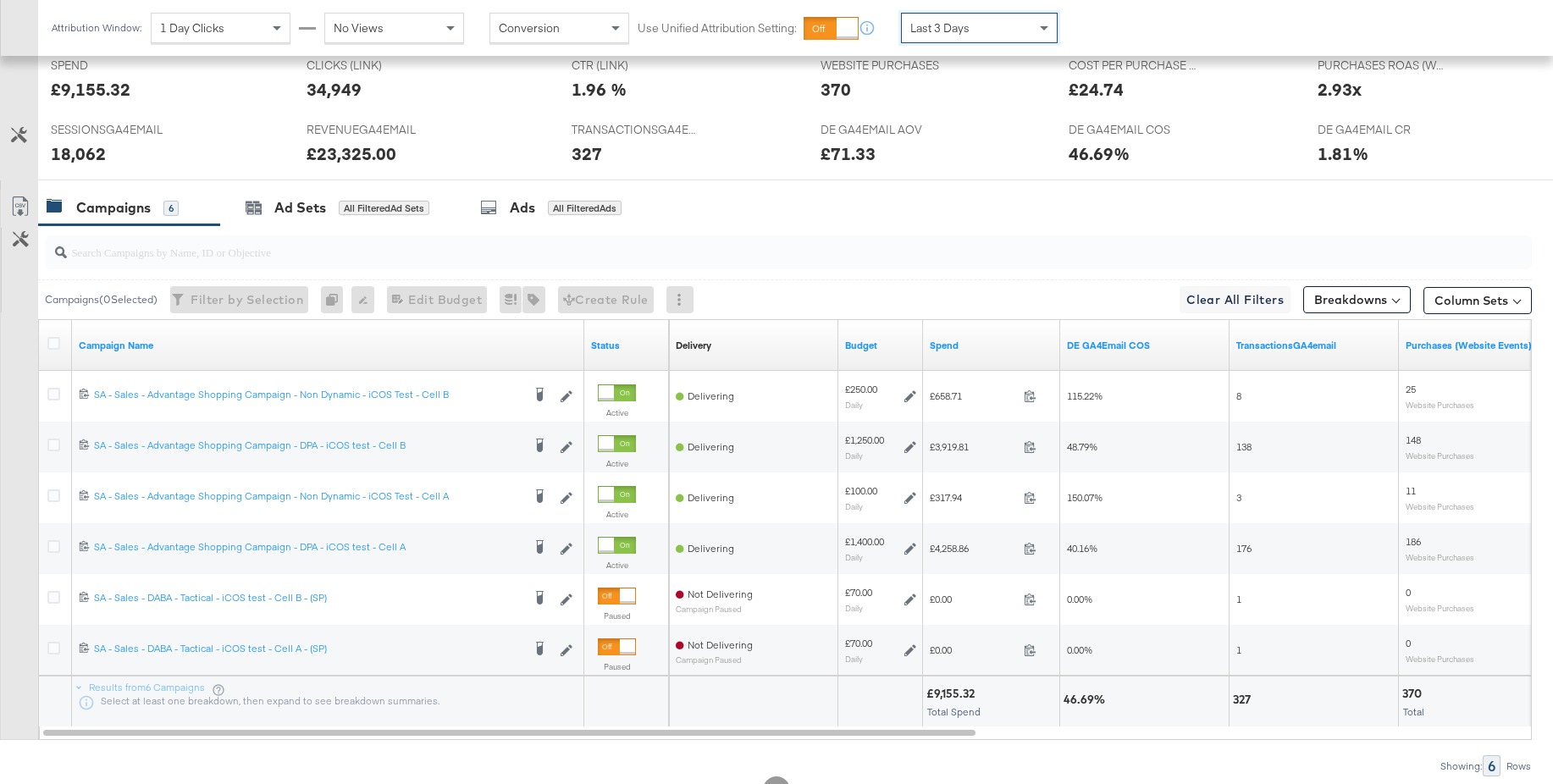
scroll to position [757, 0]
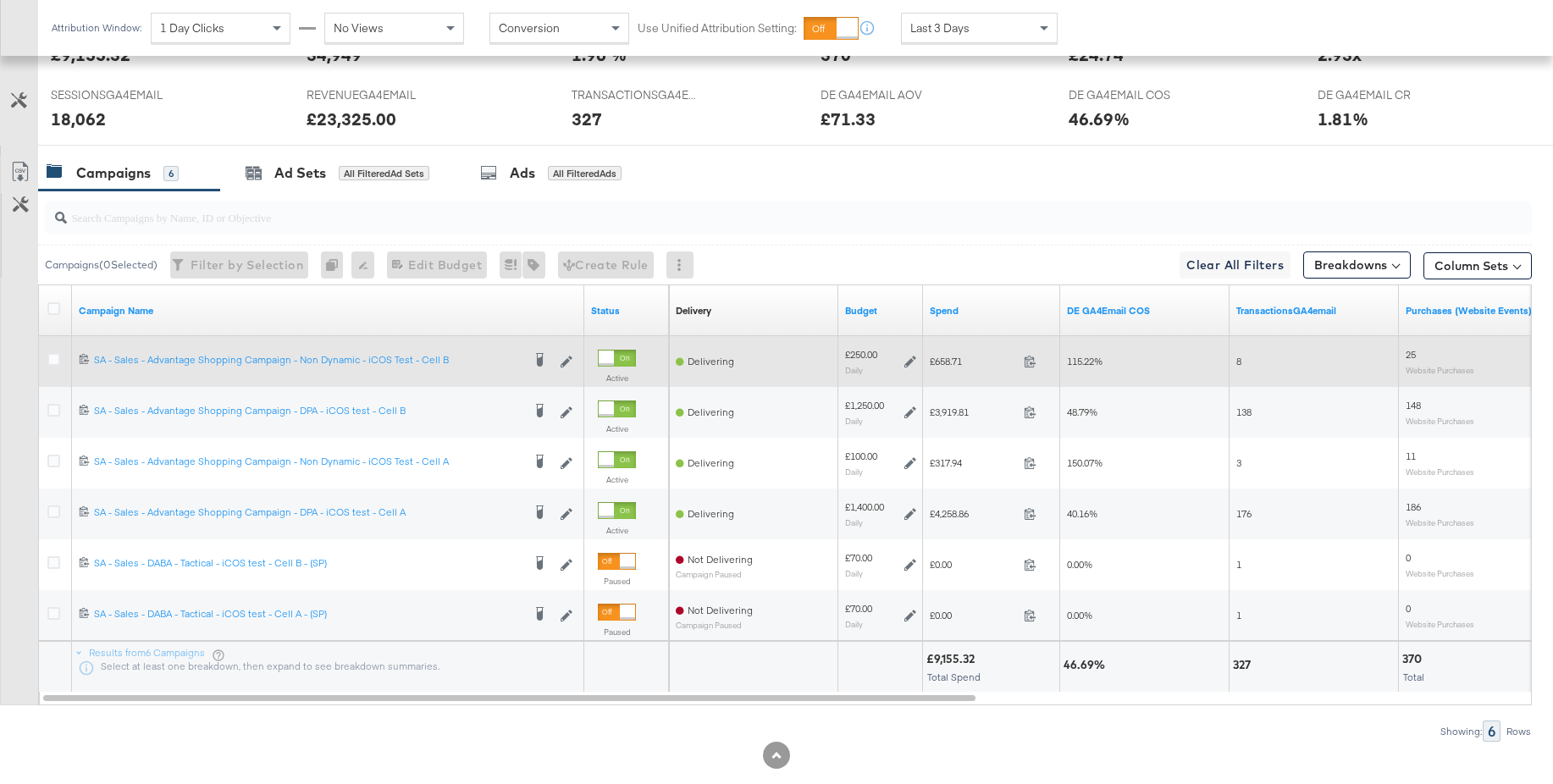
click at [904, 363] on icon at bounding box center [910, 361] width 12 height 12
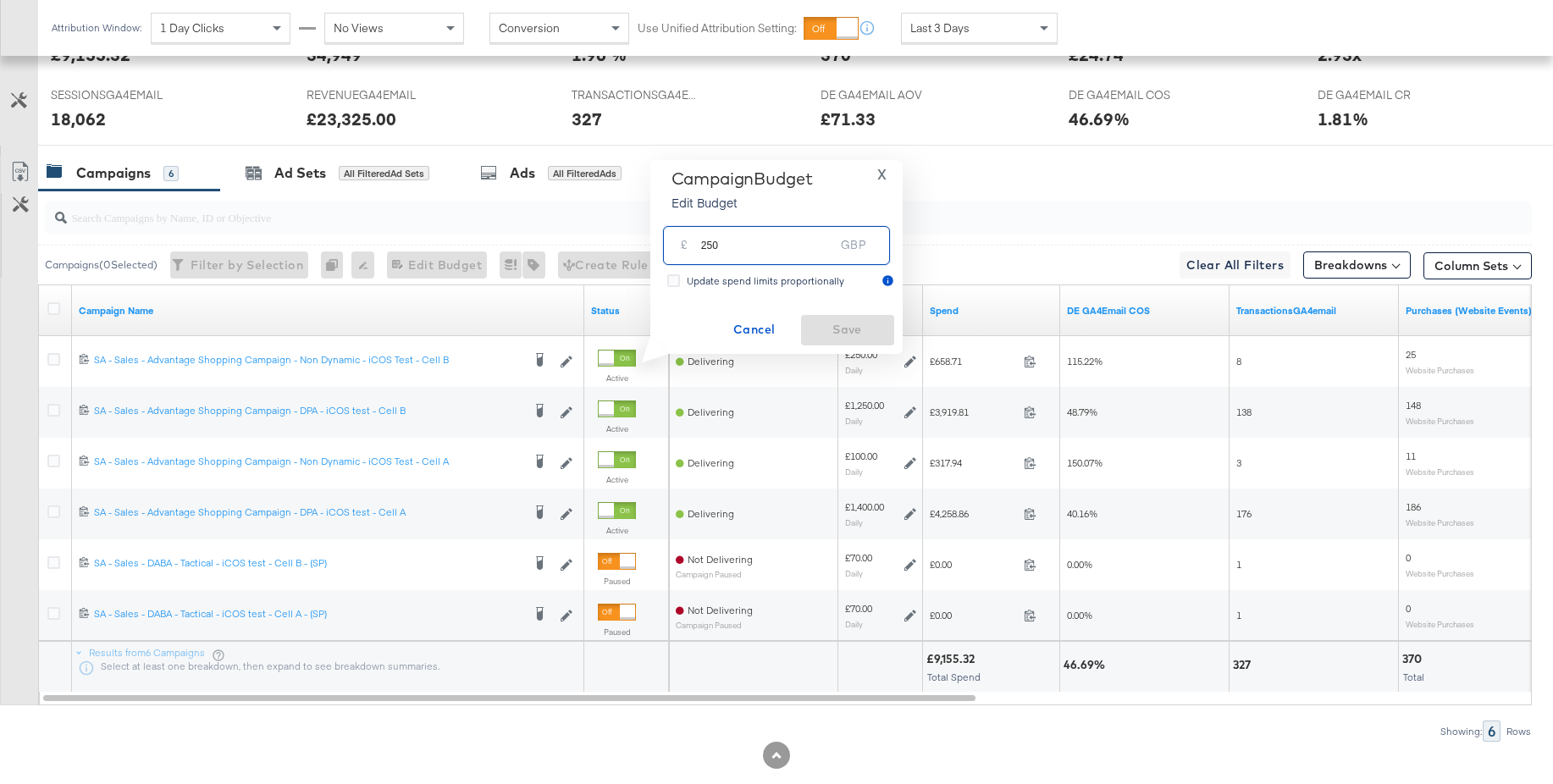
drag, startPoint x: 723, startPoint y: 249, endPoint x: 666, endPoint y: 247, distance: 57.0
click at [666, 247] on div "£ 250 GBP" at bounding box center [776, 245] width 226 height 38
type input "150"
click at [831, 321] on span "Save" at bounding box center [848, 329] width 80 height 21
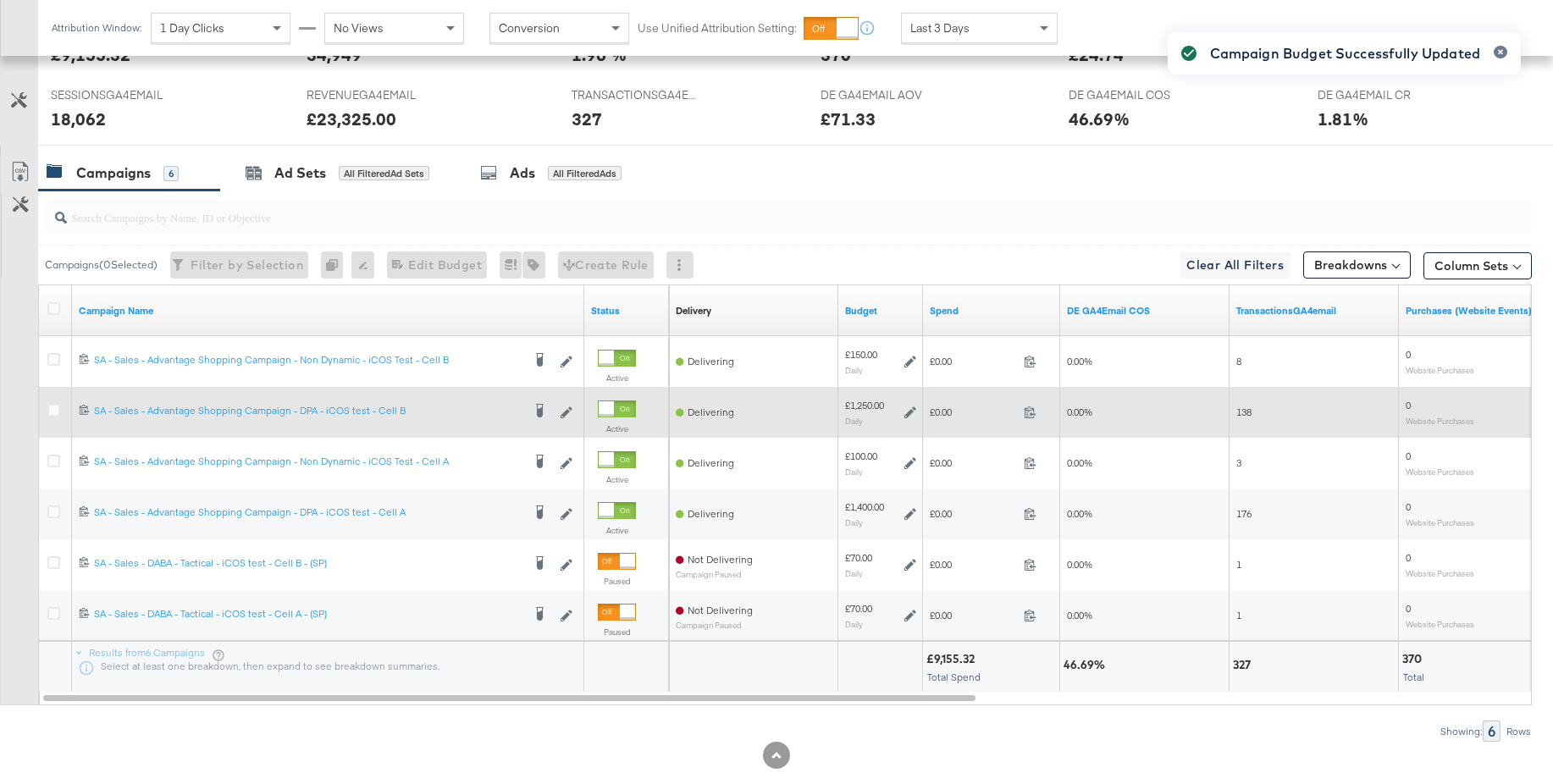
click at [912, 413] on icon at bounding box center [910, 412] width 12 height 12
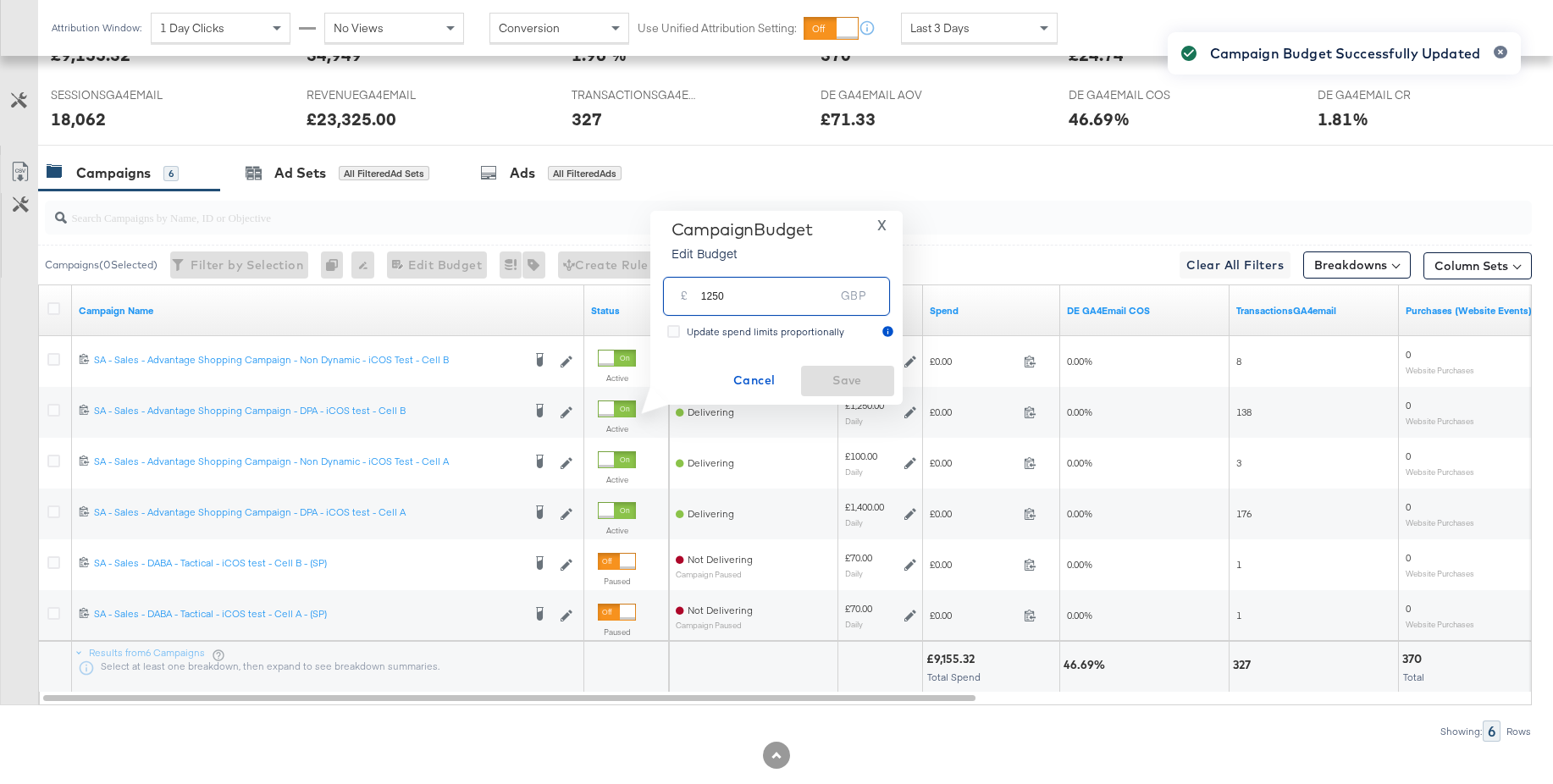
drag, startPoint x: 737, startPoint y: 296, endPoint x: 660, endPoint y: 294, distance: 77.0
click at [660, 294] on div "£ 1250 GBP" at bounding box center [777, 295] width 236 height 53
type input "2"
type input "1350"
click at [824, 379] on span "Save" at bounding box center [848, 380] width 80 height 21
